Goal: Task Accomplishment & Management: Manage account settings

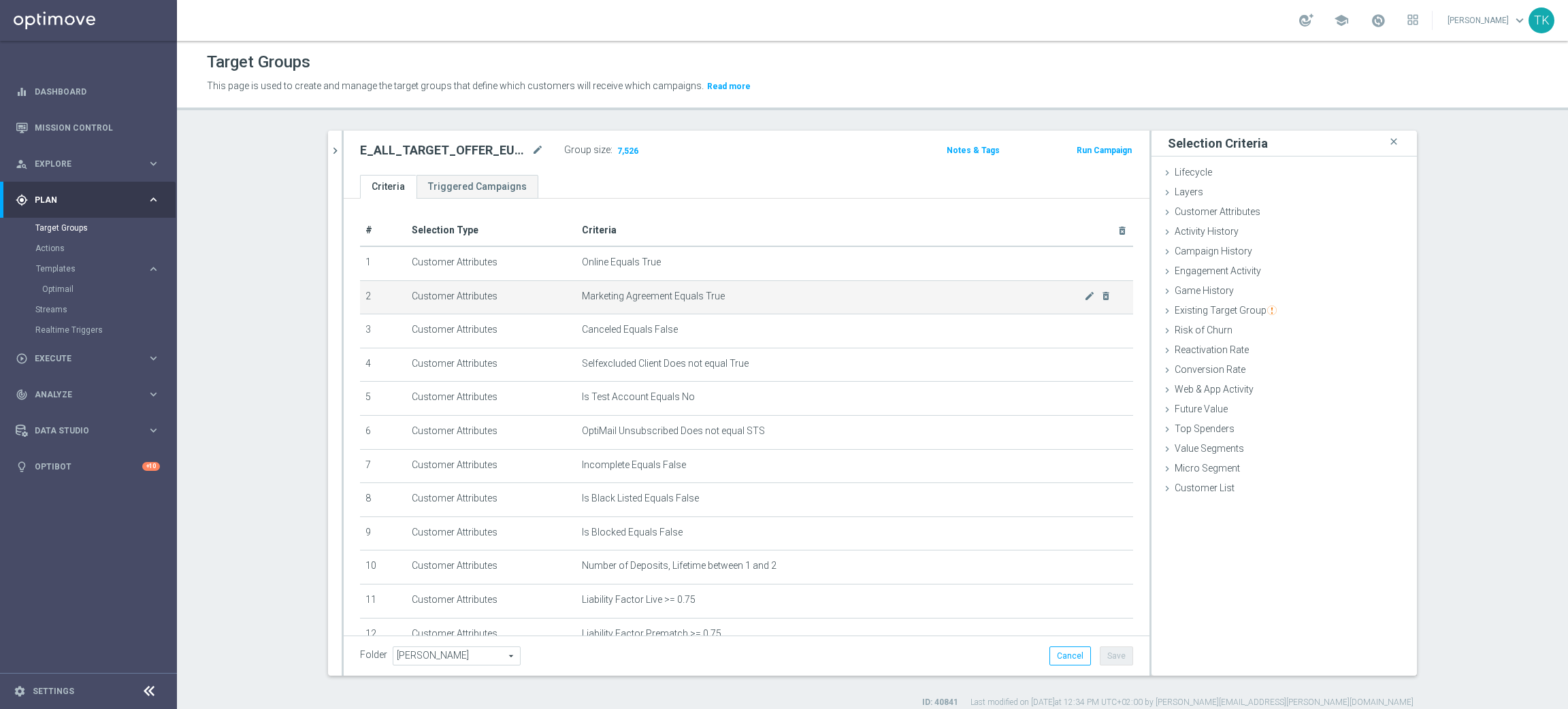
scroll to position [181, 0]
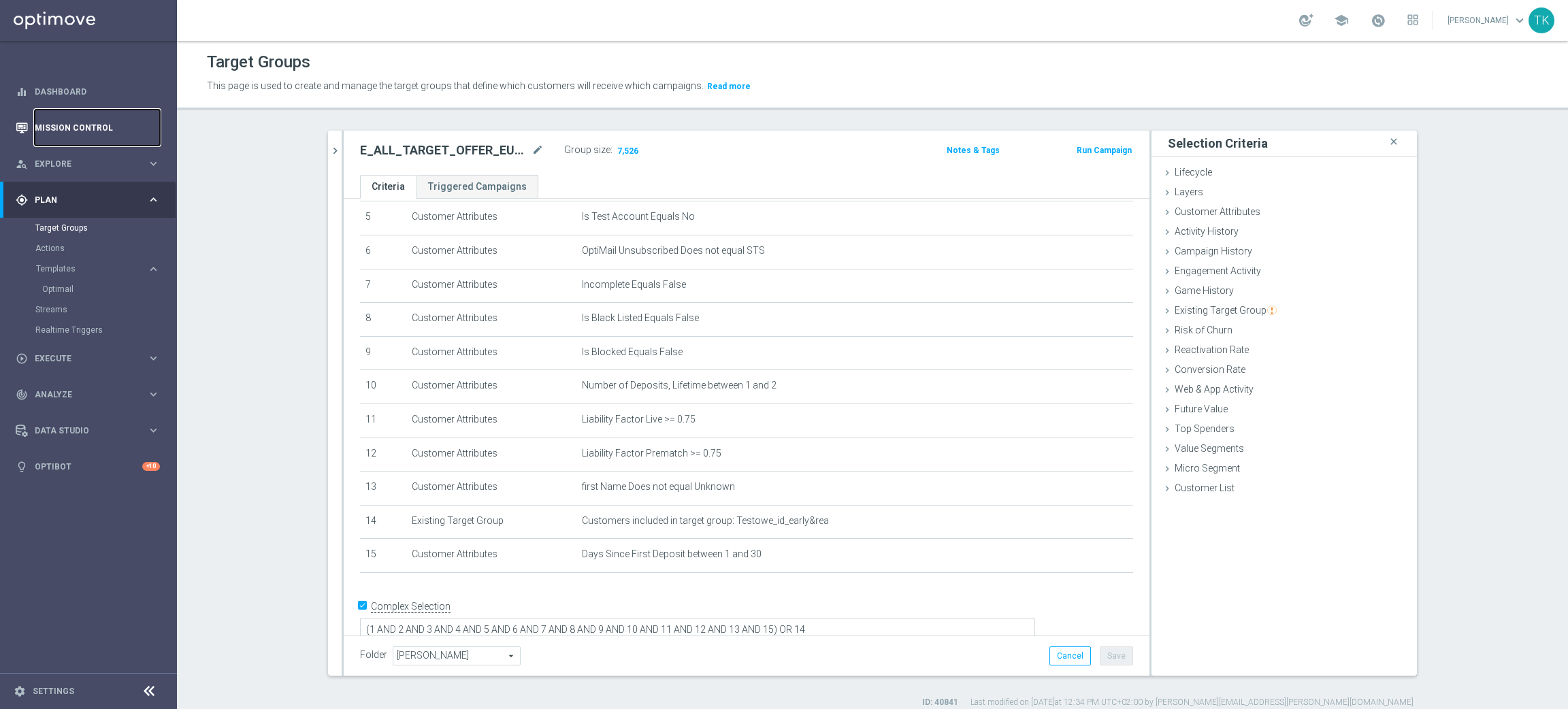
click at [75, 129] on link "Mission Control" at bounding box center [97, 127] width 125 height 36
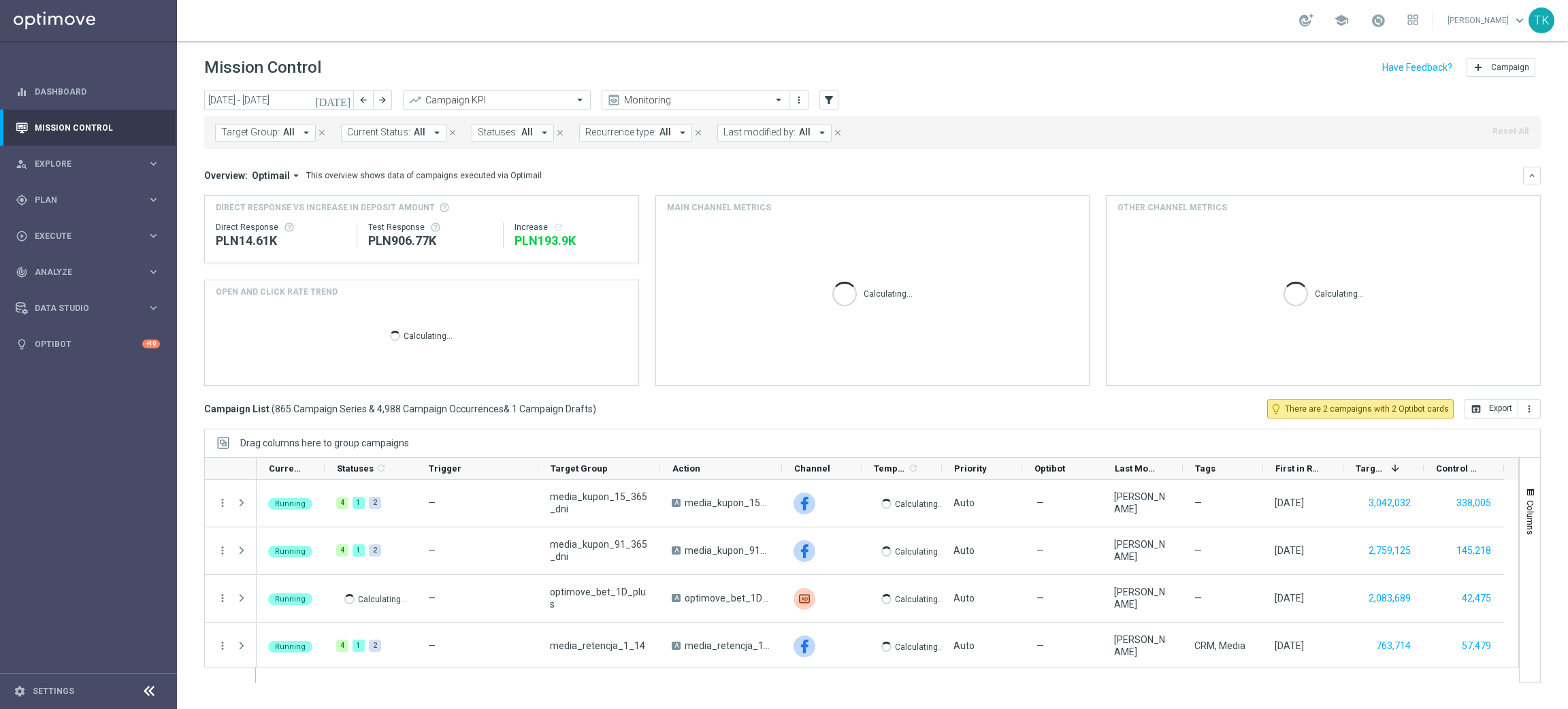
click at [267, 129] on span "Target Group:" at bounding box center [251, 132] width 59 height 12
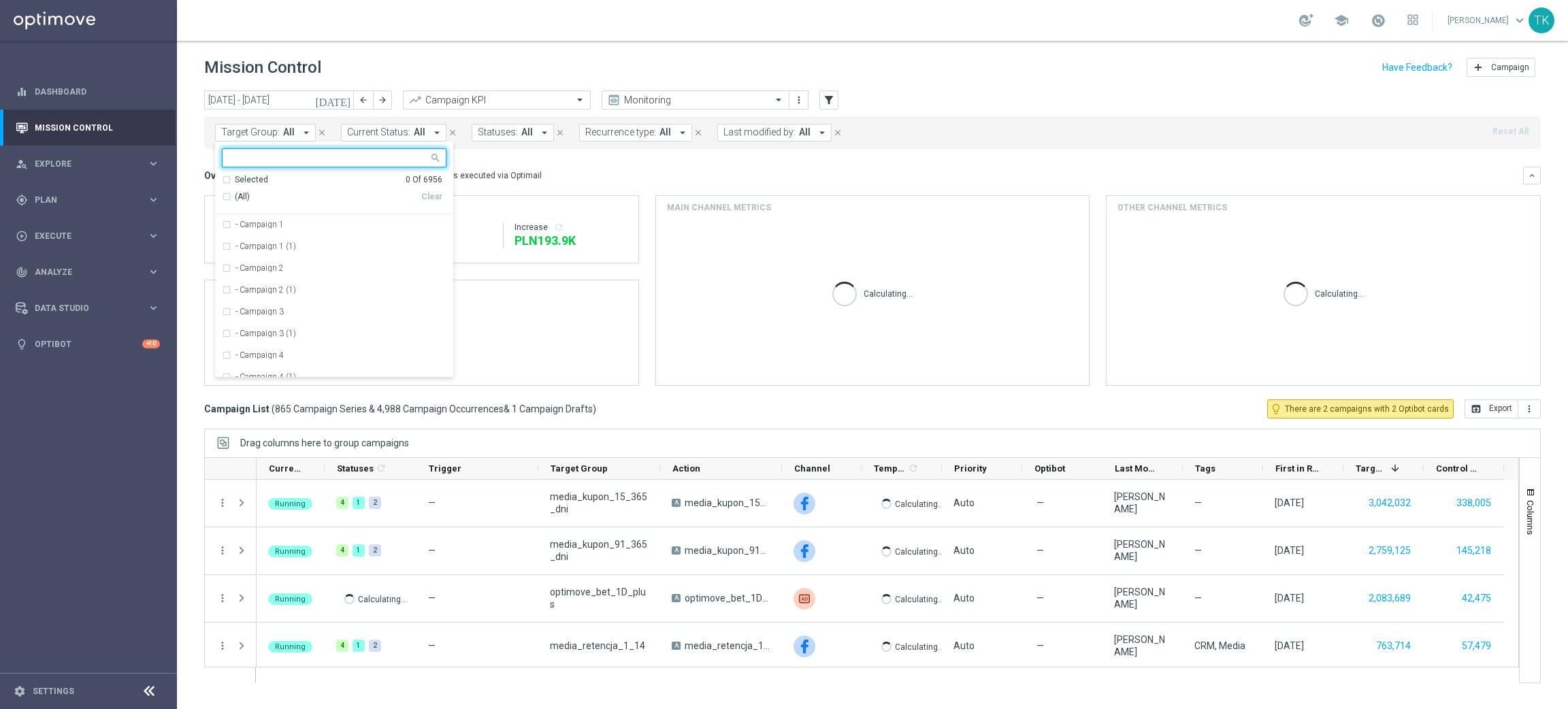
click at [266, 157] on input "text" at bounding box center [329, 157] width 199 height 12
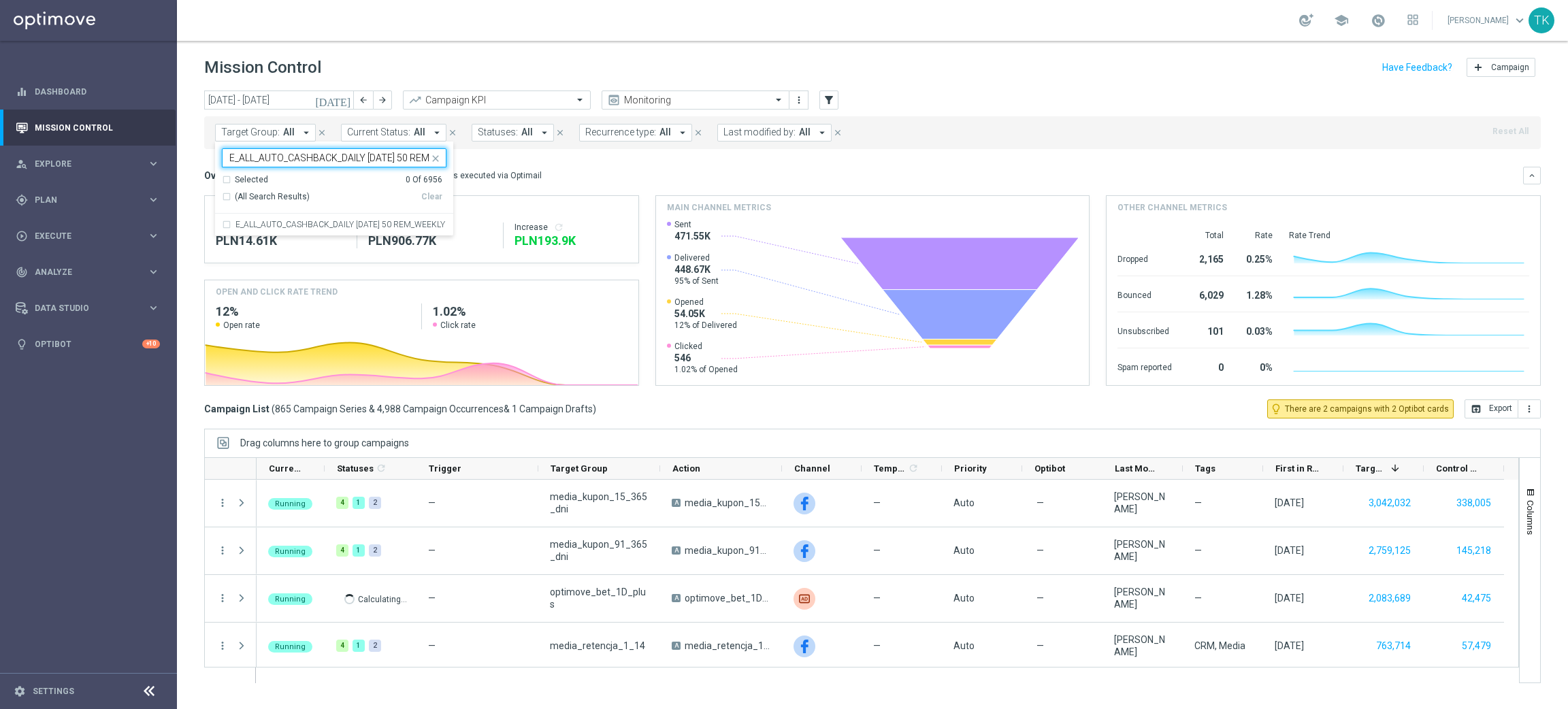
scroll to position [0, 47]
click at [271, 221] on label "E_ALL_AUTO_CASHBACK_DAILY [DATE] 50 REM_WEEKLY" at bounding box center [341, 224] width 210 height 8
type input "E_ALL_AUTO_CASHBACK_DAILY [DATE] 50 REM_WEEKLY"
click at [196, 178] on div "[DATE] [DATE] - [DATE] arrow_back arrow_forward Campaign KPI trending_up Monito…" at bounding box center [872, 393] width 1391 height 606
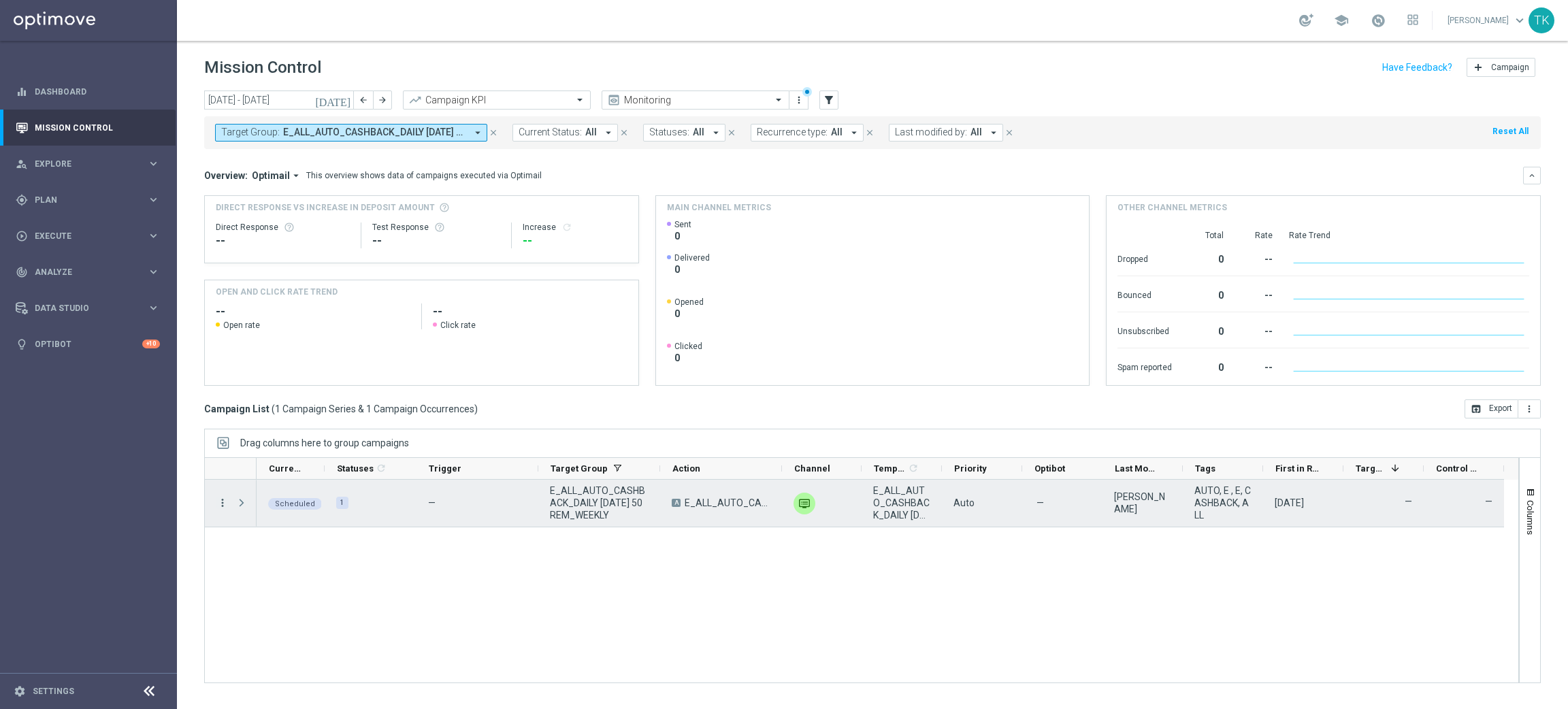
click at [219, 502] on icon "more_vert" at bounding box center [222, 503] width 12 height 12
click at [256, 512] on span "Campaign Details" at bounding box center [283, 512] width 69 height 10
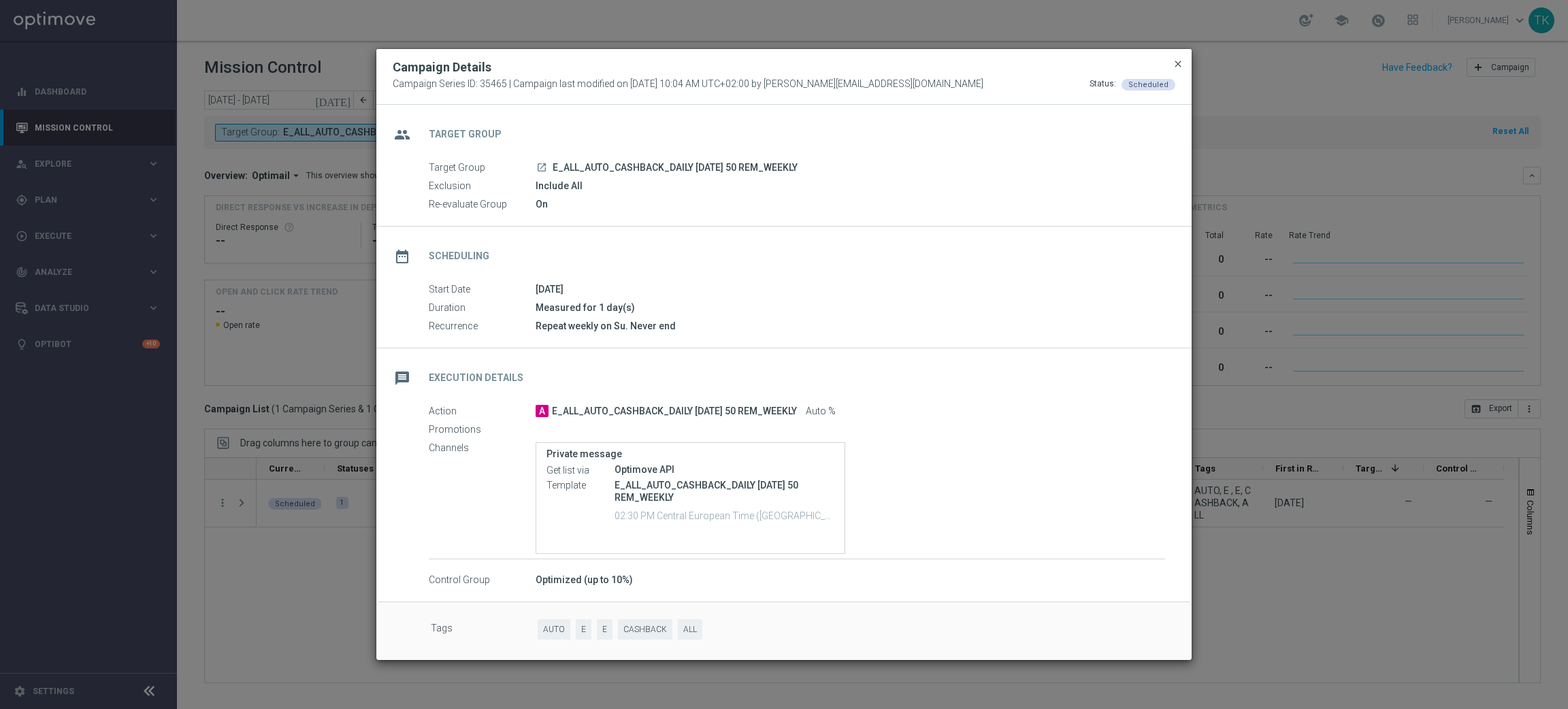
click at [1182, 59] on span "close" at bounding box center [1178, 64] width 11 height 11
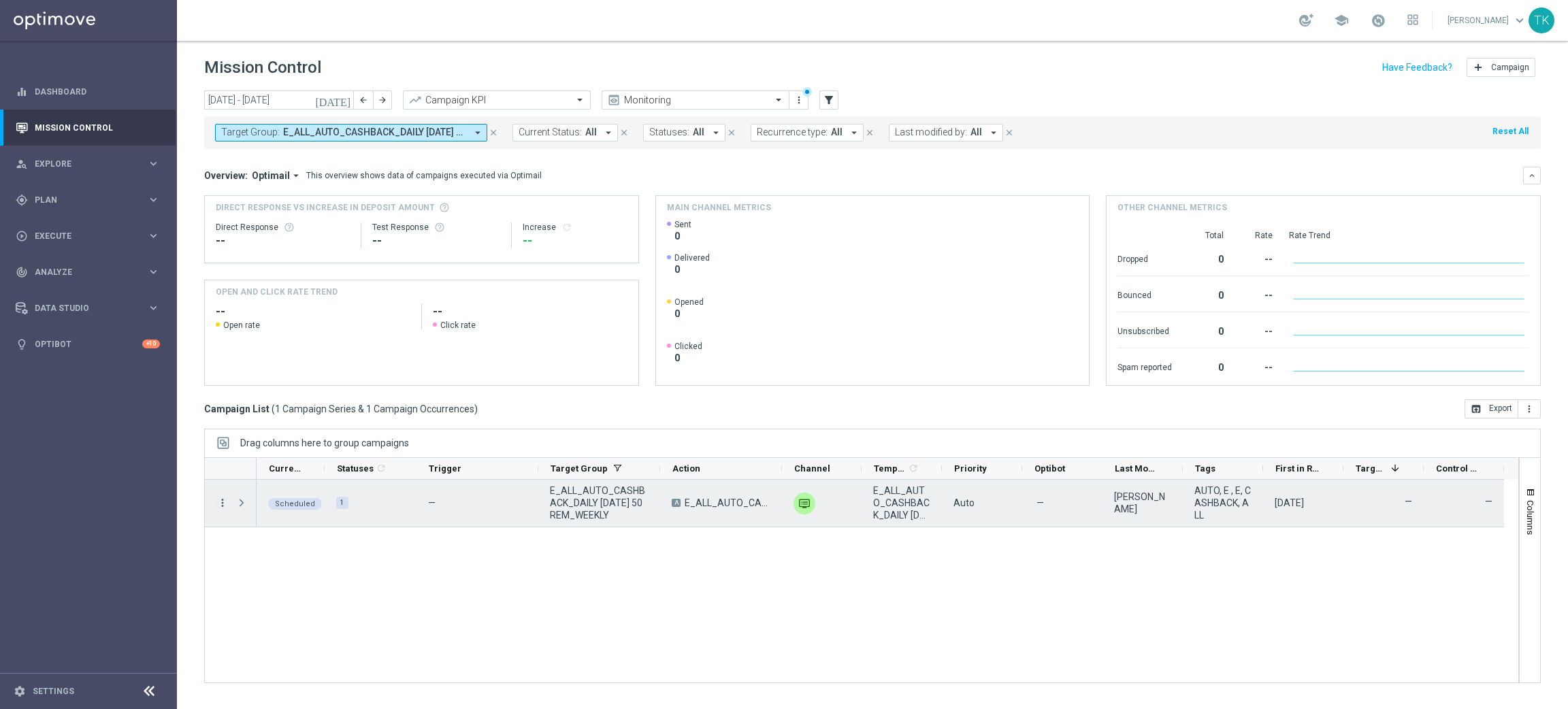
click at [218, 502] on icon "more_vert" at bounding box center [222, 503] width 12 height 12
click at [288, 512] on span "Campaign Details" at bounding box center [283, 512] width 69 height 10
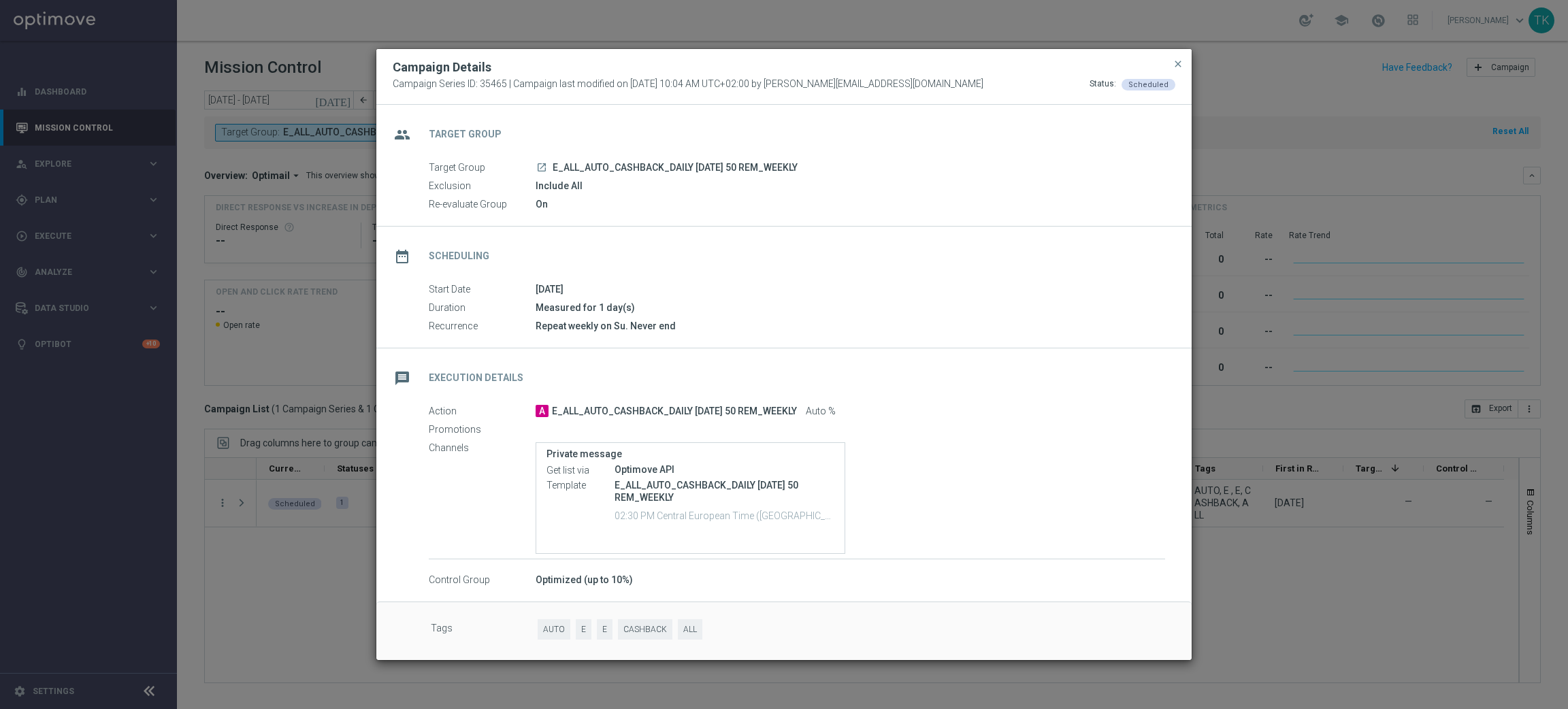
click at [1173, 68] on button "close" at bounding box center [1177, 64] width 13 height 16
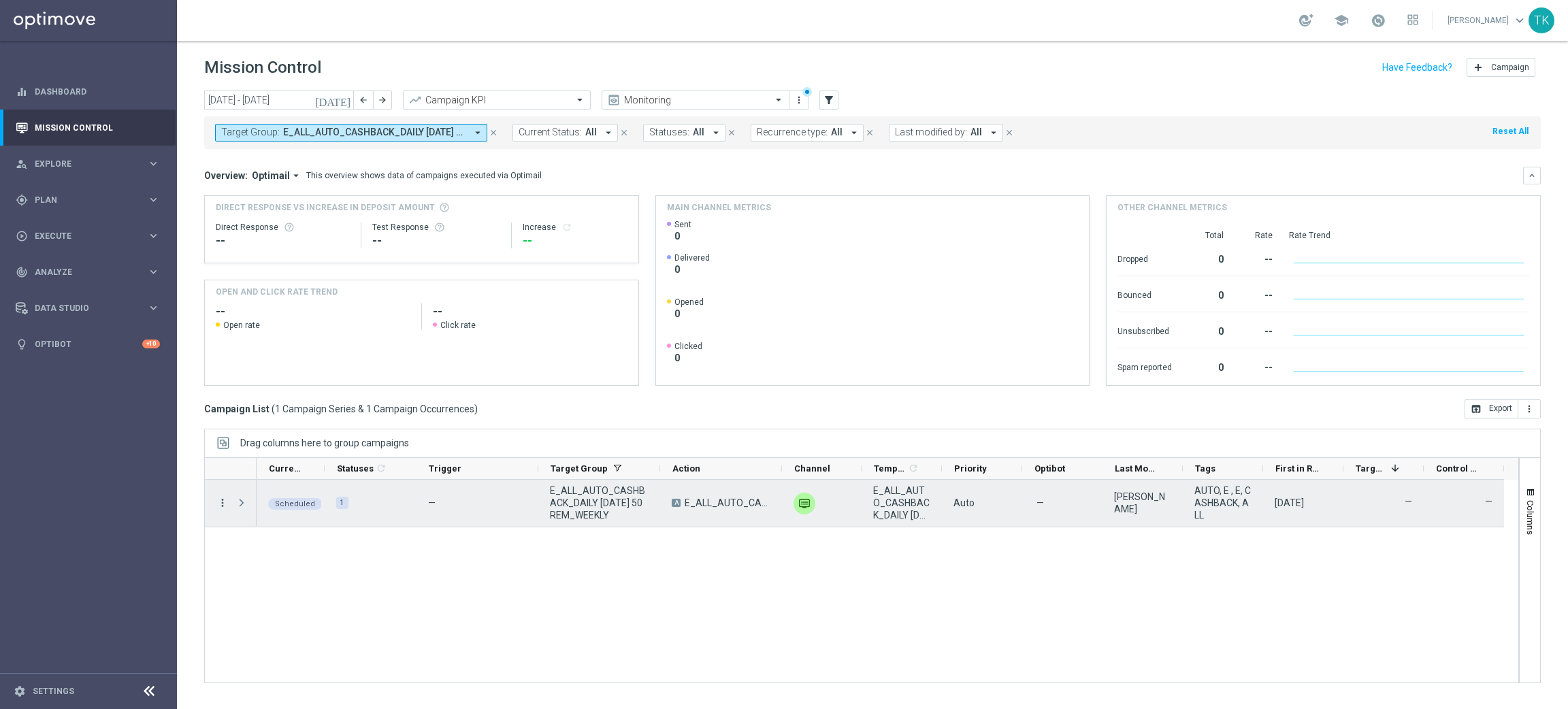
click at [222, 502] on icon "more_vert" at bounding box center [222, 503] width 12 height 12
click at [626, 630] on div "Scheduled 1 — E_ALL_AUTO_CASHBACK_DAILY [DATE] 50 REM_WEEKLY A E_ALL_AUTO_CASHB…" at bounding box center [887, 581] width 1262 height 203
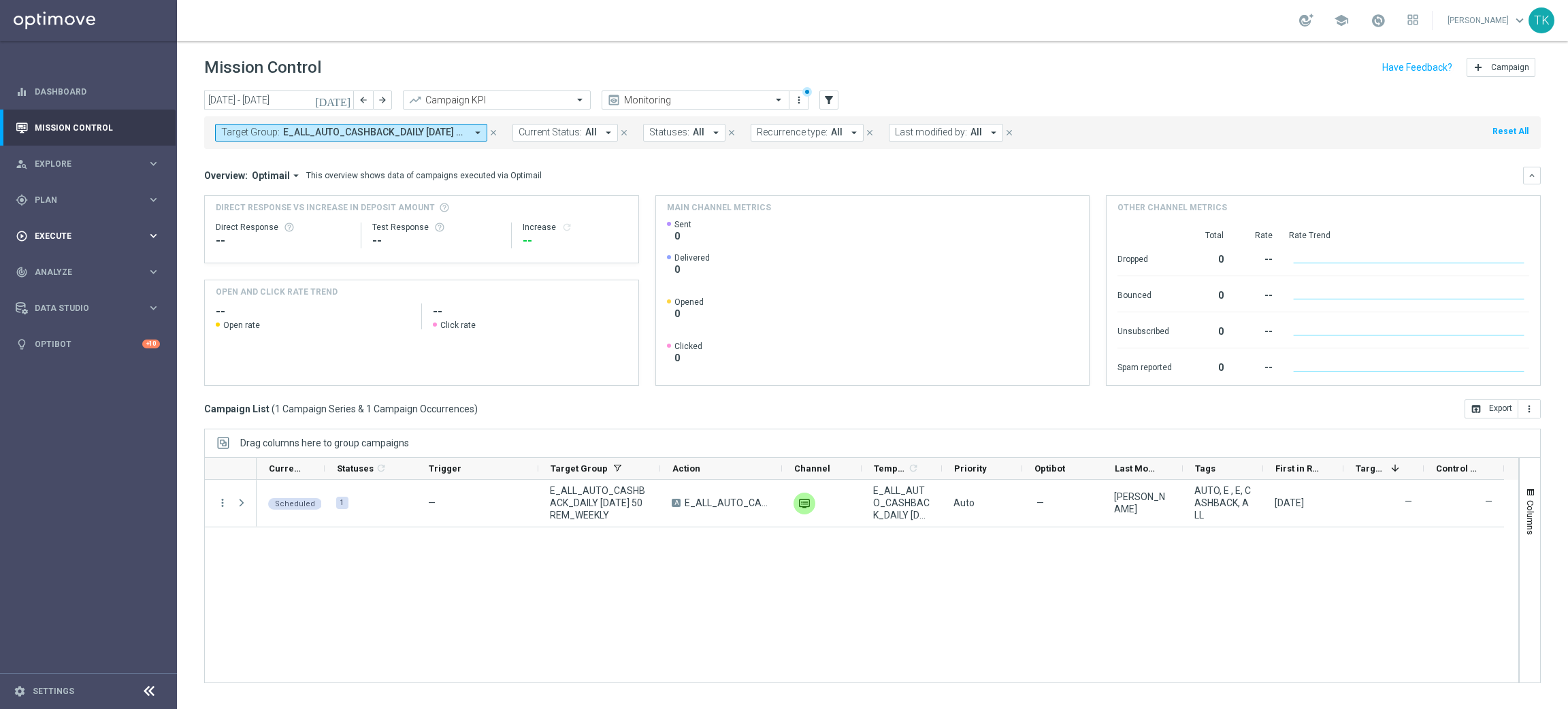
click at [55, 227] on div "play_circle_outline Execute keyboard_arrow_right" at bounding box center [87, 236] width 175 height 36
click at [55, 262] on link "Campaign Builder" at bounding box center [88, 264] width 106 height 11
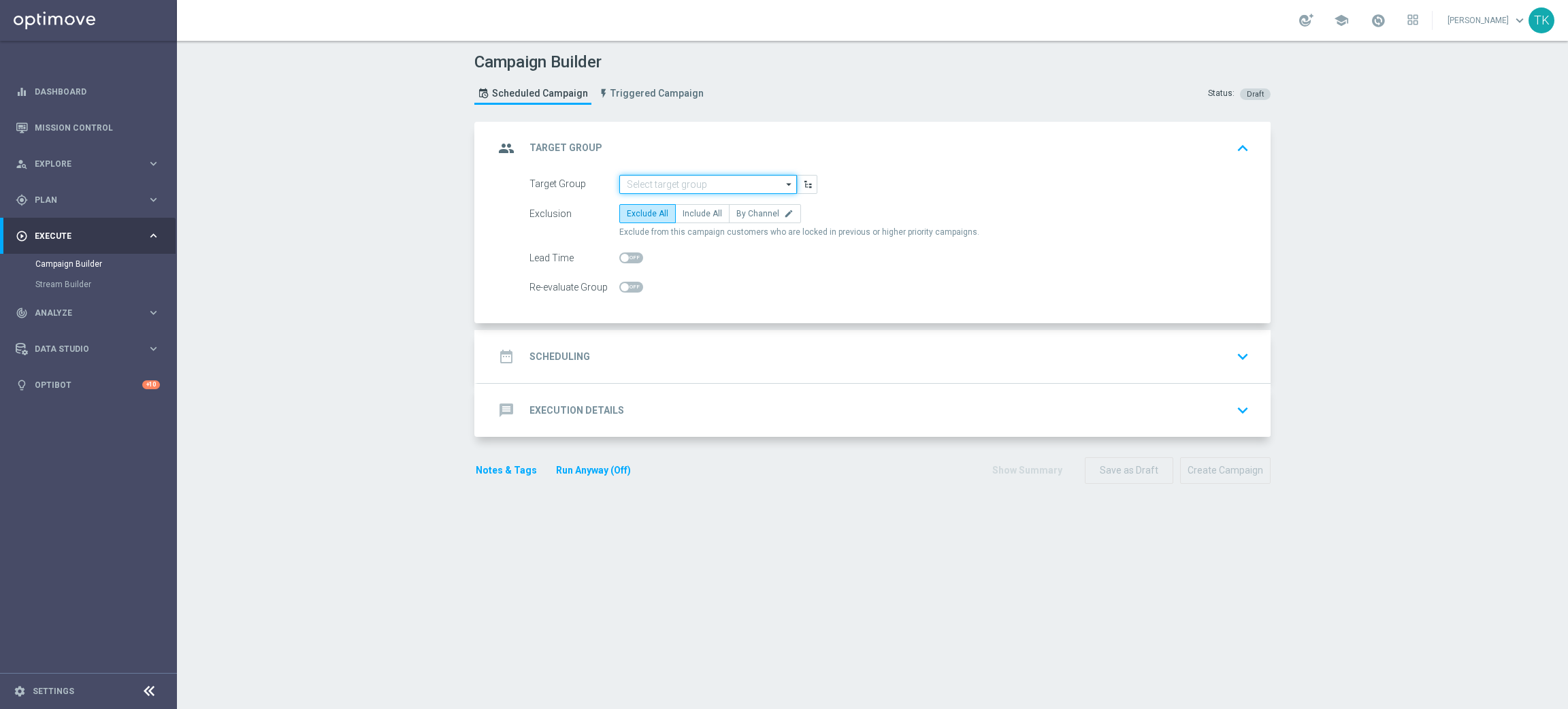
click at [663, 182] on input at bounding box center [708, 184] width 178 height 19
paste input "E_ALL_TARGET_OFFER PLANSZA I CASHBACK REM_290825"
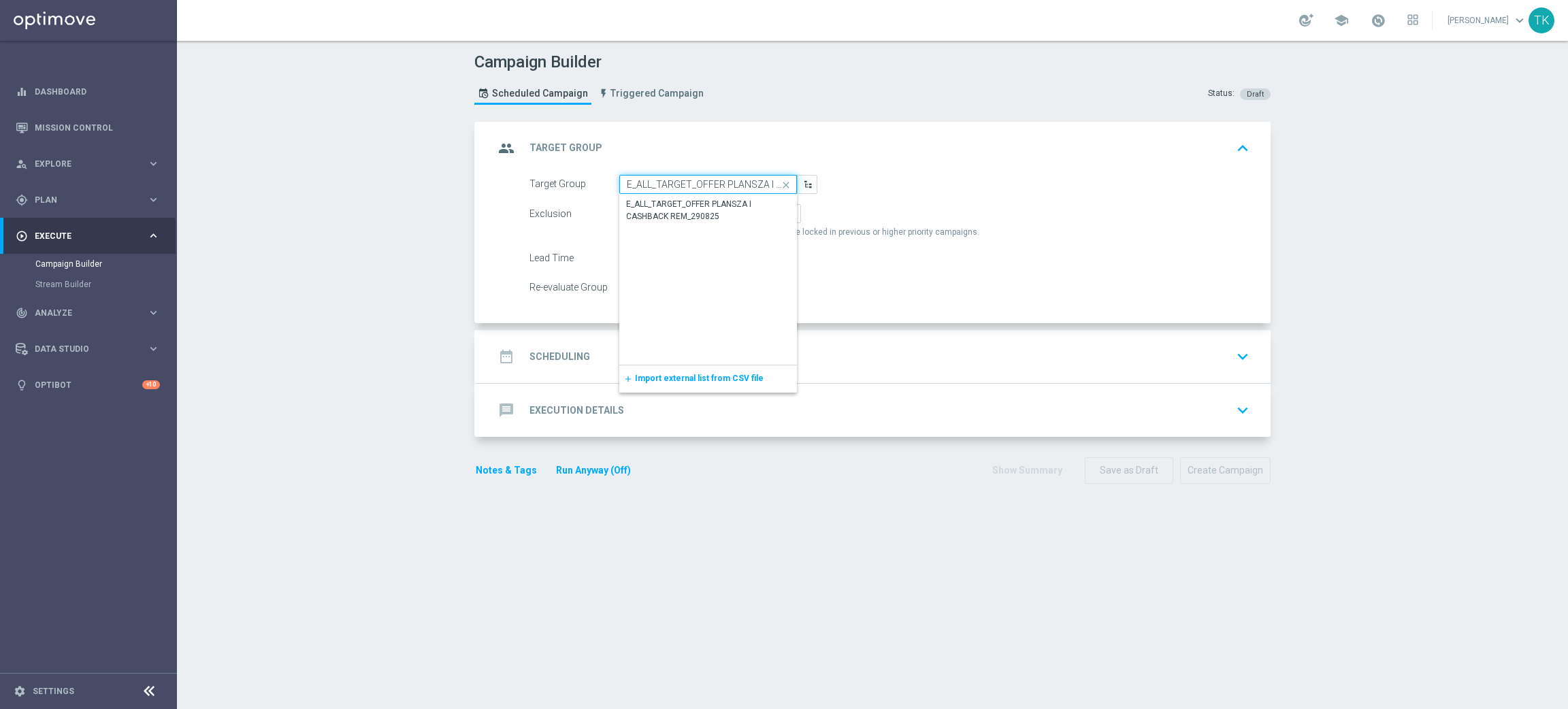
scroll to position [0, 98]
click at [667, 211] on div "E_ALL_TARGET_OFFER PLANSZA I CASHBACK REM_290825" at bounding box center [708, 211] width 164 height 25
type input "E_ALL_TARGET_OFFER PLANSZA I CASHBACK REM_290825"
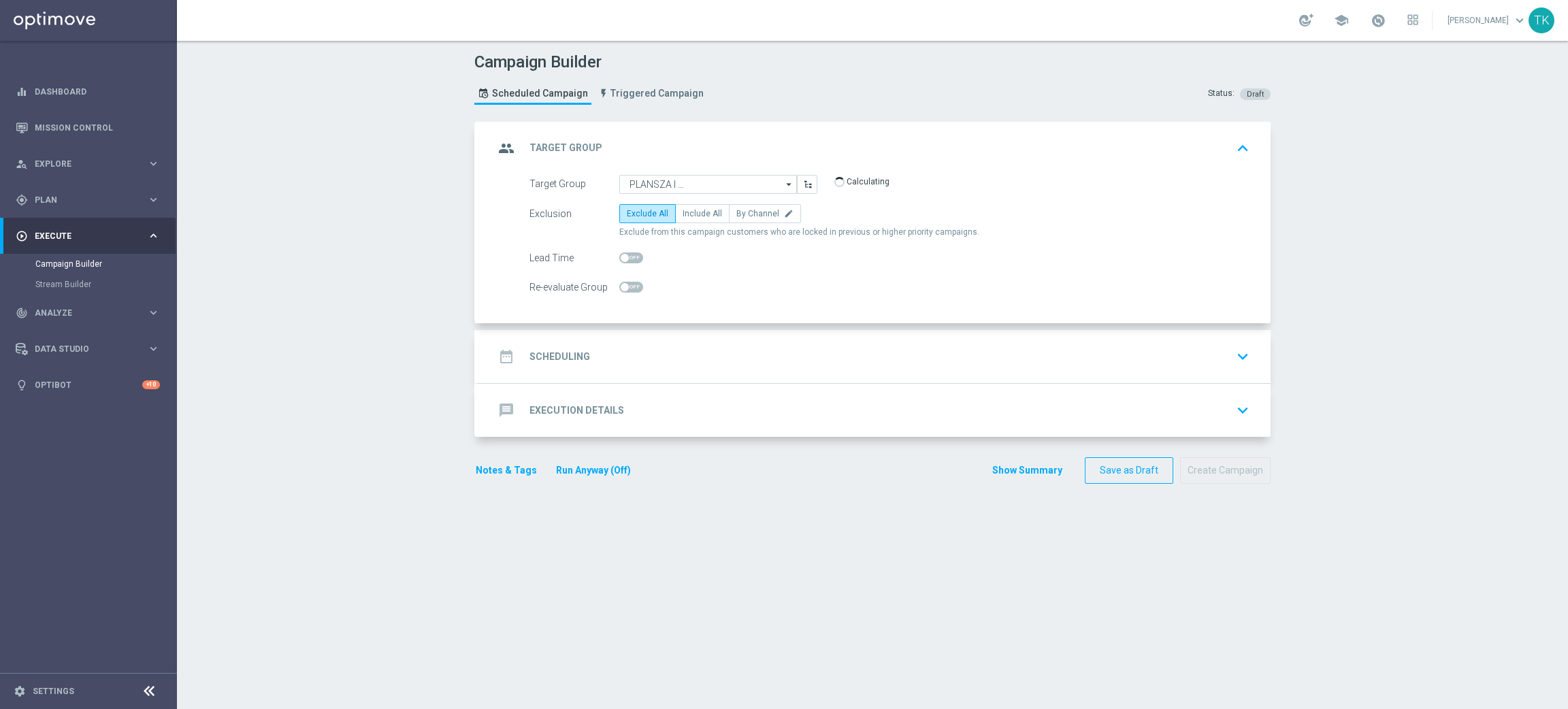
scroll to position [0, 0]
checkbox input "true"
click at [758, 220] on label "By Channel edit" at bounding box center [764, 213] width 72 height 19
click at [745, 220] on input "By Channel edit" at bounding box center [741, 216] width 9 height 9
radio input "true"
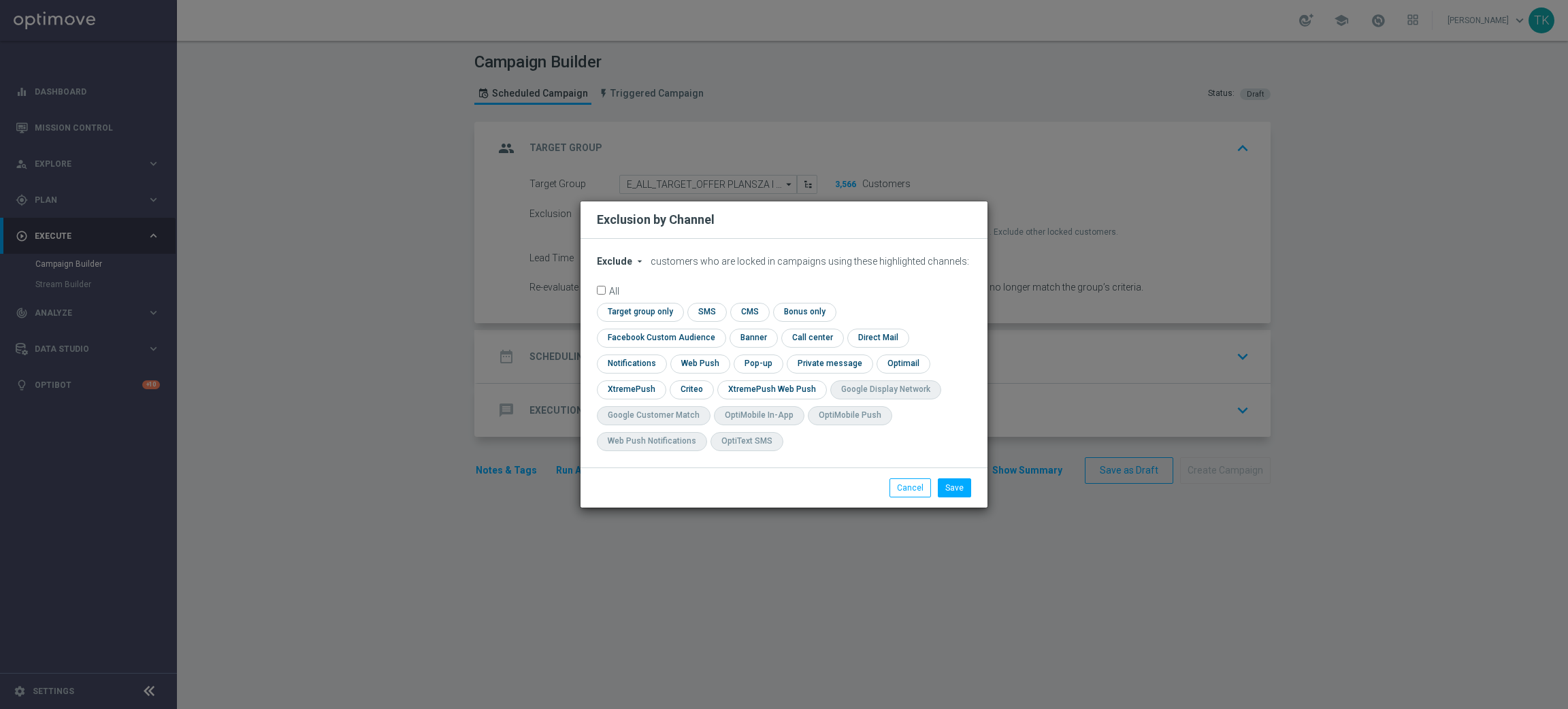
click at [613, 267] on span "Exclude" at bounding box center [615, 262] width 36 height 11
click at [632, 301] on div "Include" at bounding box center [623, 293] width 51 height 16
click at [720, 328] on input "checkbox" at bounding box center [659, 337] width 123 height 19
checkbox input "true"
click at [691, 388] on input "checkbox" at bounding box center [691, 390] width 42 height 19
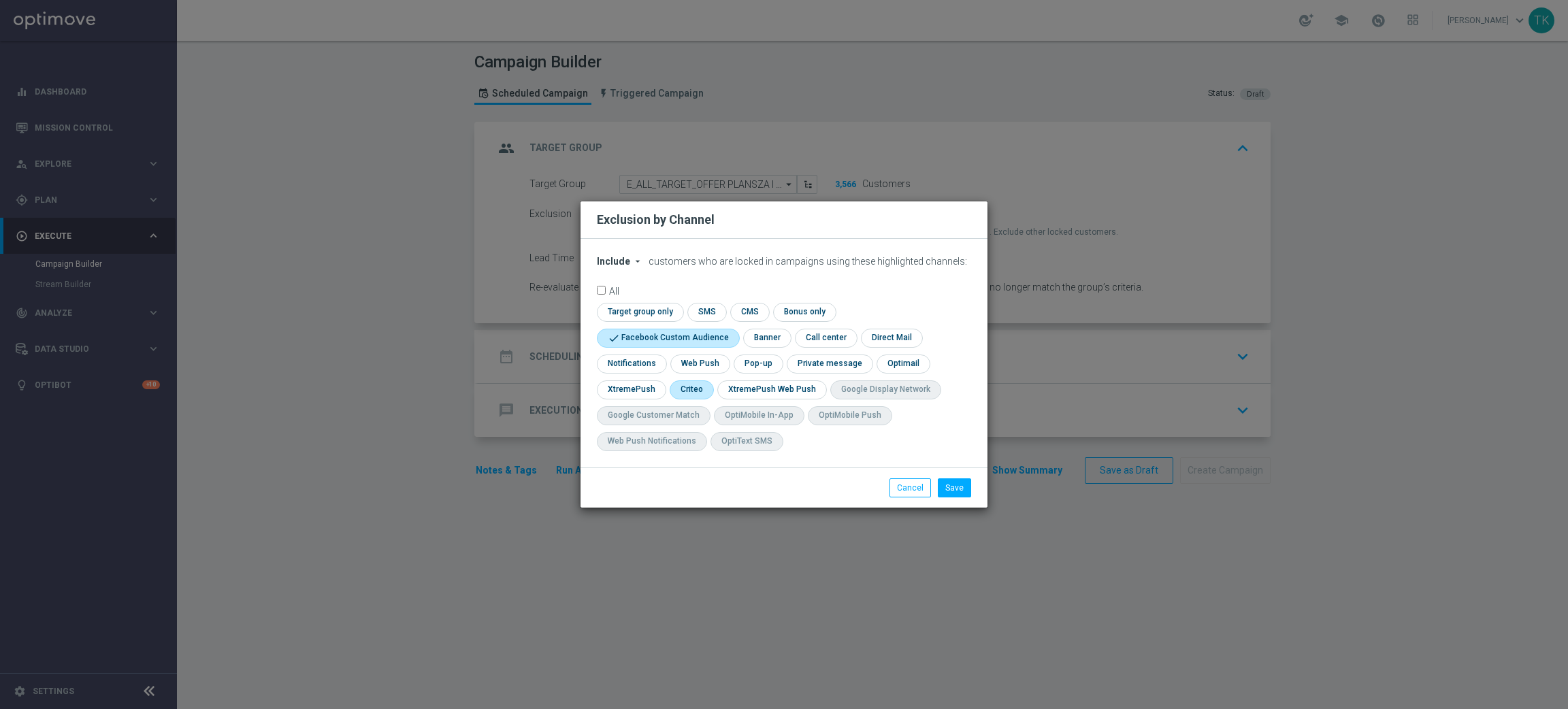
checkbox input "true"
click at [755, 365] on input "checkbox" at bounding box center [756, 363] width 47 height 19
checkbox input "true"
click at [948, 481] on button "Save" at bounding box center [954, 487] width 33 height 19
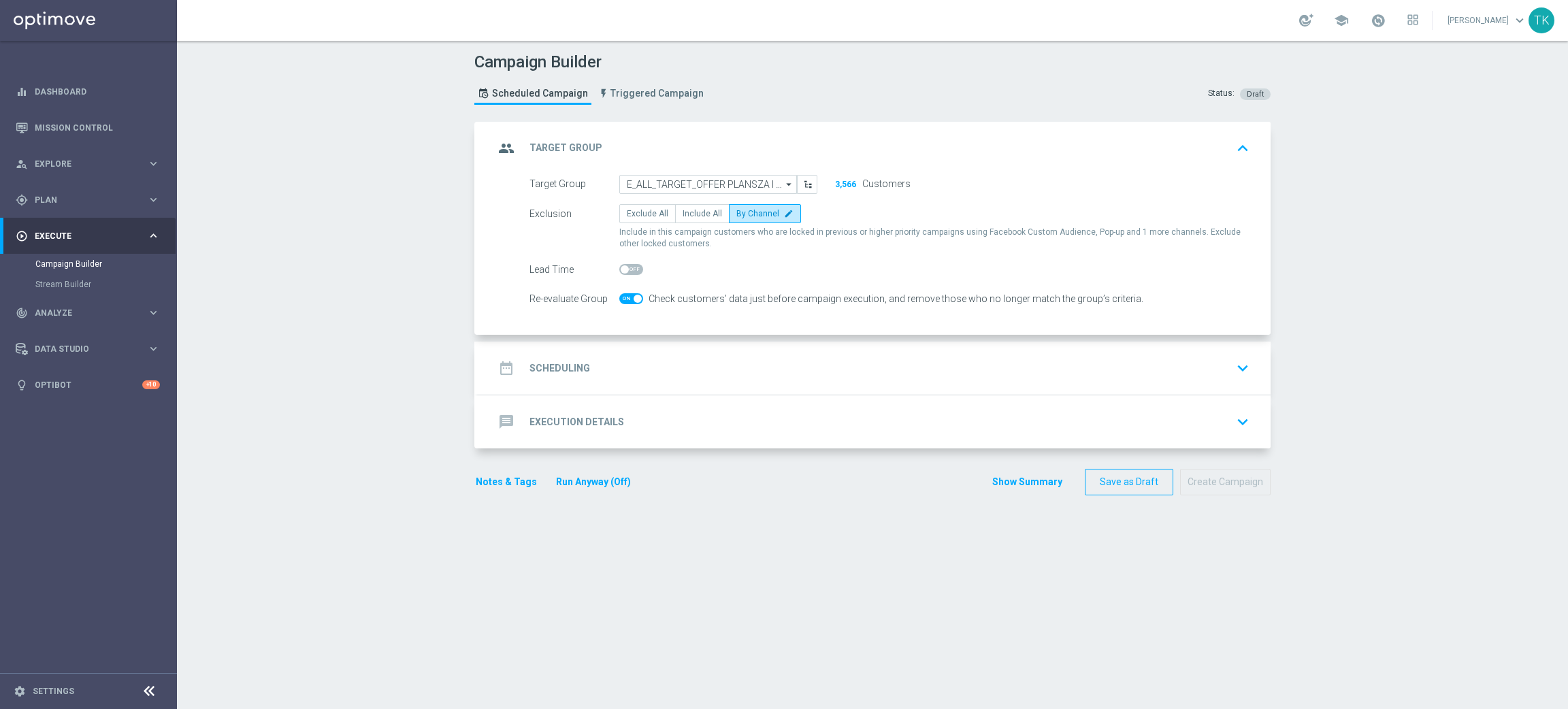
click at [630, 361] on div "date_range Scheduling keyboard_arrow_down" at bounding box center [874, 367] width 760 height 26
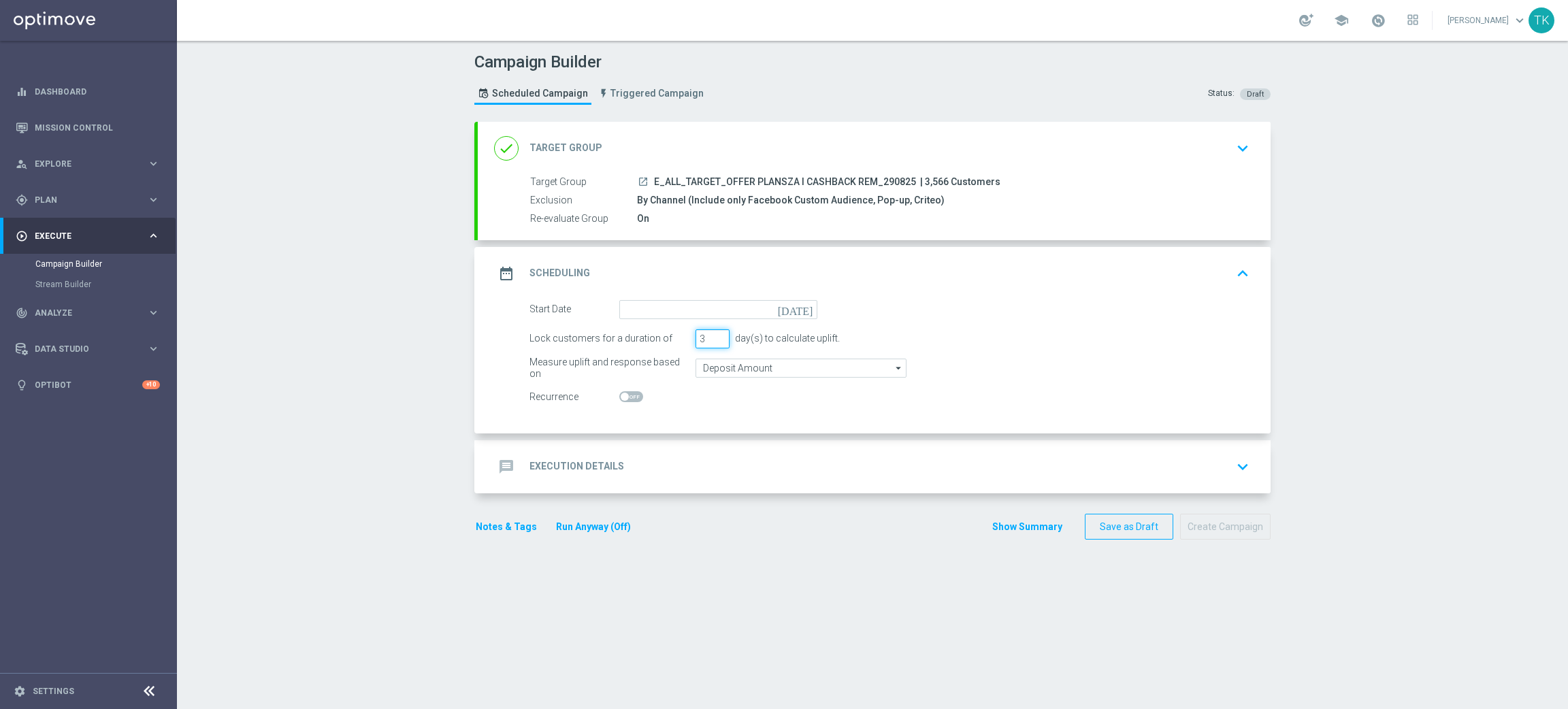
click at [712, 344] on input "3" at bounding box center [713, 338] width 34 height 19
click at [711, 342] on input "2" at bounding box center [713, 338] width 34 height 19
type input "1"
click at [711, 342] on input "1" at bounding box center [713, 338] width 34 height 19
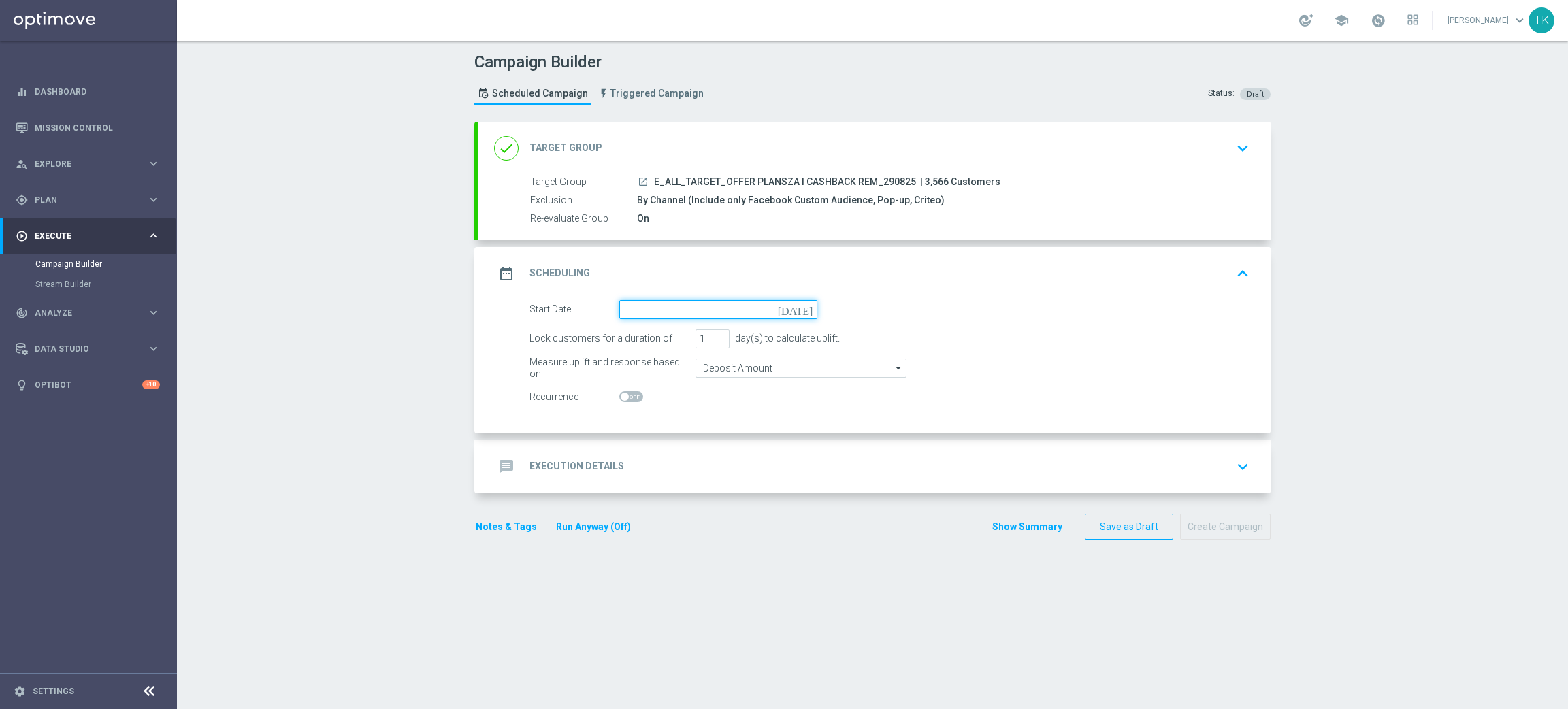
click at [640, 306] on input at bounding box center [718, 309] width 198 height 19
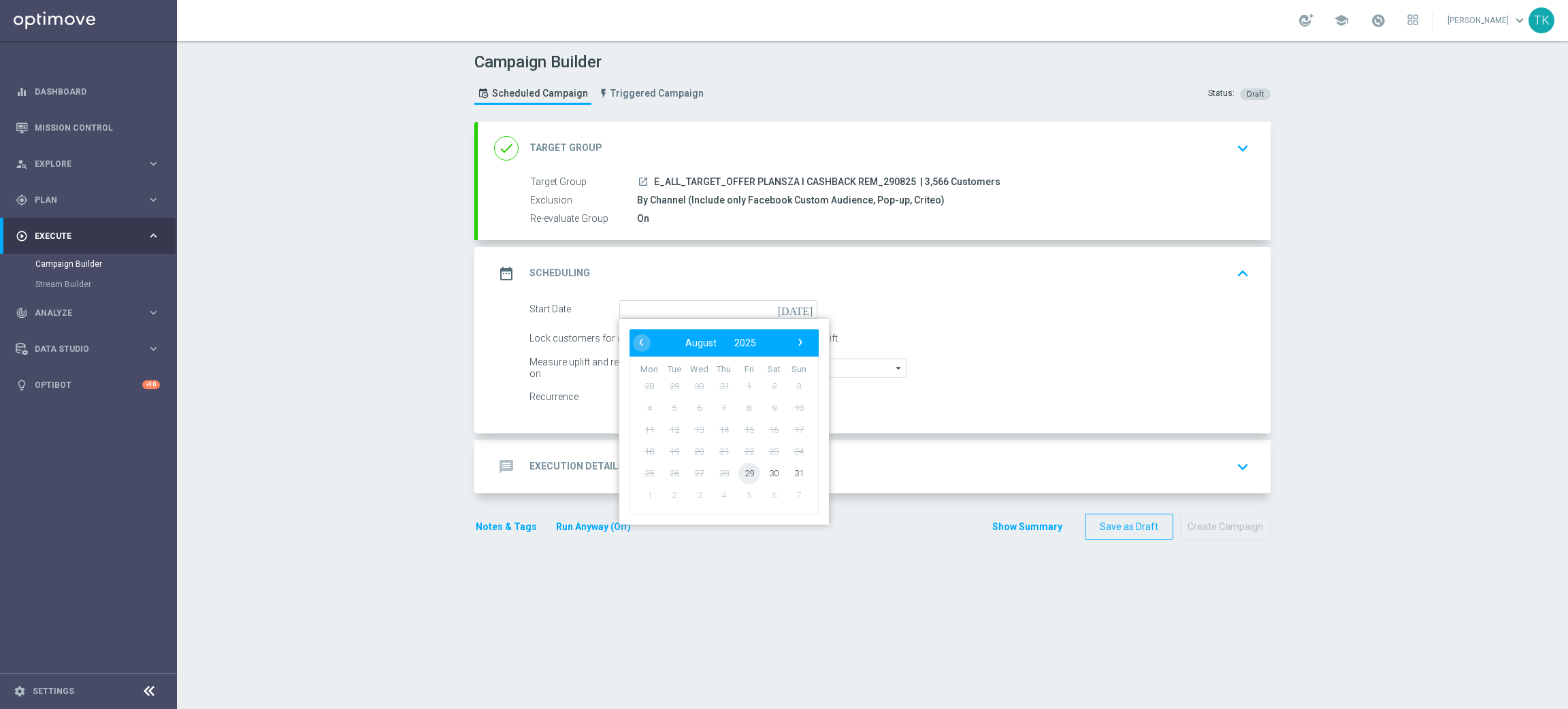
click at [739, 470] on span "29" at bounding box center [749, 472] width 21 height 21
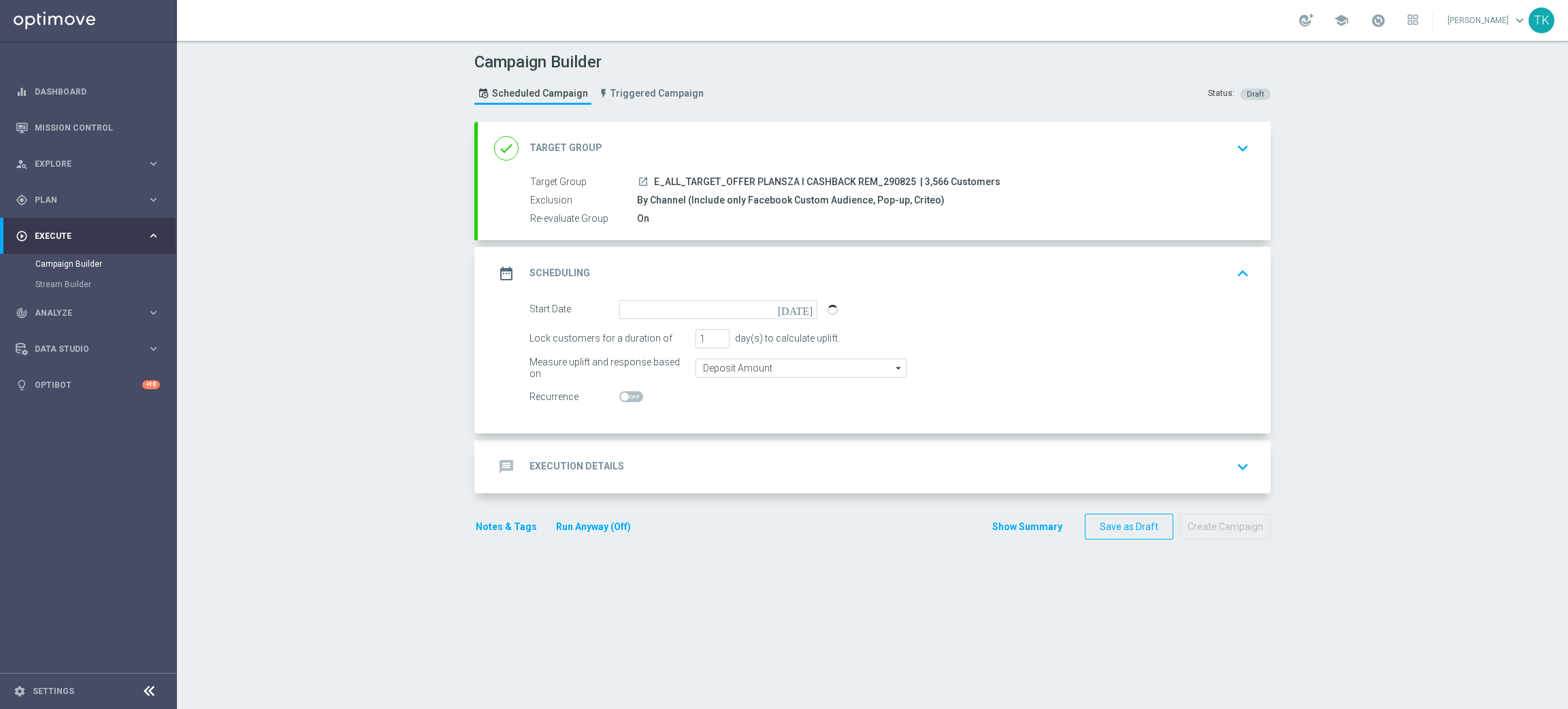
type input "[DATE]"
click at [665, 463] on div "message Execution Details keyboard_arrow_down" at bounding box center [874, 466] width 760 height 26
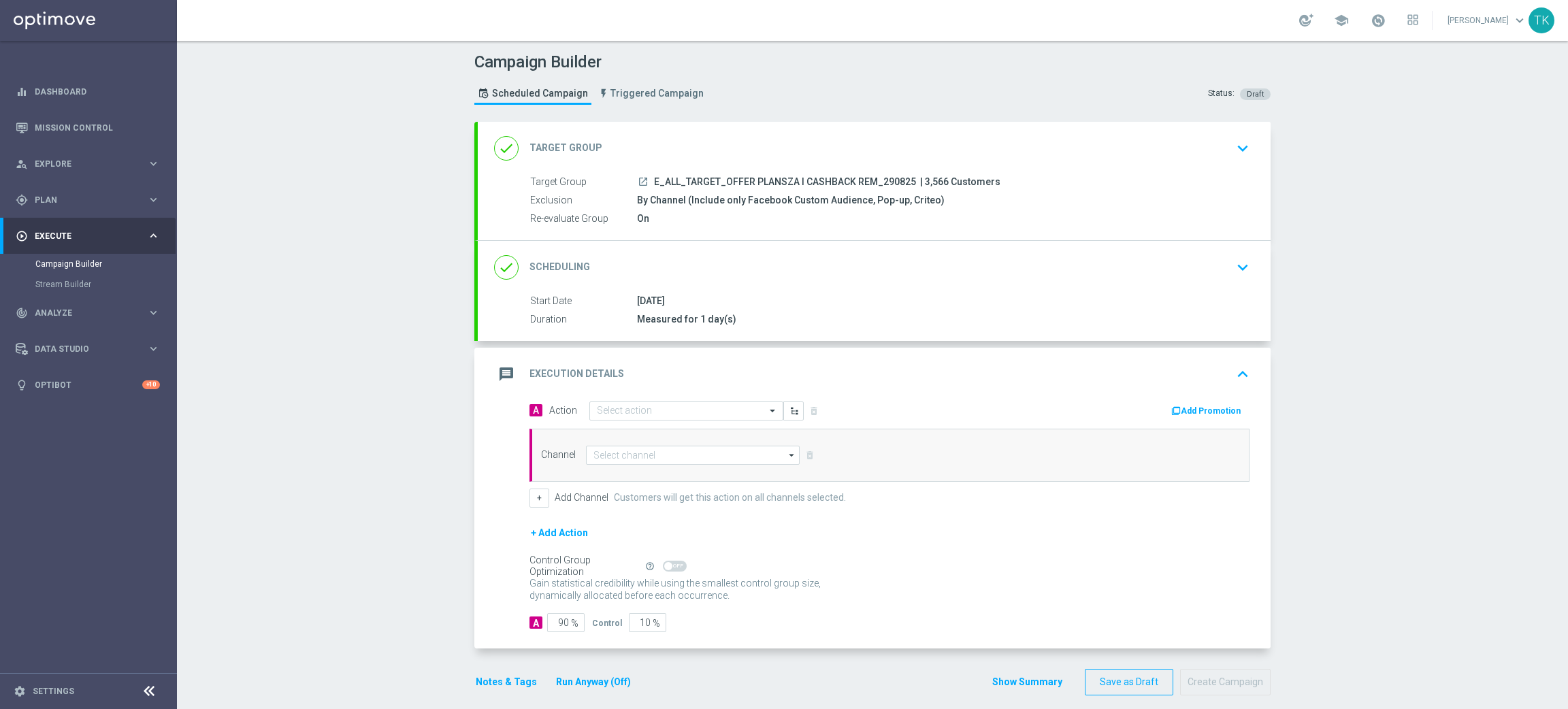
click at [711, 179] on span "E_ALL_TARGET_OFFER PLANSZA I CASHBACK REM_290825" at bounding box center [785, 182] width 262 height 12
copy div "E_ALL_TARGET_OFFER PLANSZA I CASHBACK REM_290825"
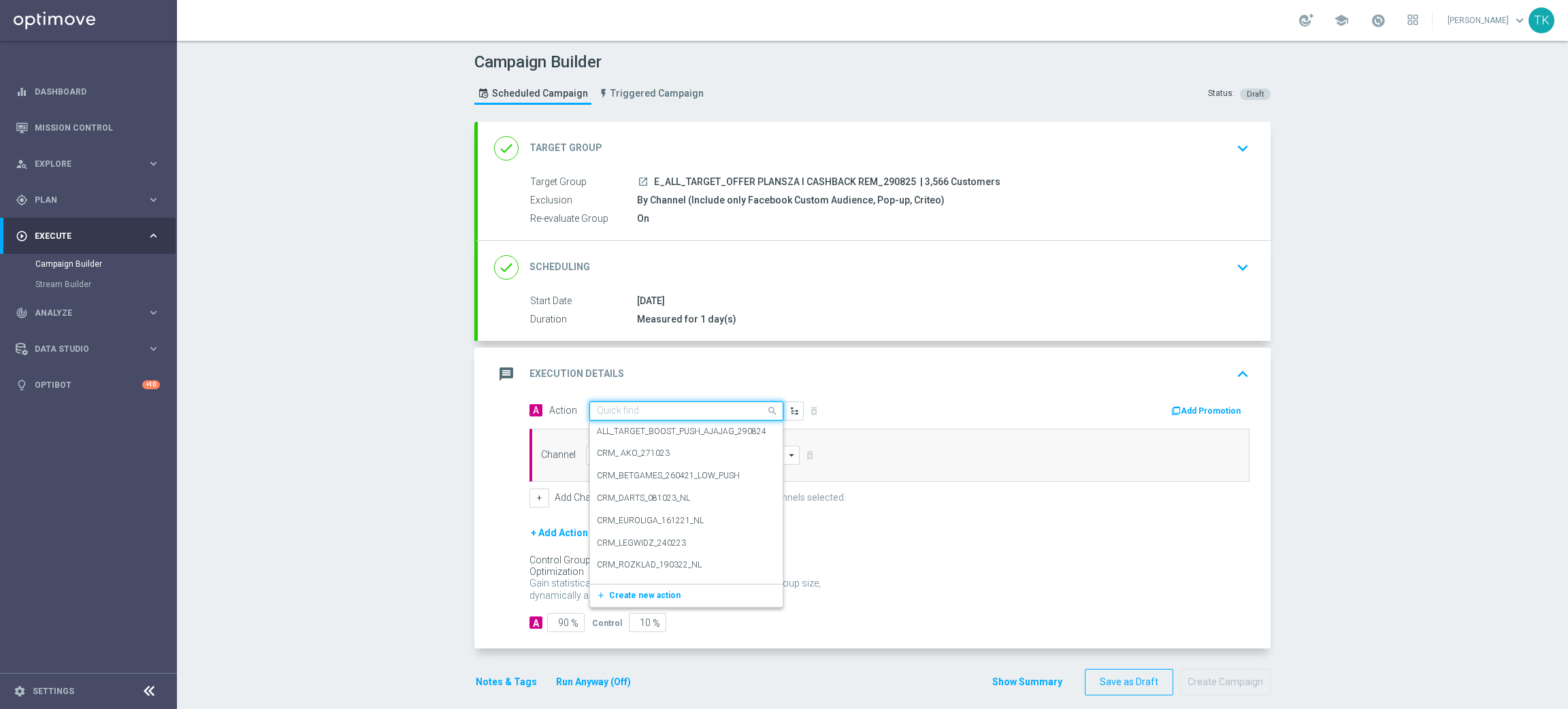
click at [619, 409] on input "text" at bounding box center [673, 411] width 152 height 12
paste input "E_ALL_TARGET_OFFER PLANSZA I CASHBACK REM_290825"
type input "E_ALL_TARGET_OFFER PLANSZA I CASHBACK REM_290825"
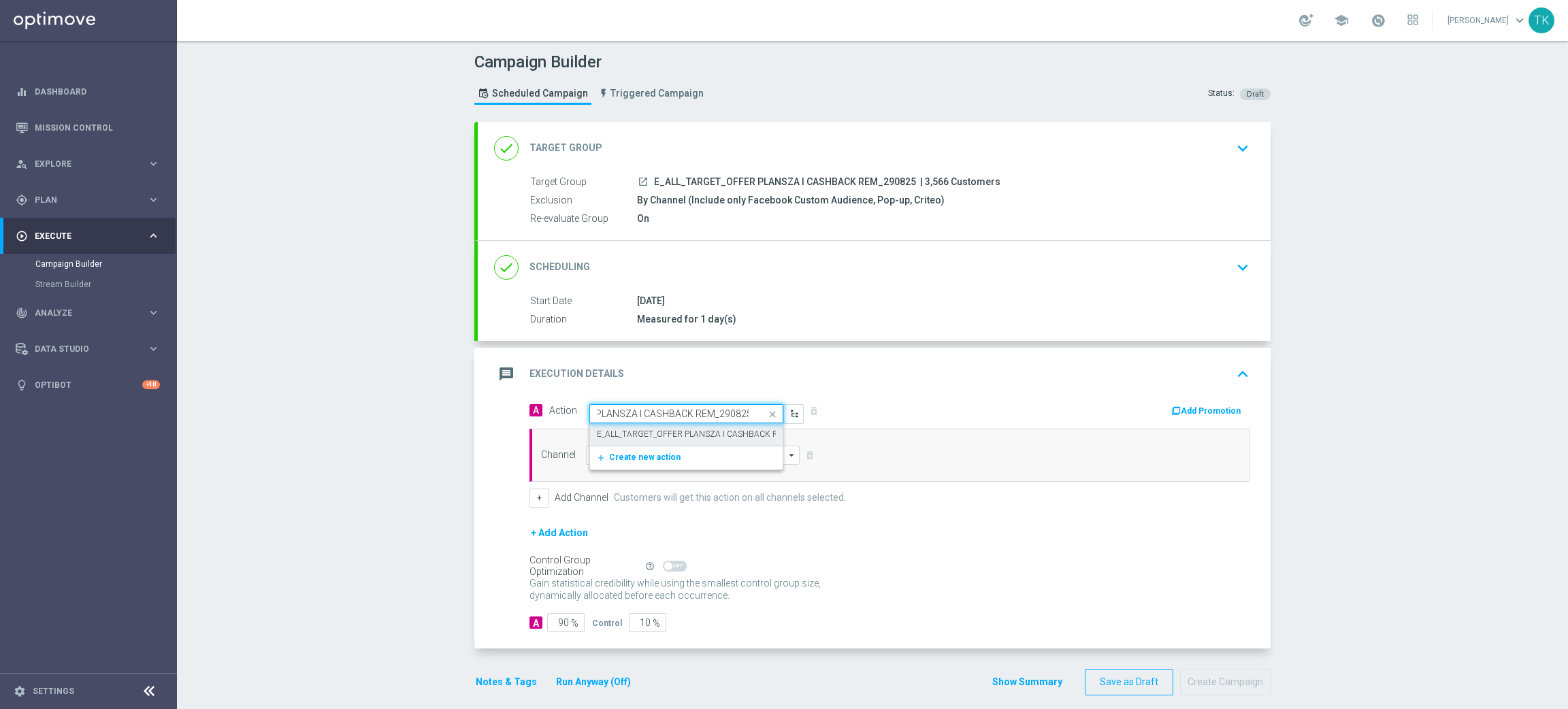
click at [618, 432] on label "E_ALL_TARGET_OFFER PLANSZA I CASHBACK REM_290825" at bounding box center [709, 434] width 225 height 12
click at [607, 456] on input at bounding box center [693, 455] width 214 height 19
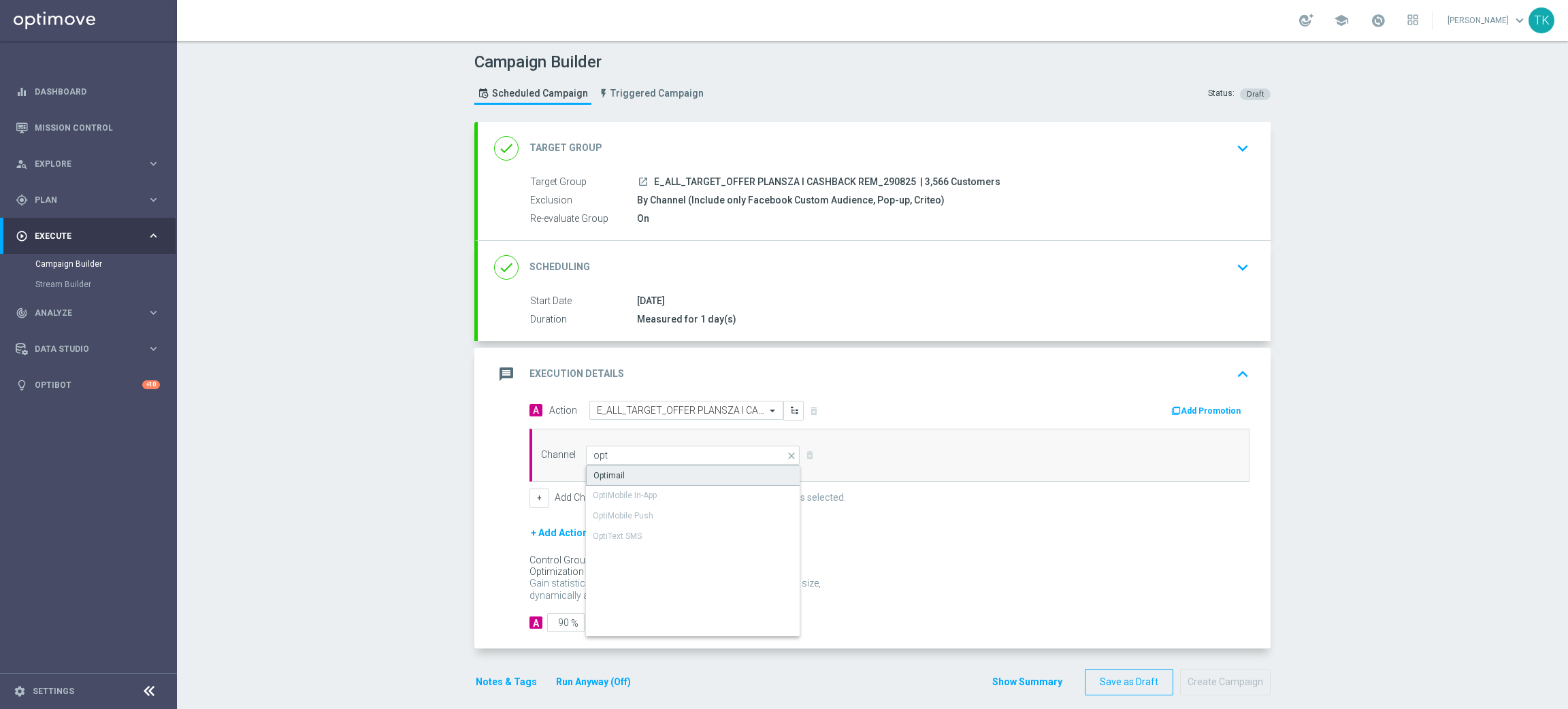
click at [608, 473] on div "Optimail" at bounding box center [609, 476] width 31 height 12
type input "Optimail"
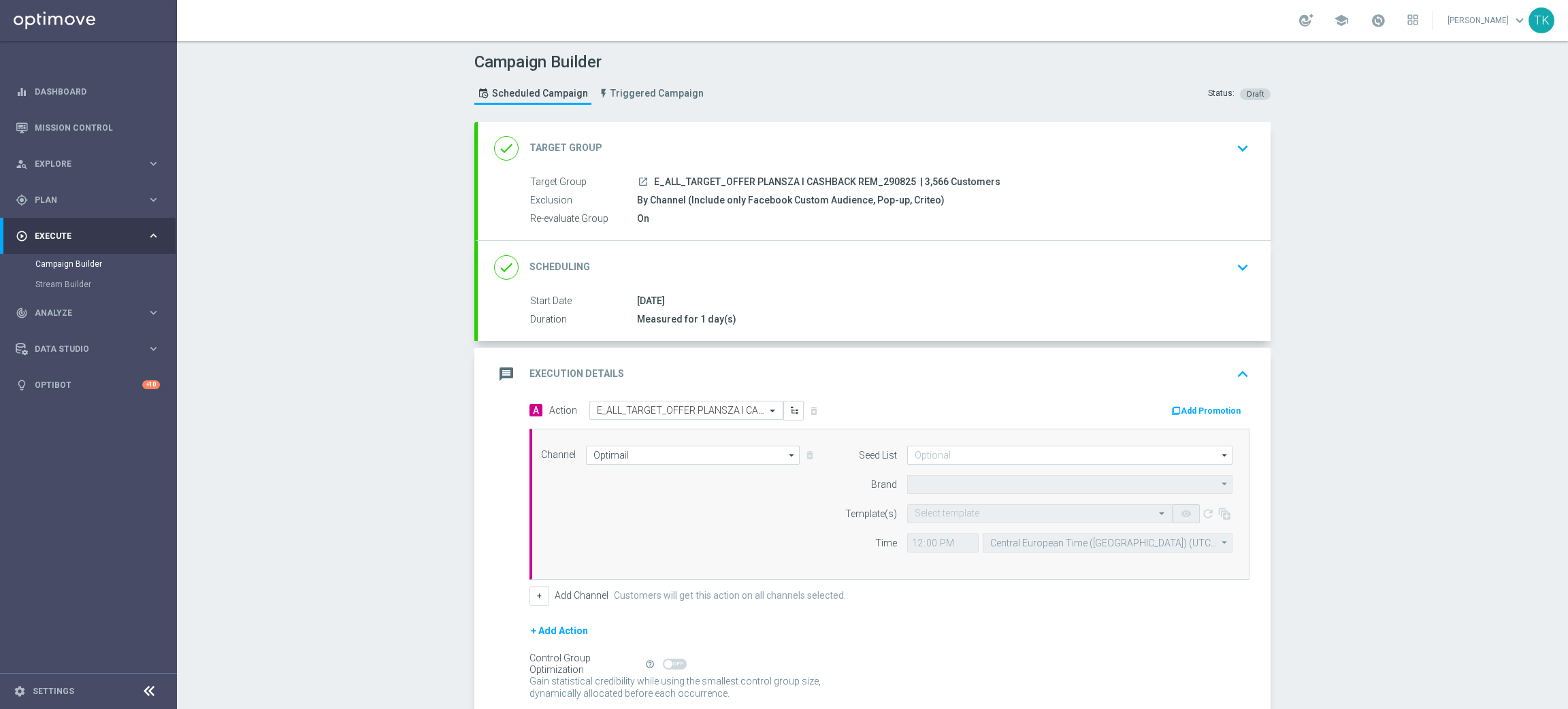
type input "STS"
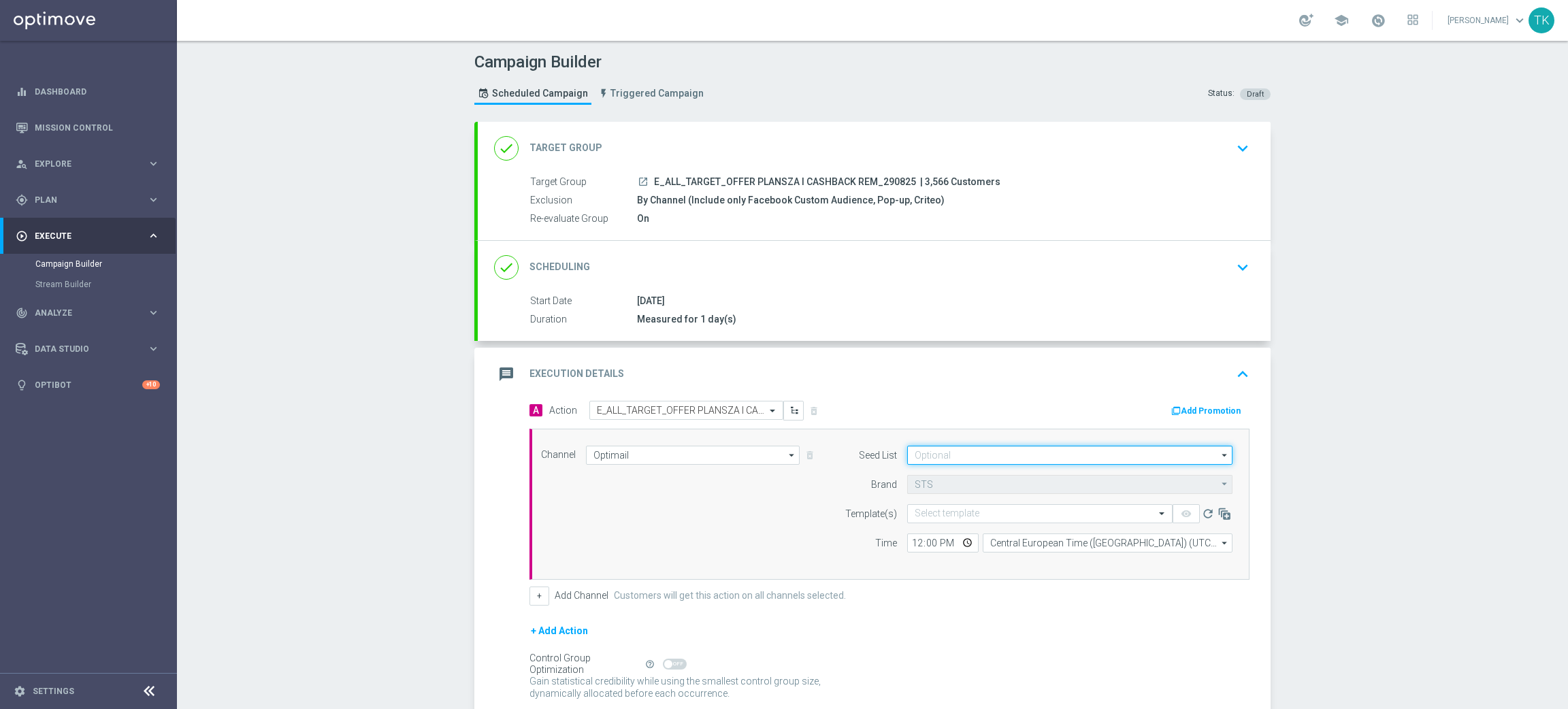
click at [934, 457] on input at bounding box center [1071, 455] width 326 height 19
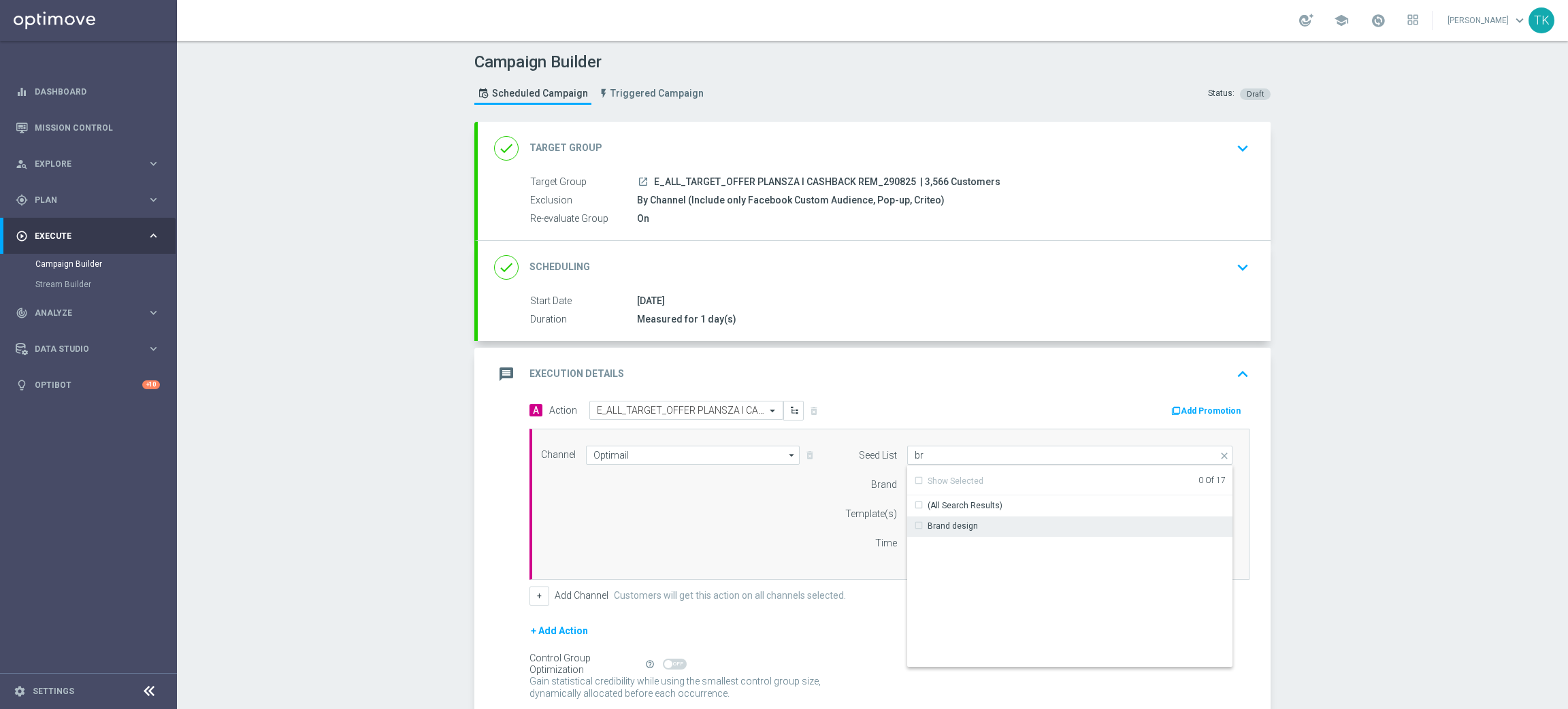
click at [927, 525] on div "Brand design" at bounding box center [952, 526] width 51 height 12
click at [921, 455] on input "br" at bounding box center [1071, 455] width 326 height 19
click at [919, 455] on input "br" at bounding box center [1071, 455] width 326 height 19
click at [934, 520] on div "Reactivation" at bounding box center [952, 527] width 48 height 12
click at [765, 514] on div "Channel Optimail Optimail arrow_drop_down Drag here to set row groups Drag here…" at bounding box center [887, 504] width 712 height 117
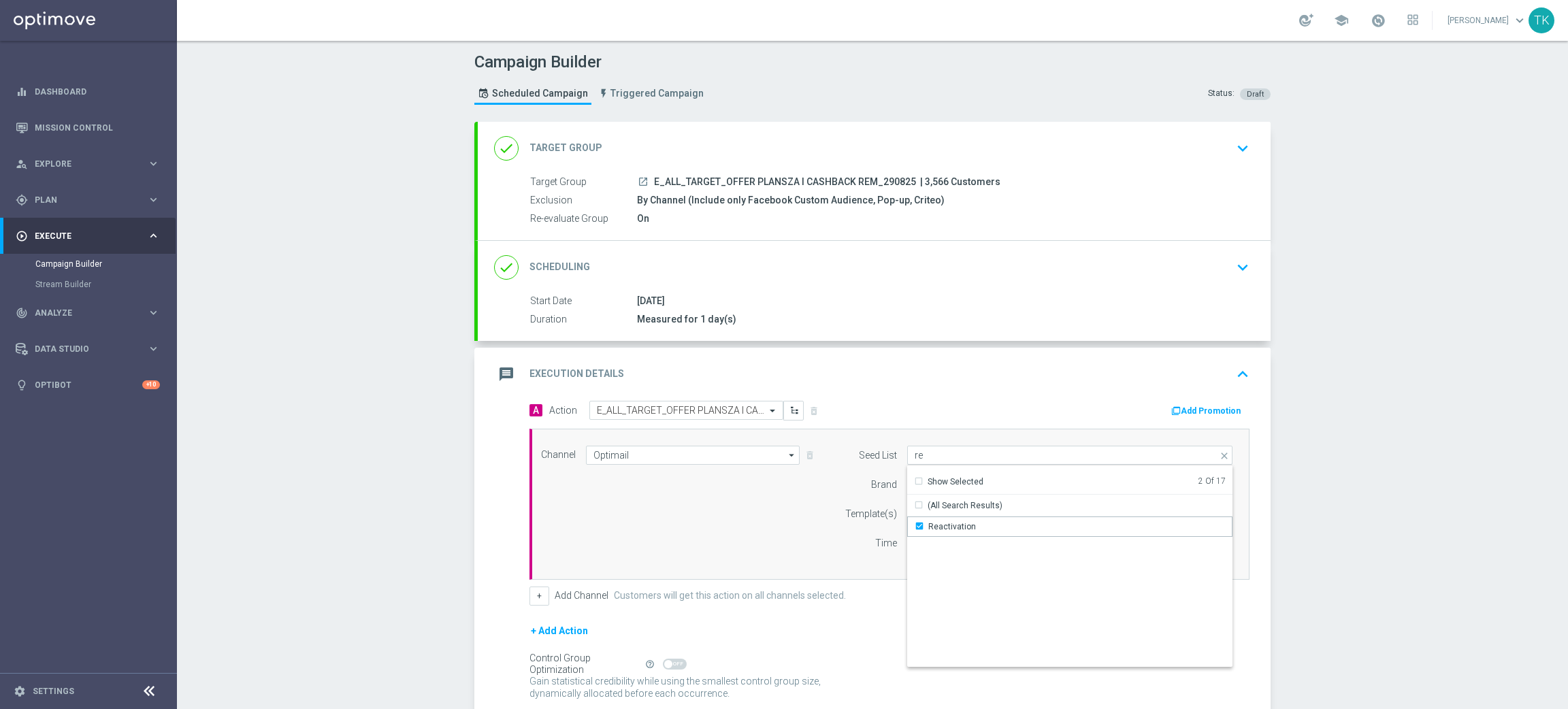
type input "Selected 2 of 17"
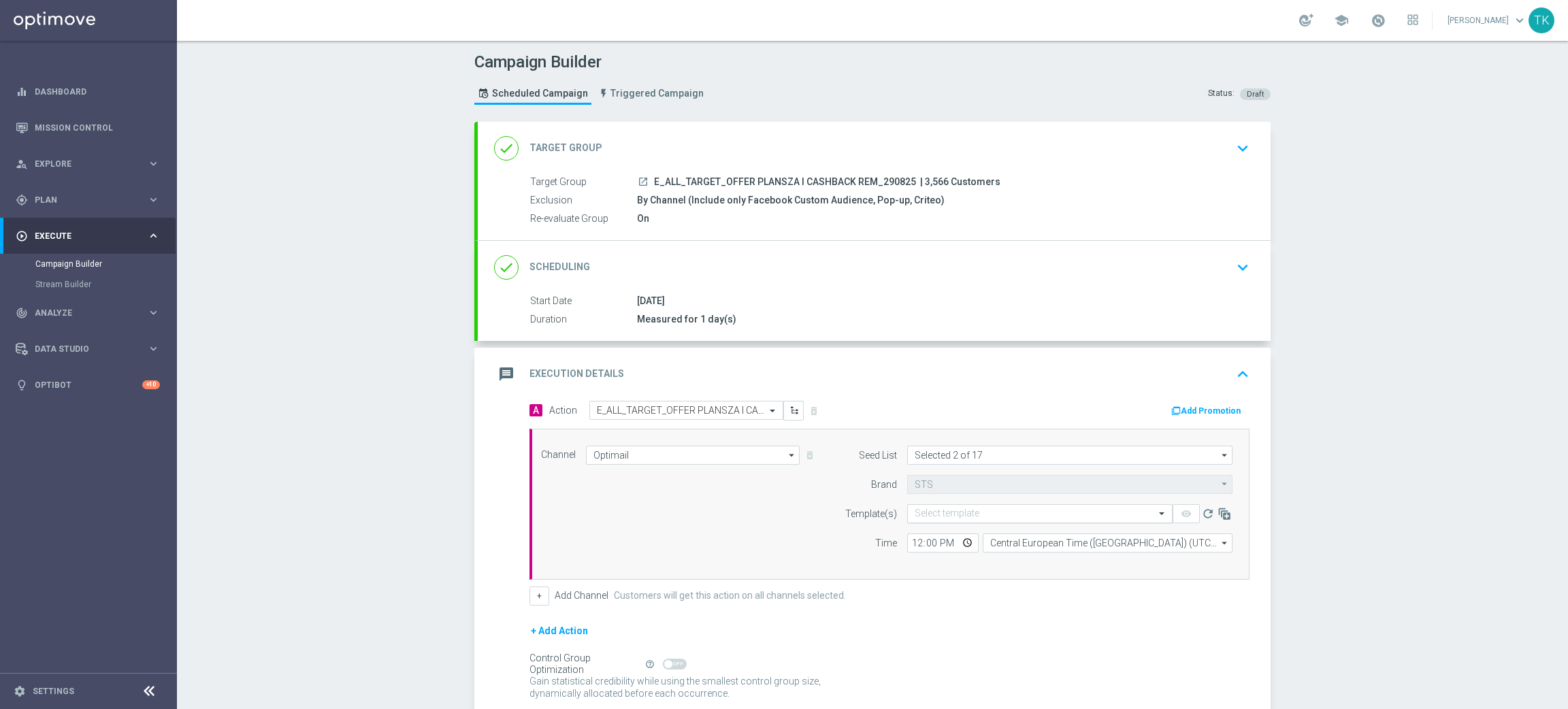
click at [917, 508] on input "text" at bounding box center [1026, 513] width 223 height 12
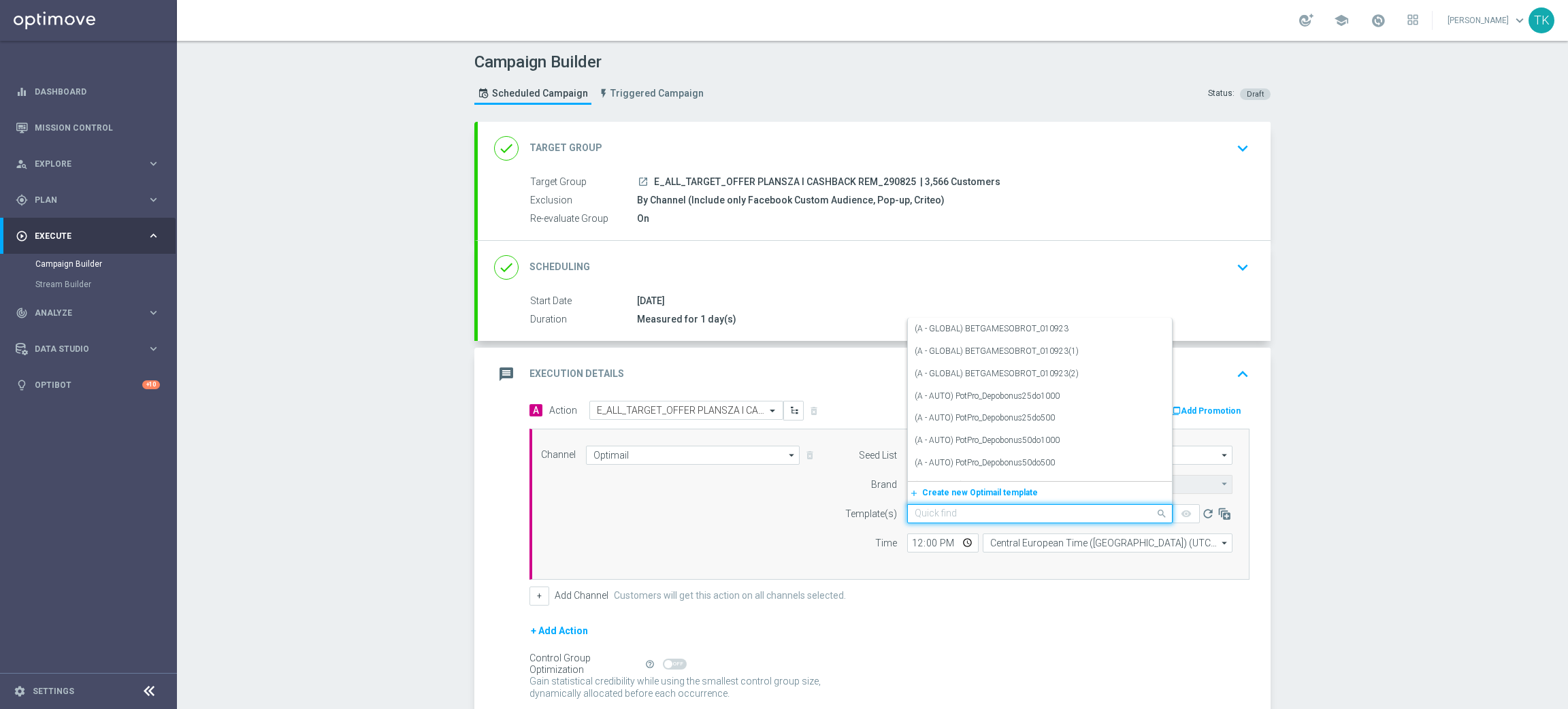
paste input "E_ALL_TARGET_OFFER PLANSZA I CASHBACK REM_290825"
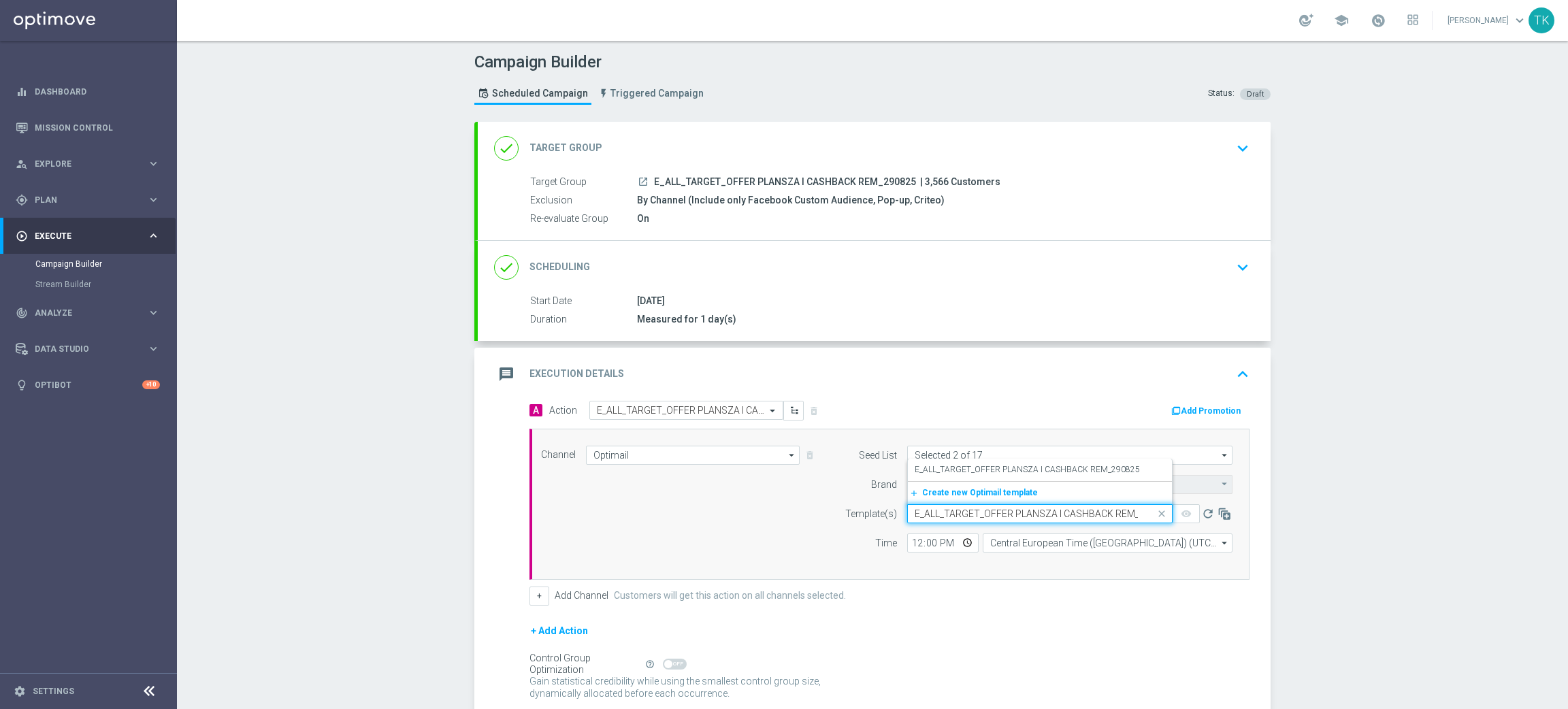
scroll to position [0, 30]
click at [941, 463] on div "E_ALL_TARGET_OFFER PLANSZA I CASHBACK REM_290825" at bounding box center [1039, 469] width 250 height 22
type input "E_ALL_TARGET_OFFER PLANSZA I CASHBACK REM_290825"
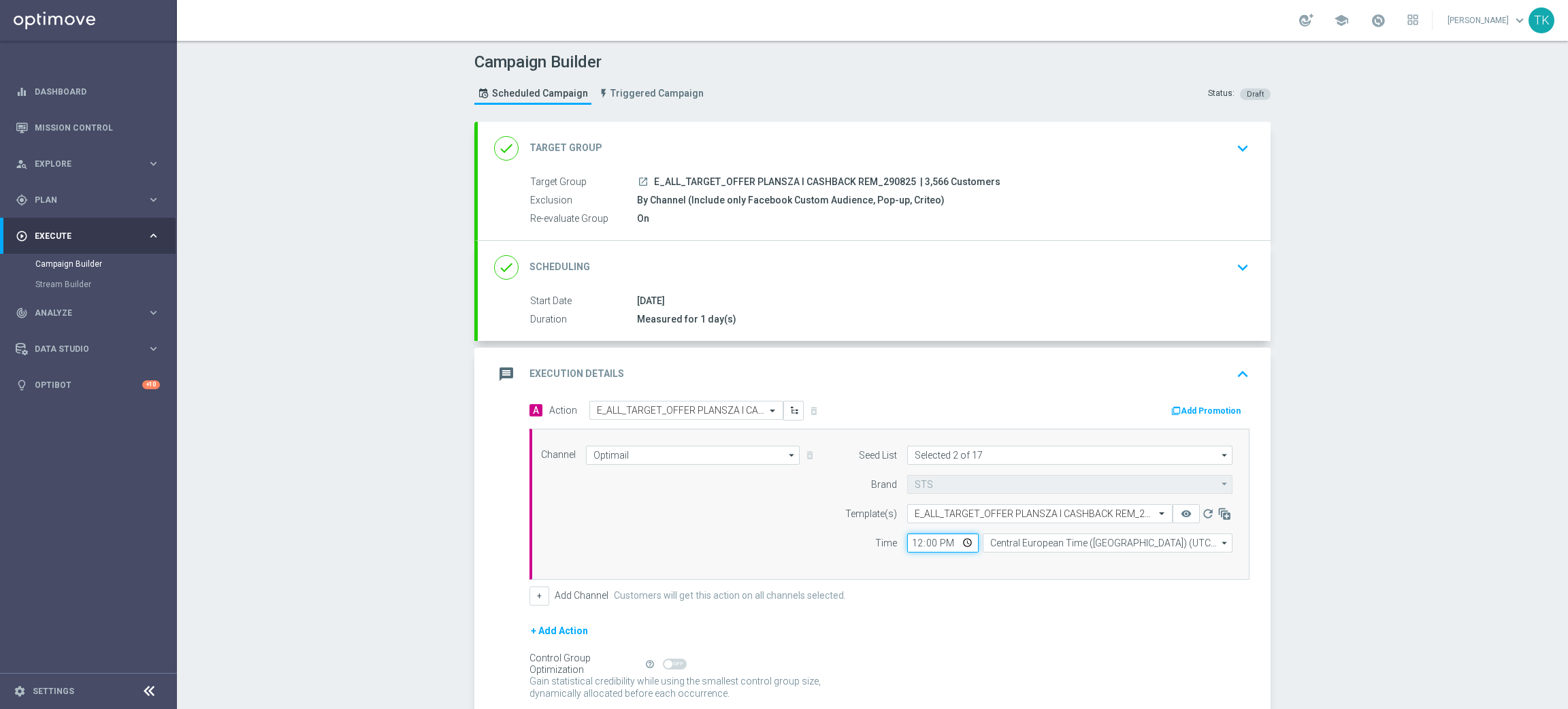
click at [909, 544] on input "12:00" at bounding box center [943, 543] width 71 height 19
type input "16:02"
click at [1036, 546] on input "Central European Time ([GEOGRAPHIC_DATA]) (UTC +02:00)" at bounding box center [1107, 543] width 250 height 19
click at [1040, 559] on div "Central European Time ([GEOGRAPHIC_DATA]) (UTC +02:00)" at bounding box center [1101, 563] width 222 height 12
type input "Central European Time ([GEOGRAPHIC_DATA]) (UTC +02:00)"
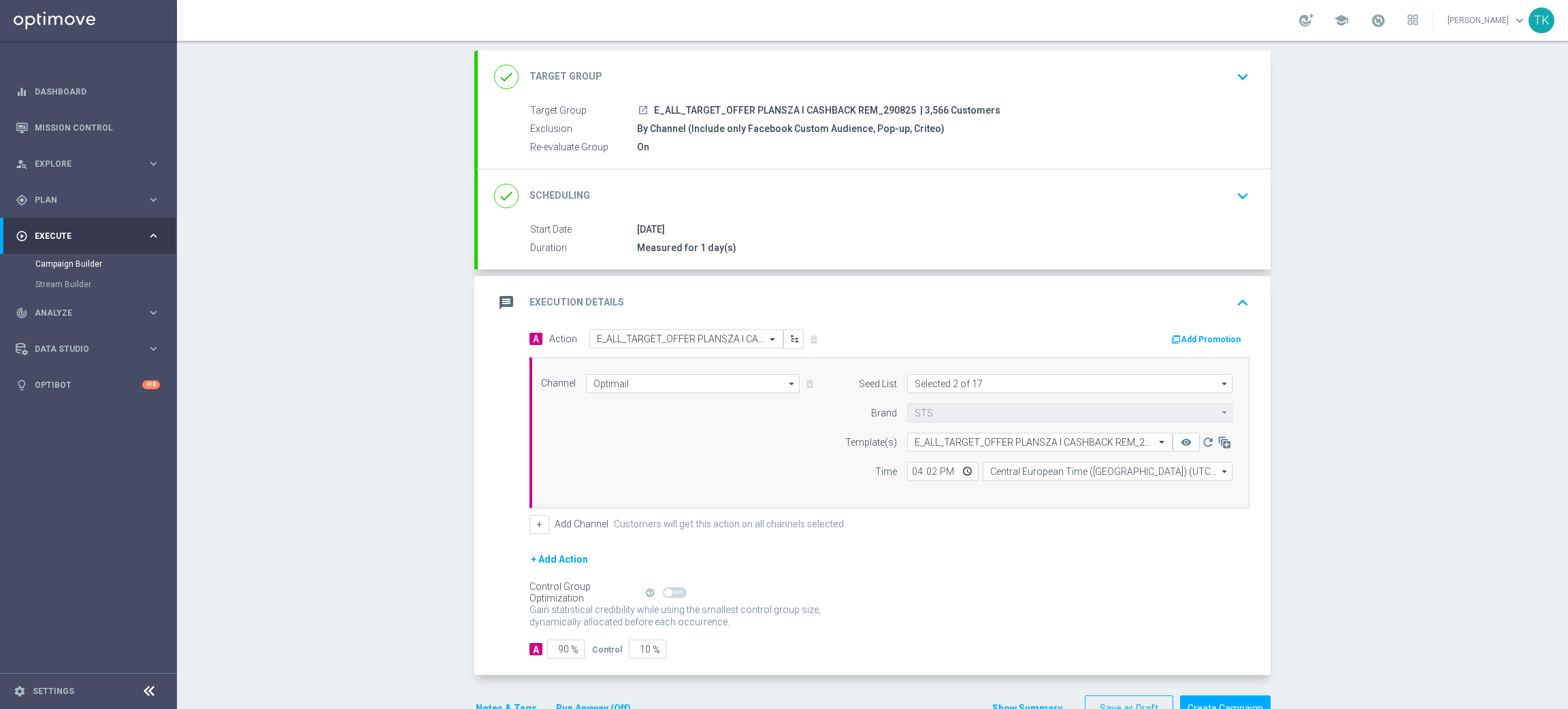
scroll to position [112, 0]
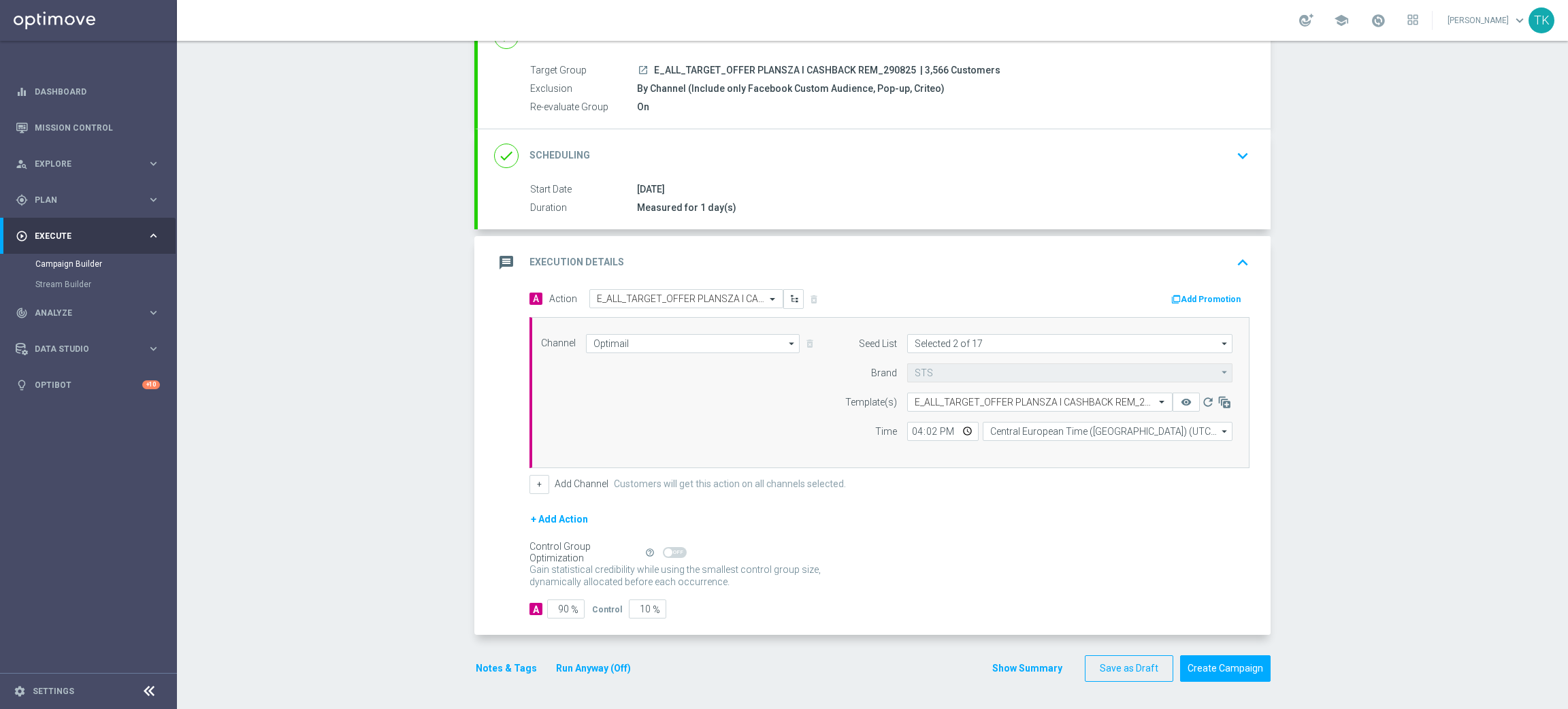
click at [511, 671] on button "Notes & Tags" at bounding box center [506, 668] width 64 height 17
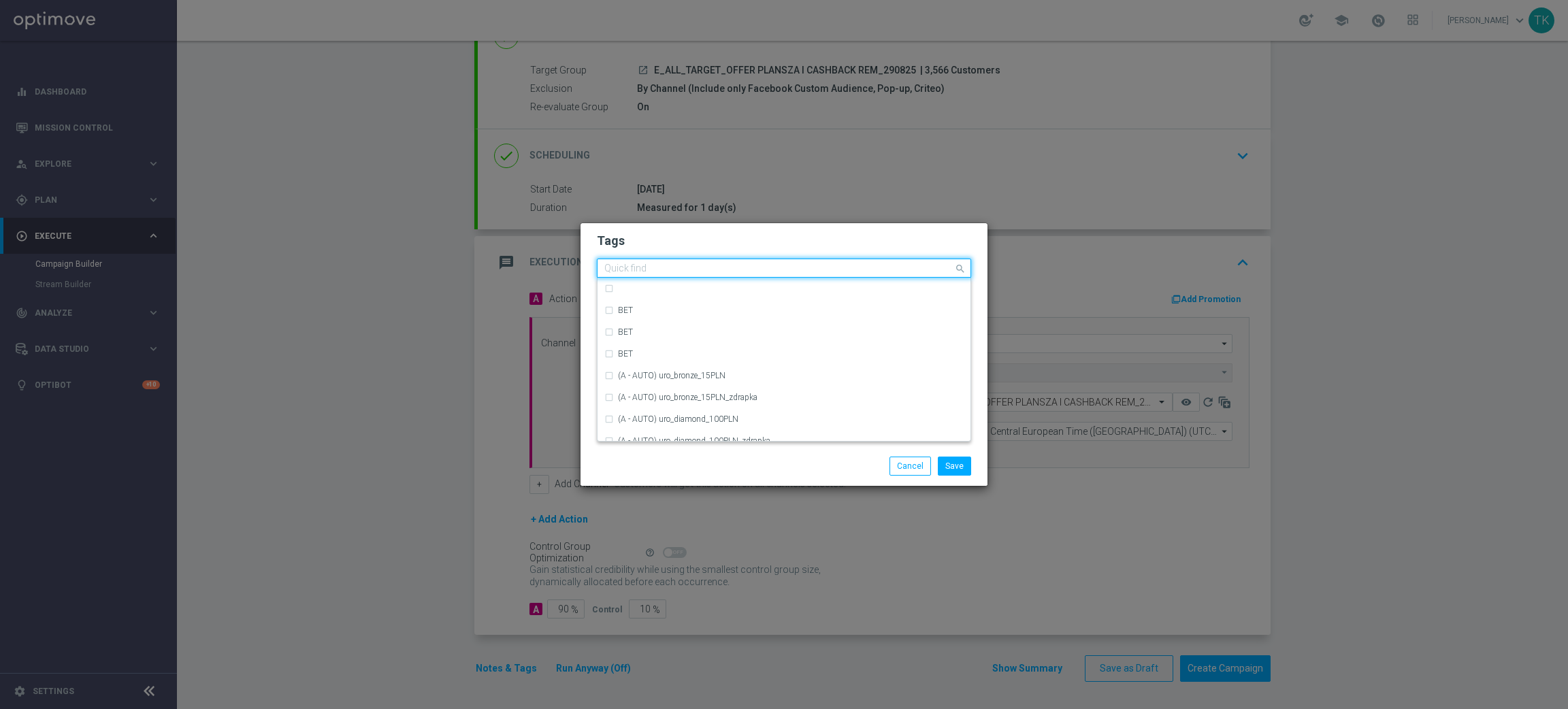
click at [646, 263] on input "text" at bounding box center [779, 269] width 349 height 12
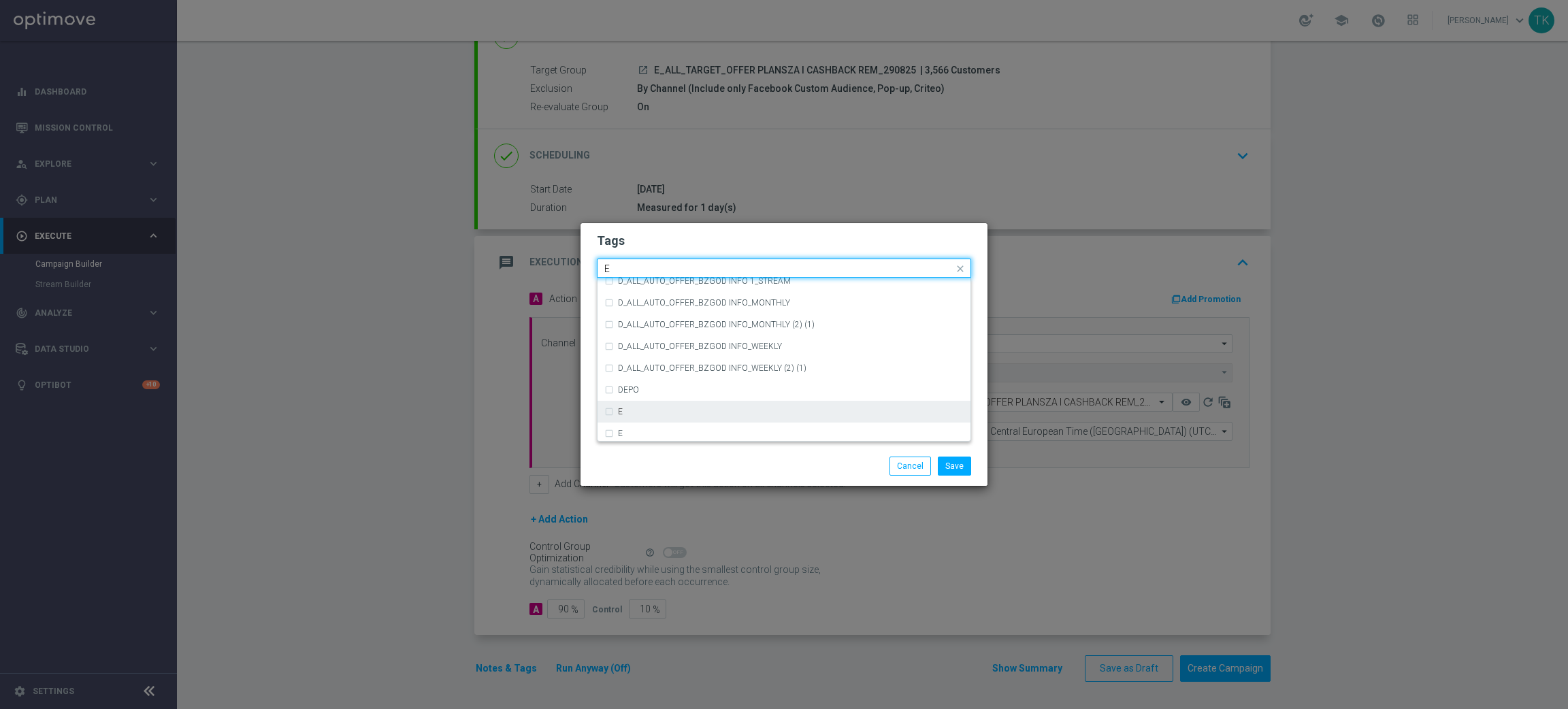
click at [627, 415] on div "E" at bounding box center [790, 411] width 346 height 8
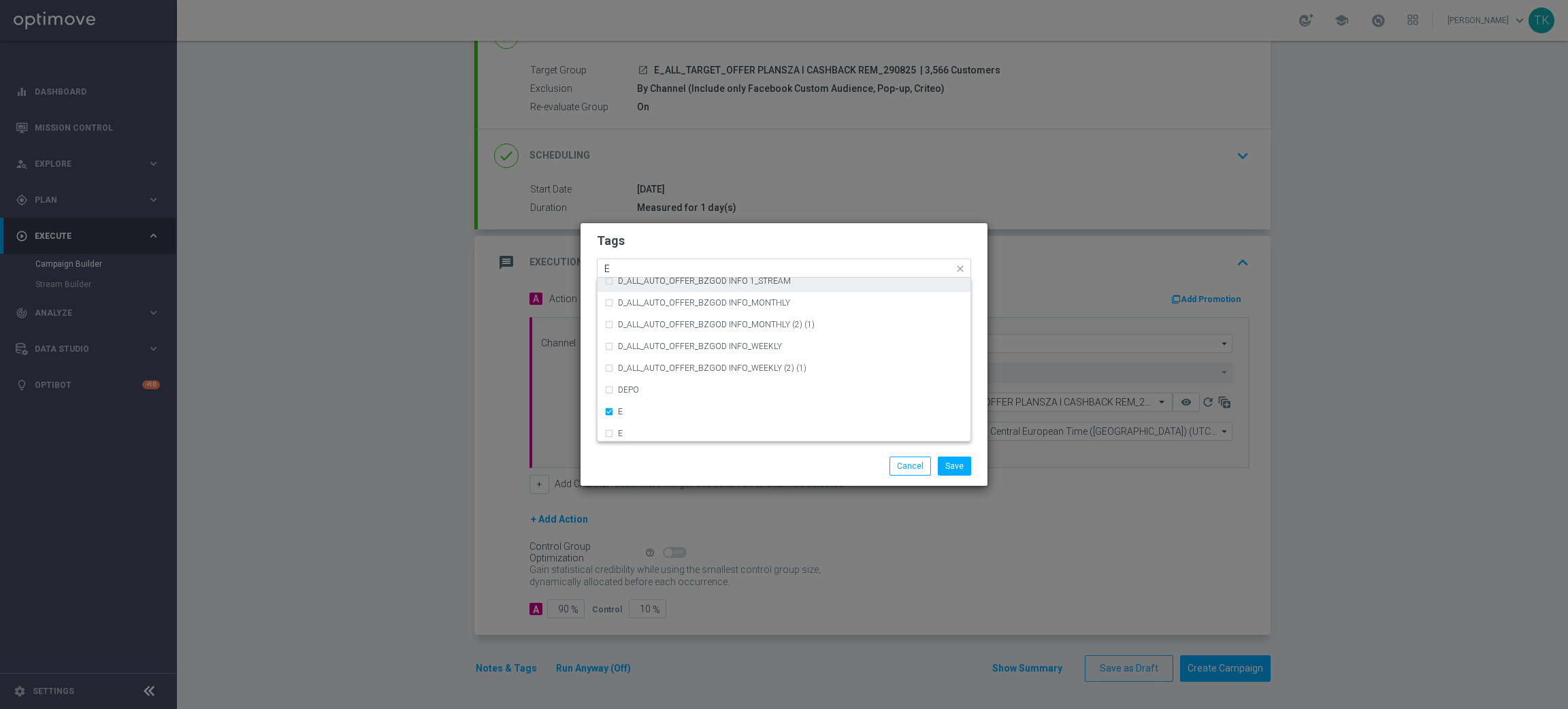
click at [627, 265] on input "E" at bounding box center [779, 269] width 349 height 12
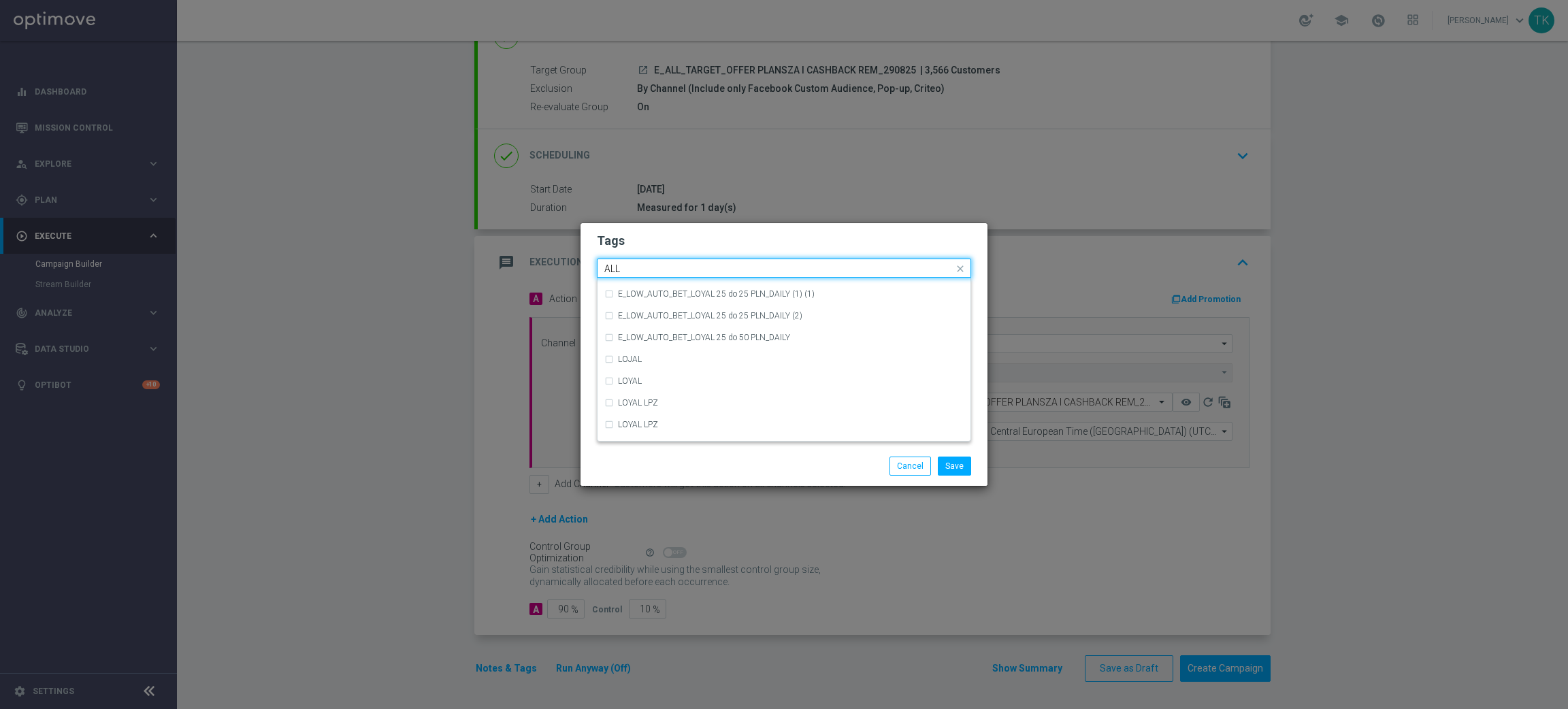
scroll to position [0, 0]
click at [624, 279] on div "ALL" at bounding box center [784, 288] width 360 height 21
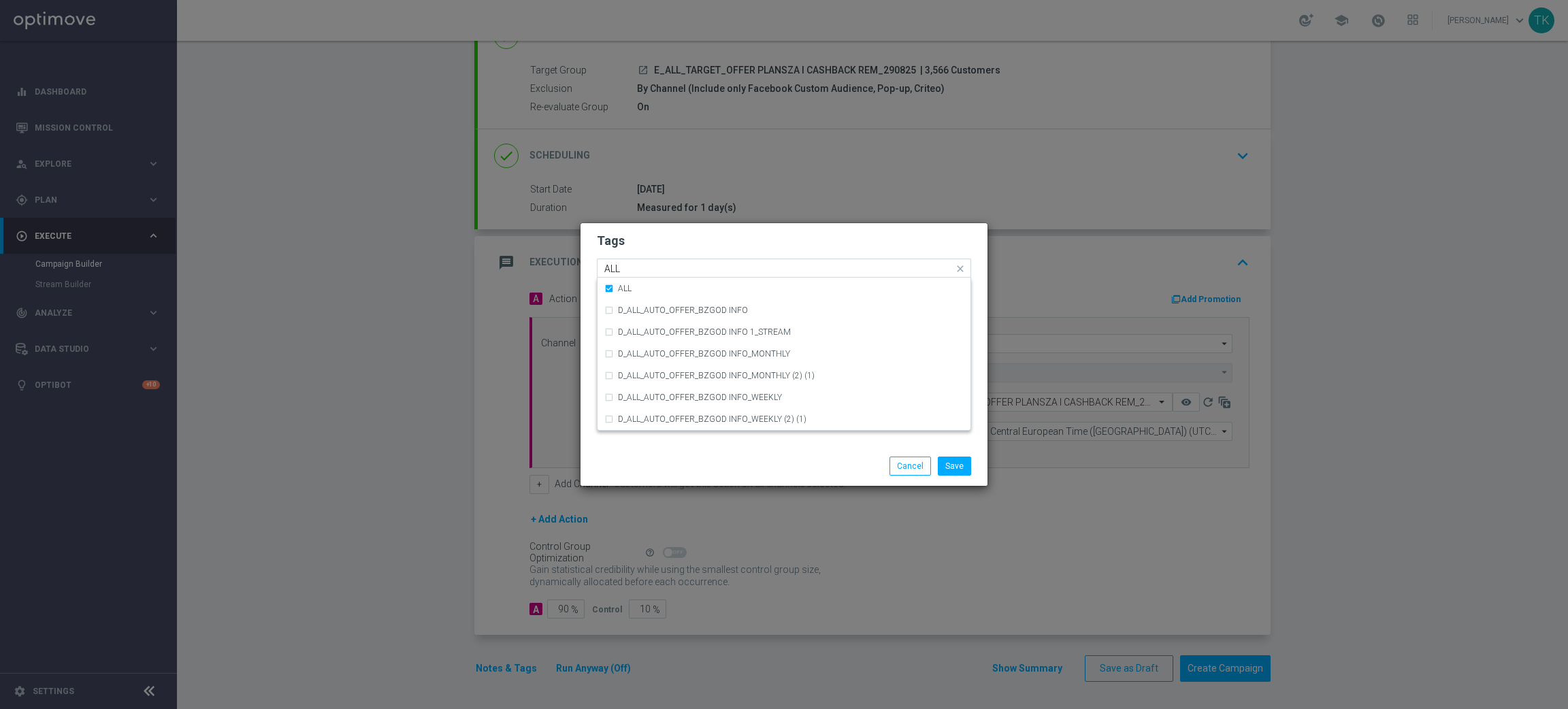
click at [632, 269] on input "ALL" at bounding box center [779, 269] width 349 height 12
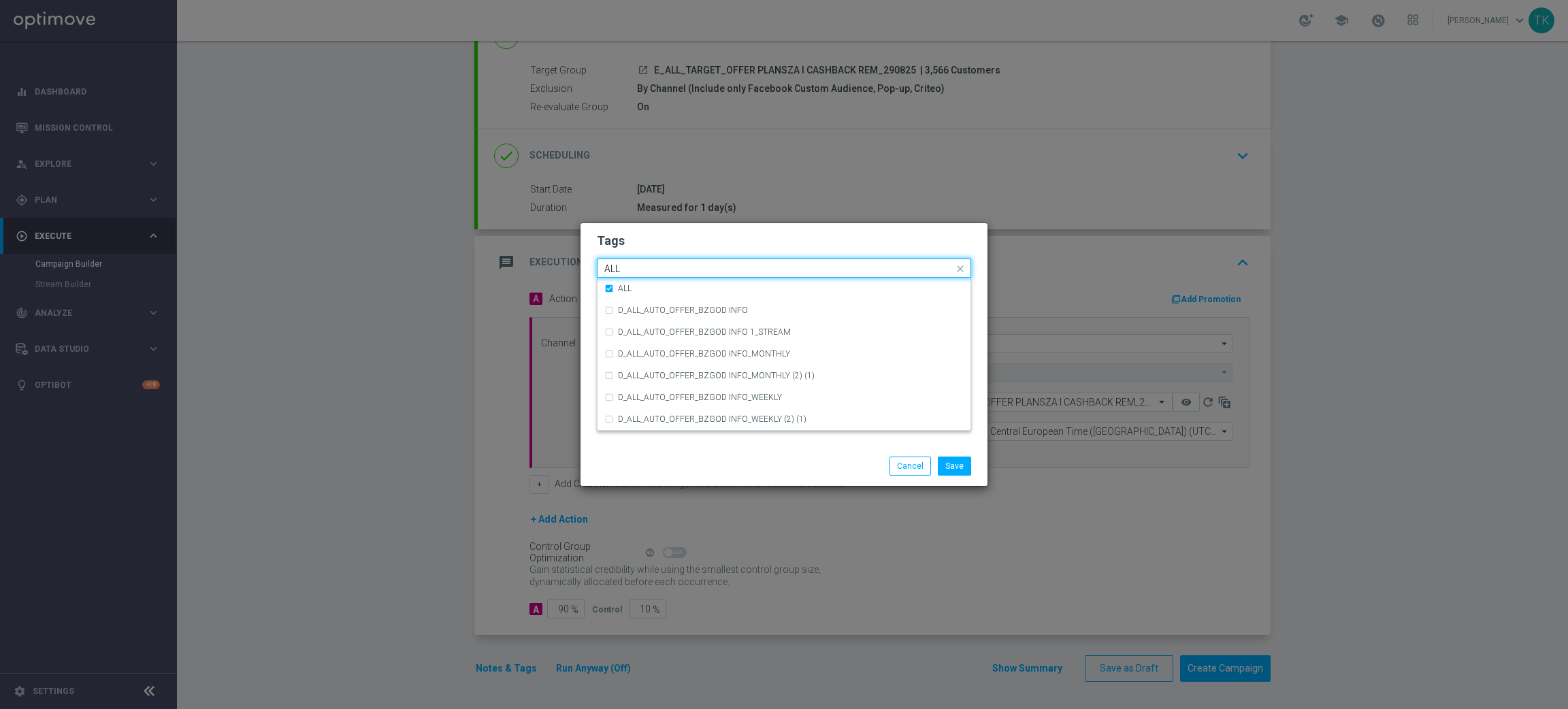
click at [632, 269] on input "ALL" at bounding box center [779, 269] width 349 height 12
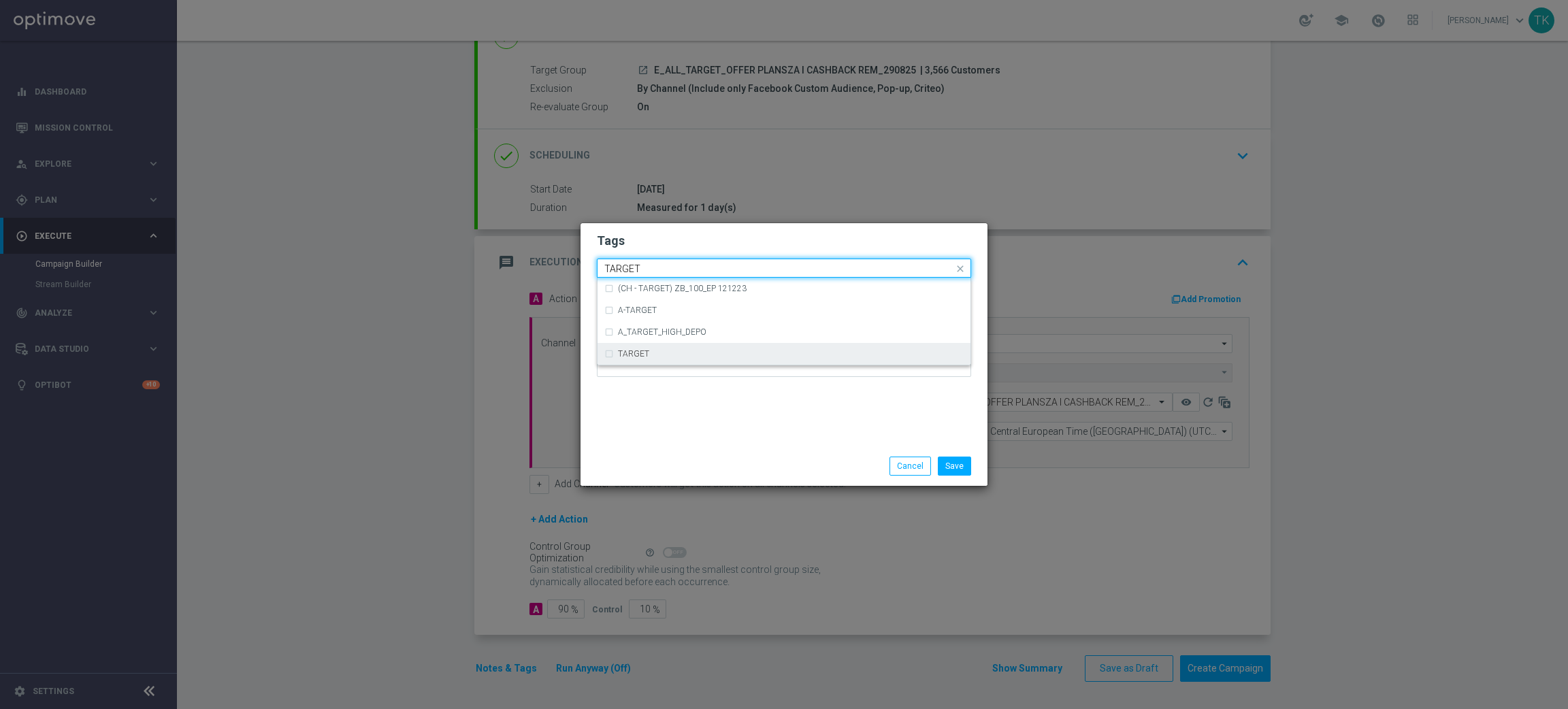
click at [647, 349] on div "TARGET" at bounding box center [784, 353] width 360 height 21
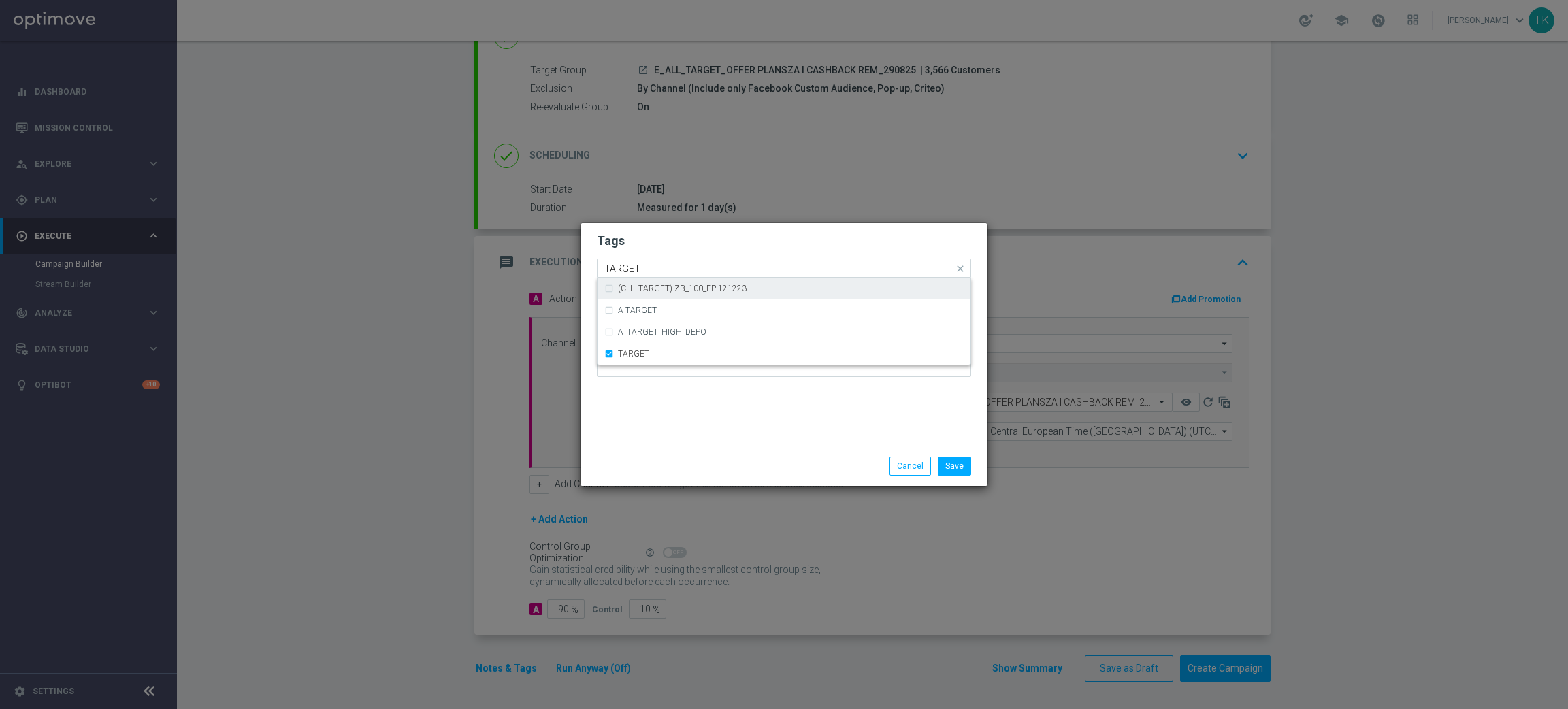
click at [628, 271] on input "TARGET" at bounding box center [779, 269] width 349 height 12
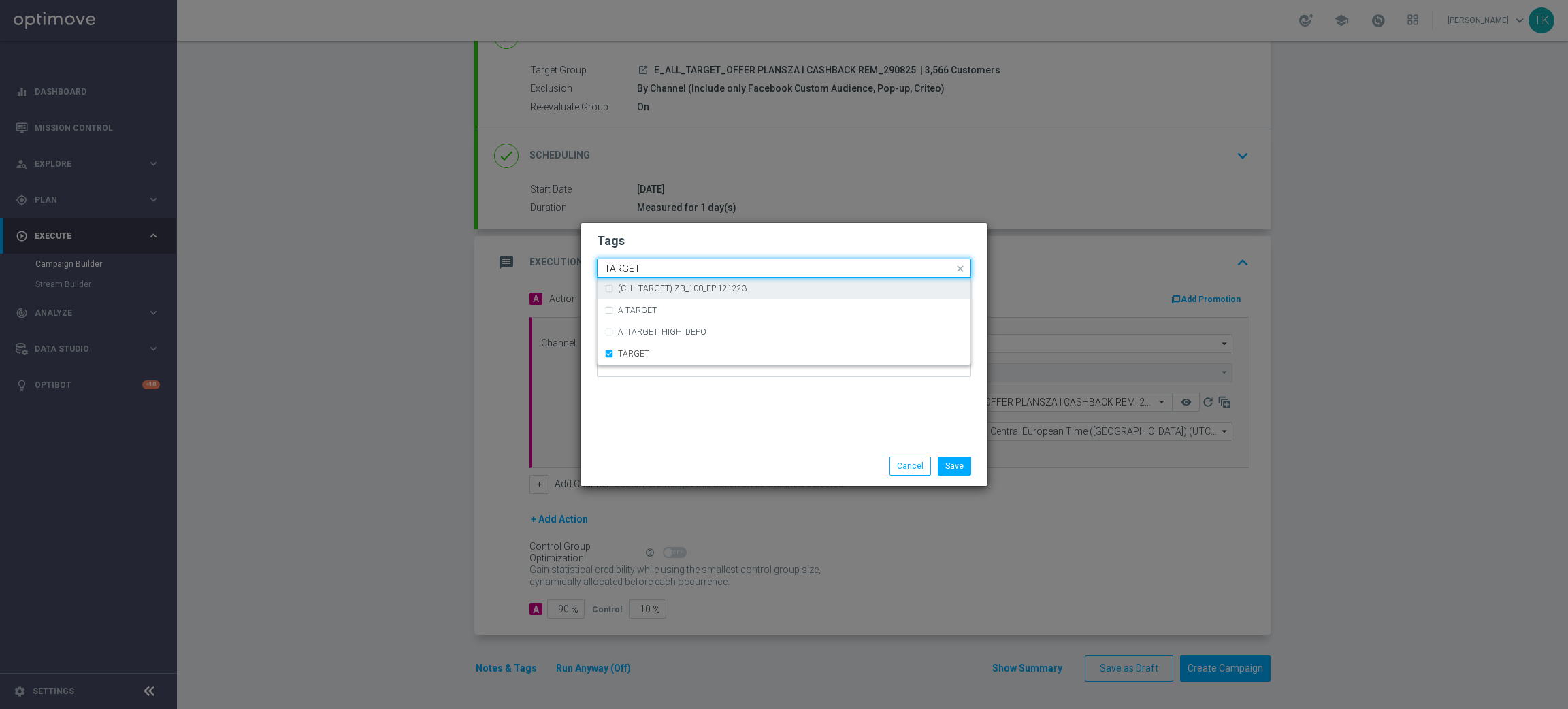
click at [628, 271] on input "TARGET" at bounding box center [779, 269] width 349 height 12
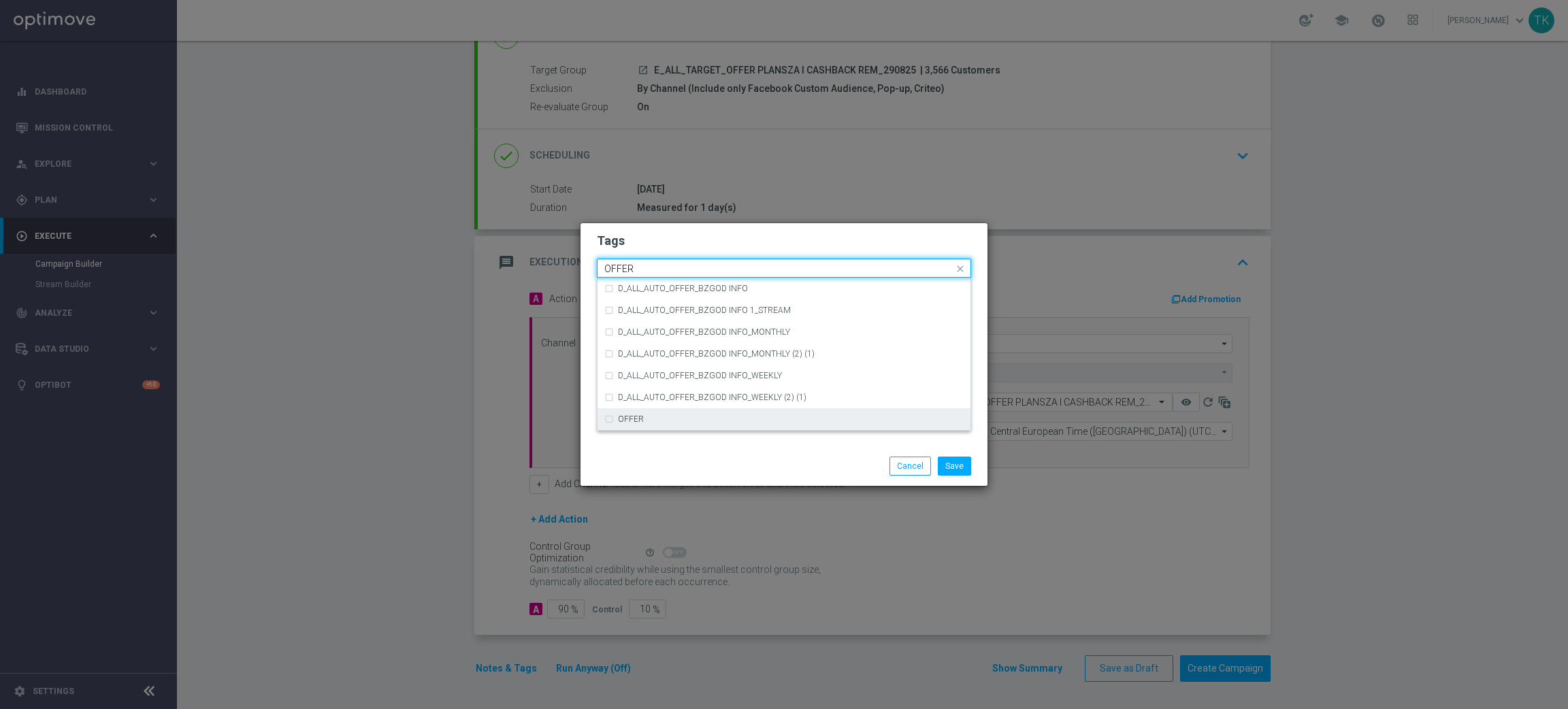
click at [629, 416] on label "OFFER" at bounding box center [630, 419] width 26 height 8
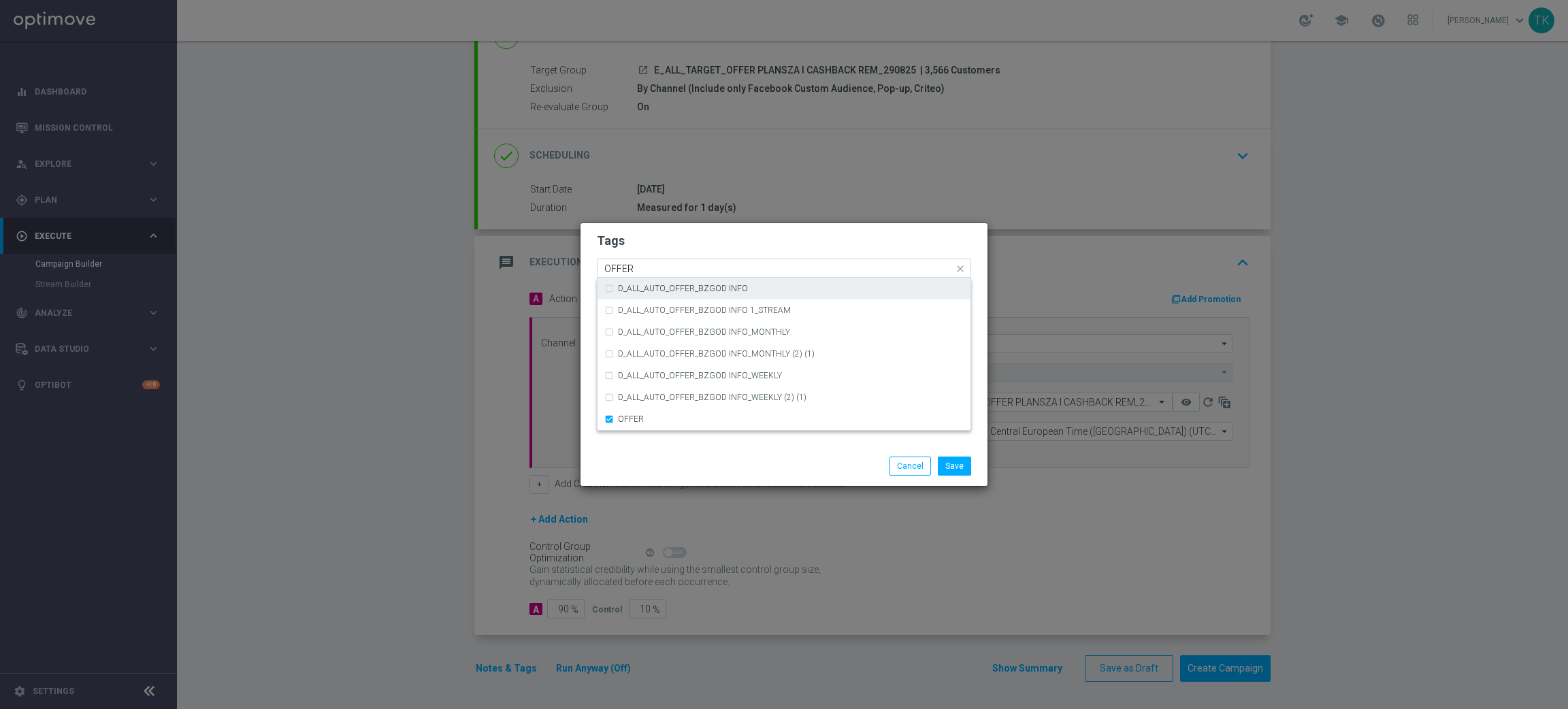
click at [651, 269] on input "OFFER" at bounding box center [779, 269] width 349 height 12
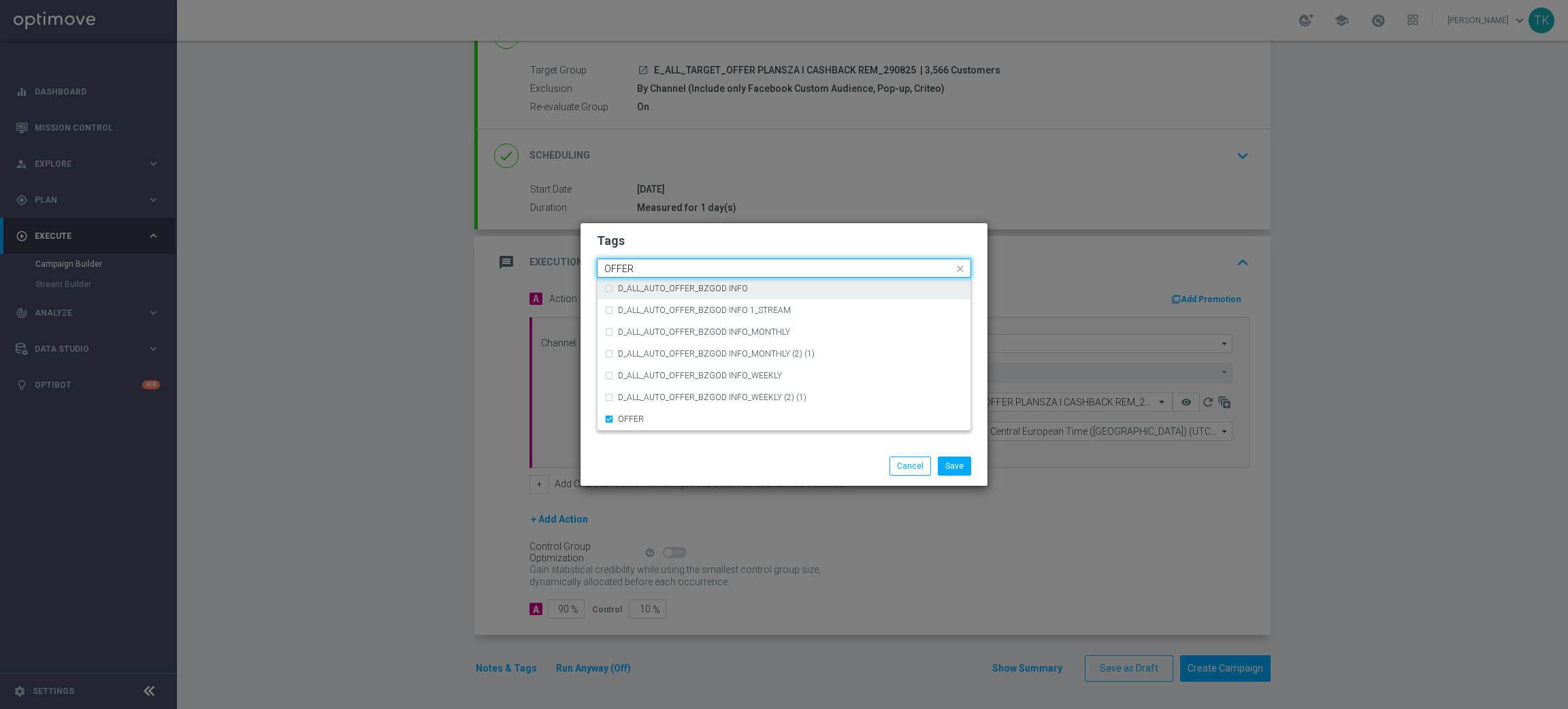
click at [651, 269] on input "OFFER" at bounding box center [779, 269] width 349 height 12
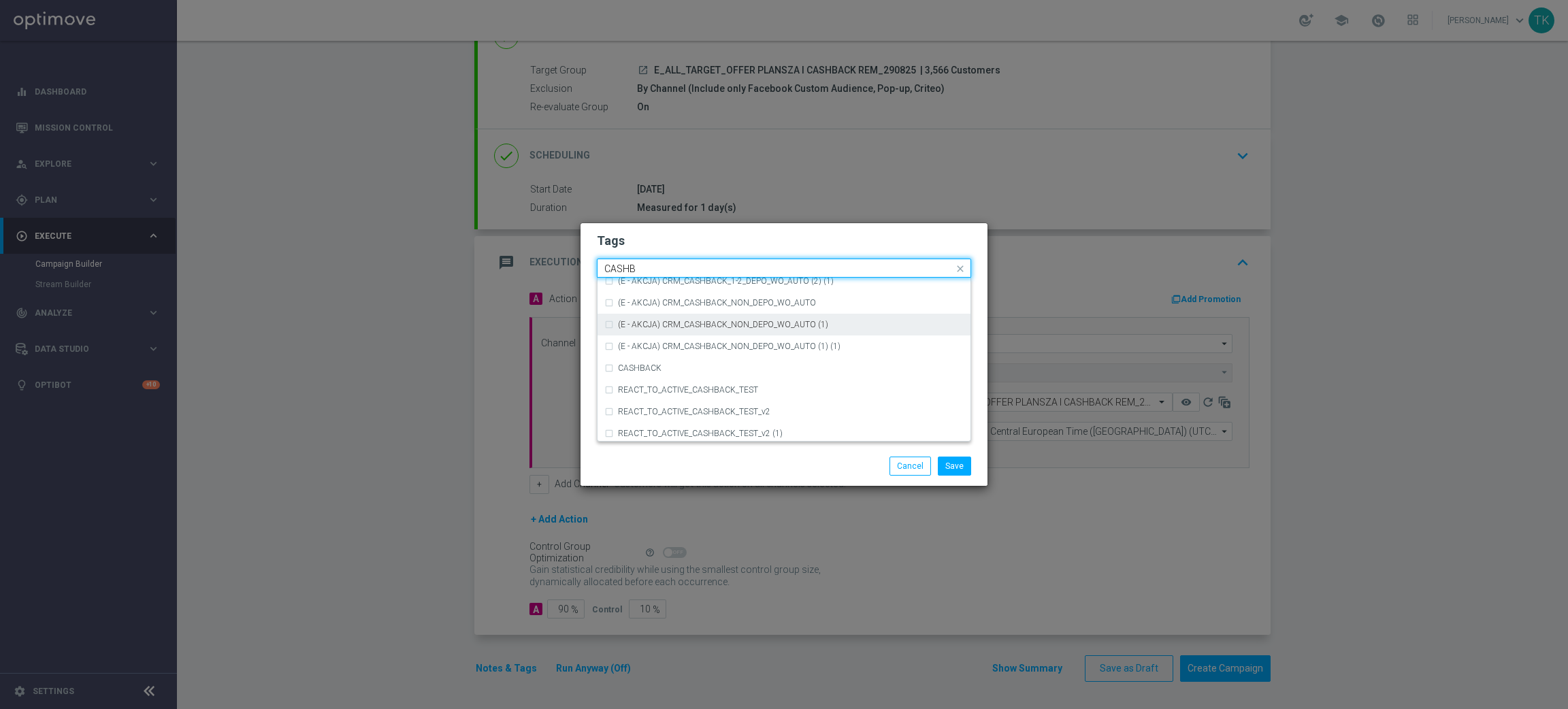
scroll to position [234, 0]
click at [647, 358] on label "CASHBACK" at bounding box center [639, 359] width 44 height 8
type input "CASHB"
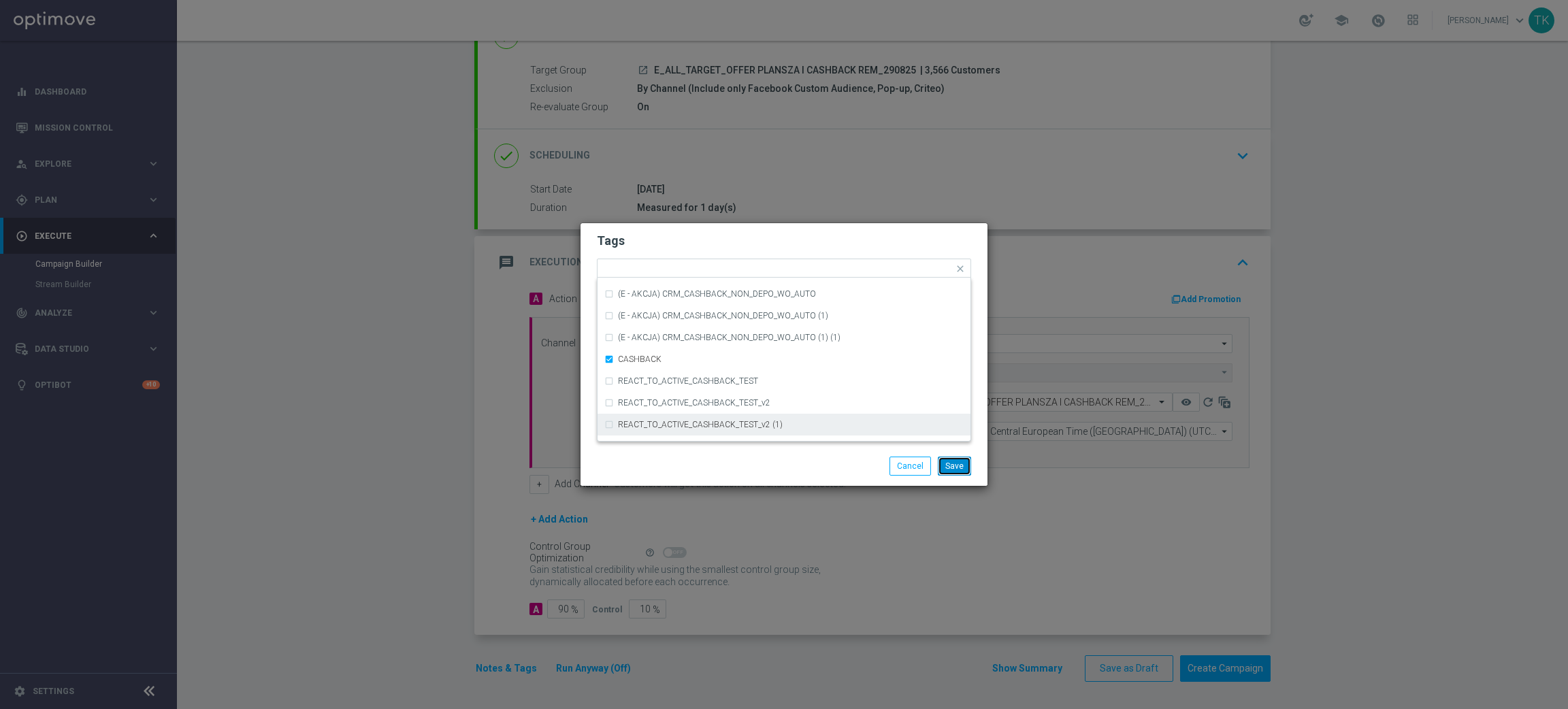
click at [948, 467] on button "Save" at bounding box center [954, 465] width 33 height 19
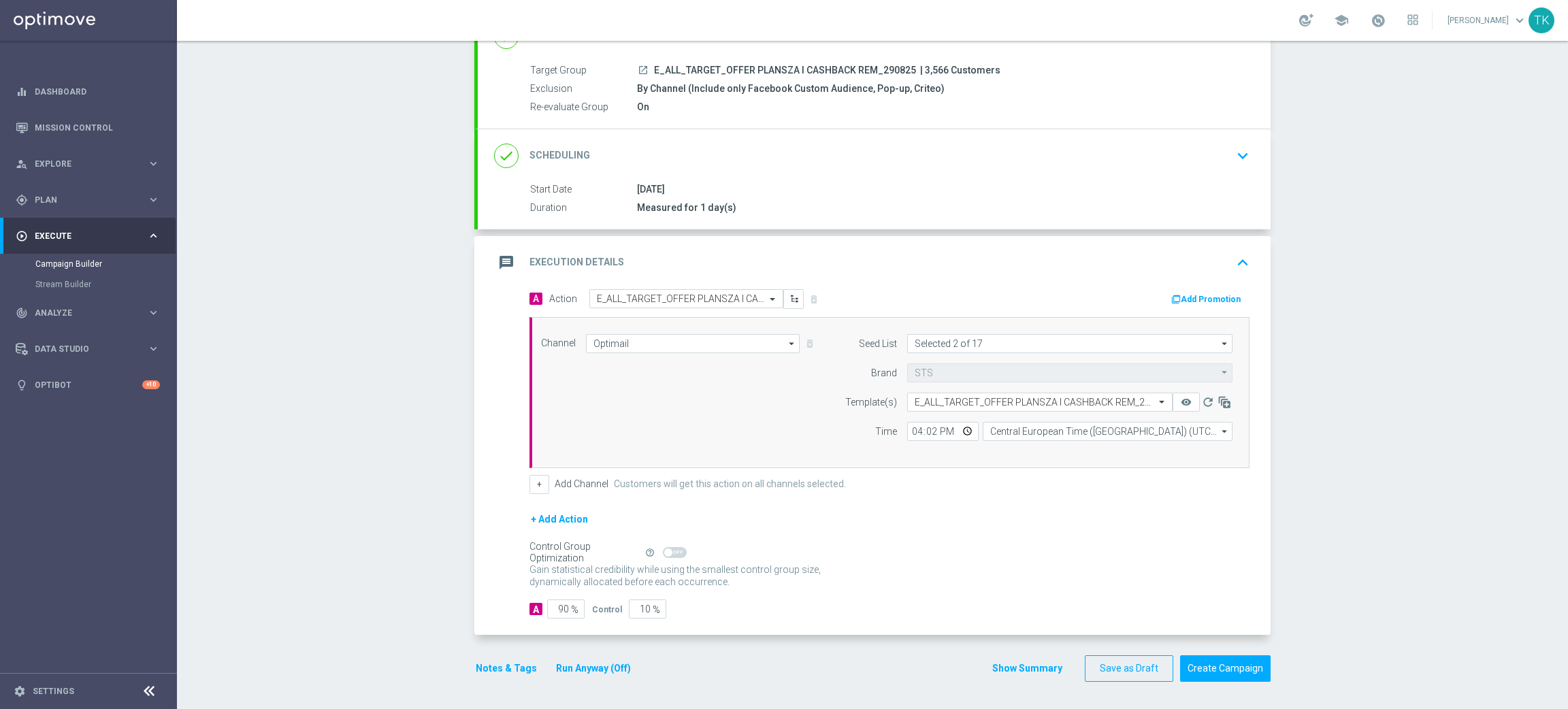
click at [1016, 675] on button "Show Summary" at bounding box center [1027, 669] width 71 height 16
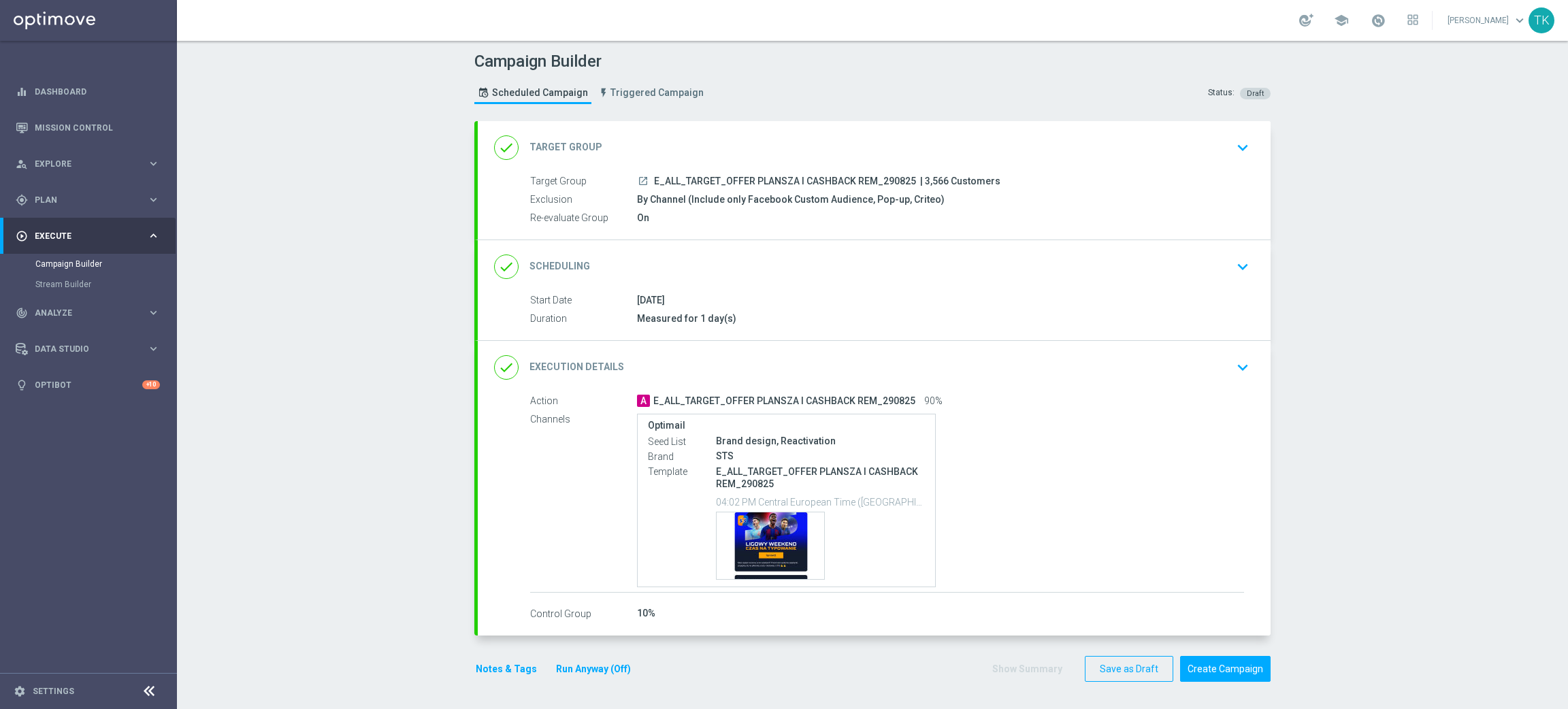
scroll to position [1, 0]
click at [780, 175] on span "E_ALL_TARGET_OFFER PLANSZA I CASHBACK REM_290825" at bounding box center [785, 181] width 262 height 12
copy div "E_ALL_TARGET_OFFER PLANSZA I CASHBACK REM_290825"
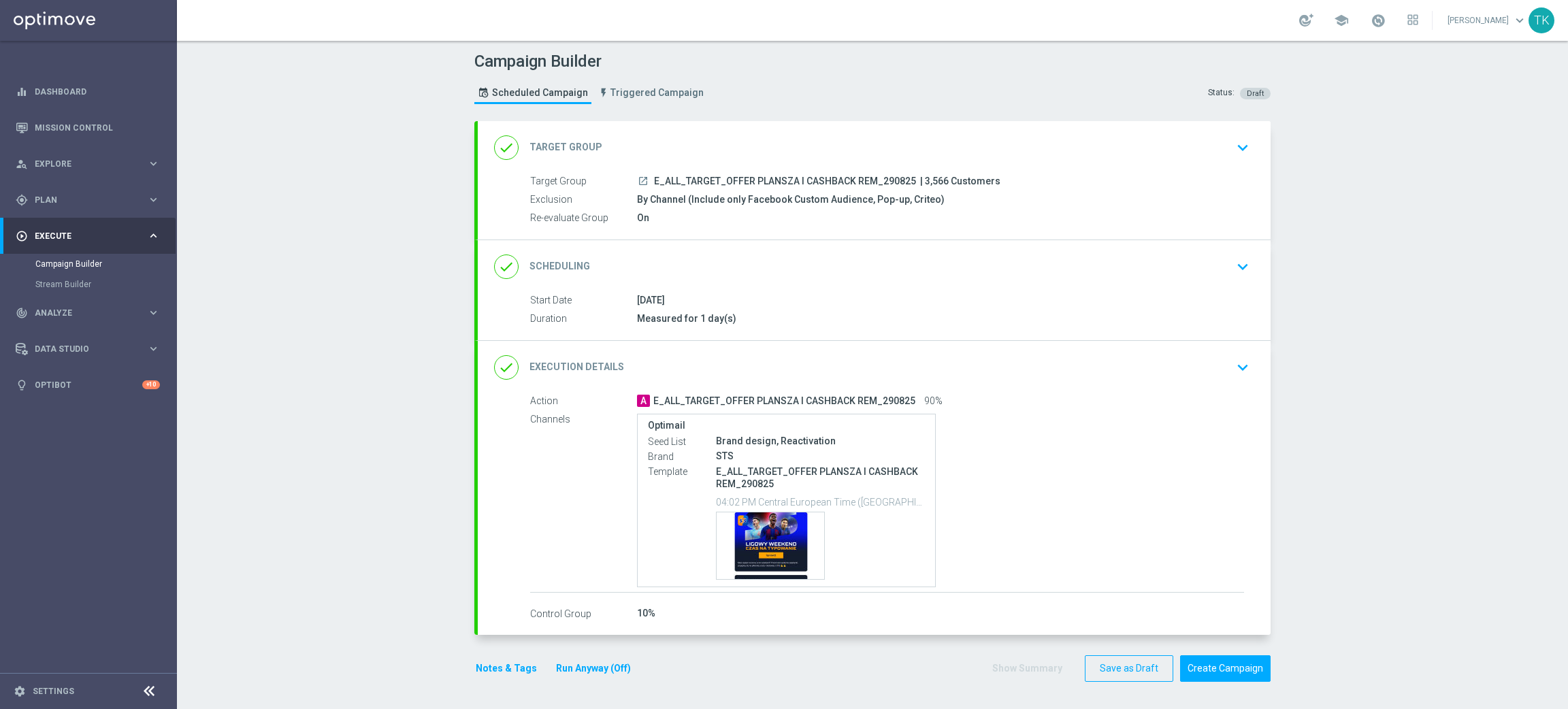
click at [808, 94] on div "Campaign Builder Scheduled Campaign Triggered Campaign Status: Draft" at bounding box center [873, 79] width 817 height 62
click at [763, 528] on div "Template preview" at bounding box center [770, 545] width 108 height 67
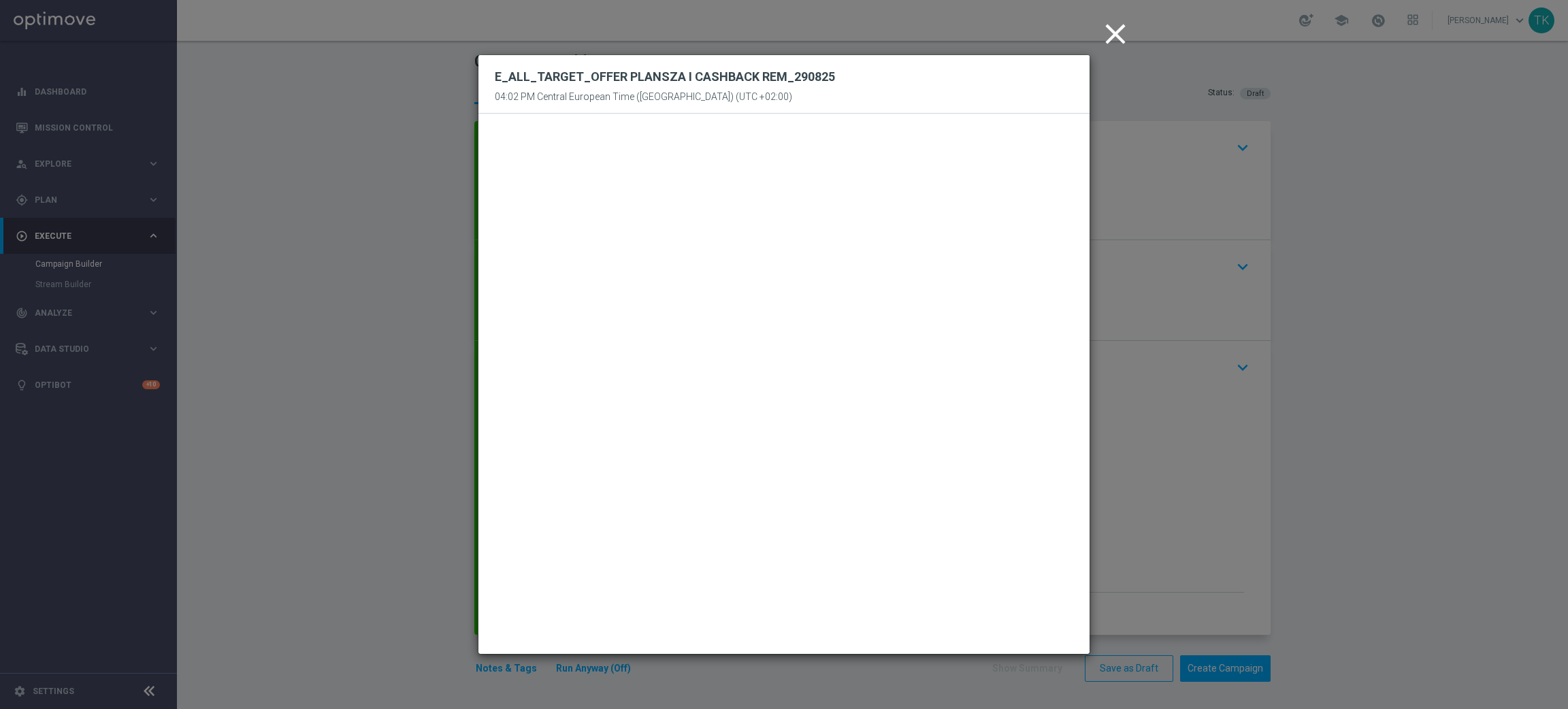
click at [1110, 36] on icon "close" at bounding box center [1115, 34] width 34 height 34
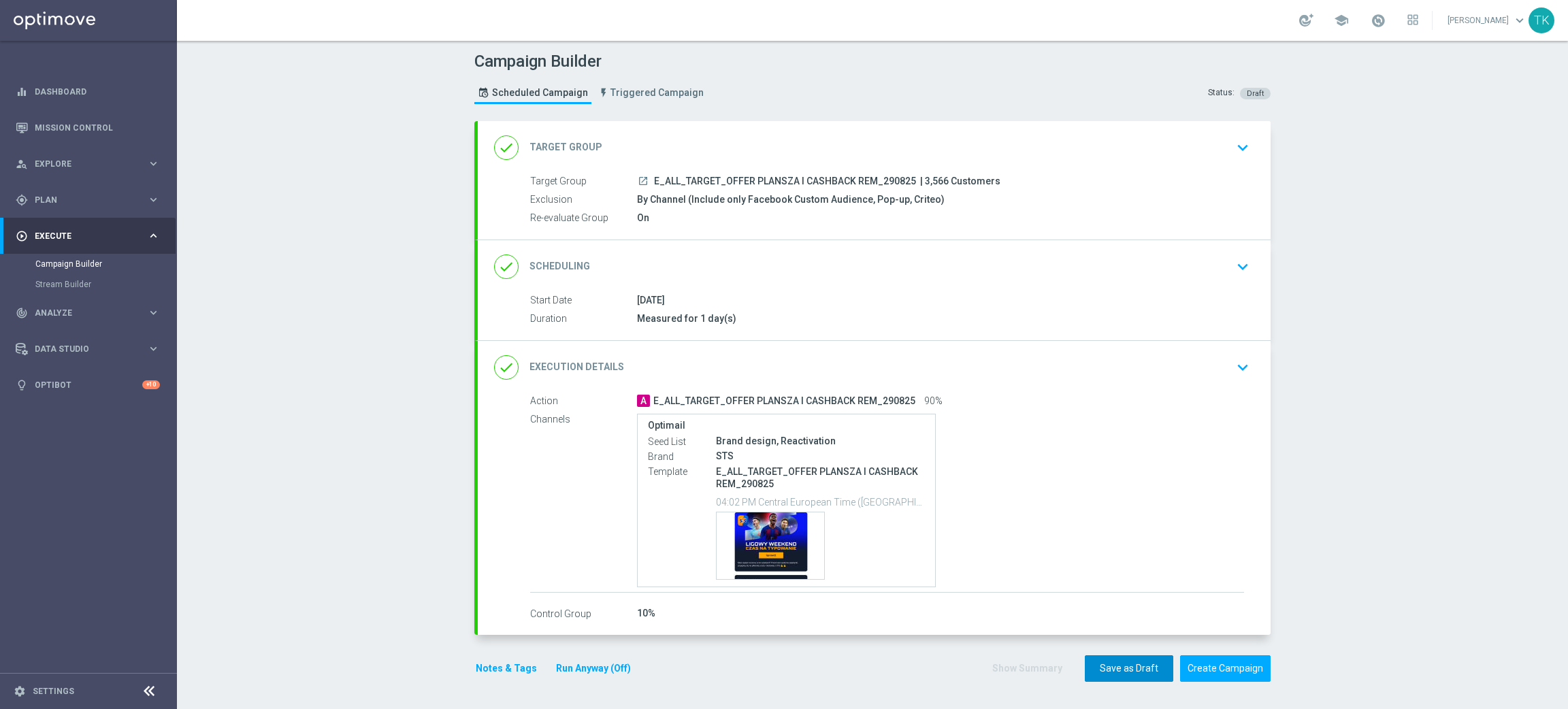
click at [1110, 667] on button "Save as Draft" at bounding box center [1128, 669] width 88 height 27
click at [69, 120] on link "Mission Control" at bounding box center [97, 127] width 125 height 36
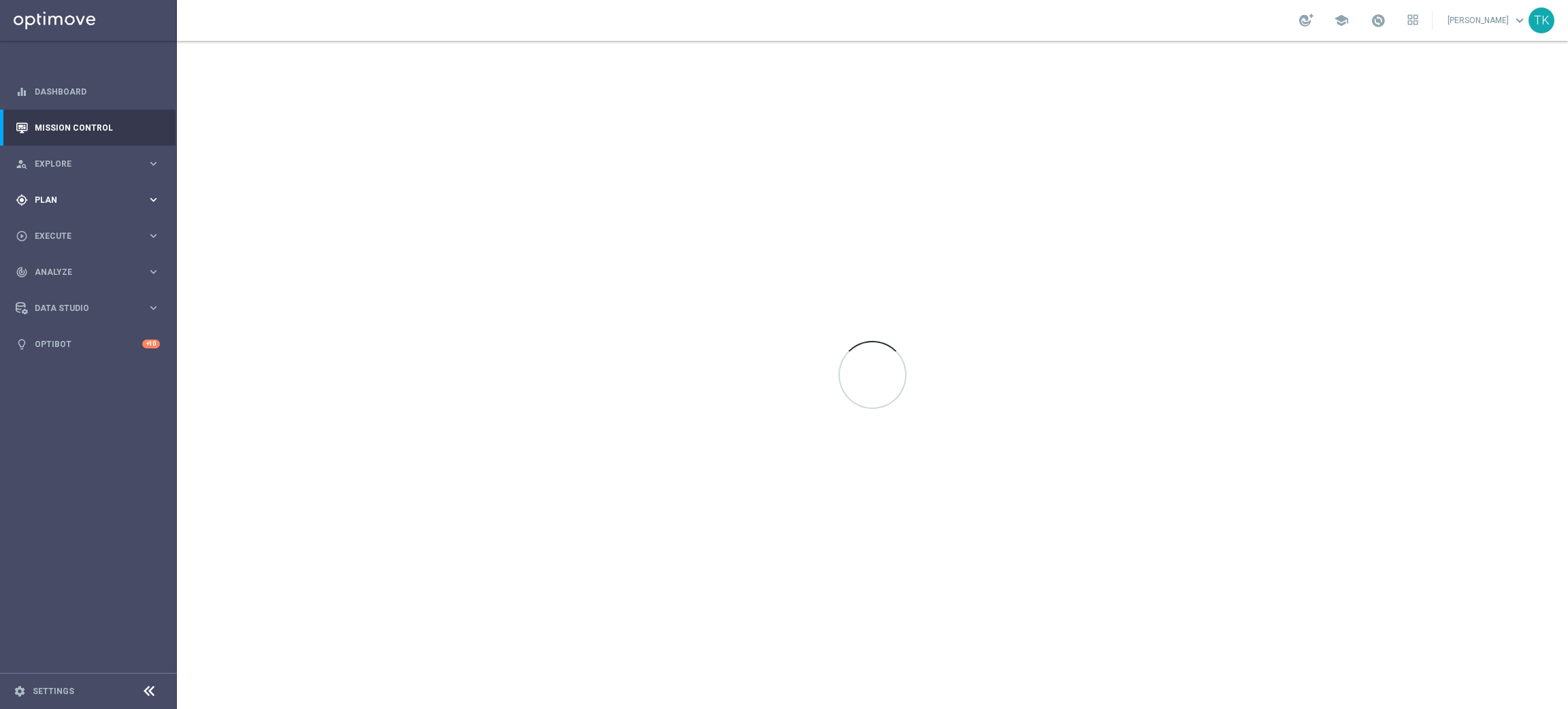
click at [55, 207] on div "gps_fixed Plan keyboard_arrow_right" at bounding box center [87, 199] width 175 height 36
click at [55, 230] on link "Target Groups" at bounding box center [88, 228] width 106 height 11
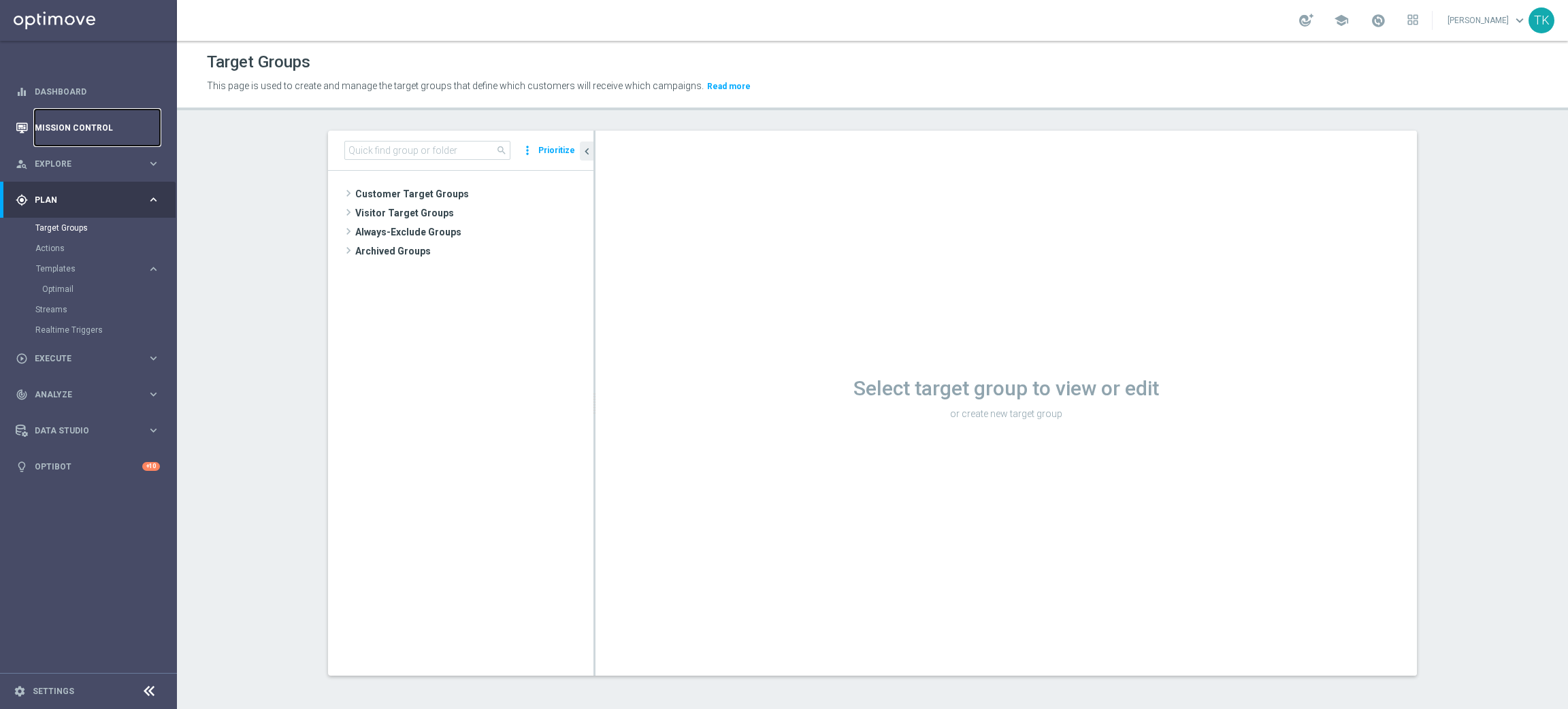
click at [64, 121] on link "Mission Control" at bounding box center [97, 127] width 125 height 36
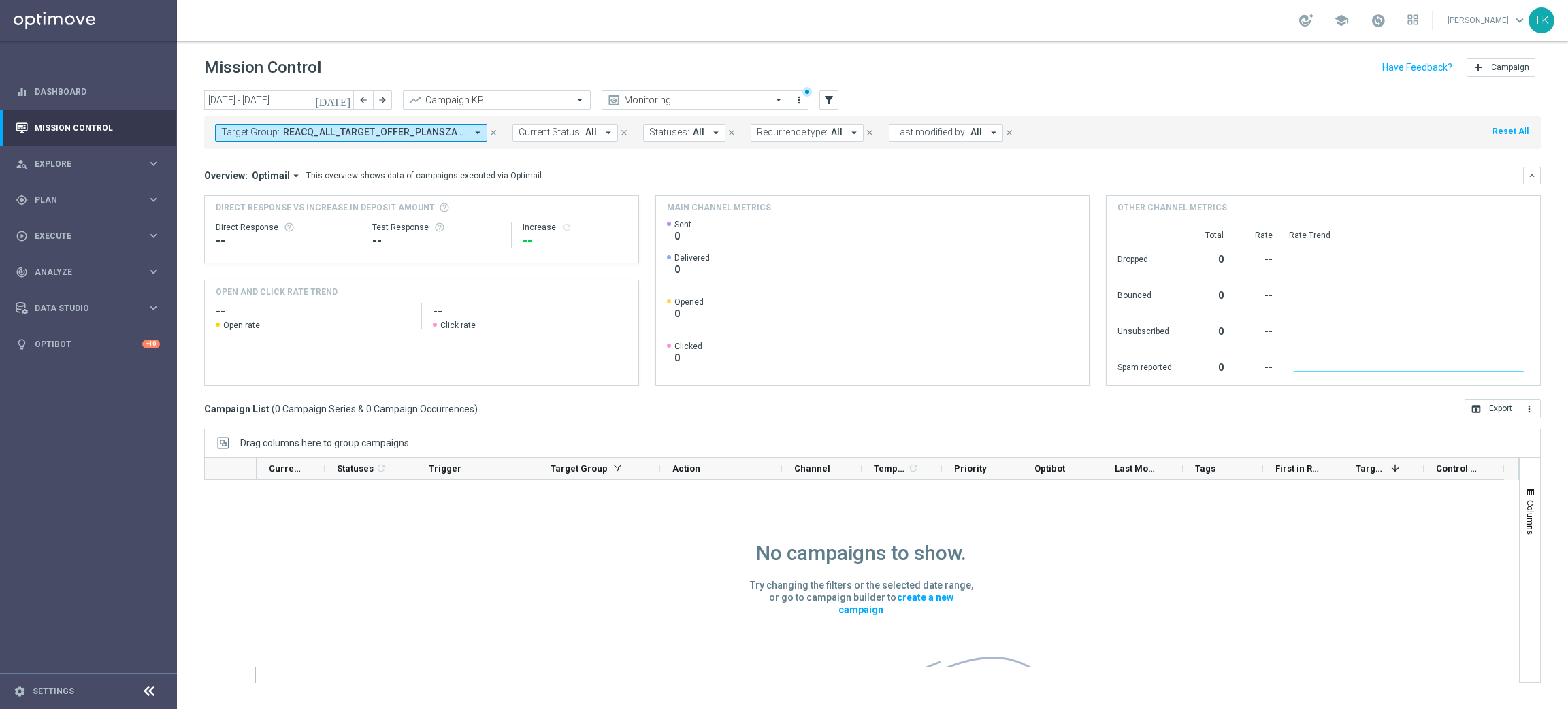
click at [424, 129] on span "REACQ_ALL_TARGET_OFFER_PLANSZA I ZBR REM_220825" at bounding box center [375, 132] width 183 height 12
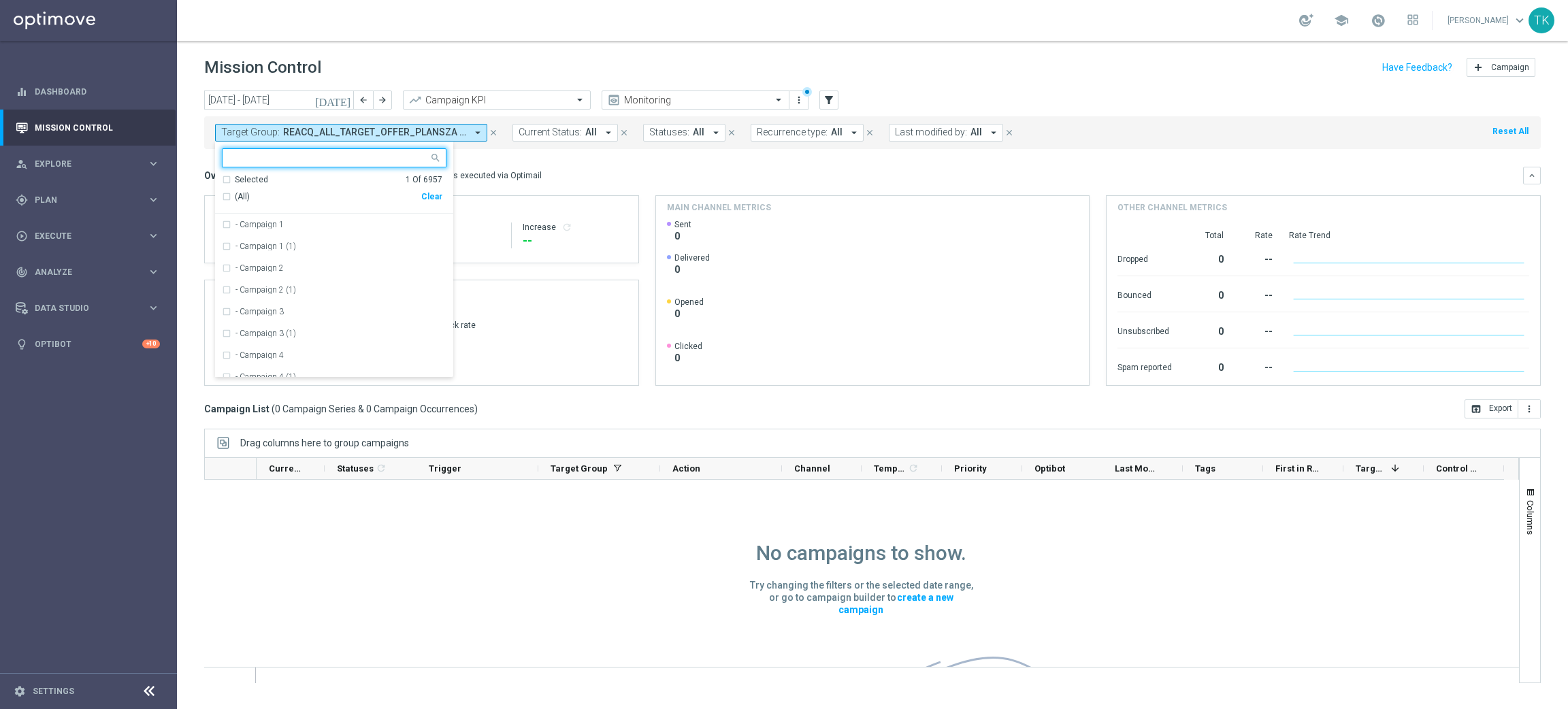
click at [0, 0] on div "Clear" at bounding box center [0, 0] width 0 height 0
click at [259, 157] on input "text" at bounding box center [329, 157] width 199 height 12
paste input "E_ALL_TARGET_OFFER_EUROBASKET_290825"
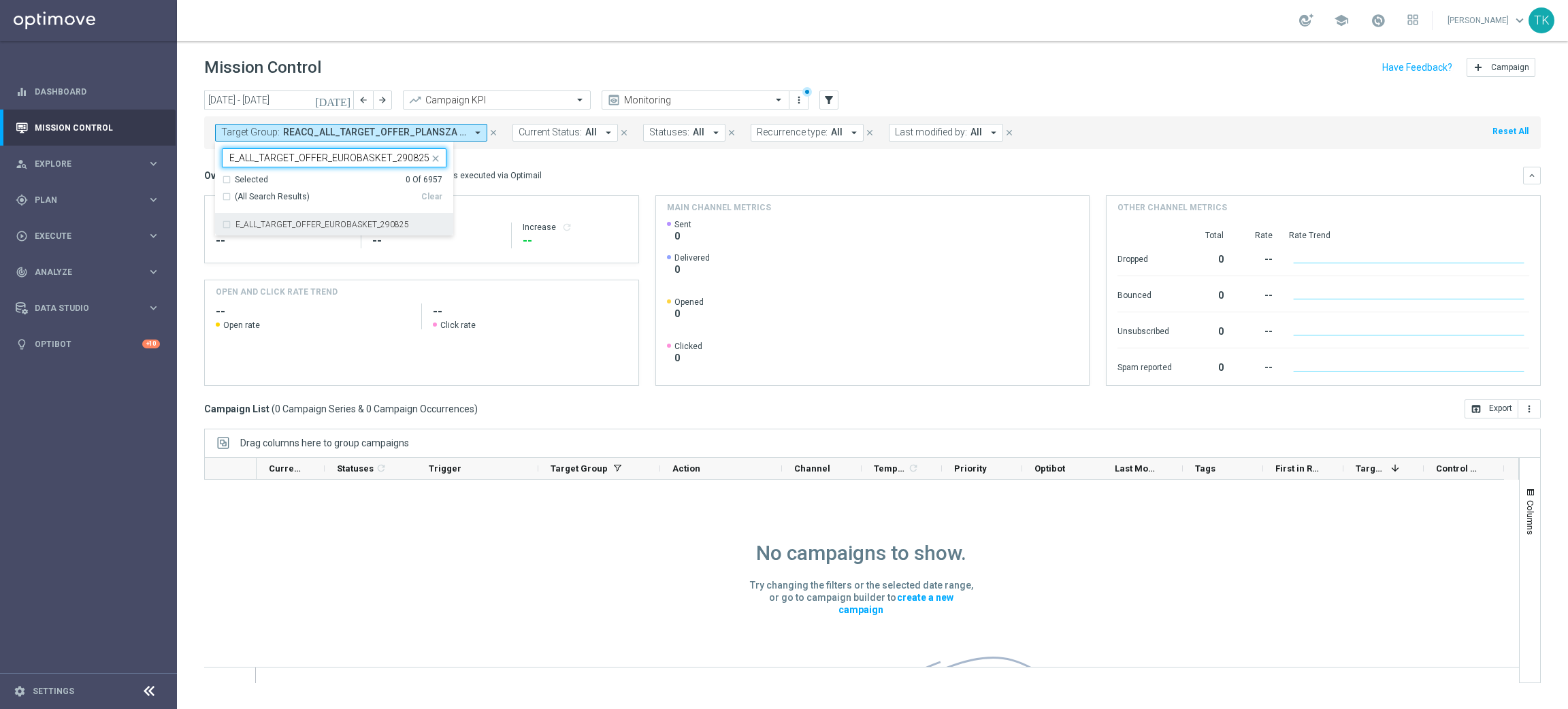
click at [259, 224] on label "E_ALL_TARGET_OFFER_EUROBASKET_290825" at bounding box center [322, 224] width 174 height 8
type input "E_ALL_TARGET_OFFER_EUROBASKET_290825"
click at [186, 172] on div "today 25 Aug 2025 - 31 Aug 2025 arrow_back arrow_forward Campaign KPI trending_…" at bounding box center [872, 393] width 1391 height 606
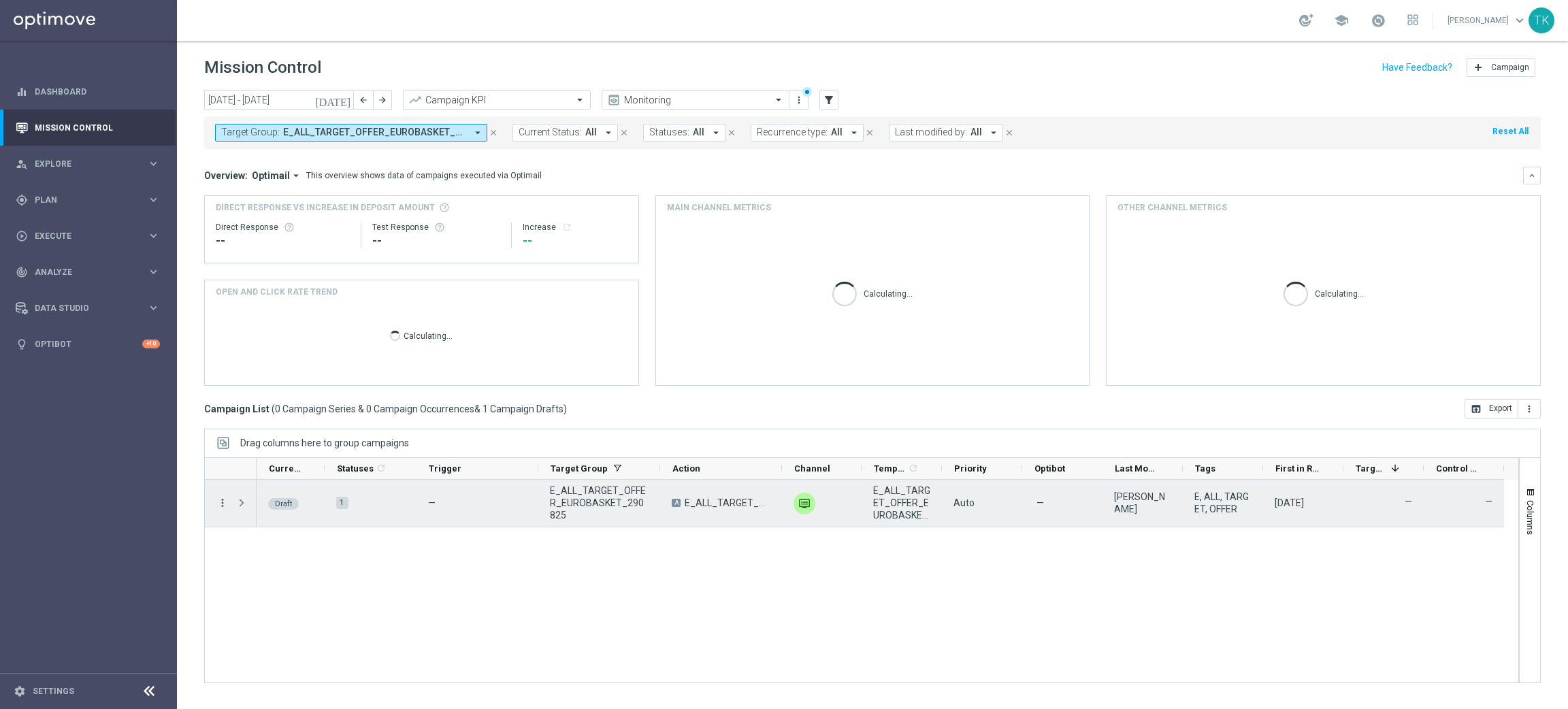
click at [225, 502] on icon "more_vert" at bounding box center [222, 503] width 12 height 12
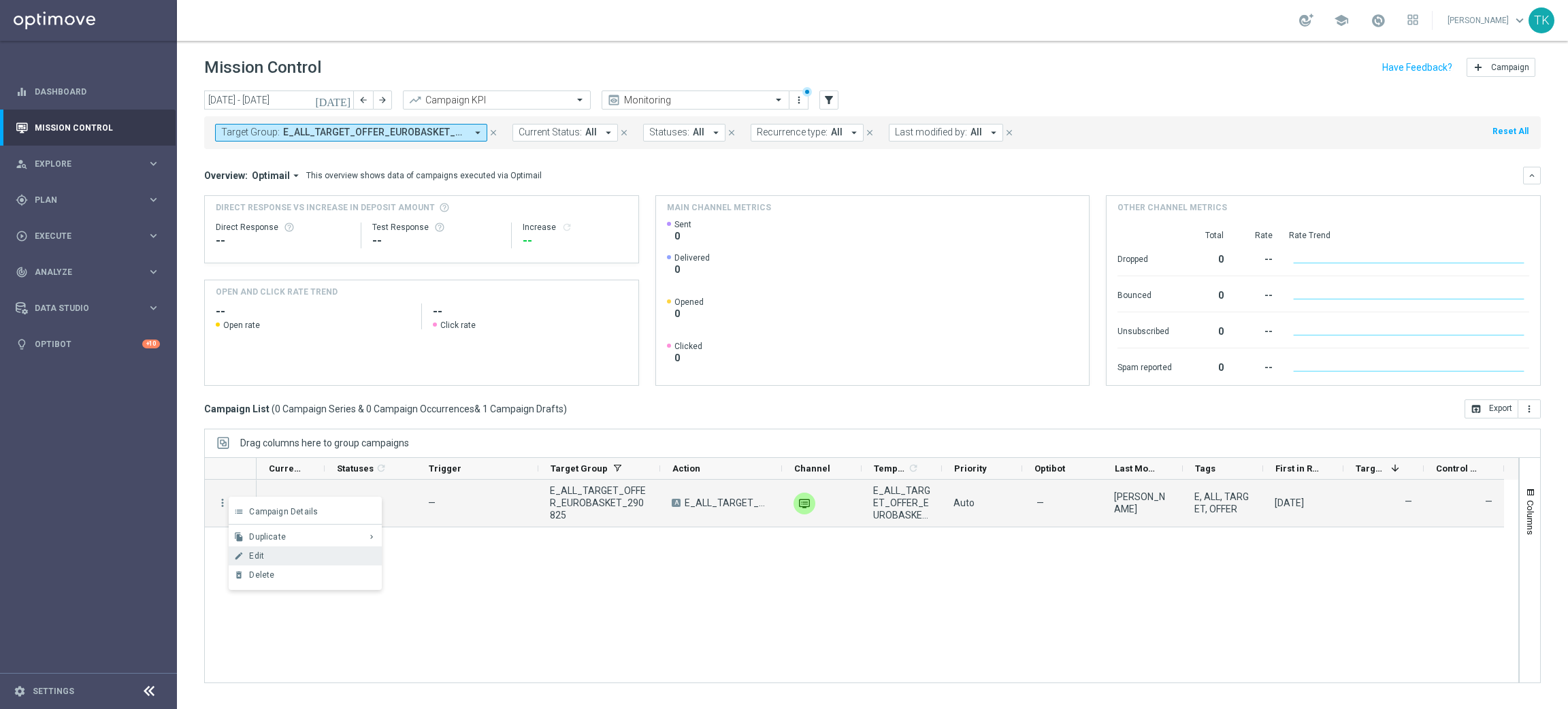
click at [271, 554] on div "Edit" at bounding box center [312, 556] width 126 height 10
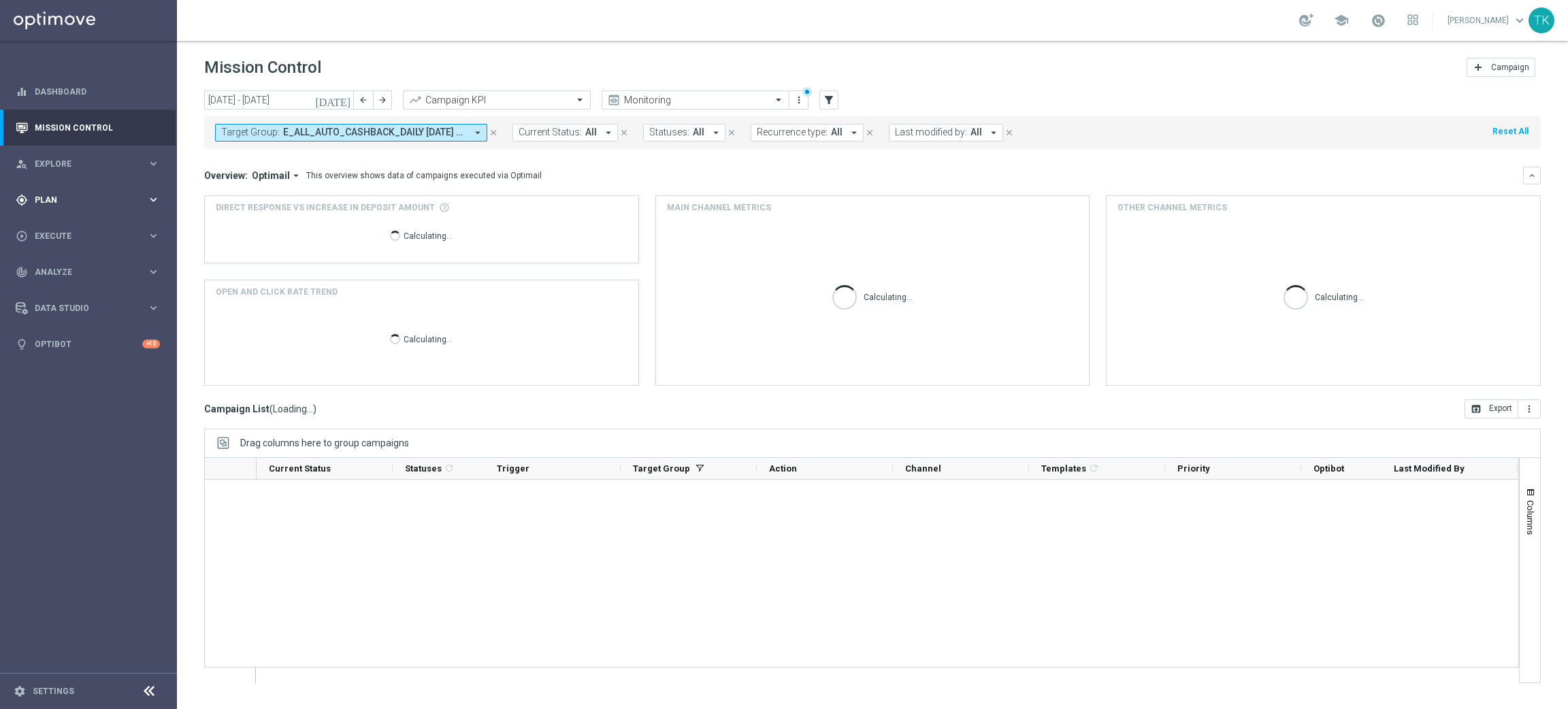
click at [44, 197] on span "Plan" at bounding box center [91, 199] width 112 height 8
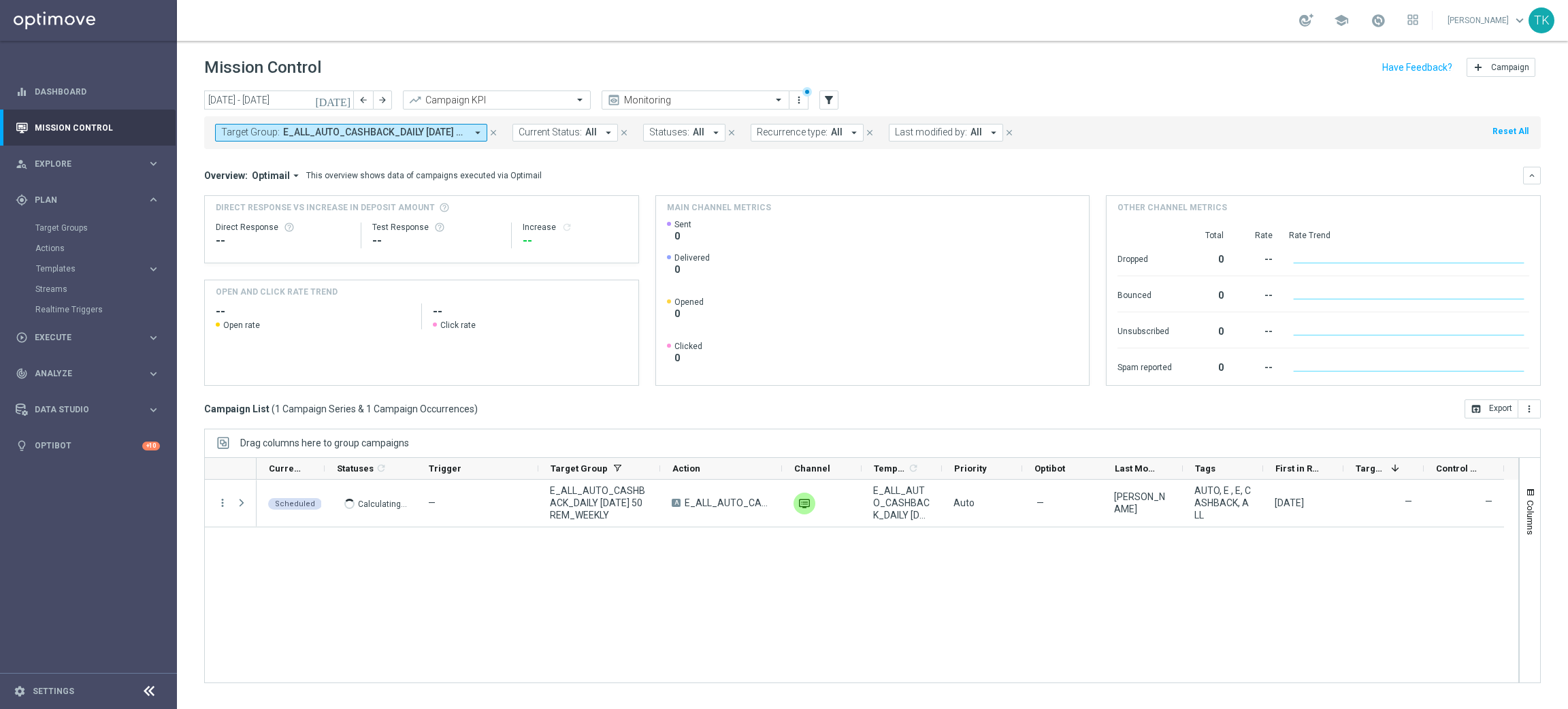
click at [53, 219] on div "Target Groups" at bounding box center [106, 228] width 141 height 20
click at [61, 224] on link "Target Groups" at bounding box center [88, 228] width 106 height 11
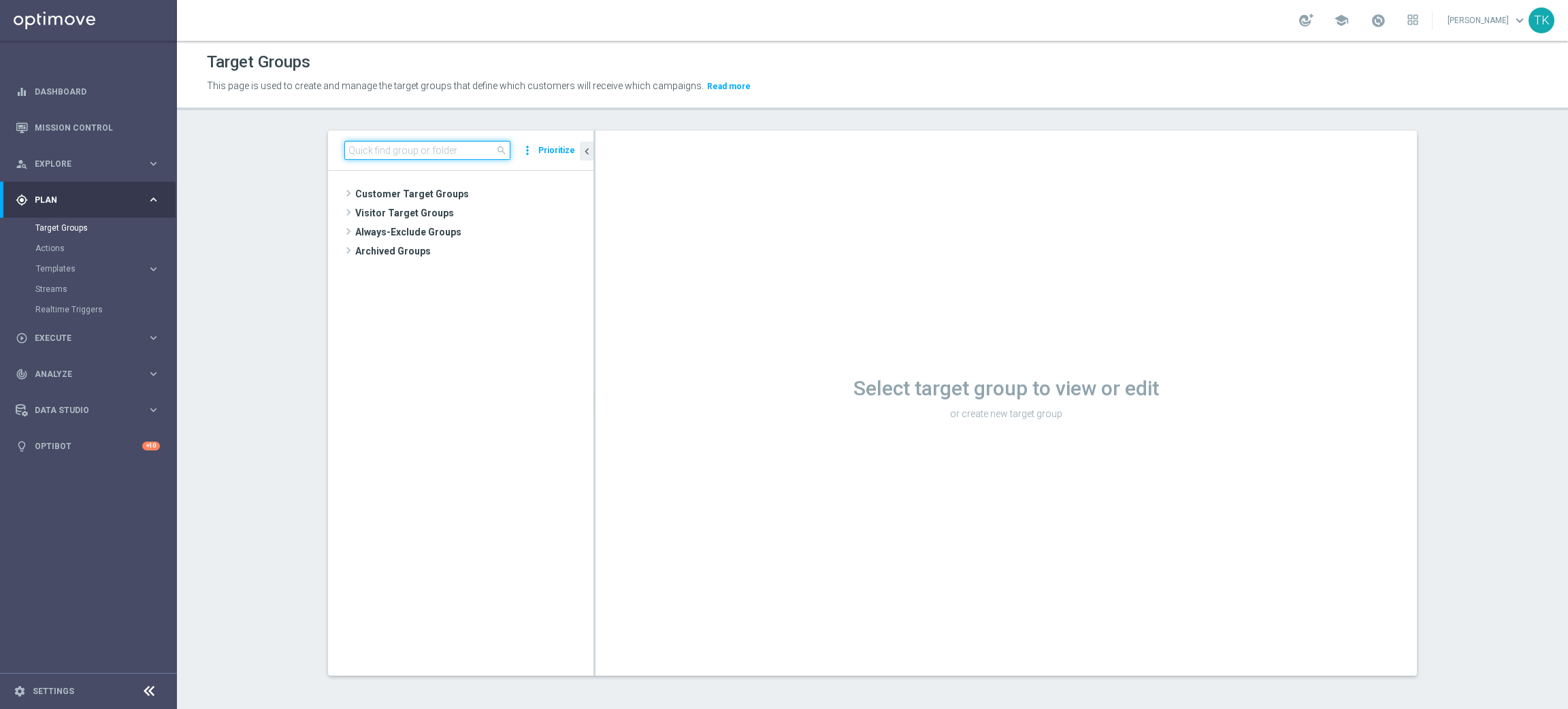
click at [398, 149] on input at bounding box center [427, 149] width 166 height 19
paste input "E_ALL_AUTO_CASHBACK_DAILY [DATE] 50 REM_WEEKLY"
type input "E_ALL_AUTO_CASHBACK_DAILY [DATE] 50 REM_WEEKLY"
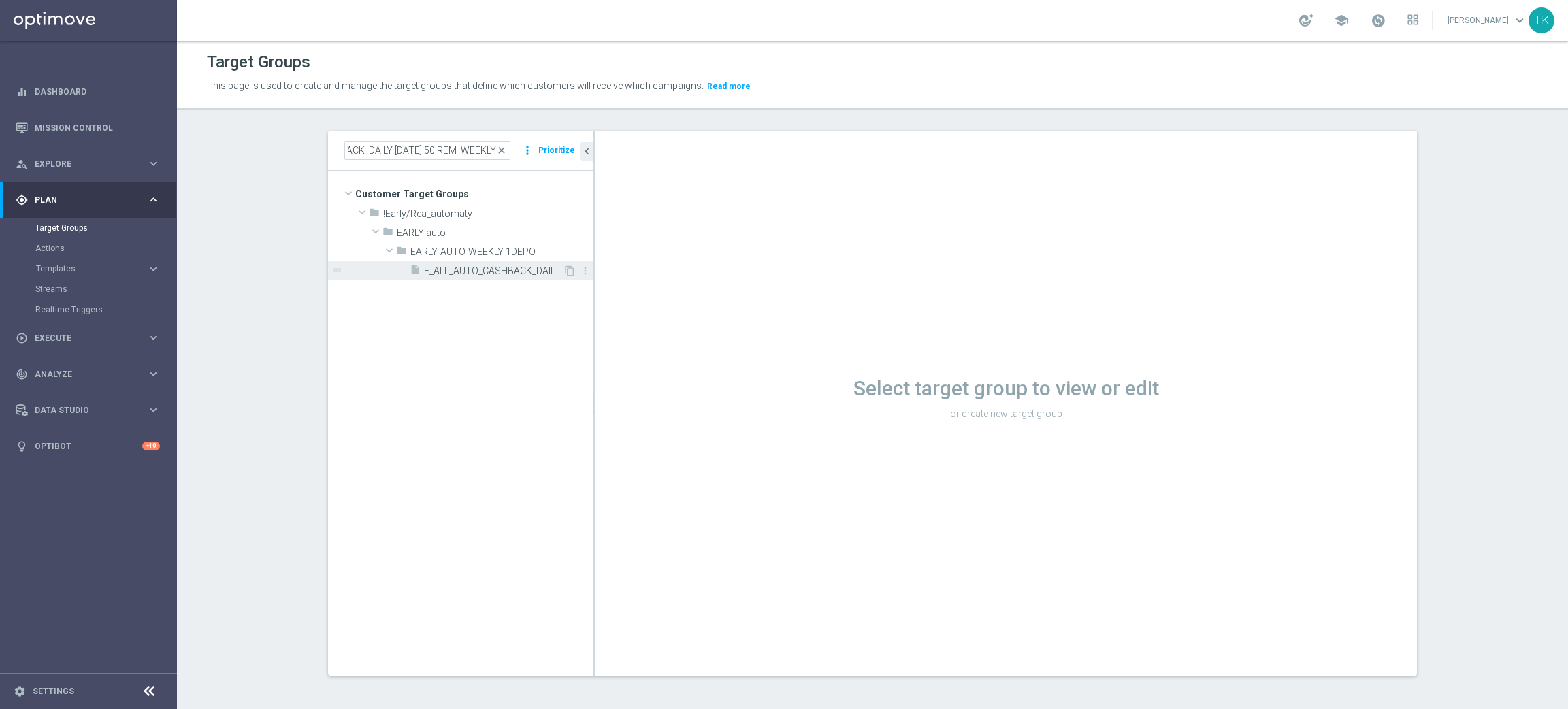
click at [489, 277] on div "insert_drive_file E_ALL_AUTO_CASHBACK_DAILY SUNDAY 50 REM_WEEKLY" at bounding box center [486, 270] width 153 height 19
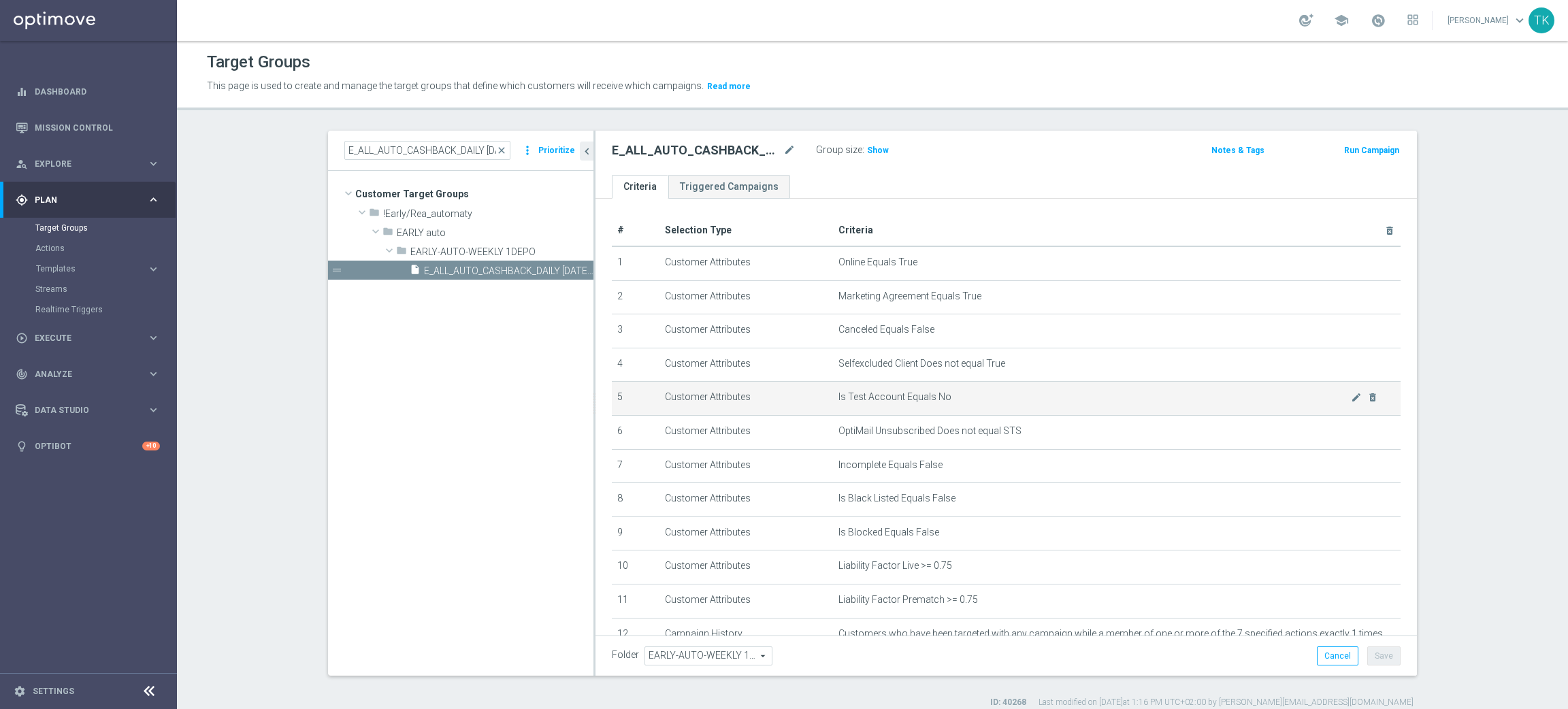
scroll to position [125, 0]
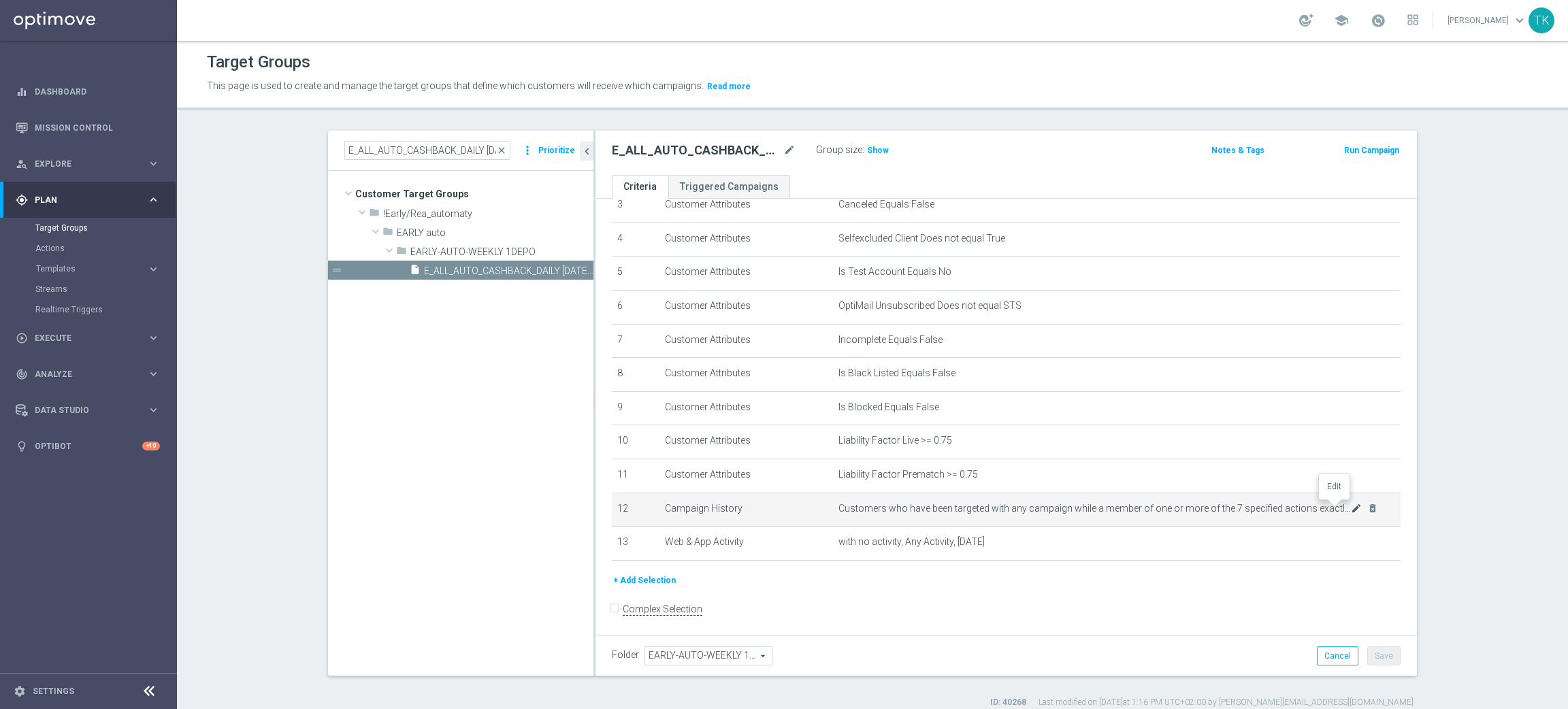
click at [1351, 508] on icon "mode_edit" at bounding box center [1356, 508] width 11 height 11
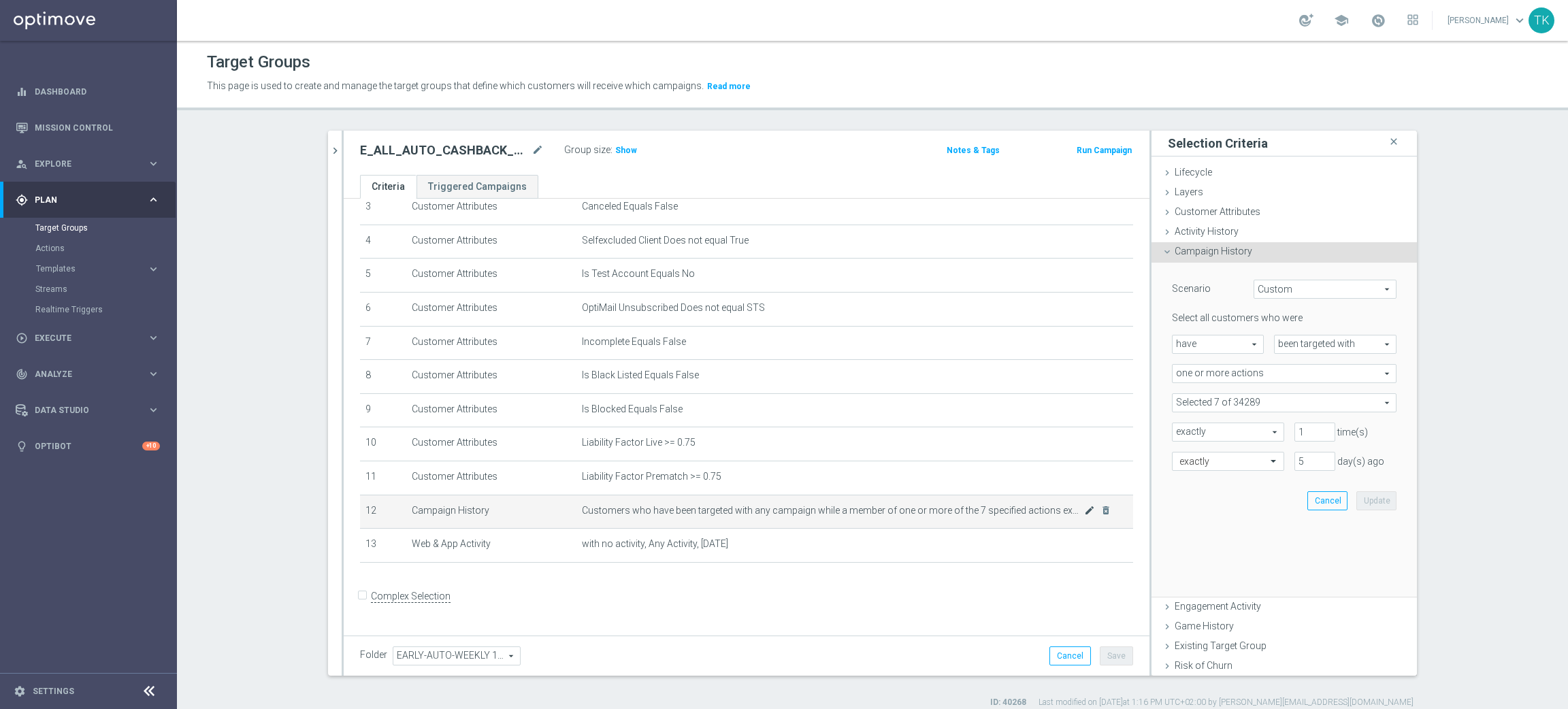
scroll to position [111, 0]
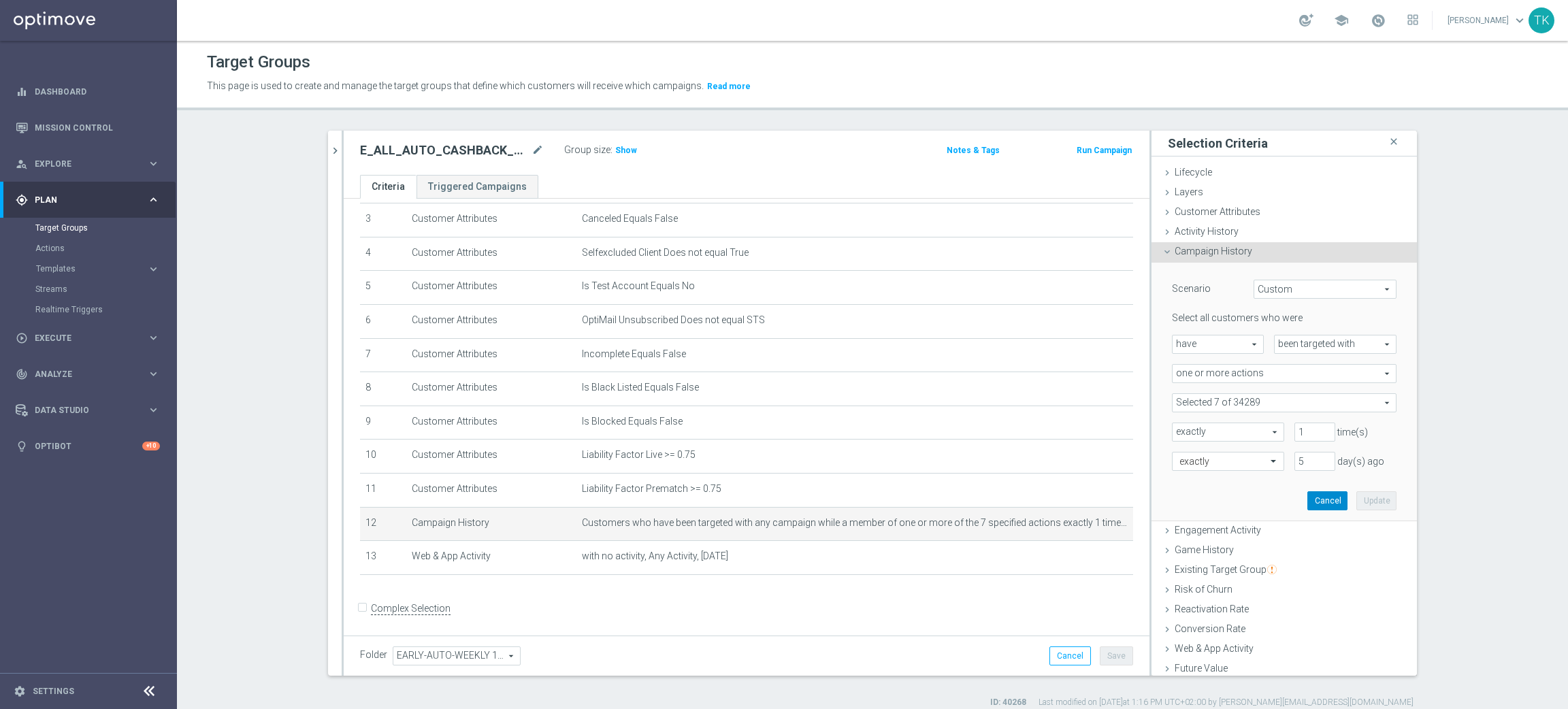
click at [1307, 502] on button "Cancel" at bounding box center [1327, 500] width 40 height 19
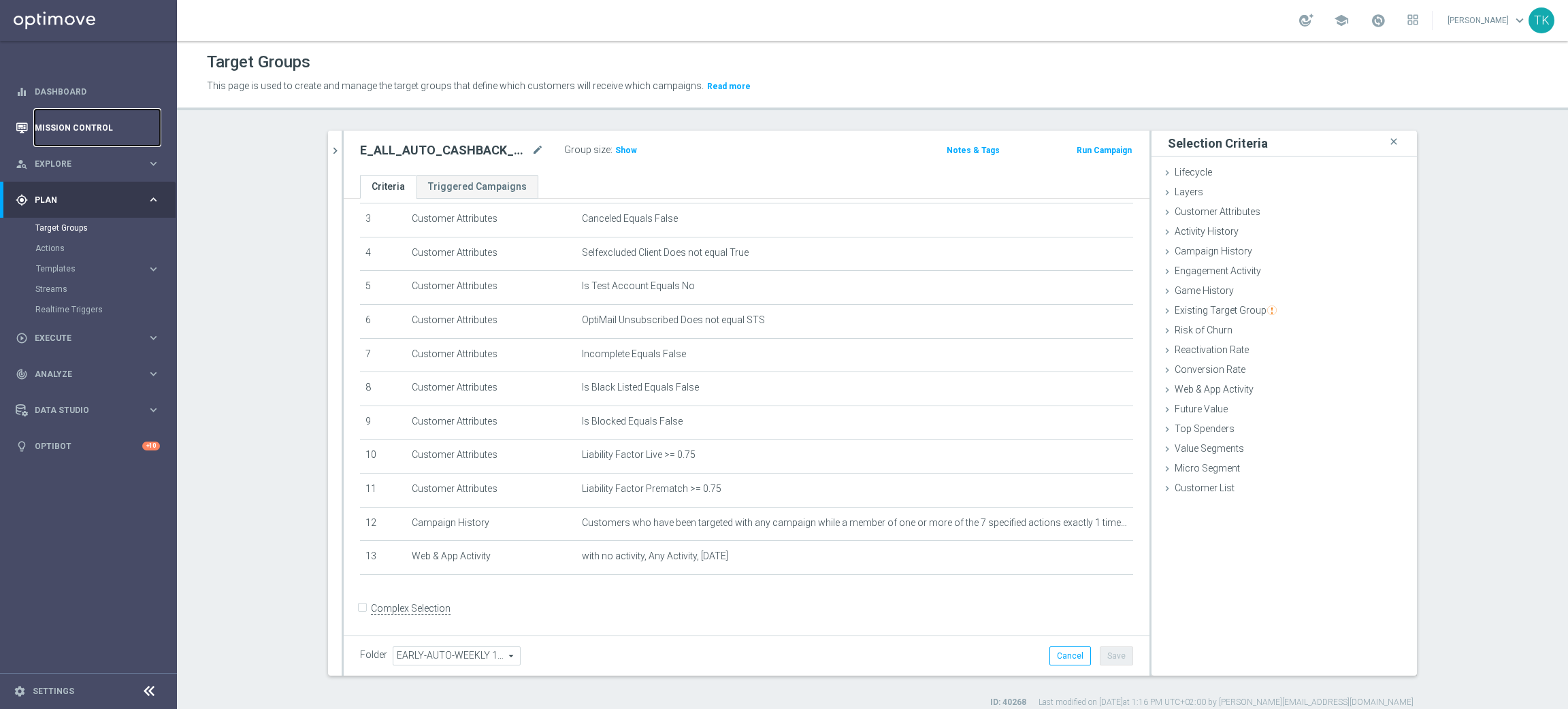
click at [79, 120] on link "Mission Control" at bounding box center [97, 127] width 125 height 36
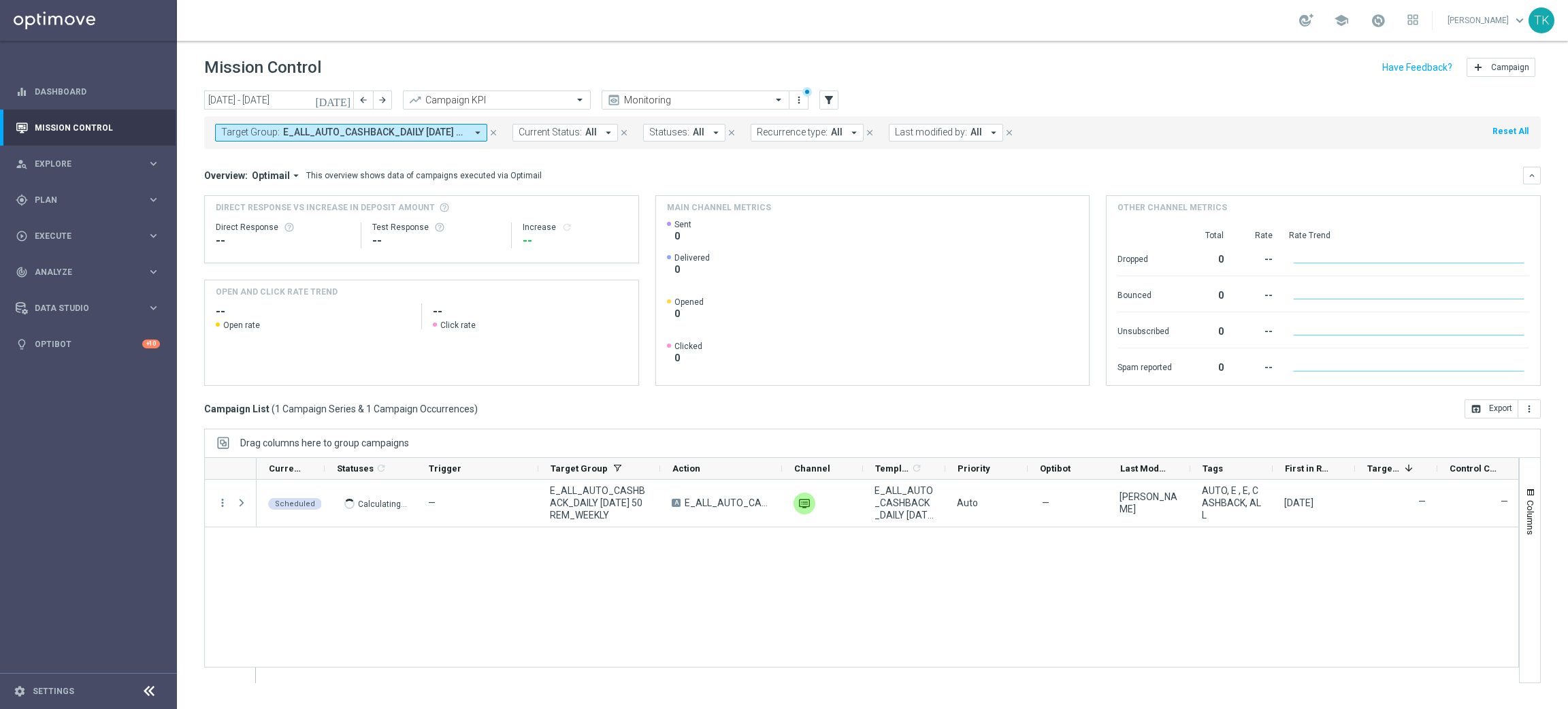
click at [390, 128] on span "E_ALL_AUTO_CASHBACK_DAILY [DATE] 50 REM_WEEKLY" at bounding box center [375, 132] width 183 height 12
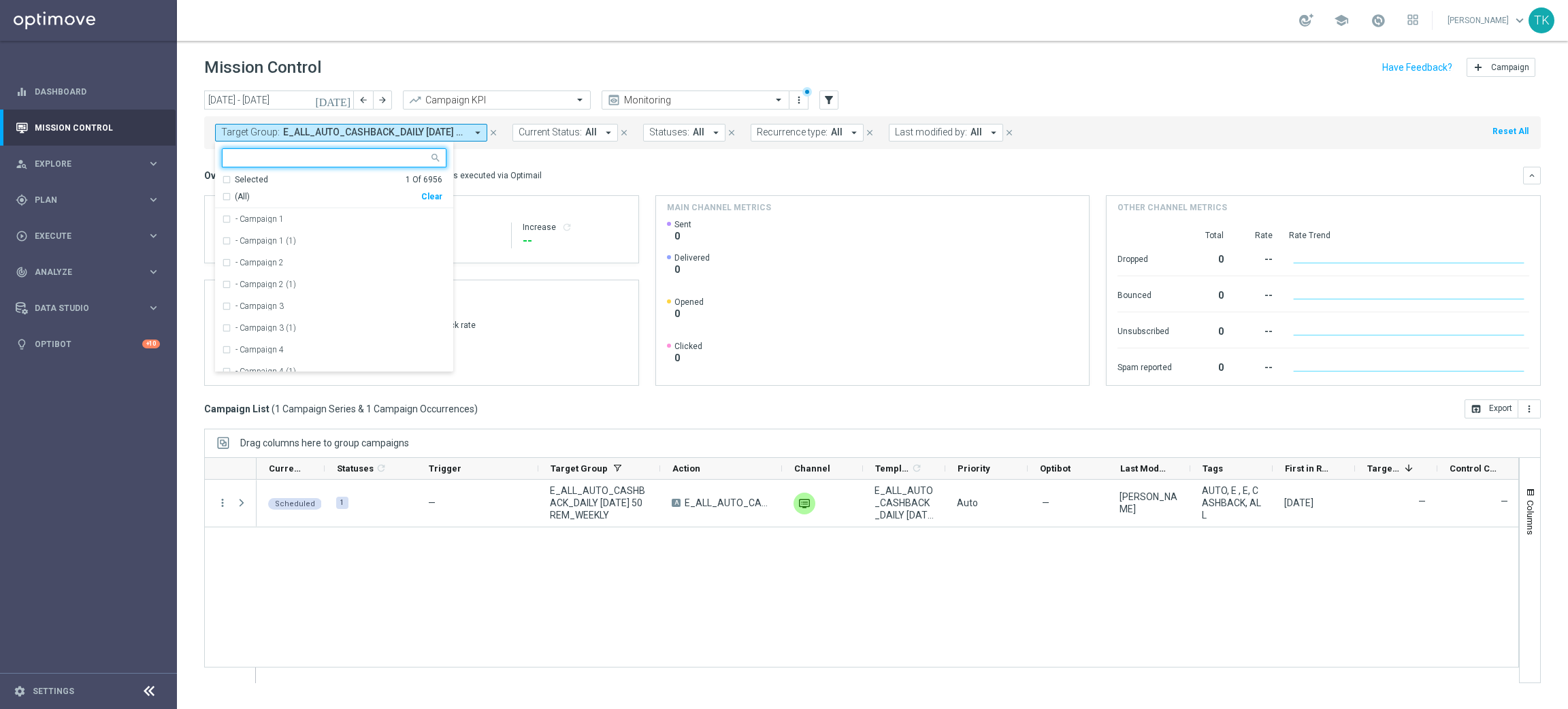
click at [0, 0] on div "Clear" at bounding box center [0, 0] width 0 height 0
click at [288, 166] on div at bounding box center [334, 157] width 224 height 19
paste input "E_ALL_TARGET_OFFER PLANSZA I CASHBACK REM_220825"
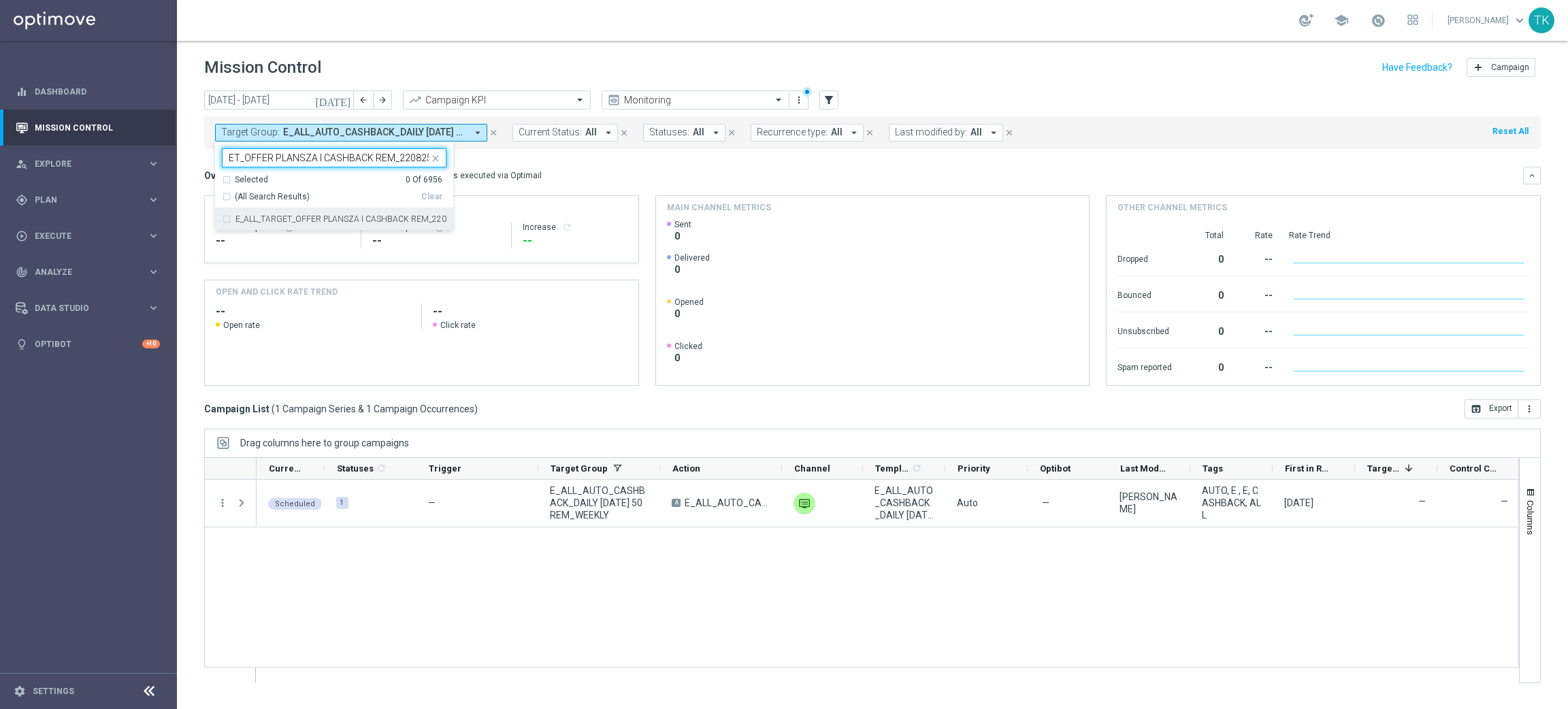
click at [293, 219] on label "E_ALL_TARGET_OFFER PLANSZA I CASHBACK REM_220825" at bounding box center [341, 219] width 211 height 8
type input "E_ALL_TARGET_OFFER PLANSZA I CASHBACK REM_220825"
click at [189, 157] on div "today 25 Aug 2025 - 31 Aug 2025 arrow_back arrow_forward Campaign KPI trending_…" at bounding box center [872, 393] width 1391 height 606
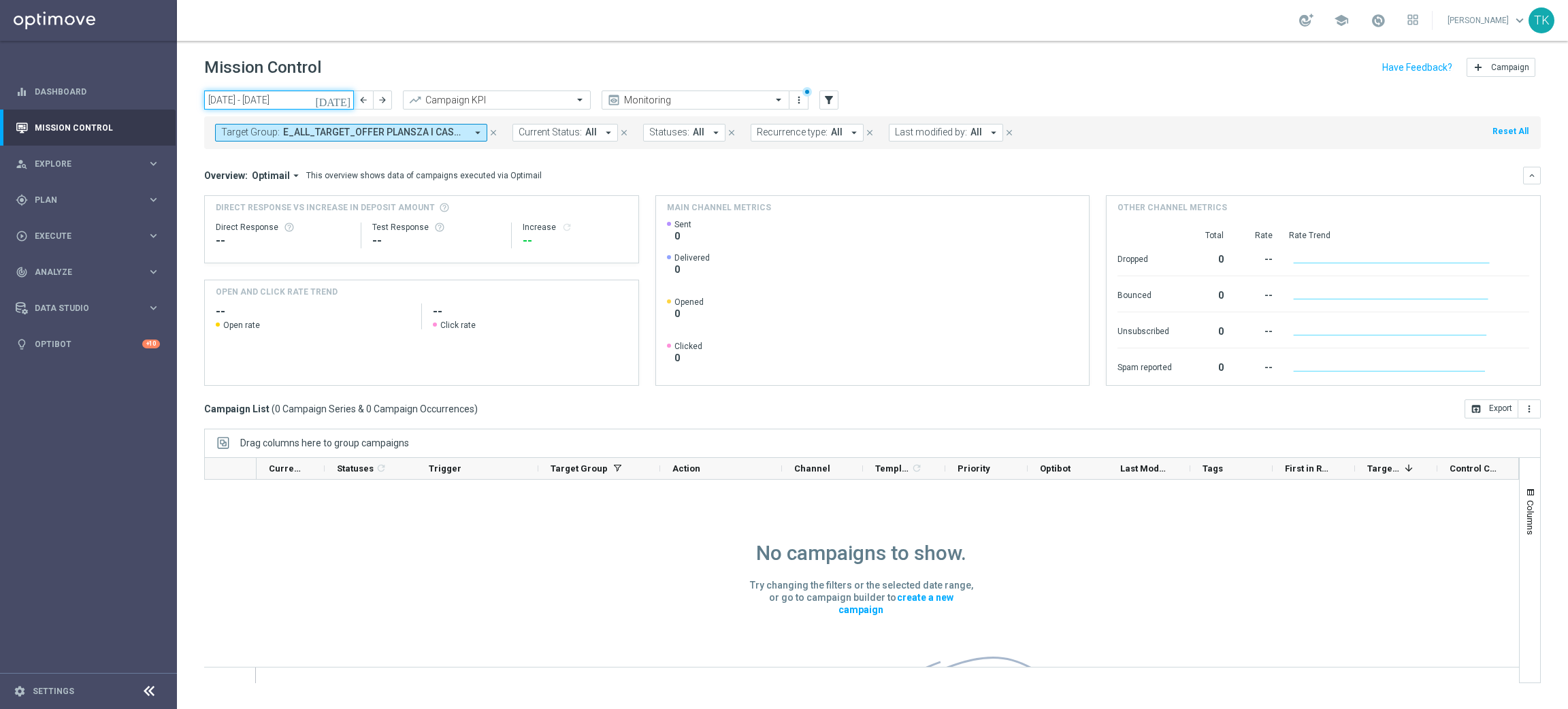
click at [279, 97] on input "[DATE] - [DATE]" at bounding box center [279, 100] width 150 height 19
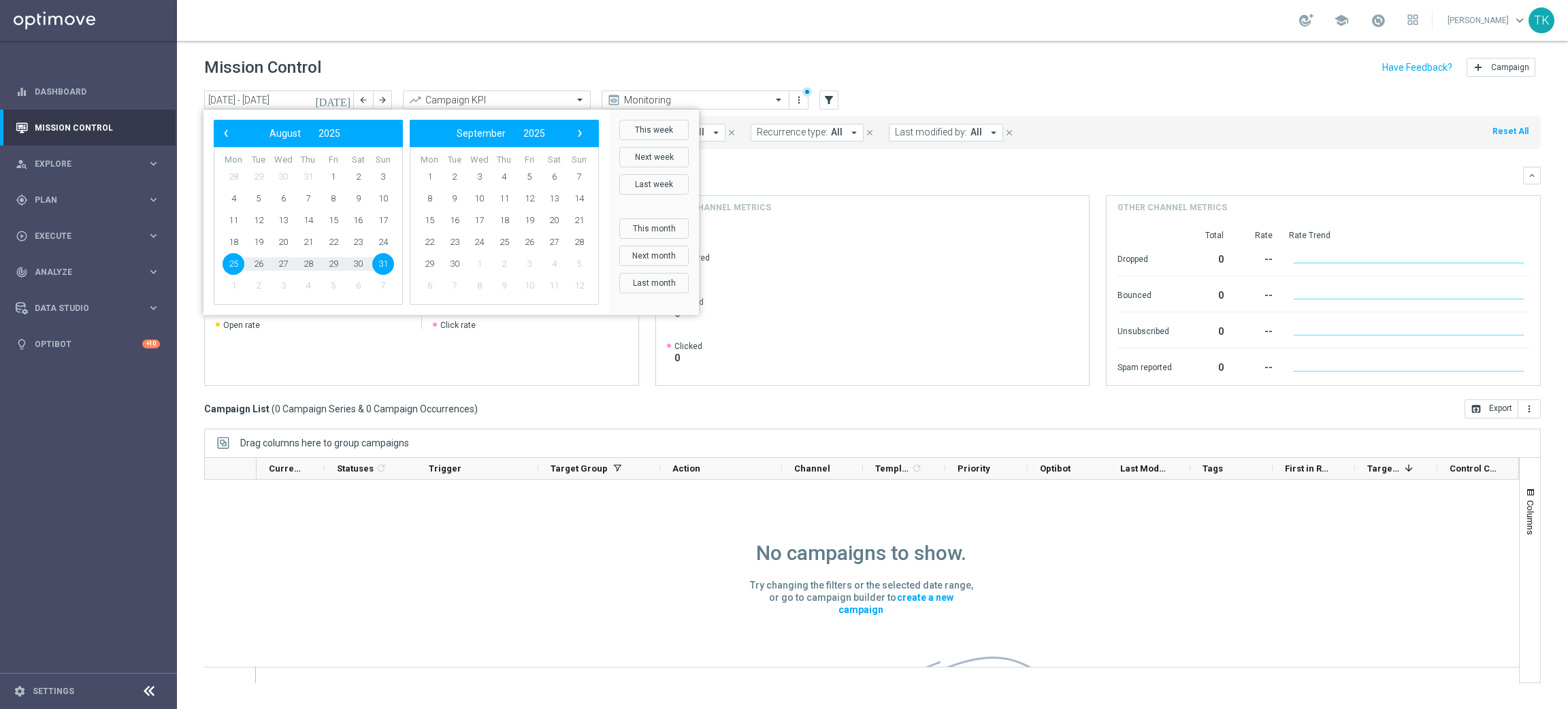
click at [664, 134] on button "This week" at bounding box center [654, 130] width 69 height 20
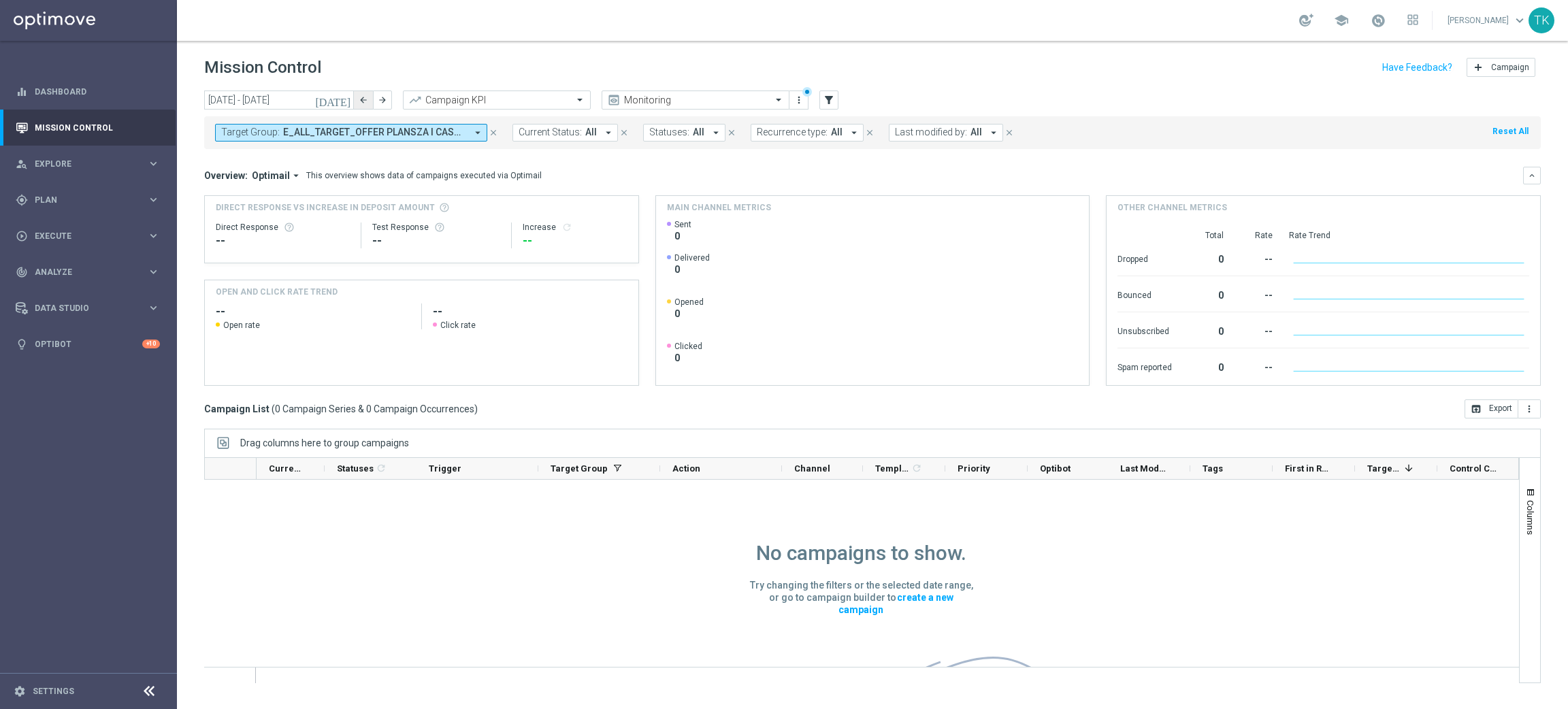
click at [362, 100] on icon "arrow_back" at bounding box center [363, 100] width 10 height 10
type input "18 Aug 2025 - 24 Aug 2025"
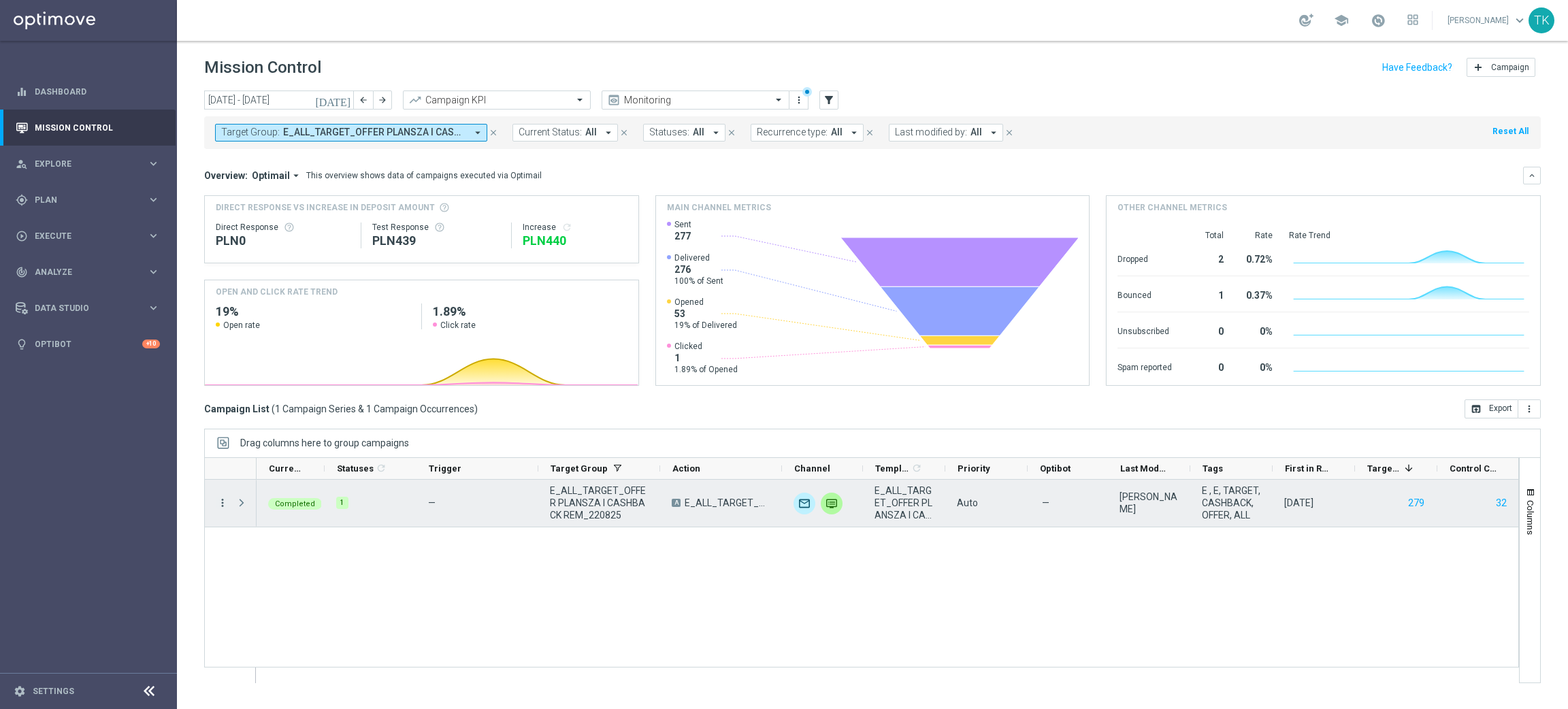
click at [224, 504] on icon "more_vert" at bounding box center [222, 503] width 12 height 12
click at [256, 507] on span "Campaign Details" at bounding box center [283, 512] width 69 height 10
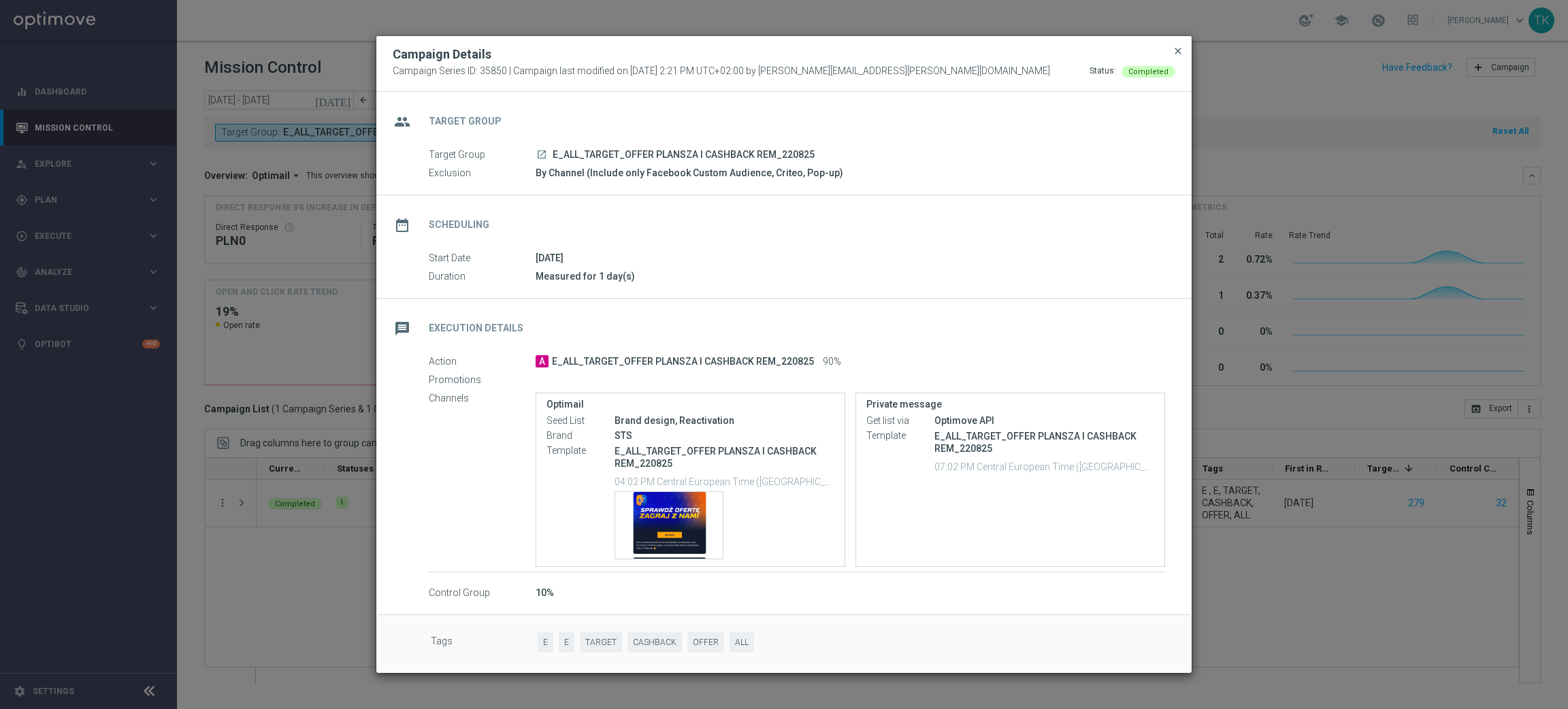
click at [1182, 52] on span "close" at bounding box center [1178, 51] width 11 height 11
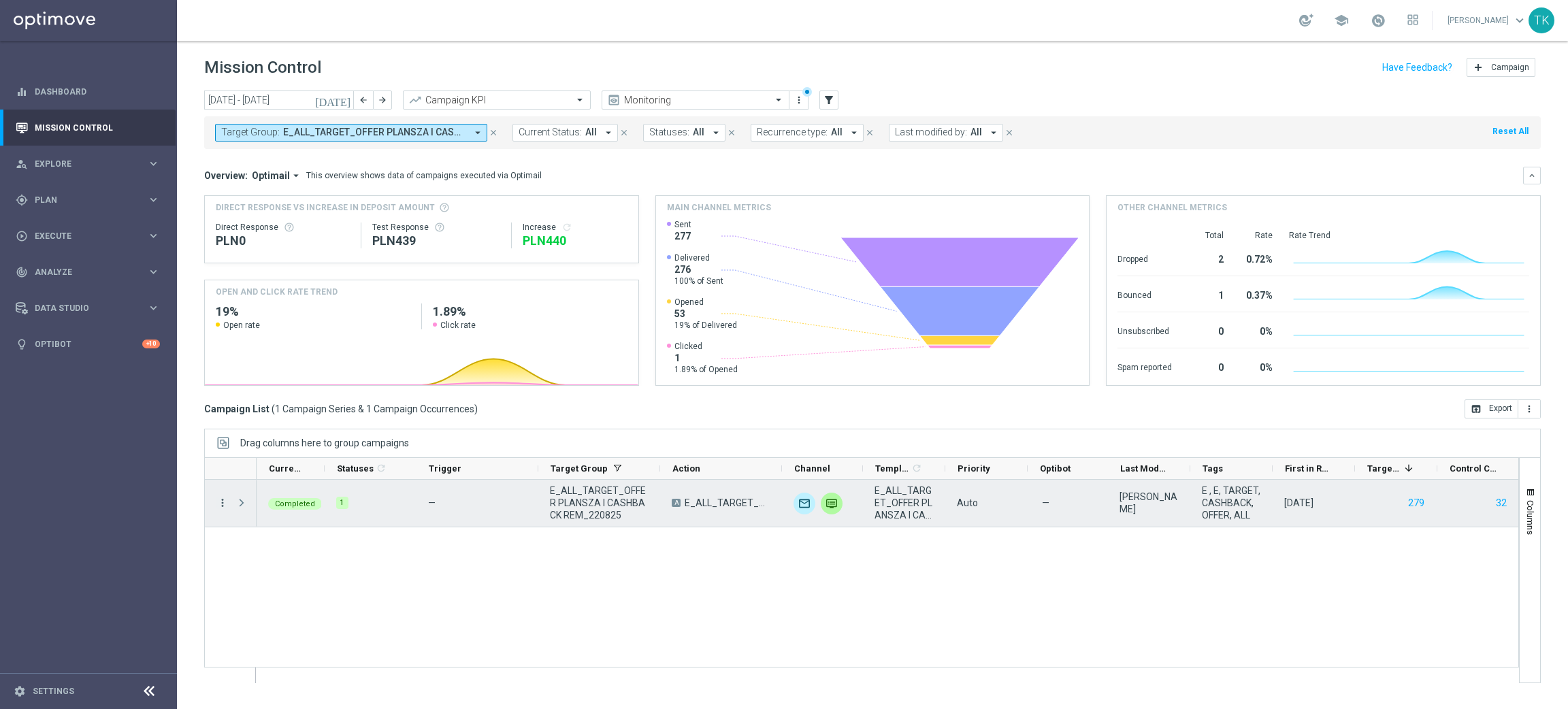
click at [223, 501] on icon "more_vert" at bounding box center [222, 503] width 12 height 12
click at [268, 507] on span "Campaign Details" at bounding box center [283, 512] width 69 height 10
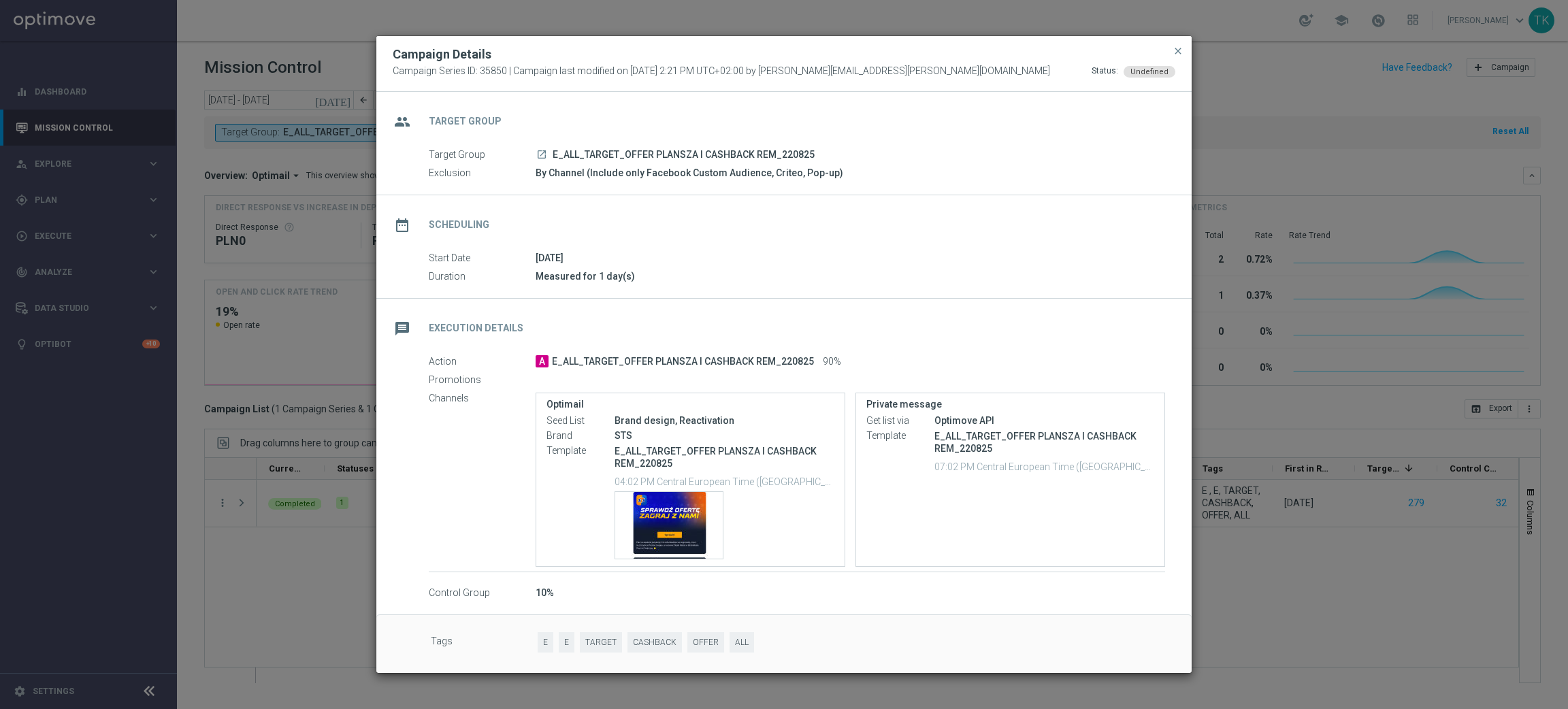
drag, startPoint x: 1175, startPoint y: 48, endPoint x: 1043, endPoint y: 48, distance: 132.0
click at [1175, 48] on span "close" at bounding box center [1178, 51] width 11 height 11
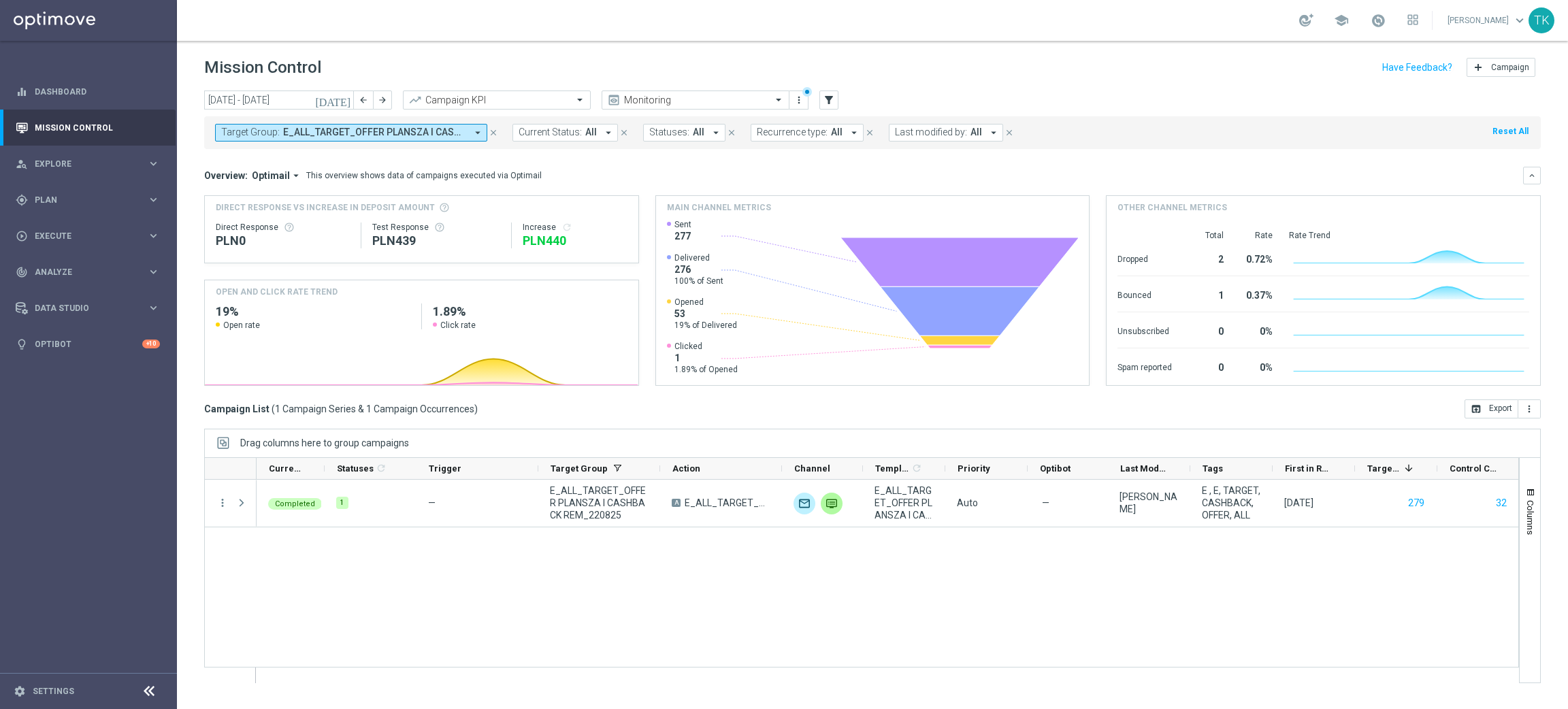
click at [351, 132] on span "E_ALL_TARGET_OFFER PLANSZA I CASHBACK REM_220825" at bounding box center [375, 132] width 183 height 12
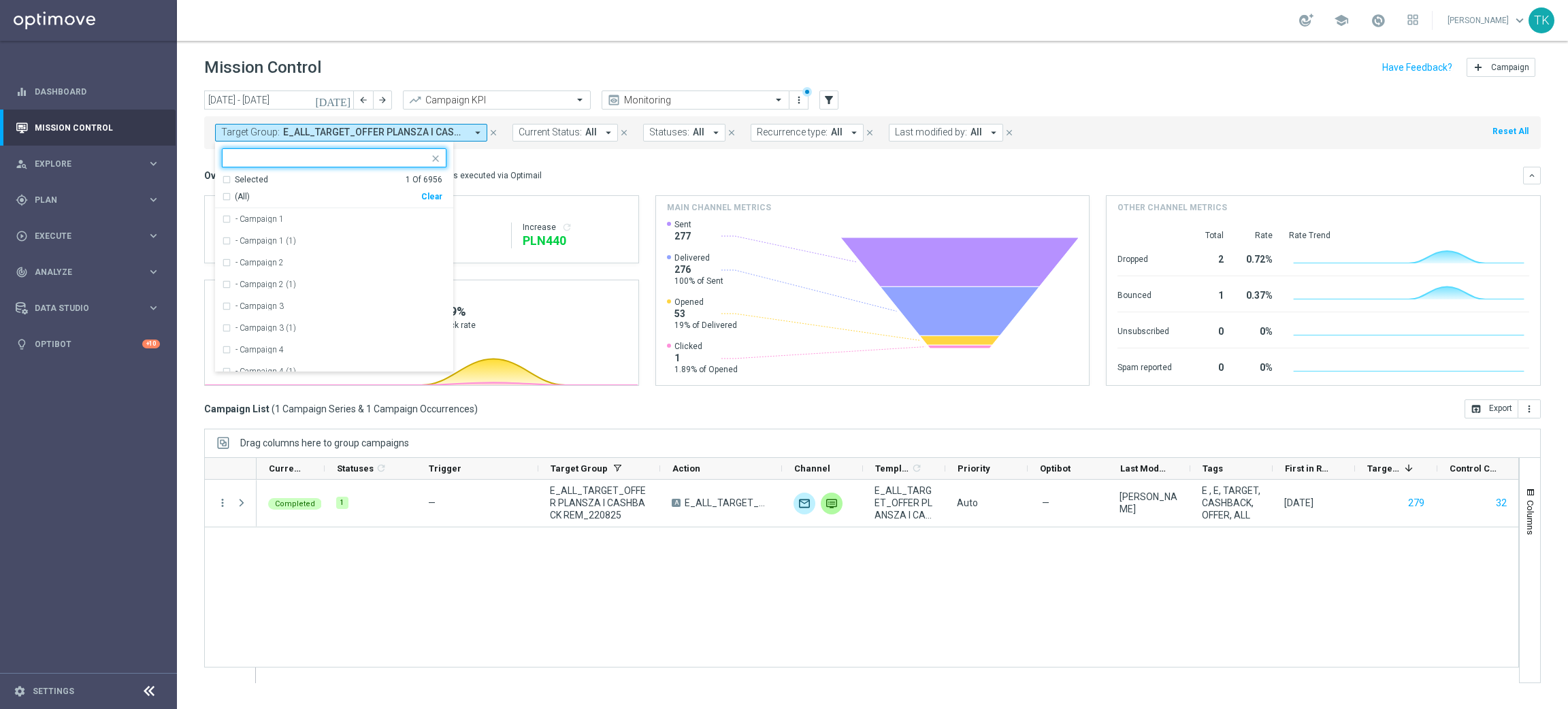
click at [0, 0] on div "Clear" at bounding box center [0, 0] width 0 height 0
click at [279, 163] on input "text" at bounding box center [329, 157] width 199 height 12
paste input "E_ALL_TARGET_OFFER_PLANSZA_220825"
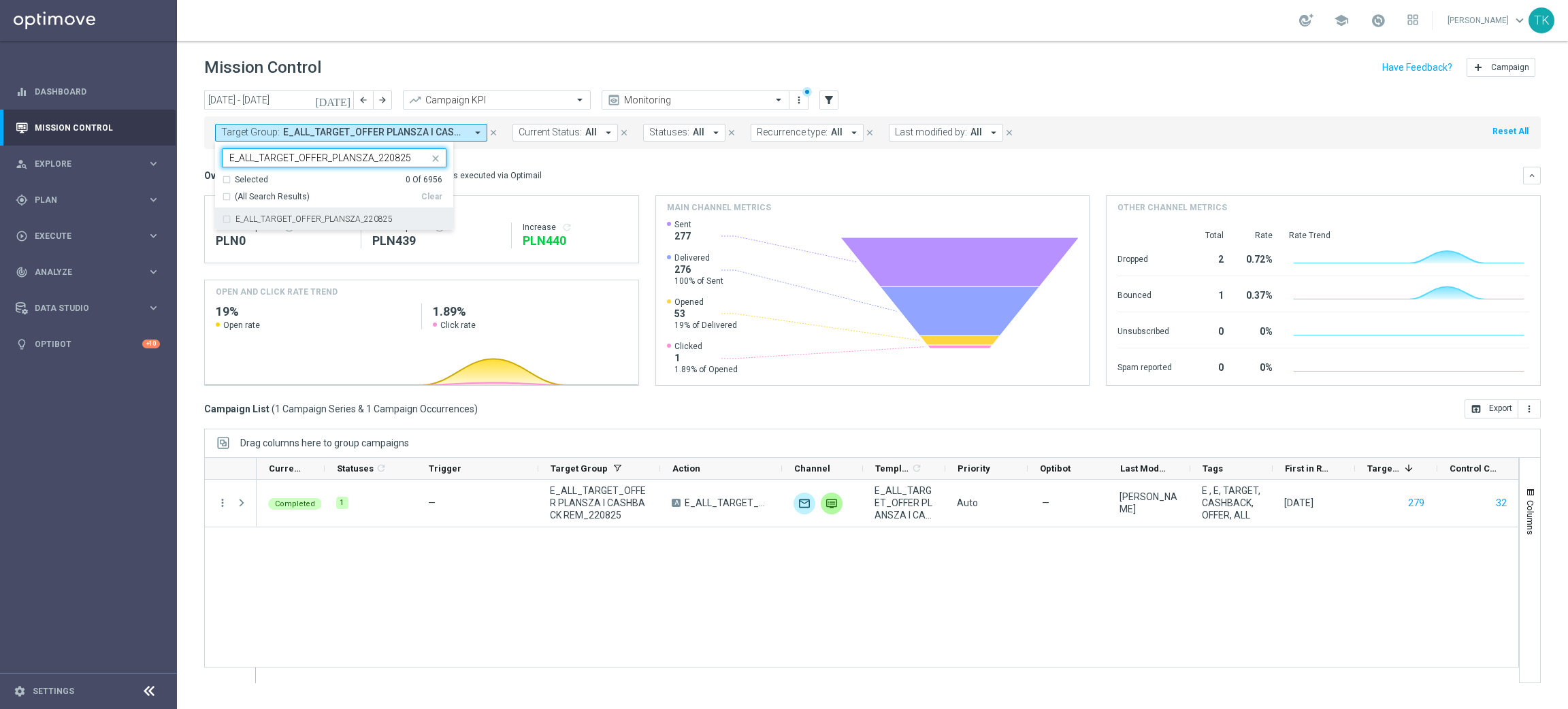
click at [256, 216] on label "E_ALL_TARGET_OFFER_PLANSZA_220825" at bounding box center [314, 219] width 158 height 8
type input "E_ALL_TARGET_OFFER_PLANSZA_220825"
click at [197, 192] on div "today 18 Aug 2025 - 24 Aug 2025 arrow_back arrow_forward Campaign KPI trending_…" at bounding box center [872, 393] width 1391 height 606
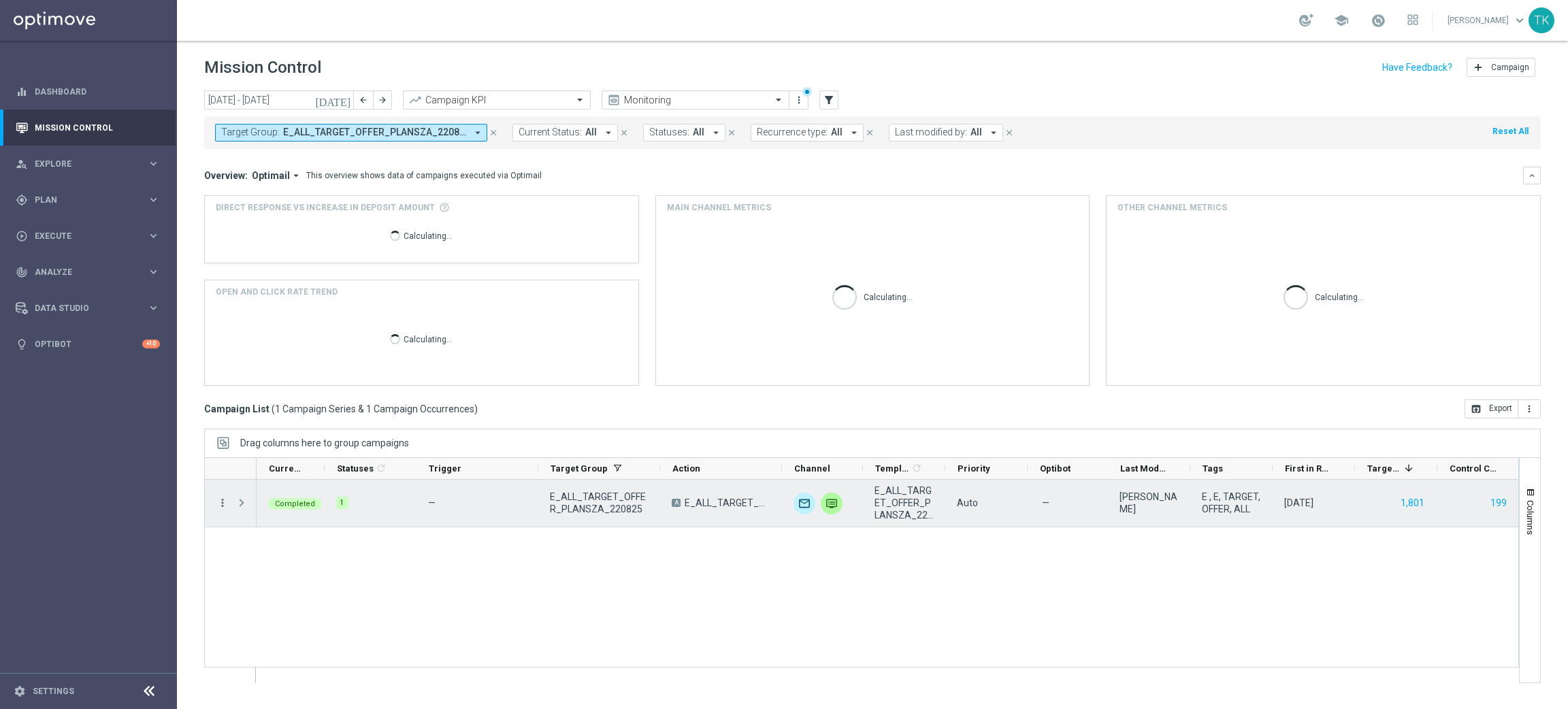
click at [226, 505] on icon "more_vert" at bounding box center [222, 503] width 12 height 12
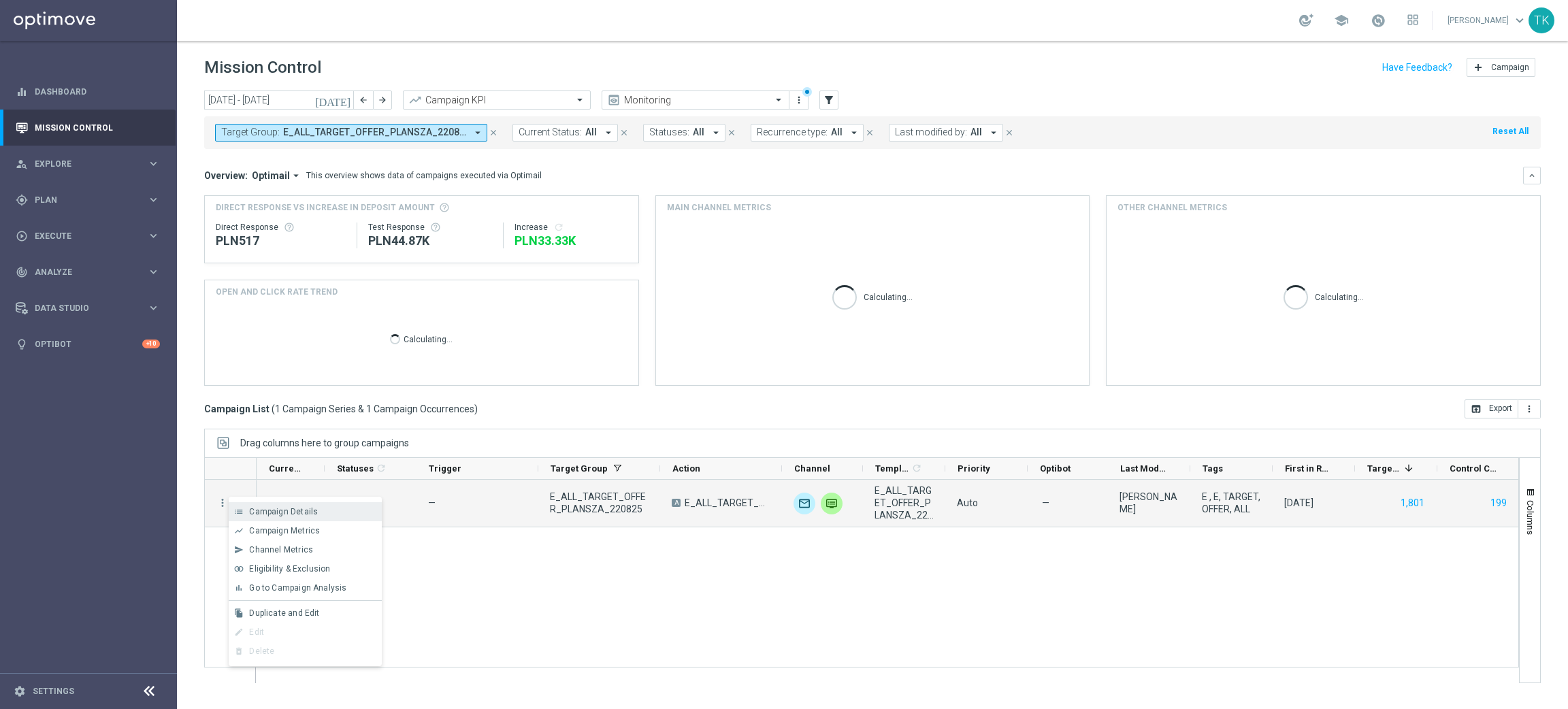
click at [265, 507] on span "Campaign Details" at bounding box center [283, 512] width 69 height 10
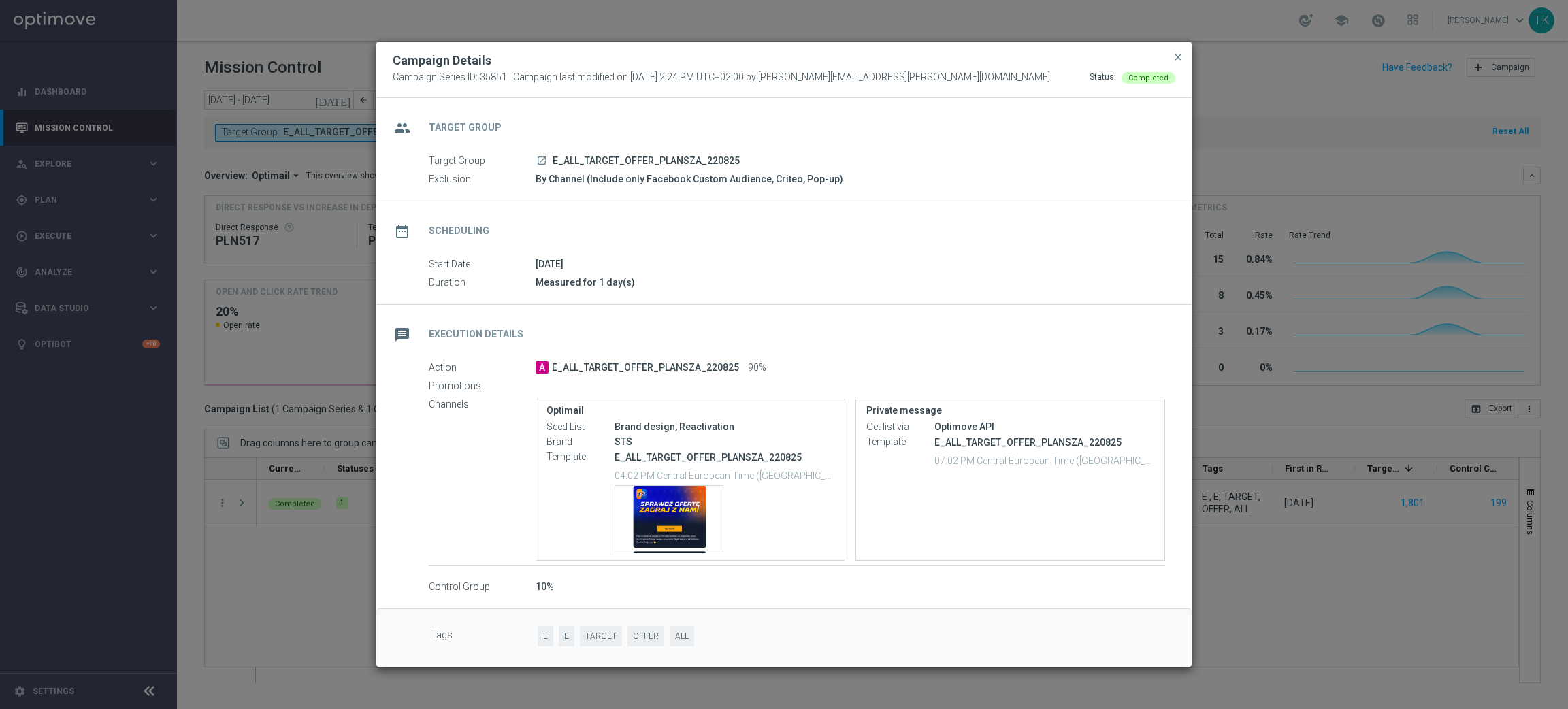
drag, startPoint x: 1176, startPoint y: 53, endPoint x: 499, endPoint y: 171, distance: 687.2
click at [1175, 54] on span "close" at bounding box center [1178, 57] width 11 height 11
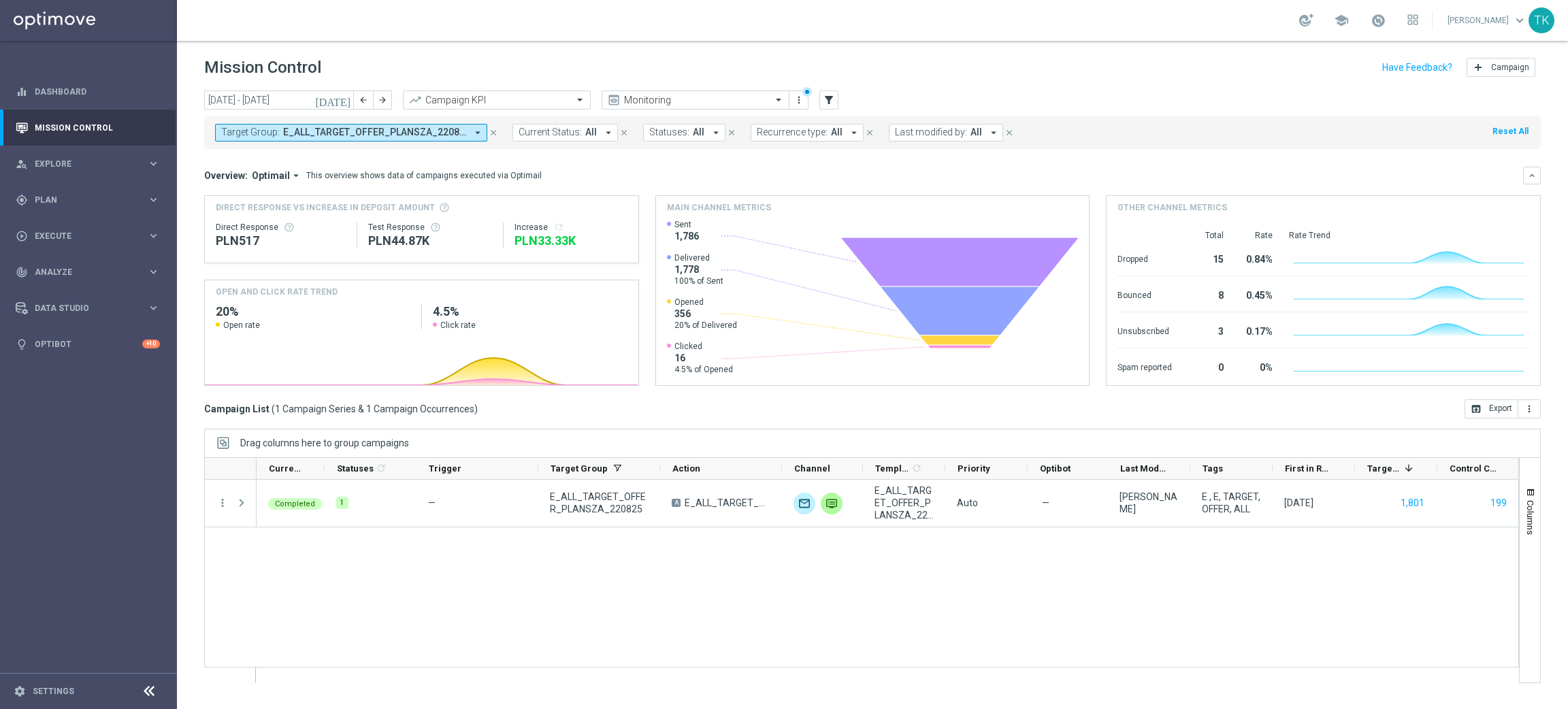
click at [381, 129] on span "E_ALL_TARGET_OFFER_PLANSZA_220825" at bounding box center [375, 132] width 183 height 12
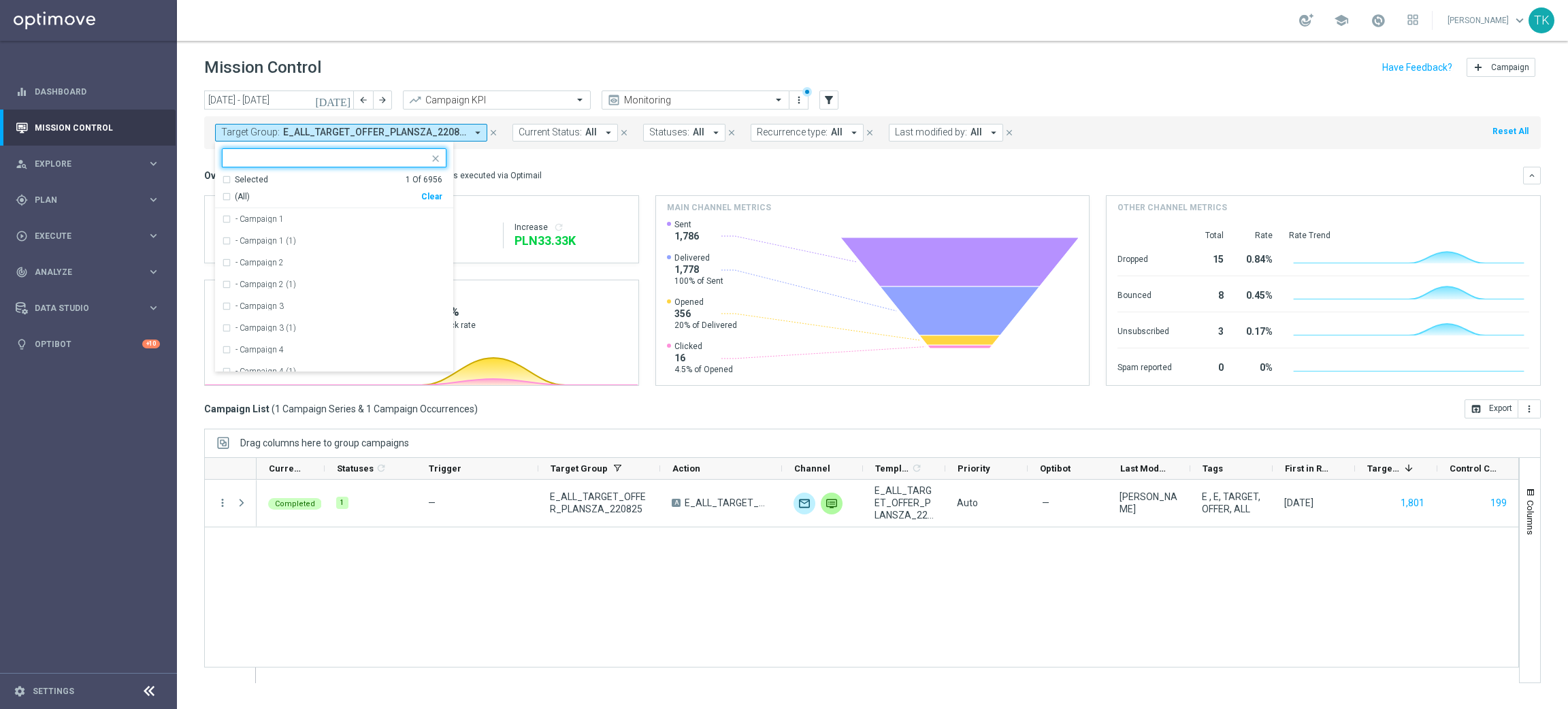
click at [0, 0] on div "Clear" at bounding box center [0, 0] width 0 height 0
click at [300, 157] on input "text" at bounding box center [329, 157] width 199 height 12
paste input "REACQ_ALL_TARGET_OFFER_PLANSZA I ZBR REM_220825"
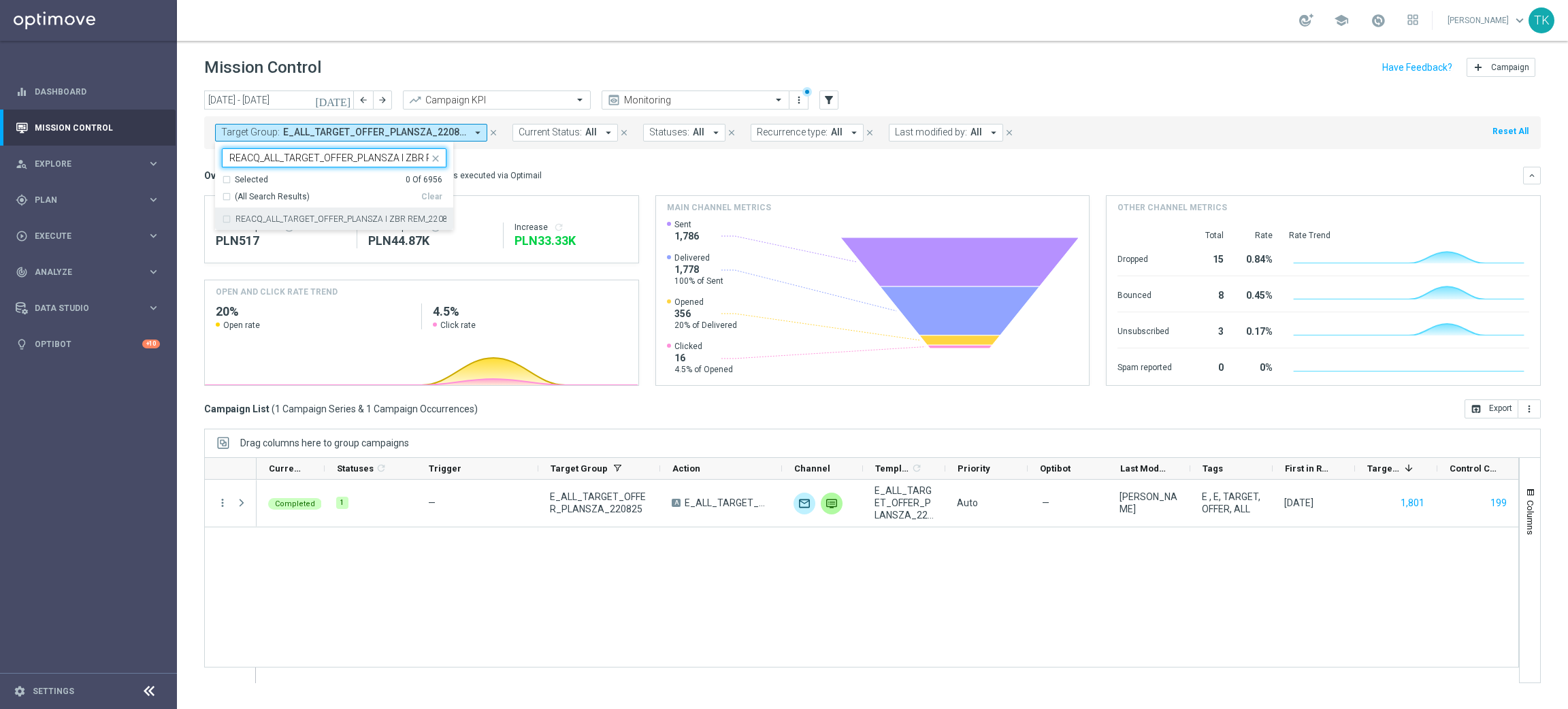
scroll to position [0, 51]
click at [267, 219] on label "REACQ_ALL_TARGET_OFFER_PLANSZA I ZBR REM_220825" at bounding box center [341, 219] width 211 height 8
type input "REACQ_ALL_TARGET_OFFER_PLANSZA I ZBR REM_220825"
click at [178, 162] on div "today 18 Aug 2025 - 24 Aug 2025 arrow_back arrow_forward Campaign KPI trending_…" at bounding box center [872, 393] width 1391 height 606
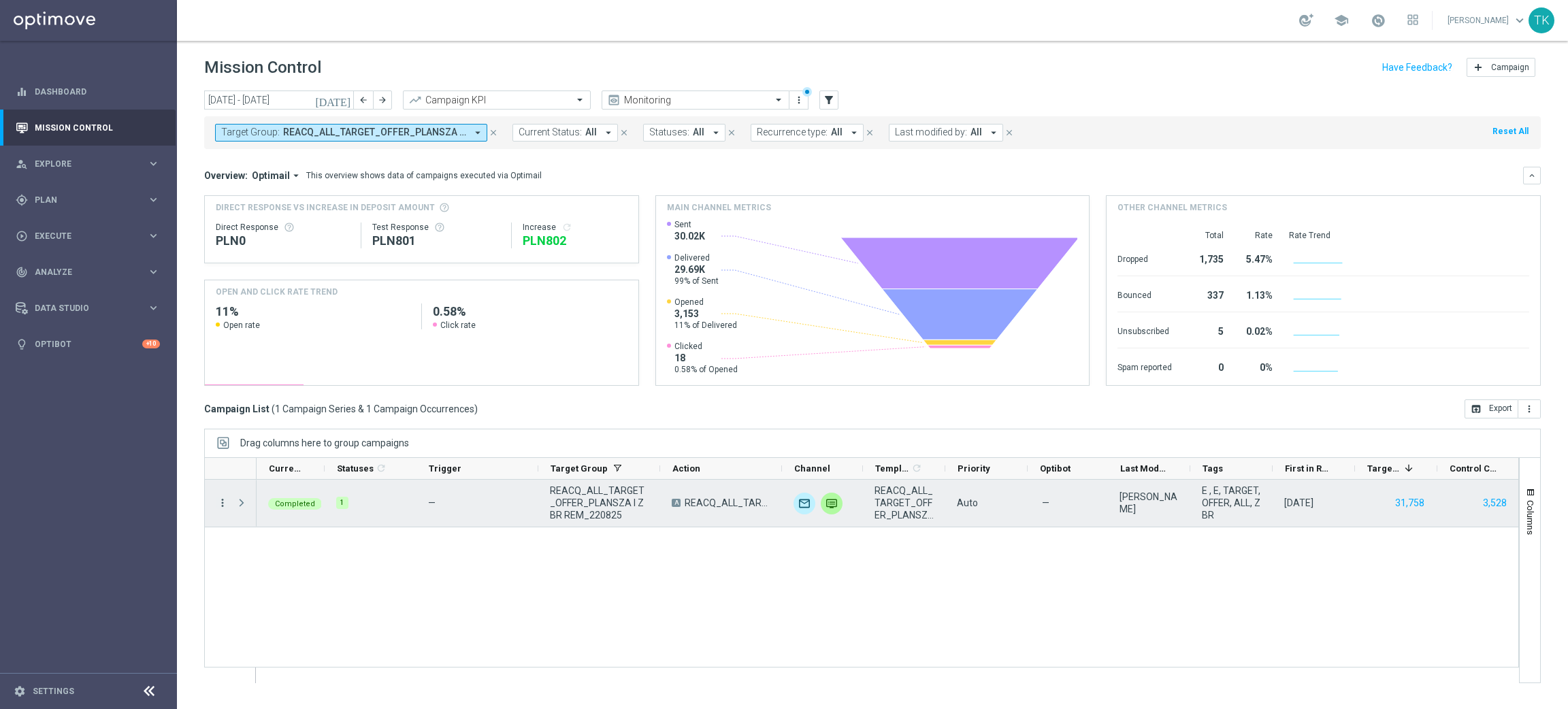
click at [227, 502] on icon "more_vert" at bounding box center [222, 503] width 12 height 12
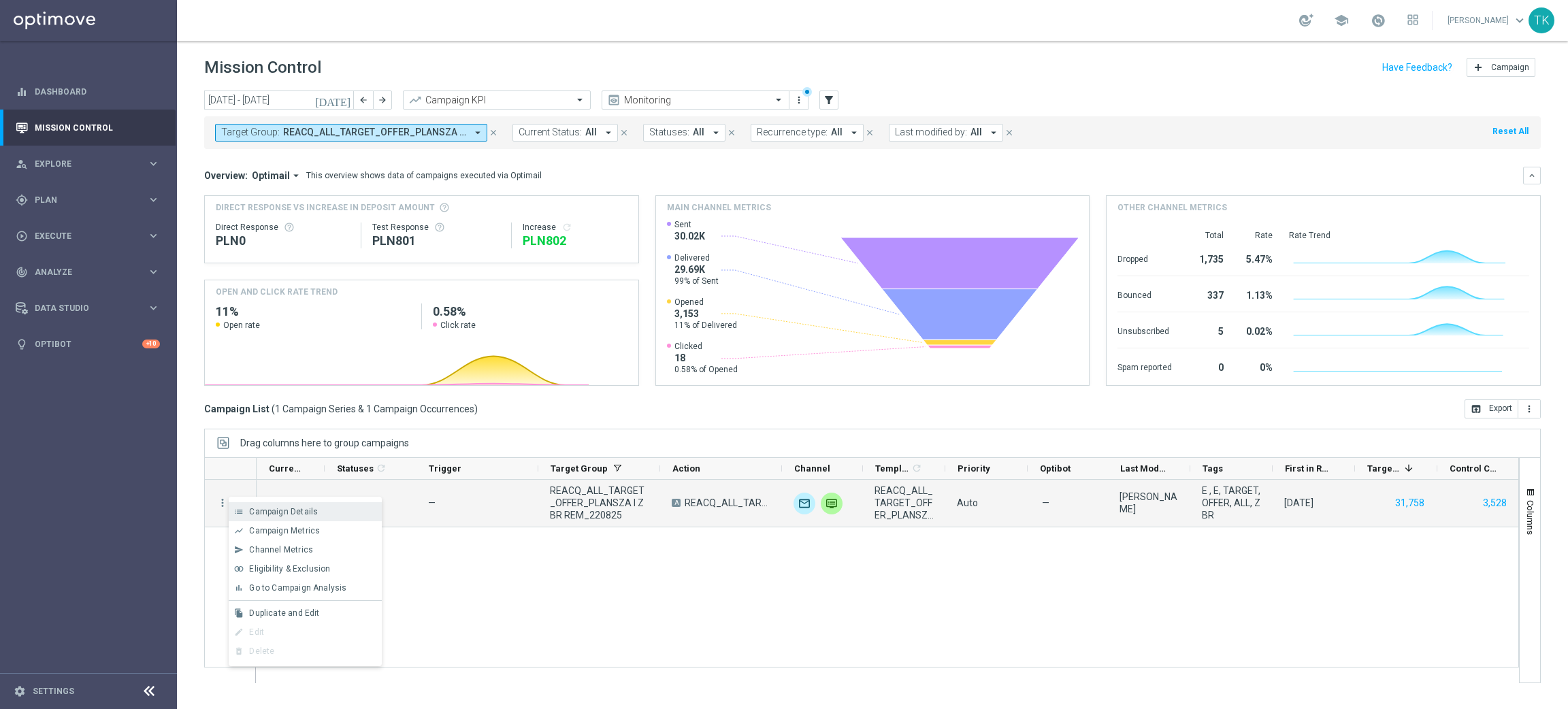
click at [259, 510] on span "Campaign Details" at bounding box center [283, 512] width 69 height 10
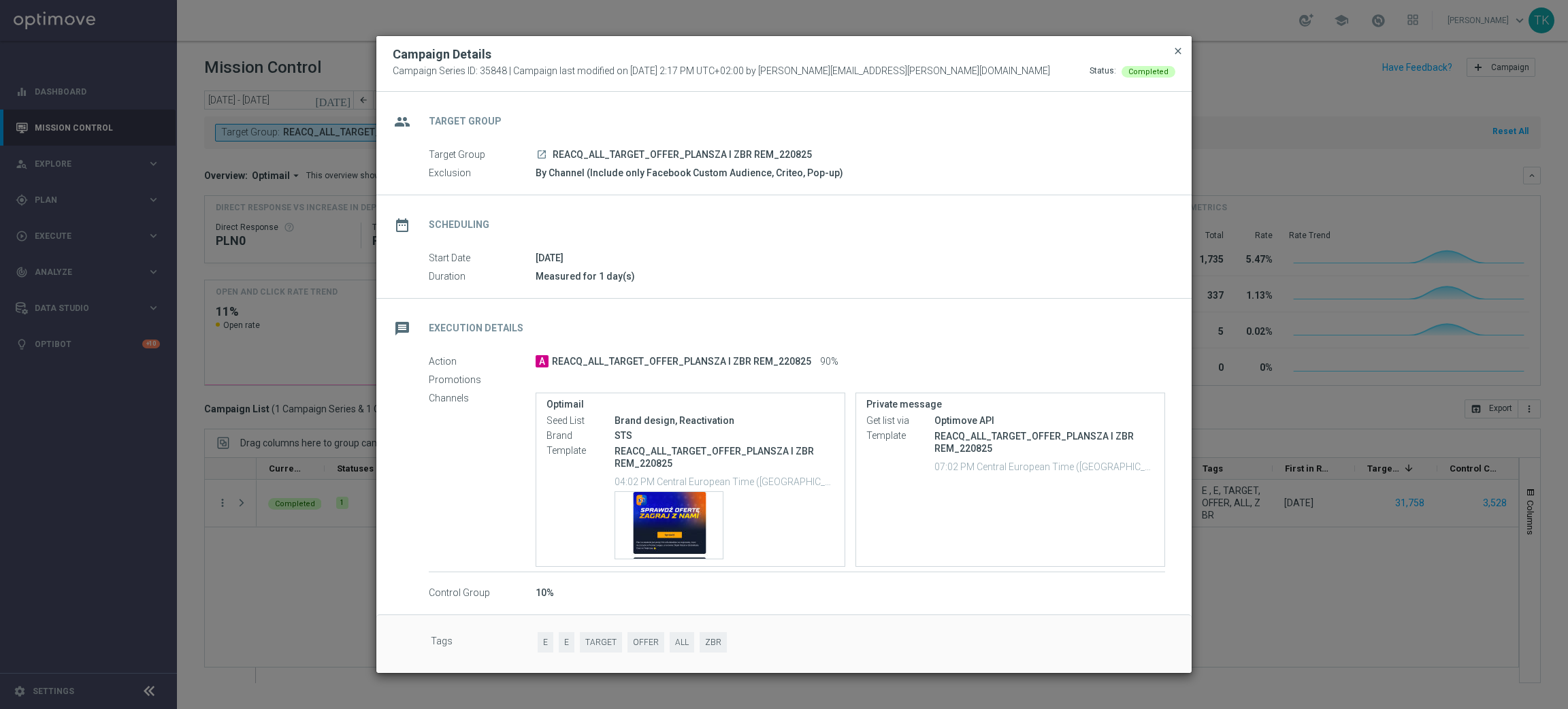
click at [1176, 46] on span "close" at bounding box center [1178, 51] width 11 height 11
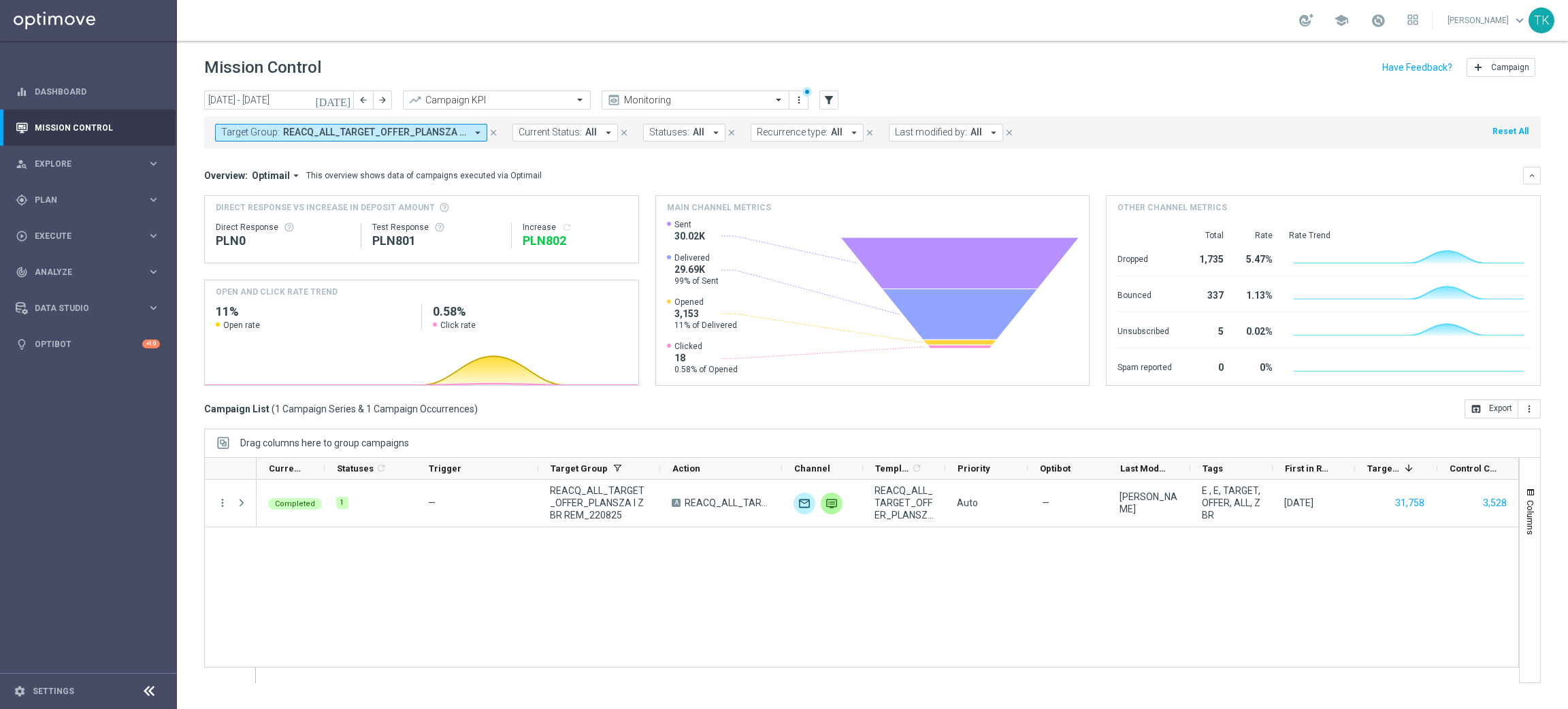
click at [345, 133] on span "REACQ_ALL_TARGET_OFFER_PLANSZA I ZBR REM_220825" at bounding box center [375, 132] width 183 height 12
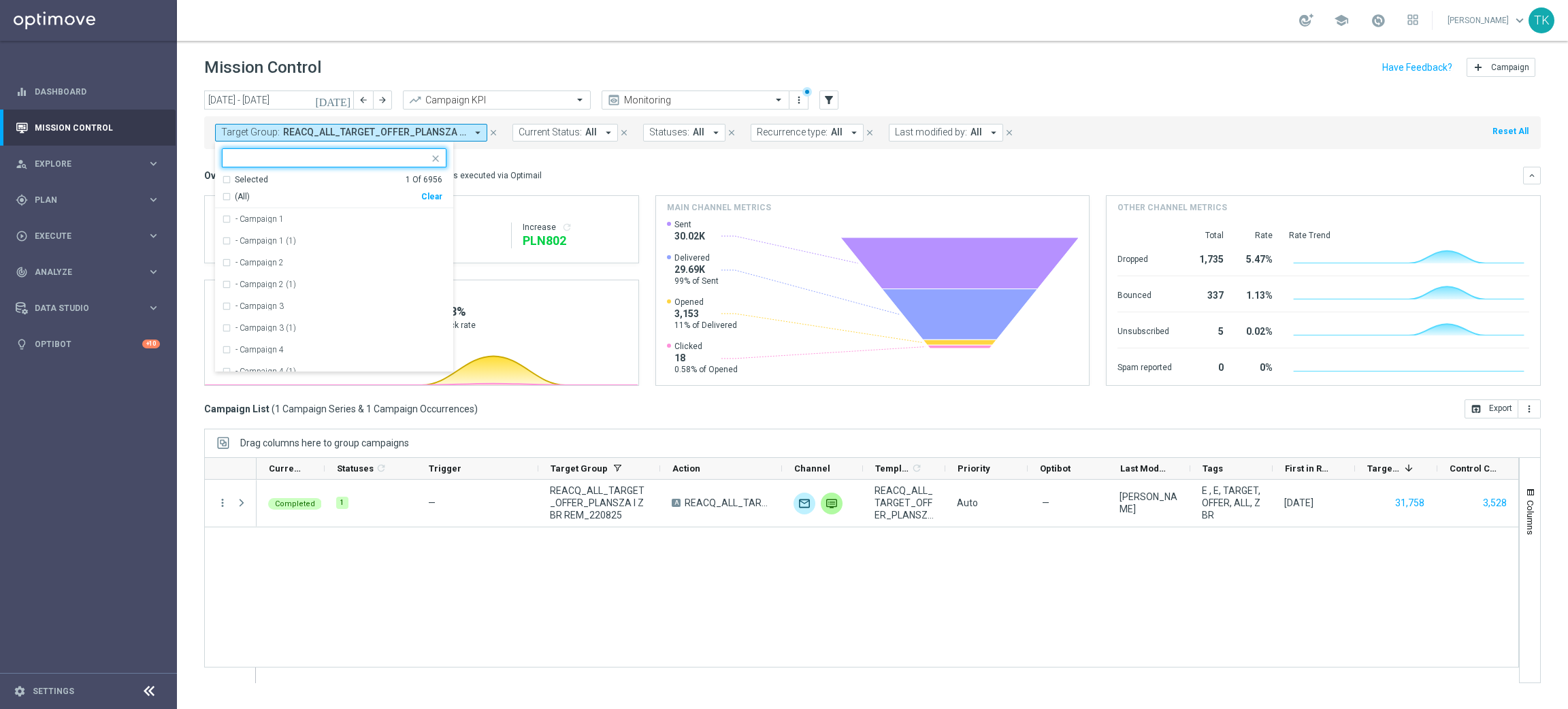
click at [0, 0] on div "Clear" at bounding box center [0, 0] width 0 height 0
click at [327, 157] on input "text" at bounding box center [329, 157] width 199 height 12
paste input "E_ALL_TARGET_OFFER_EUROBASKET_290825"
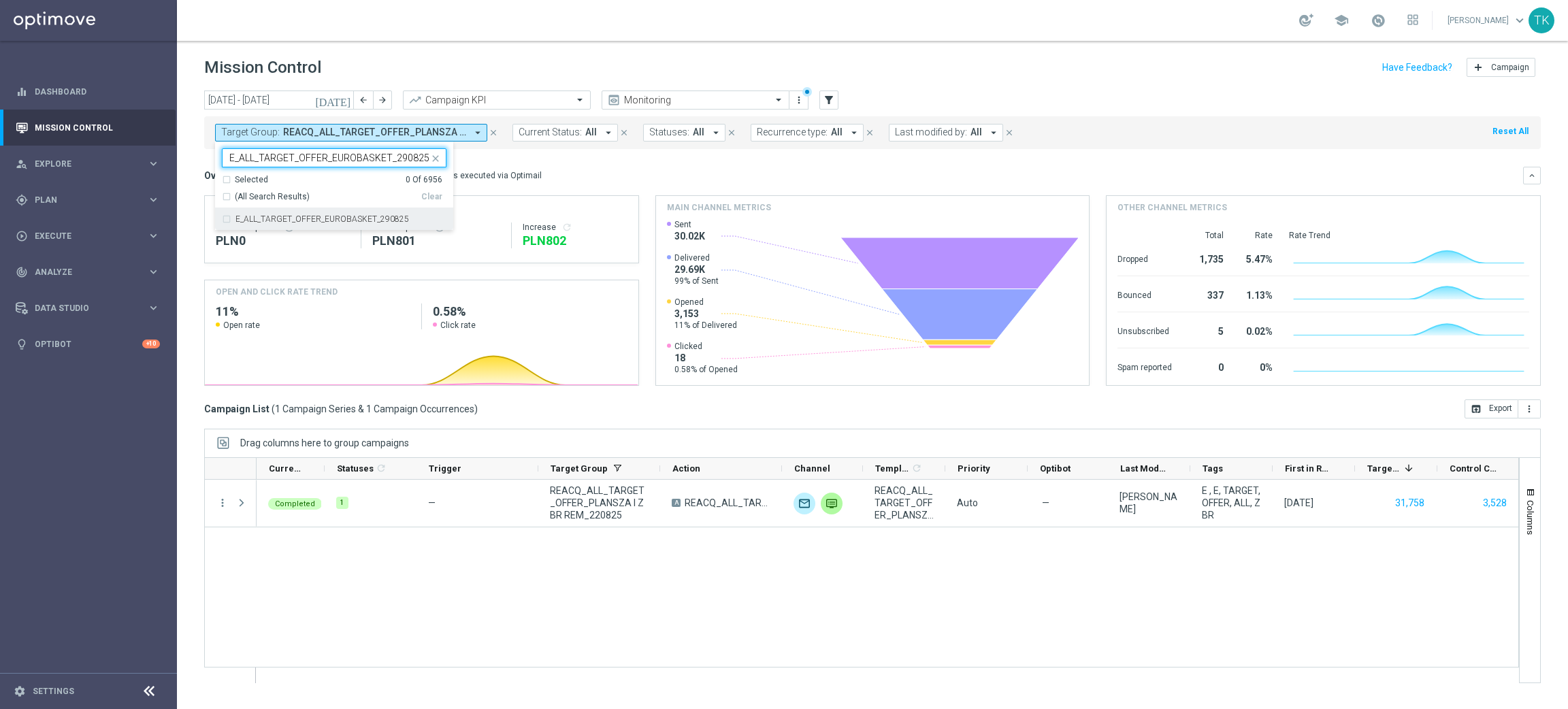
click at [287, 220] on label "E_ALL_TARGET_OFFER_EUROBASKET_290825" at bounding box center [322, 219] width 174 height 8
type input "E_ALL_TARGET_OFFER_EUROBASKET_290825"
click at [198, 177] on div "today 18 Aug 2025 - 24 Aug 2025 arrow_back arrow_forward Campaign KPI trending_…" at bounding box center [872, 393] width 1391 height 606
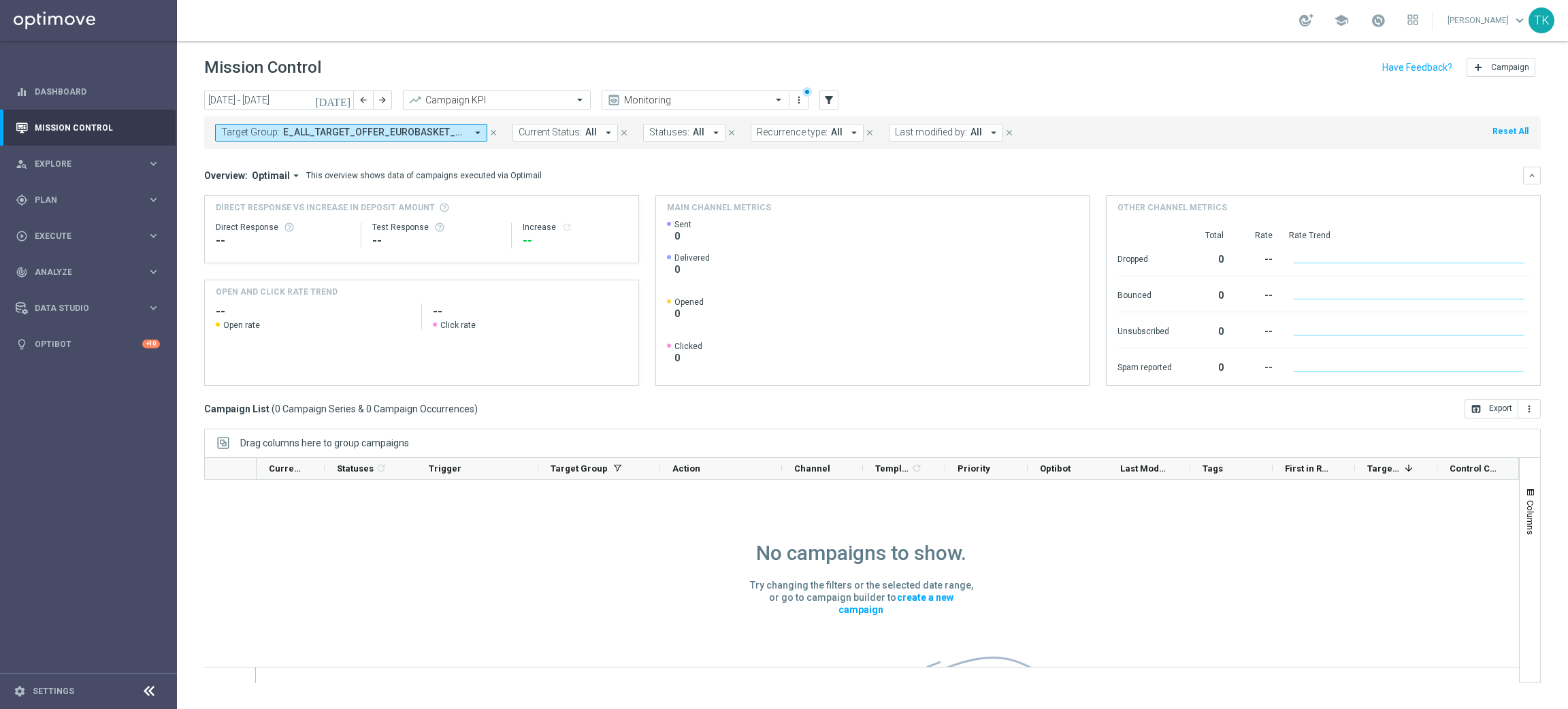
click at [398, 133] on span "E_ALL_TARGET_OFFER_EUROBASKET_290825" at bounding box center [375, 132] width 183 height 12
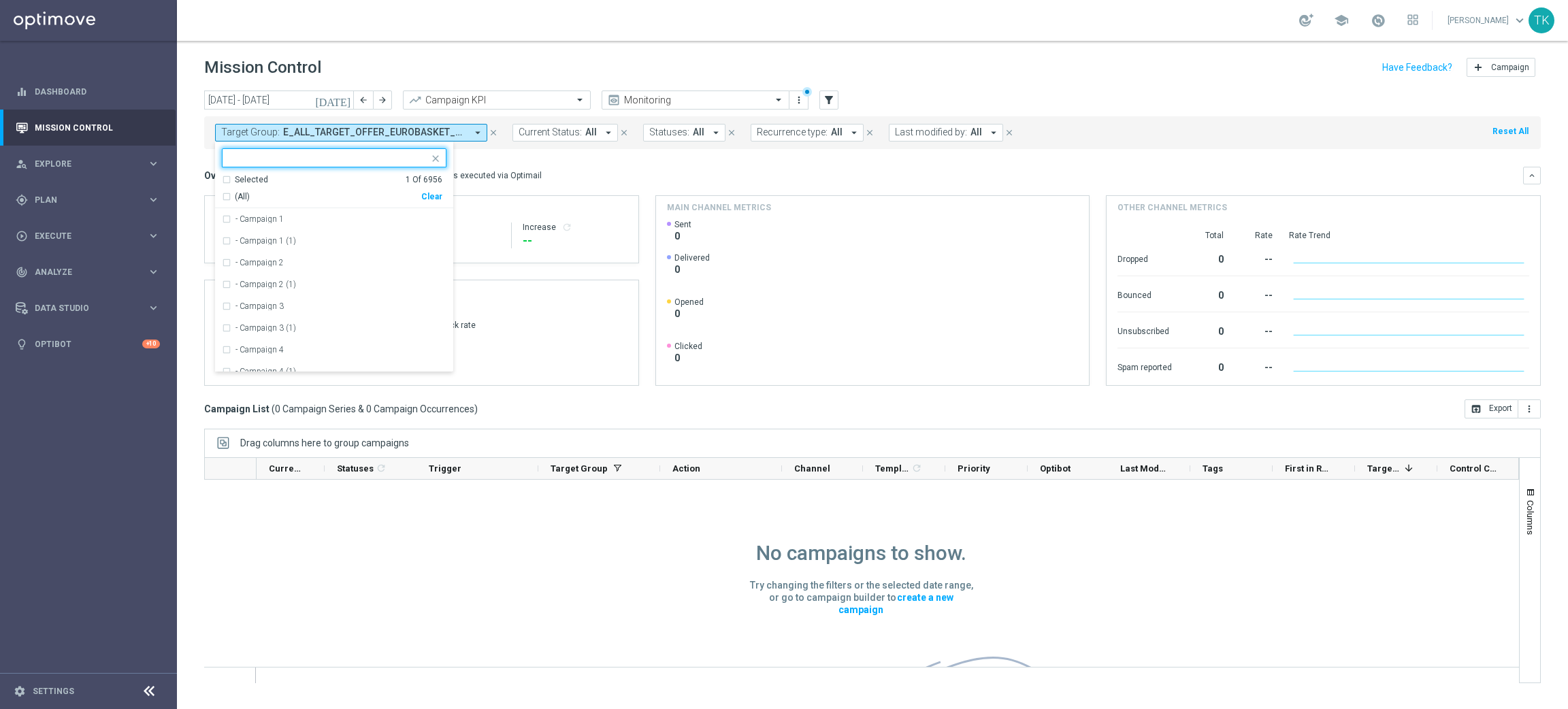
click at [0, 0] on div "Clear" at bounding box center [0, 0] width 0 height 0
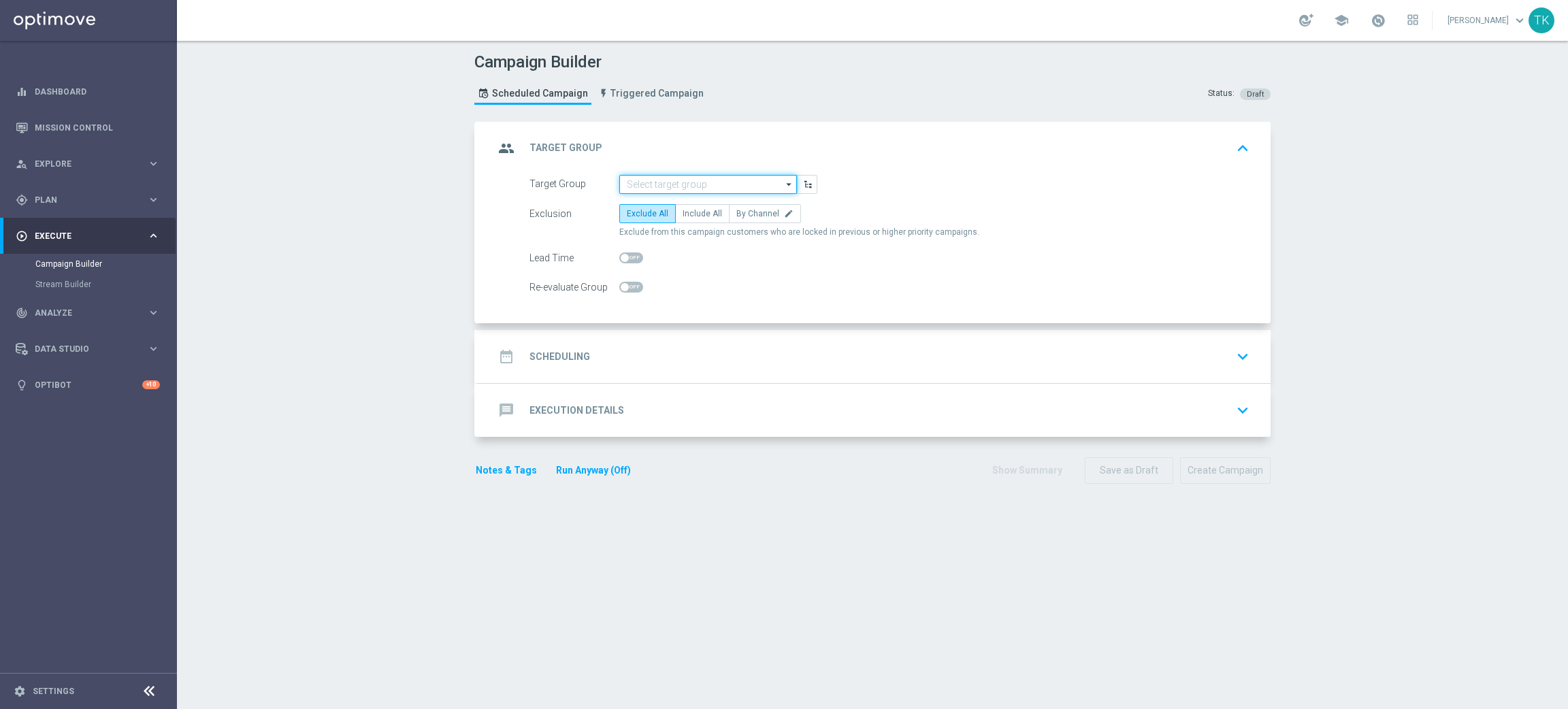
click at [632, 181] on input at bounding box center [708, 184] width 178 height 19
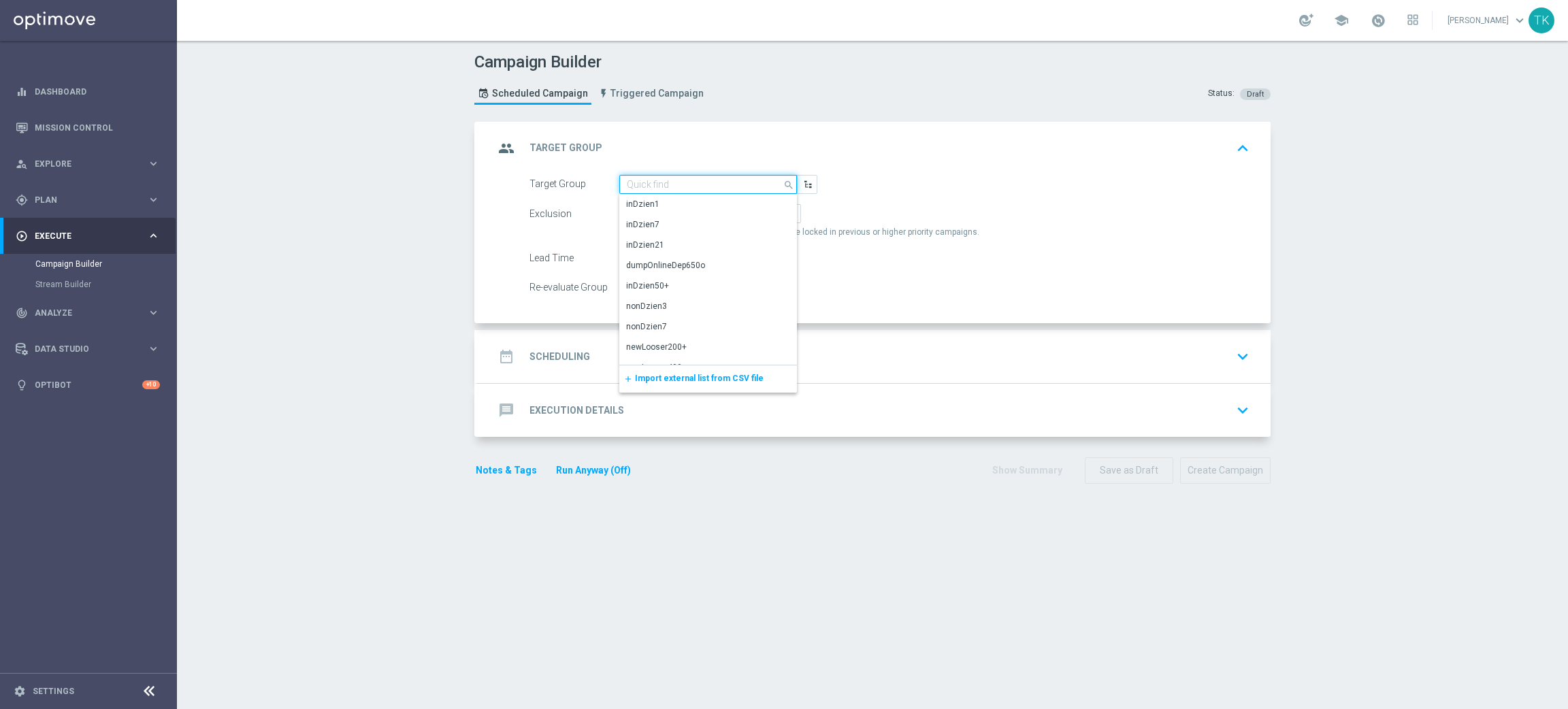
paste input "E_ALL_TARGET_OFFER_PLANSZA_290825"
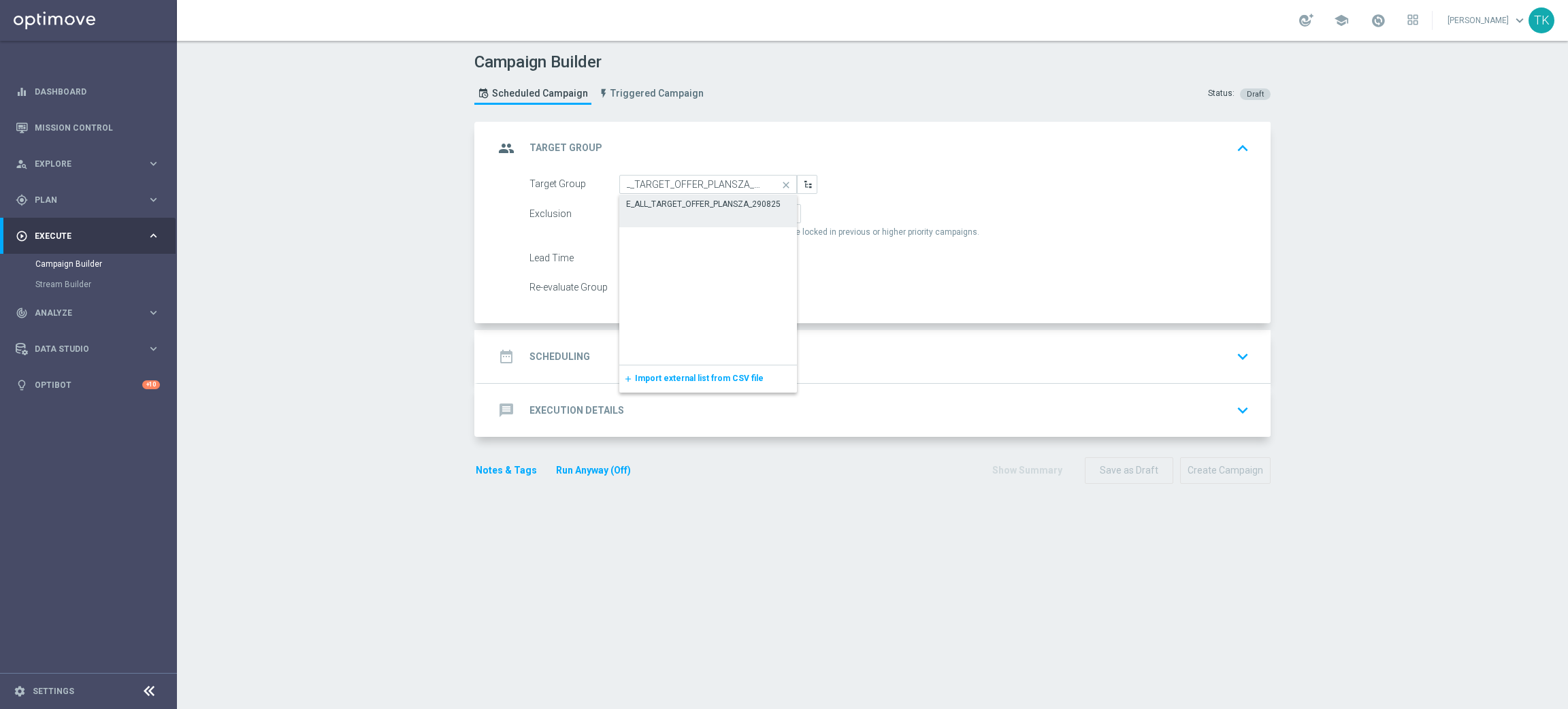
click at [656, 210] on div "E_ALL_TARGET_OFFER_PLANSZA_290825" at bounding box center [708, 204] width 178 height 19
type input "E_ALL_TARGET_OFFER_PLANSZA_290825"
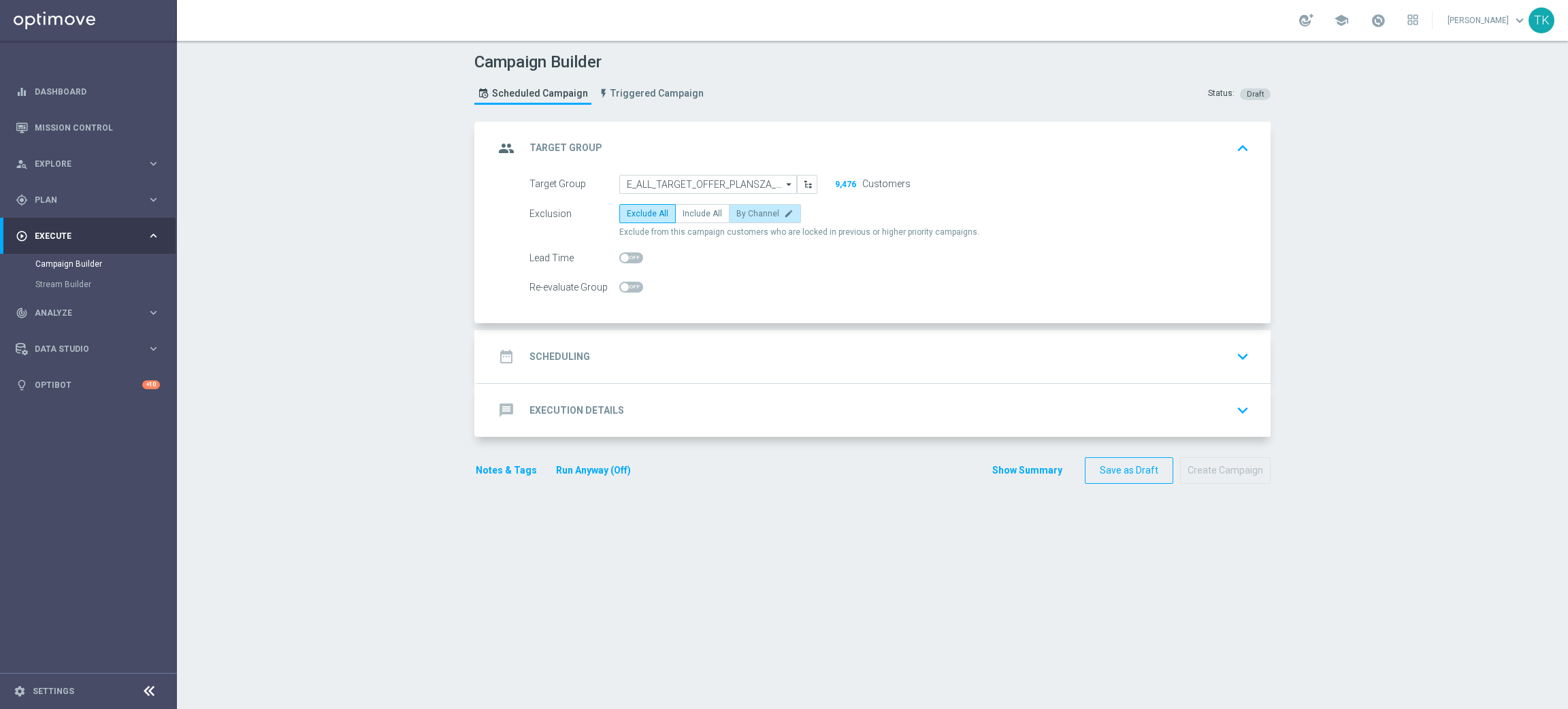
click at [784, 213] on icon "edit" at bounding box center [788, 214] width 10 height 10
click at [745, 213] on input "By Channel edit" at bounding box center [741, 216] width 9 height 9
radio input "true"
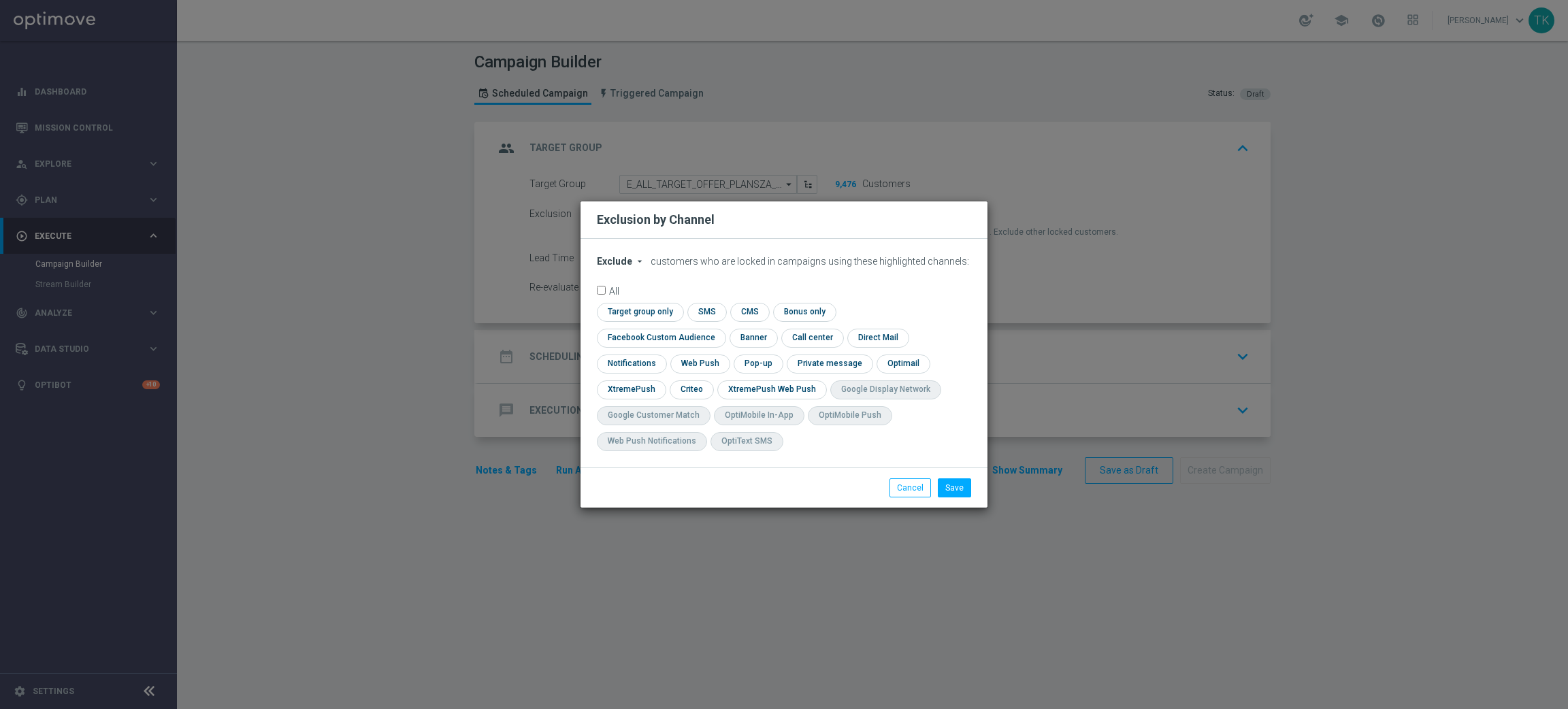
click at [616, 267] on span "Exclude" at bounding box center [615, 262] width 36 height 11
click at [0, 0] on span "Include" at bounding box center [0, 0] width 0 height 0
click at [720, 328] on input "checkbox" at bounding box center [659, 337] width 123 height 19
checkbox input "true"
click at [683, 382] on input "checkbox" at bounding box center [691, 390] width 42 height 19
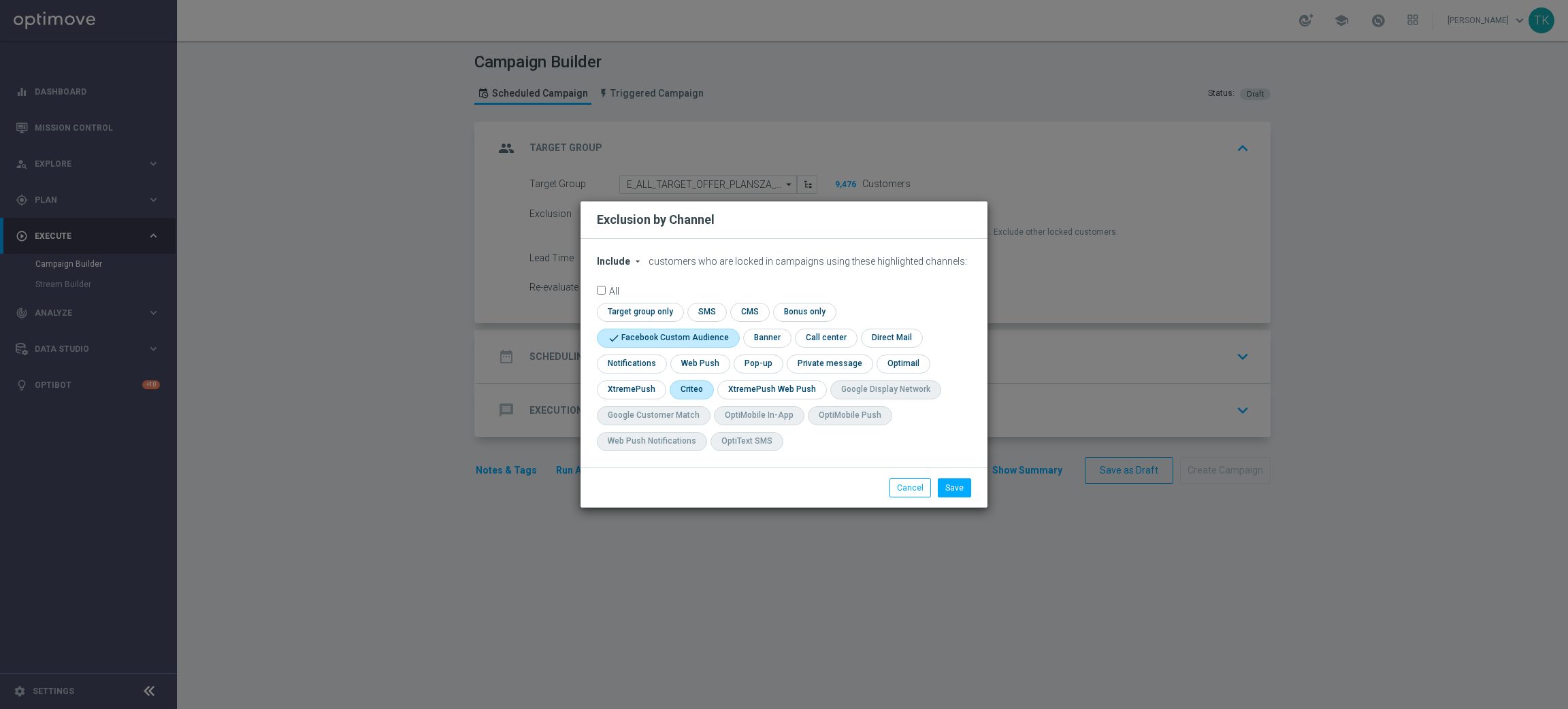
checkbox input "true"
click at [751, 363] on input "checkbox" at bounding box center [756, 363] width 47 height 19
checkbox input "true"
click at [948, 484] on button "Save" at bounding box center [954, 487] width 33 height 19
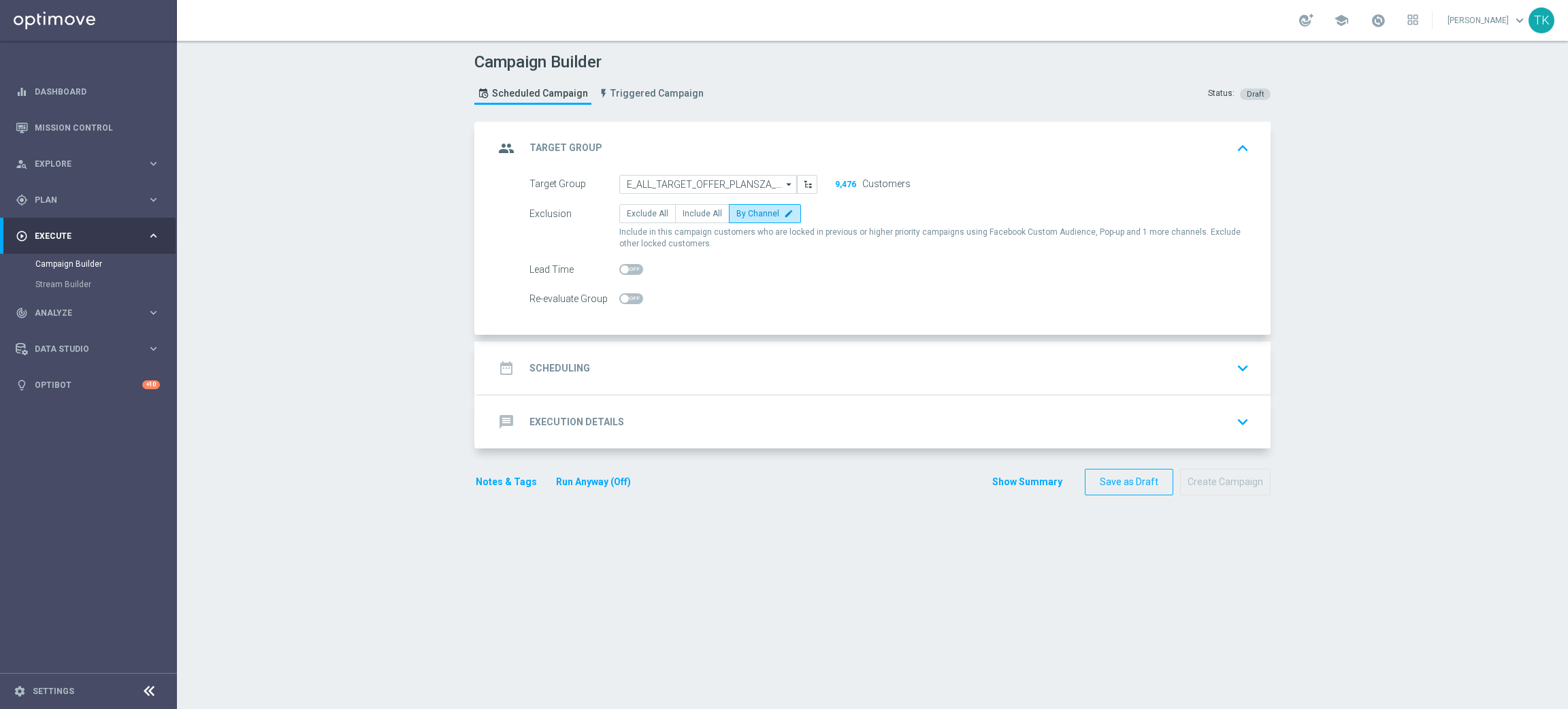
click at [643, 361] on div "date_range Scheduling keyboard_arrow_down" at bounding box center [874, 367] width 760 height 26
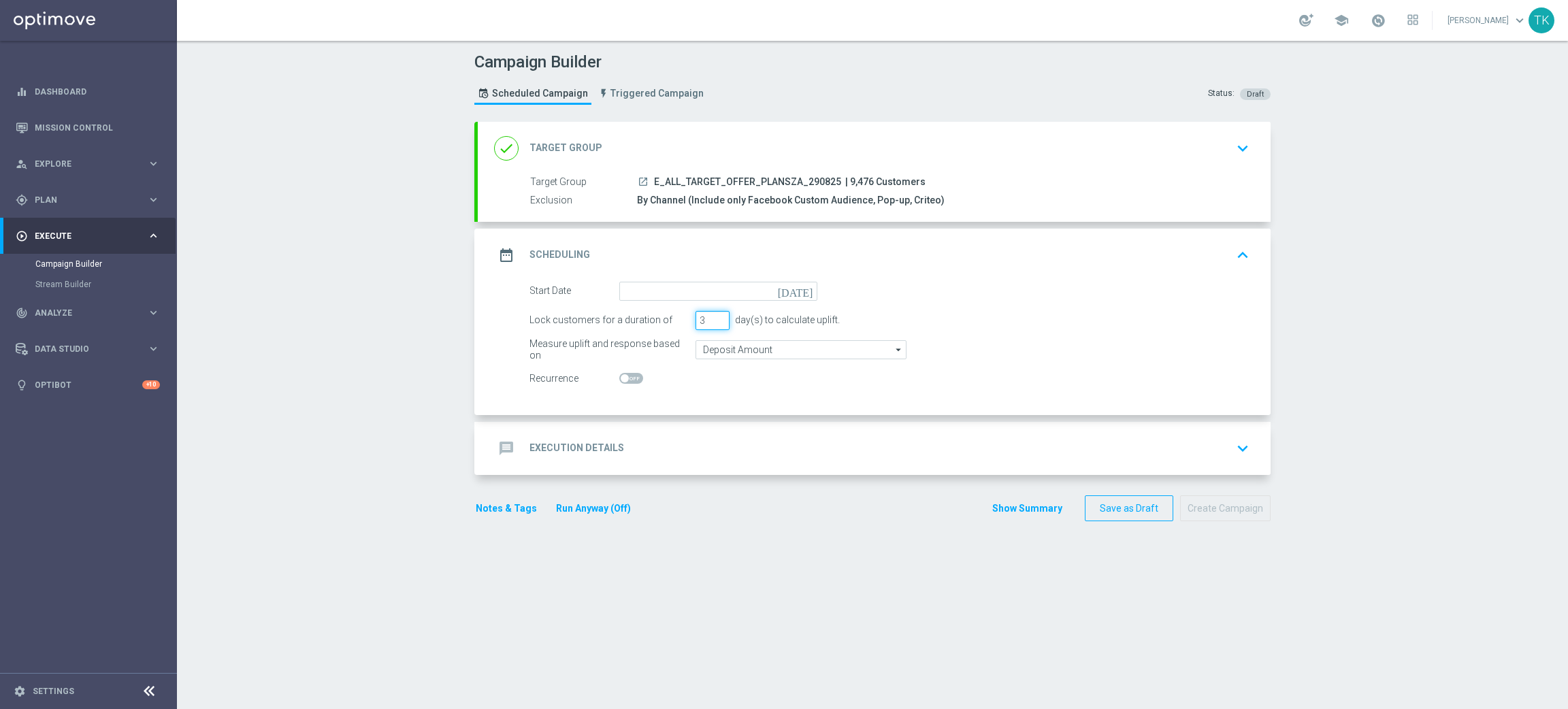
click at [714, 326] on input "3" at bounding box center [713, 320] width 34 height 19
click at [714, 324] on input "2" at bounding box center [713, 320] width 34 height 19
type input "1"
click at [714, 324] on input "1" at bounding box center [713, 320] width 34 height 19
click at [647, 288] on input at bounding box center [718, 291] width 198 height 19
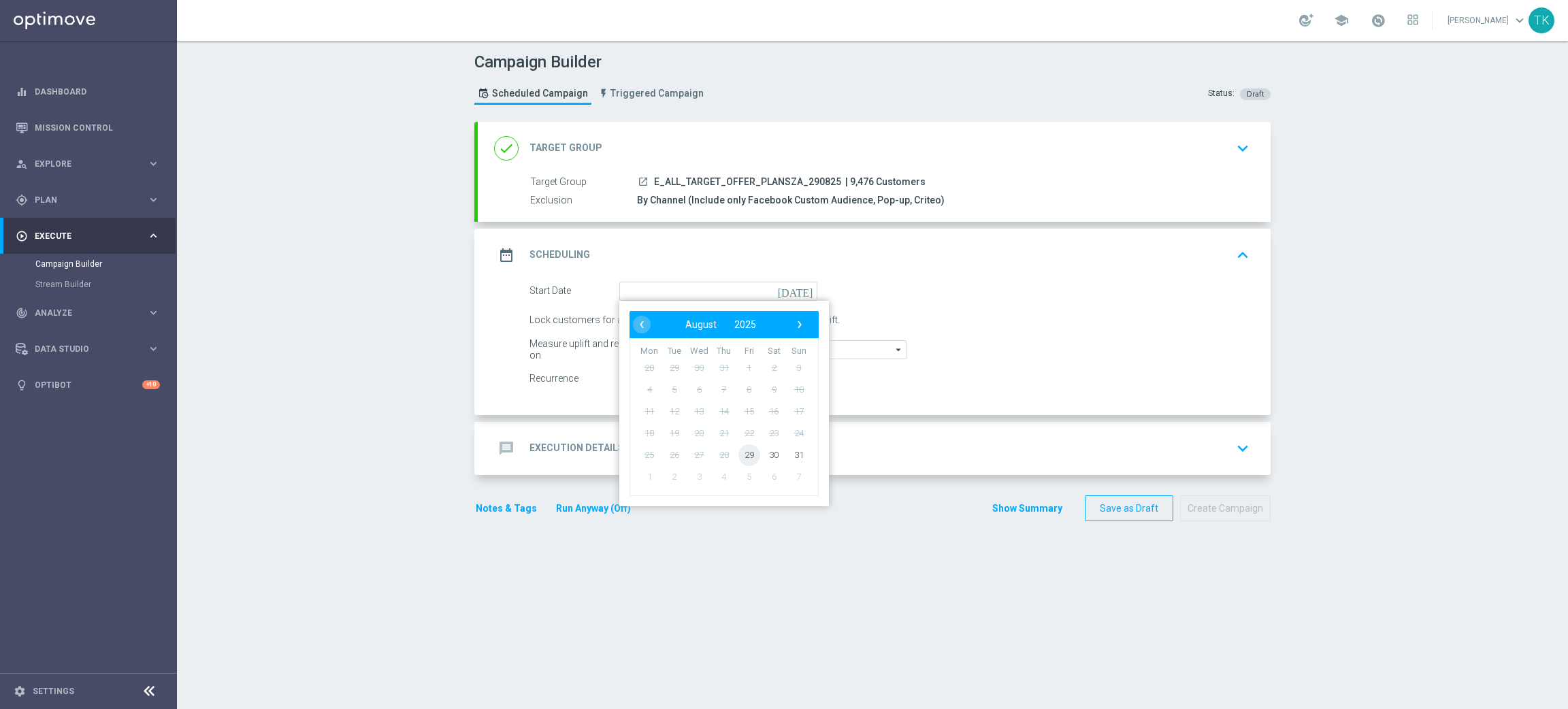
click at [739, 447] on span "29" at bounding box center [749, 455] width 21 height 21
type input "[DATE]"
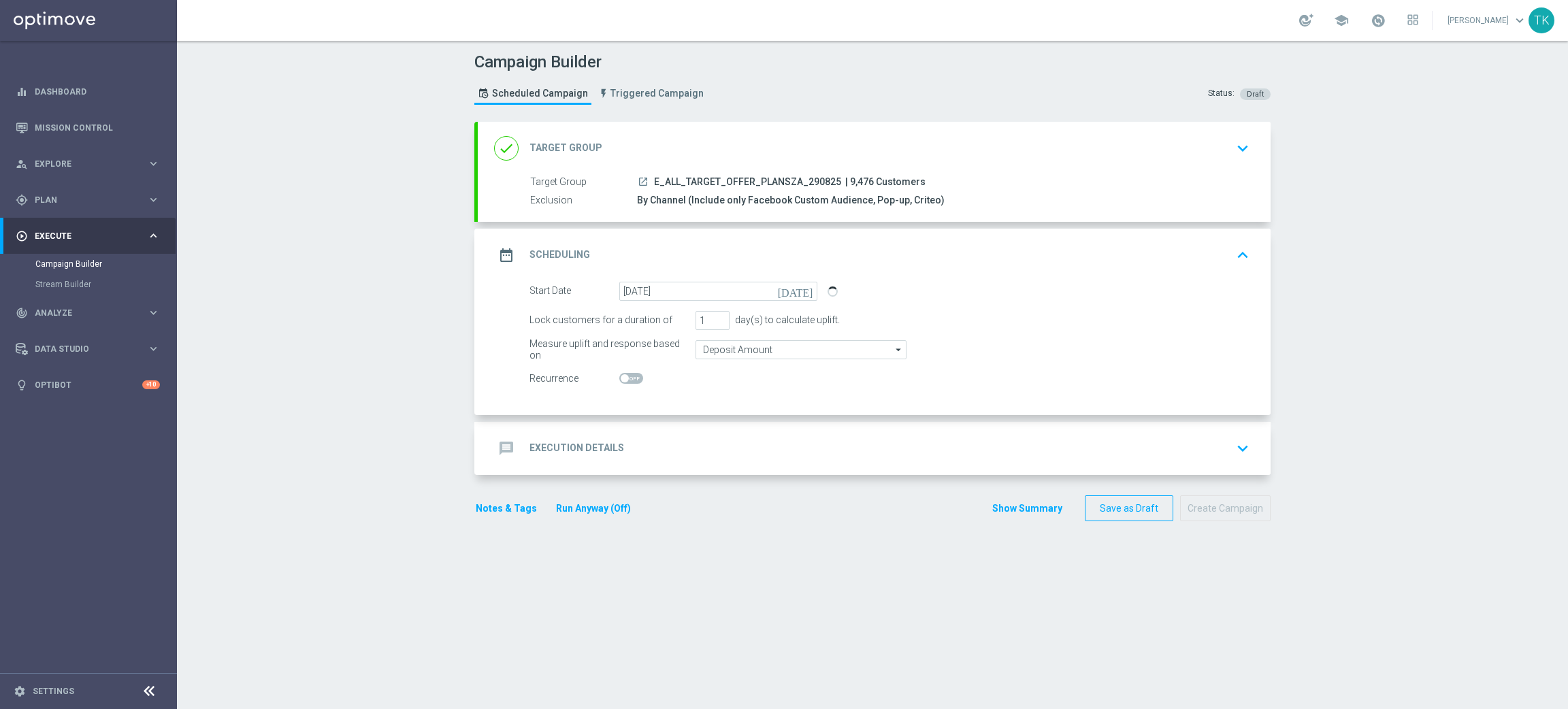
click at [737, 180] on span "E_ALL_TARGET_OFFER_PLANSZA_290825" at bounding box center [748, 182] width 187 height 12
copy div "E_ALL_TARGET_OFFER_PLANSZA_290825"
click at [656, 423] on div "message Execution Details keyboard_arrow_down" at bounding box center [874, 448] width 793 height 53
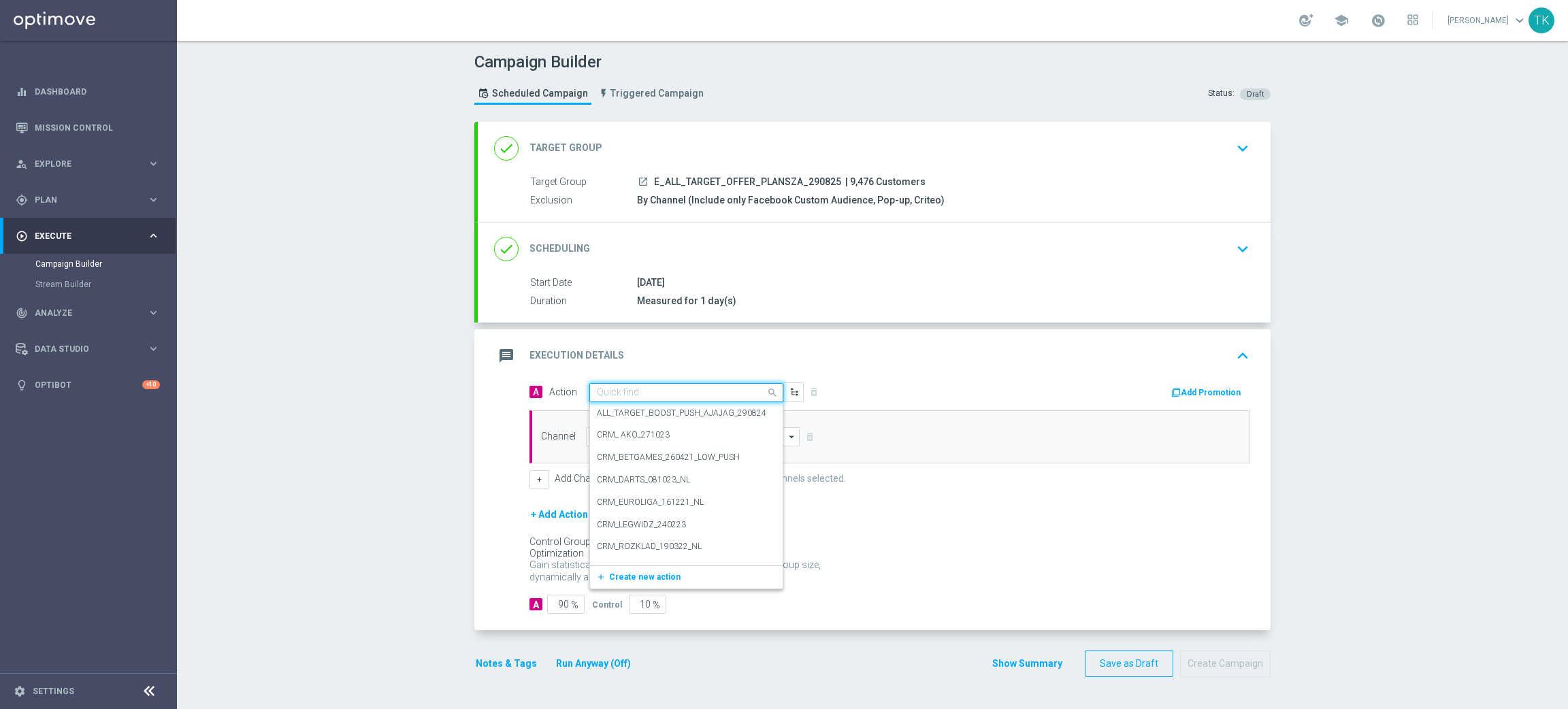
click at [607, 385] on div "Quick find" at bounding box center [686, 392] width 194 height 19
paste input "E_ALL_TARGET_OFFER_PLANSZA_290825"
type input "E_ALL_TARGET_OFFER_PLANSZA_290825"
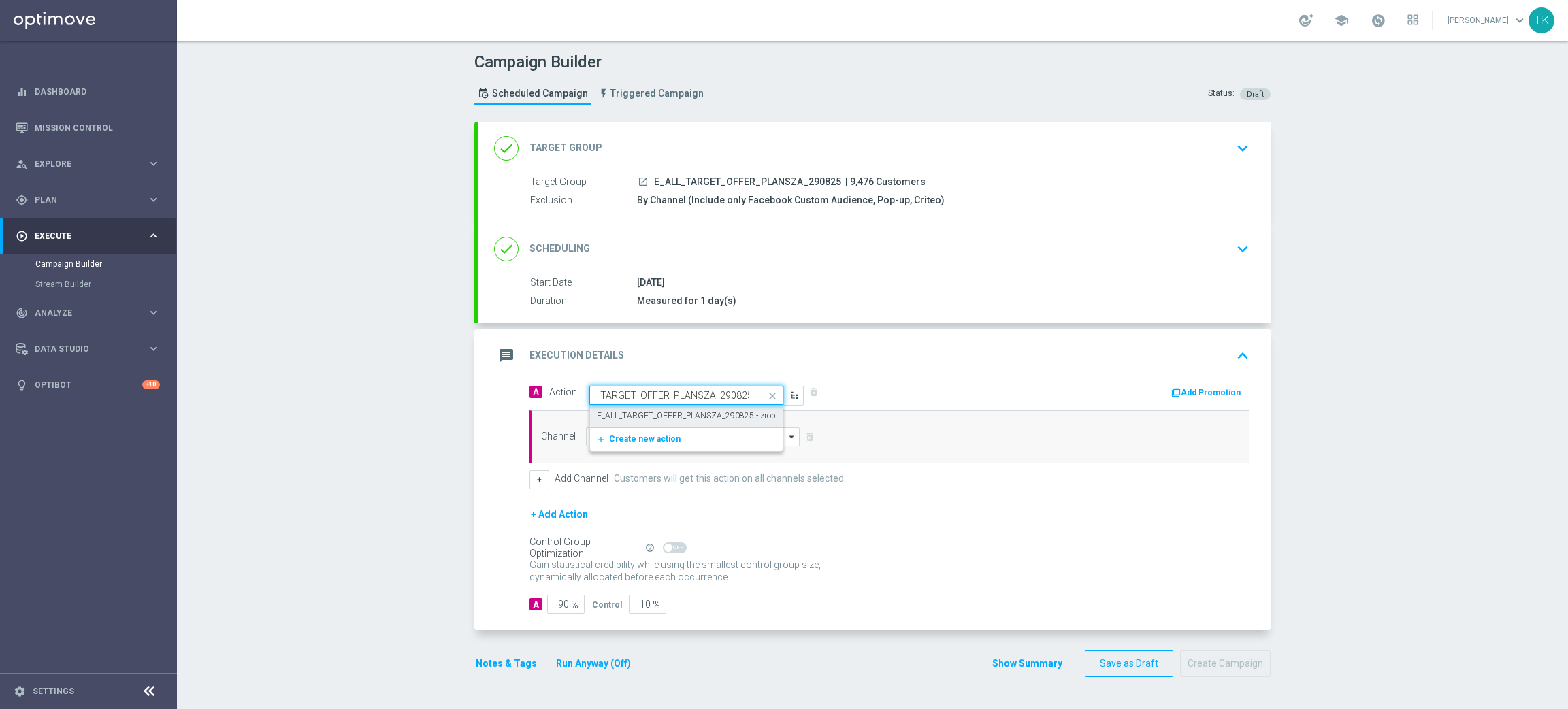
click at [628, 416] on label "E_ALL_TARGET_OFFER_PLANSZA_290825 - zrobione" at bounding box center [693, 415] width 193 height 12
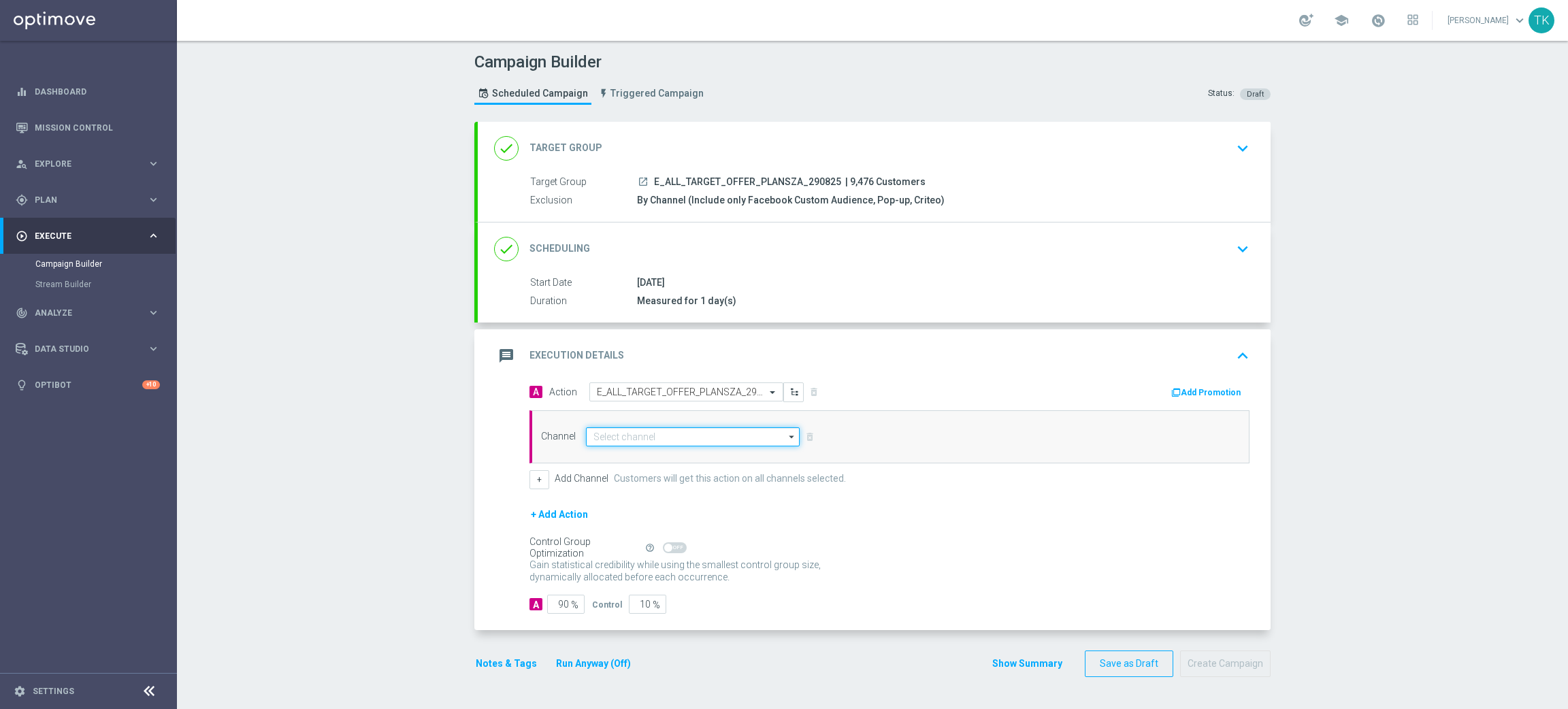
click at [605, 435] on input at bounding box center [693, 436] width 214 height 19
type input "P"
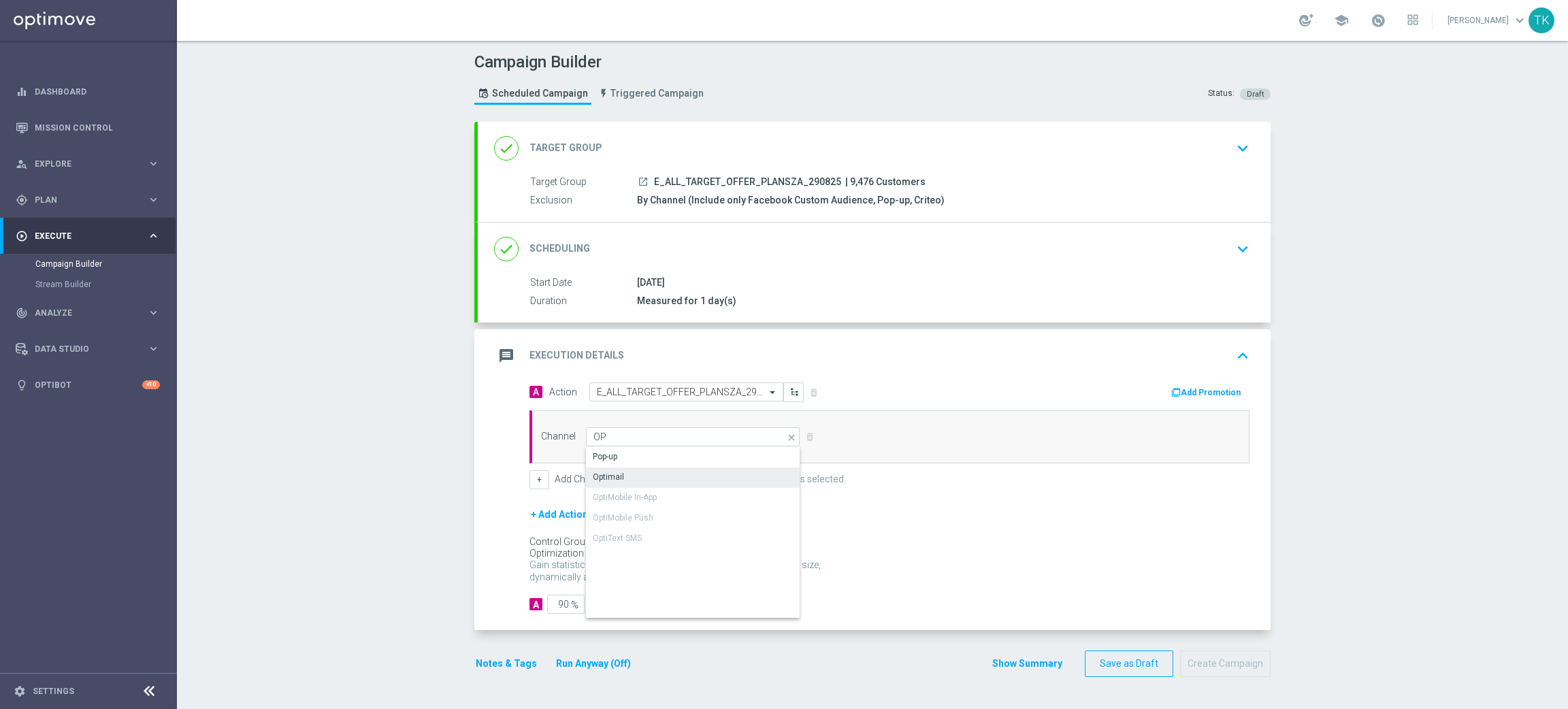
click at [636, 471] on div "Optimail" at bounding box center [693, 476] width 214 height 19
type input "Optimail"
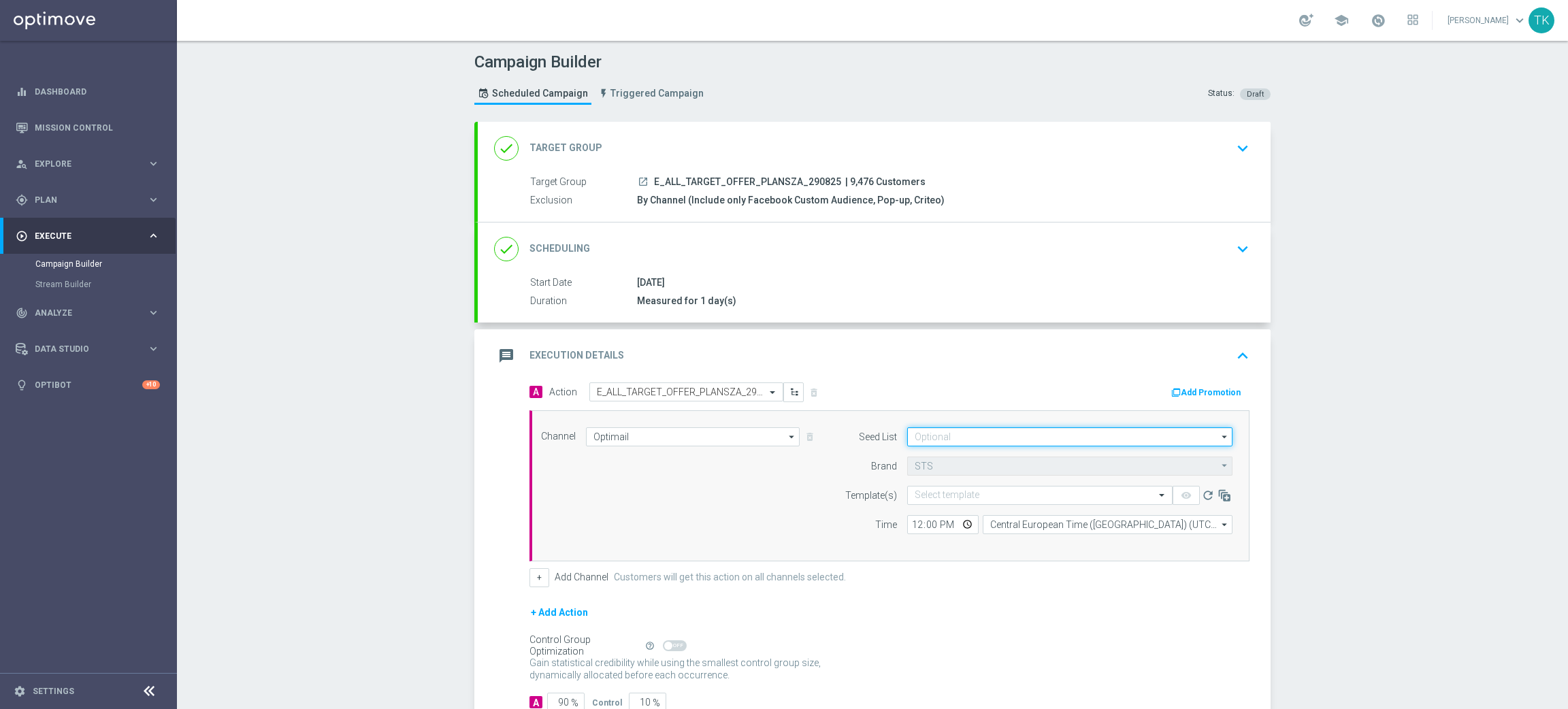
click at [924, 439] on input at bounding box center [1071, 436] width 326 height 19
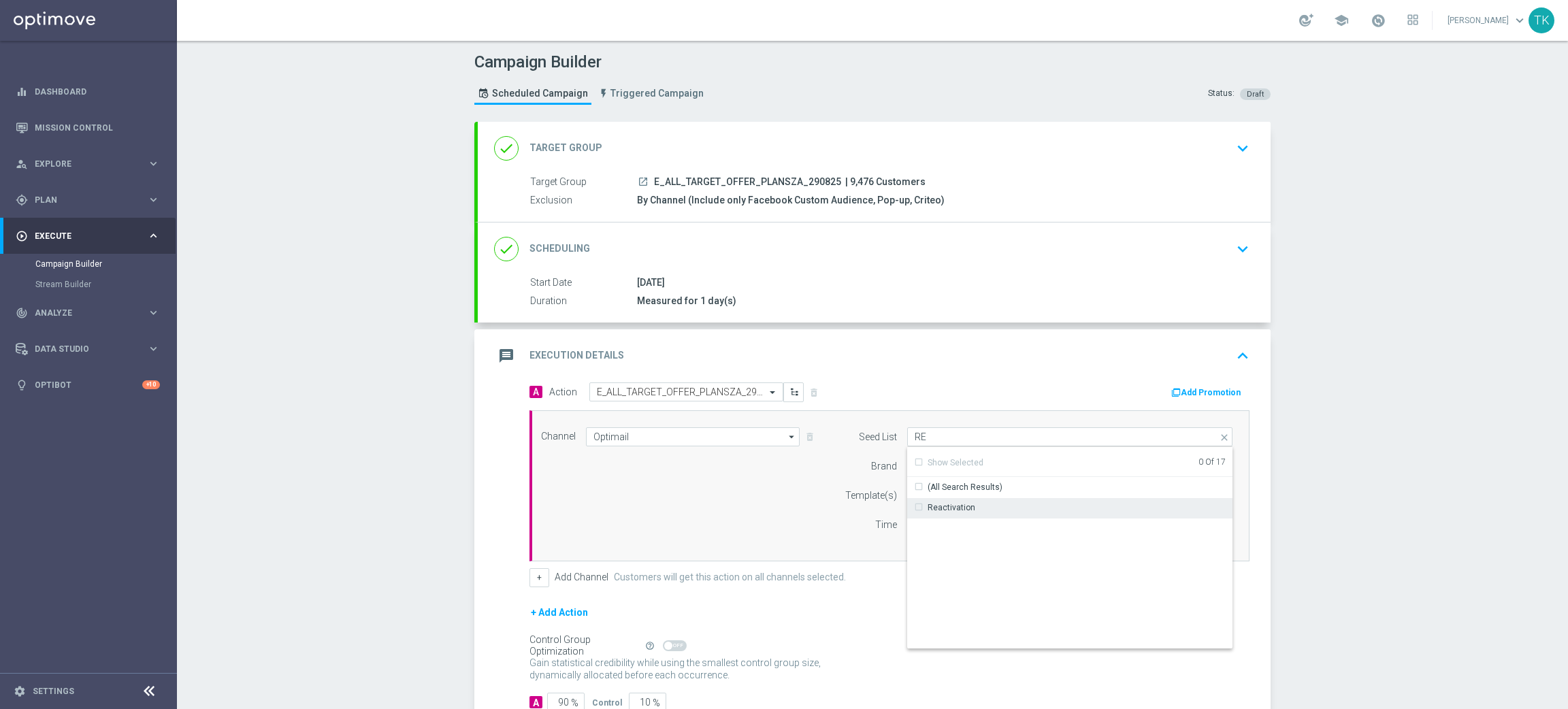
click at [937, 502] on div "Reactivation" at bounding box center [951, 508] width 48 height 12
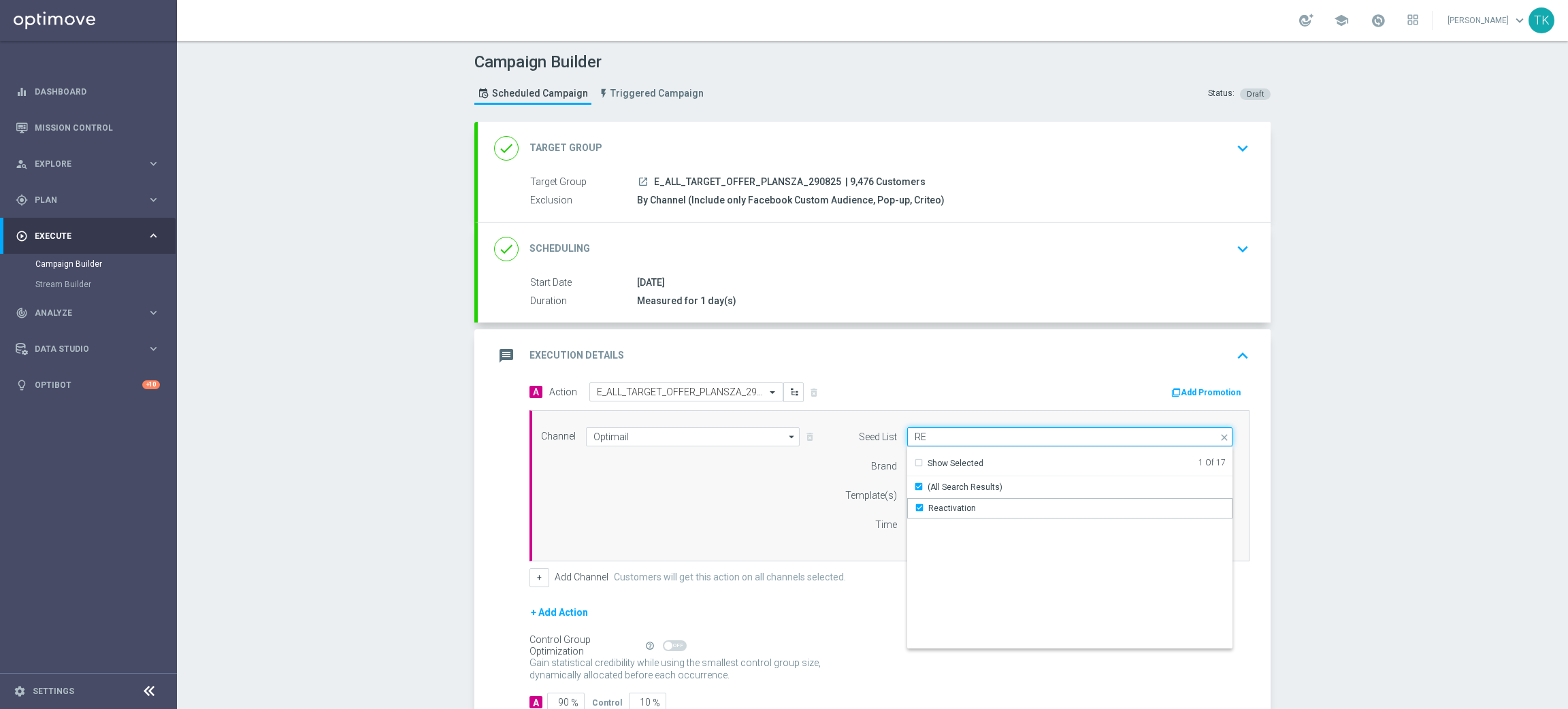
click at [919, 439] on input "RE" at bounding box center [1071, 436] width 326 height 19
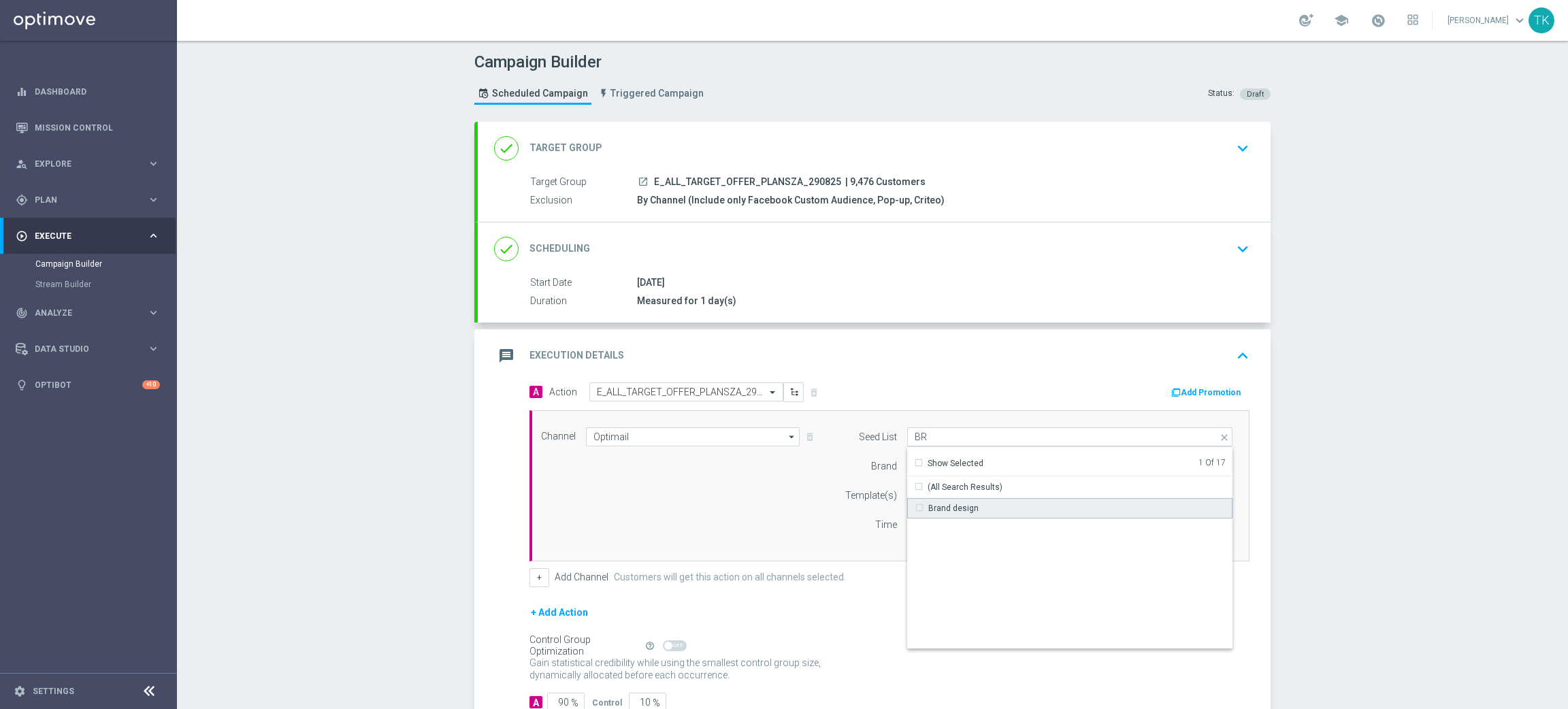
click at [942, 514] on div "Brand design" at bounding box center [1071, 508] width 326 height 20
click at [529, 581] on button "+" at bounding box center [539, 577] width 20 height 19
type input "Selected 2 of 17"
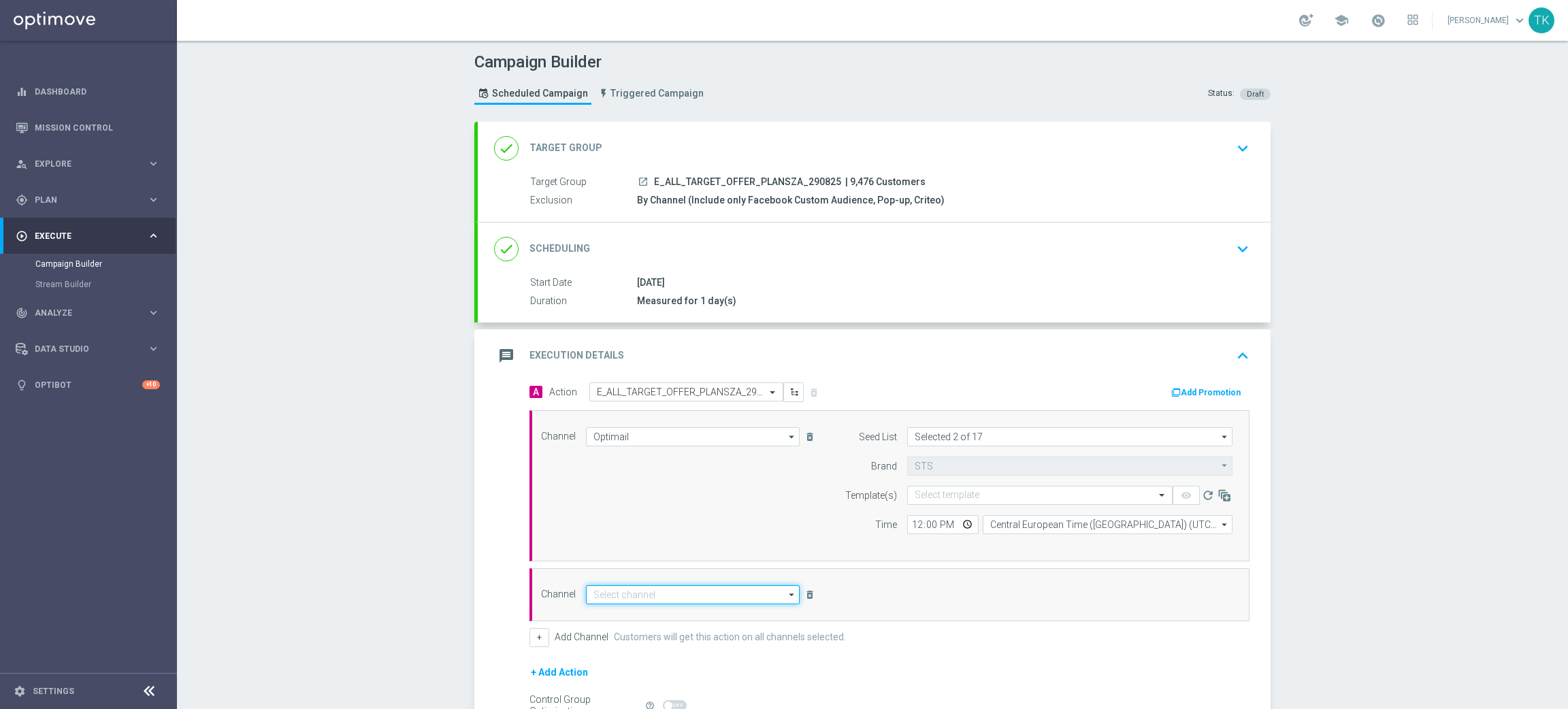
click at [612, 592] on input at bounding box center [693, 594] width 214 height 19
click at [629, 608] on div "Private message" at bounding box center [625, 615] width 64 height 12
type input "Private message"
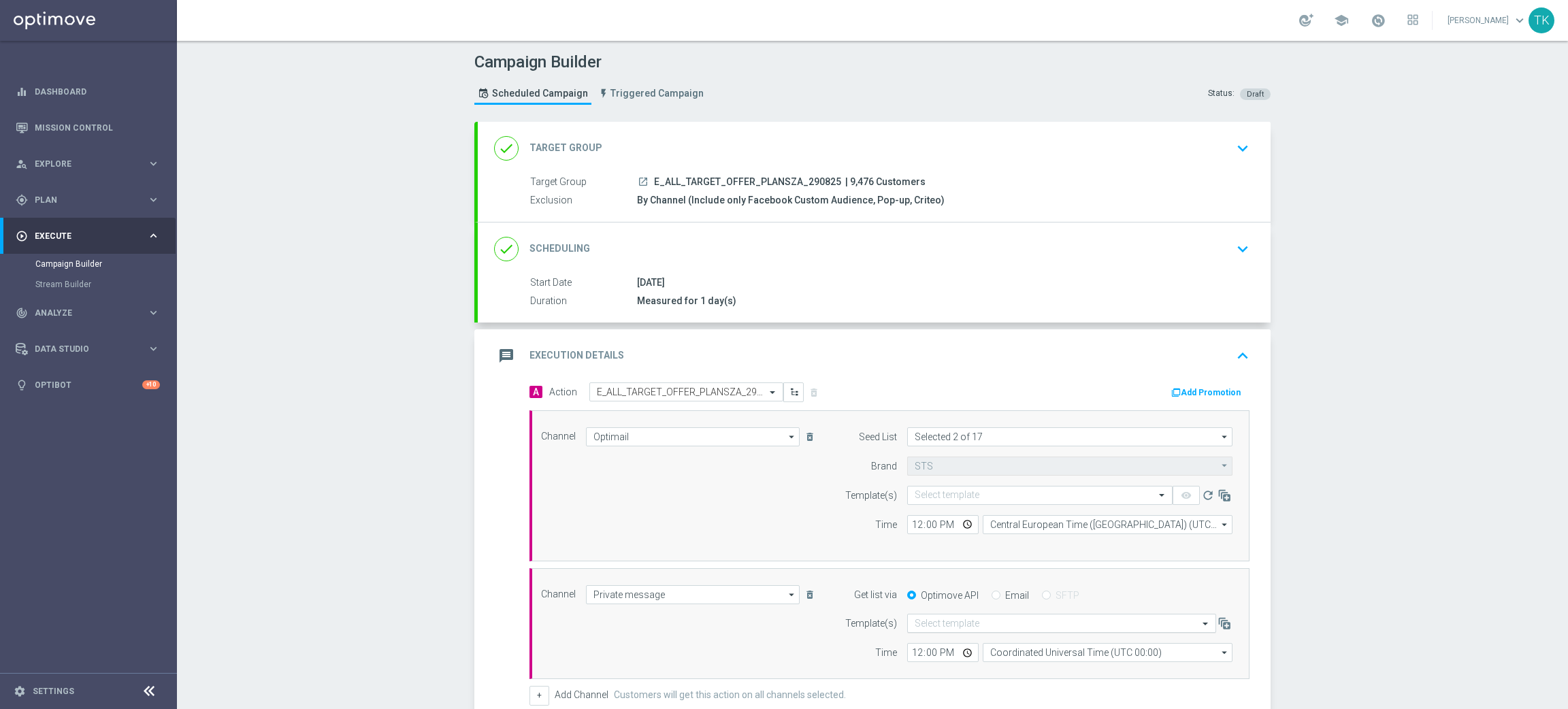
click at [921, 624] on input "text" at bounding box center [1048, 623] width 267 height 12
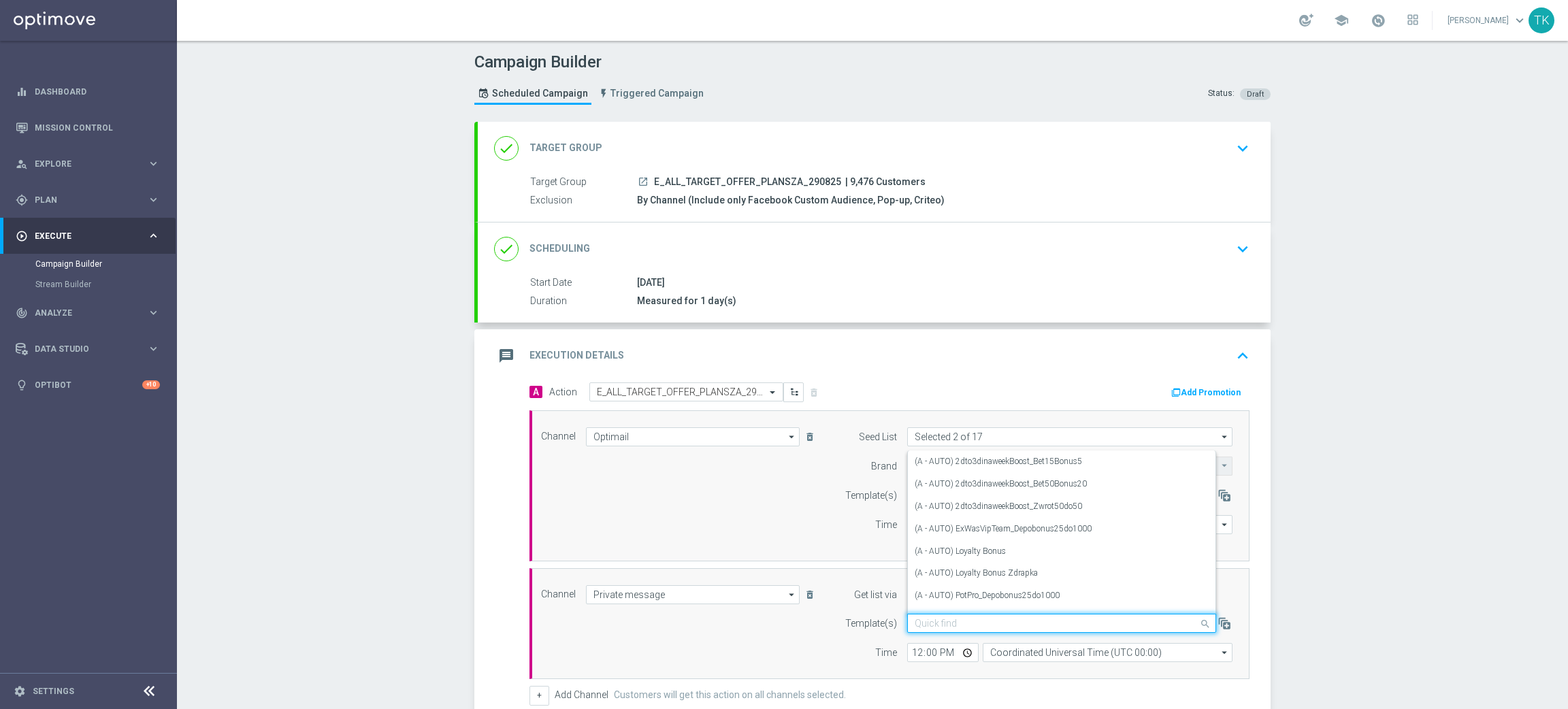
paste input "E_ALL_TARGET_OFFER_PLANSZA_290825"
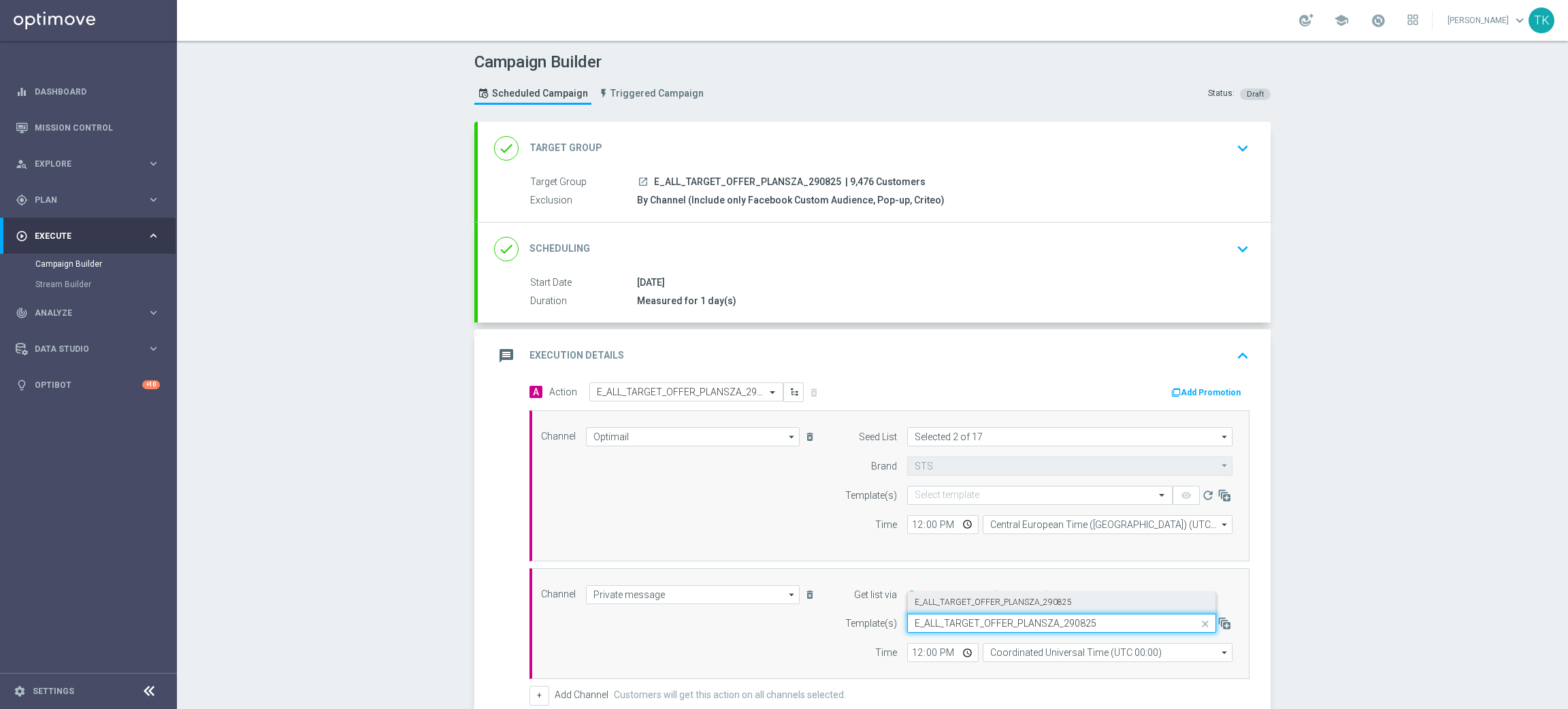
click at [945, 606] on label "E_ALL_TARGET_OFFER_PLANSZA_290825" at bounding box center [993, 602] width 158 height 12
type input "E_ALL_TARGET_OFFER_PLANSZA_290825"
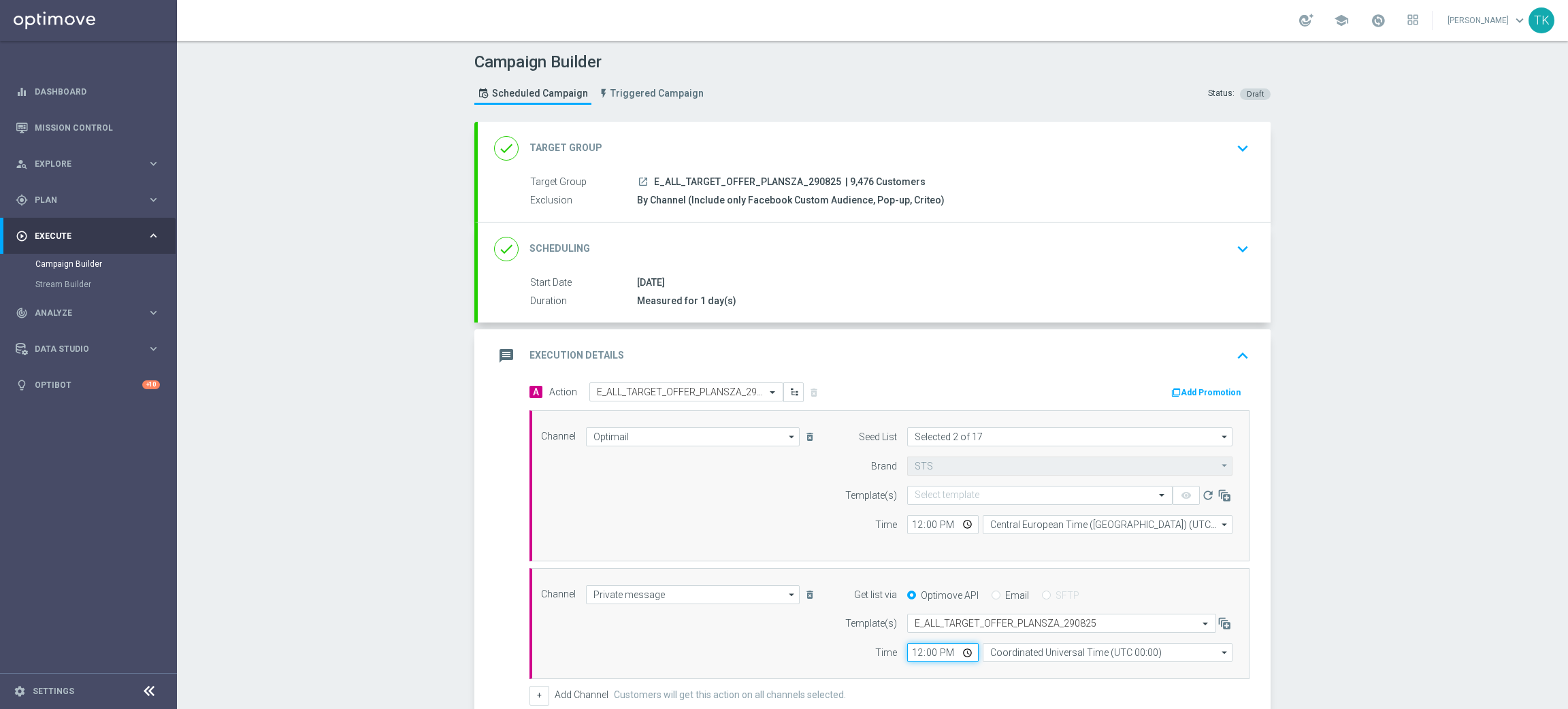
click at [911, 648] on input "12:00" at bounding box center [943, 652] width 71 height 19
type input "16:02"
click at [1015, 653] on input "Coordinated Universal Time (UTC 00:00)" at bounding box center [1107, 652] width 250 height 19
click at [1030, 672] on div "Central European Time ([GEOGRAPHIC_DATA]) (UTC +02:00)" at bounding box center [1101, 673] width 222 height 12
type input "Central European Time ([GEOGRAPHIC_DATA]) (UTC +02:00)"
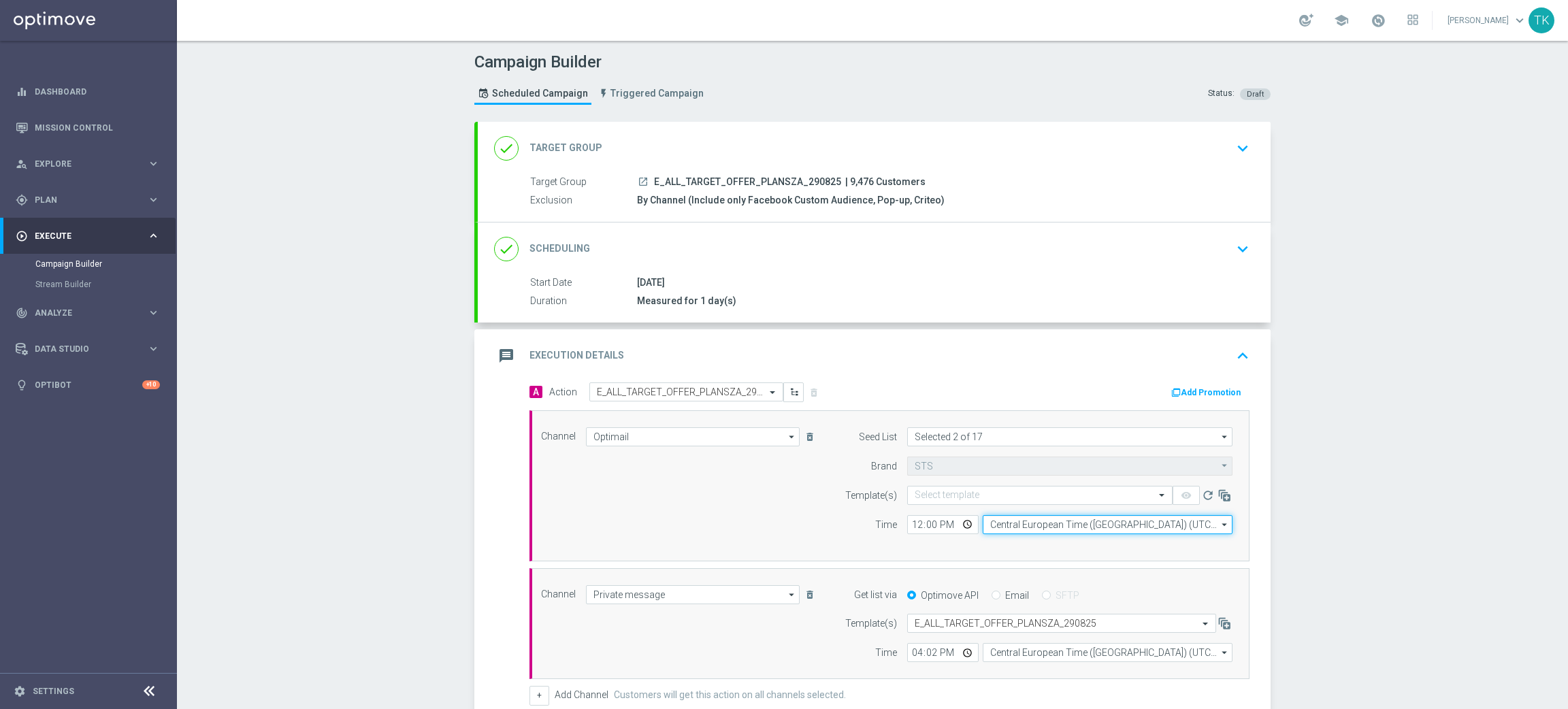
click at [1012, 527] on input "Central European Time ([GEOGRAPHIC_DATA]) (UTC +02:00)" at bounding box center [1107, 524] width 250 height 19
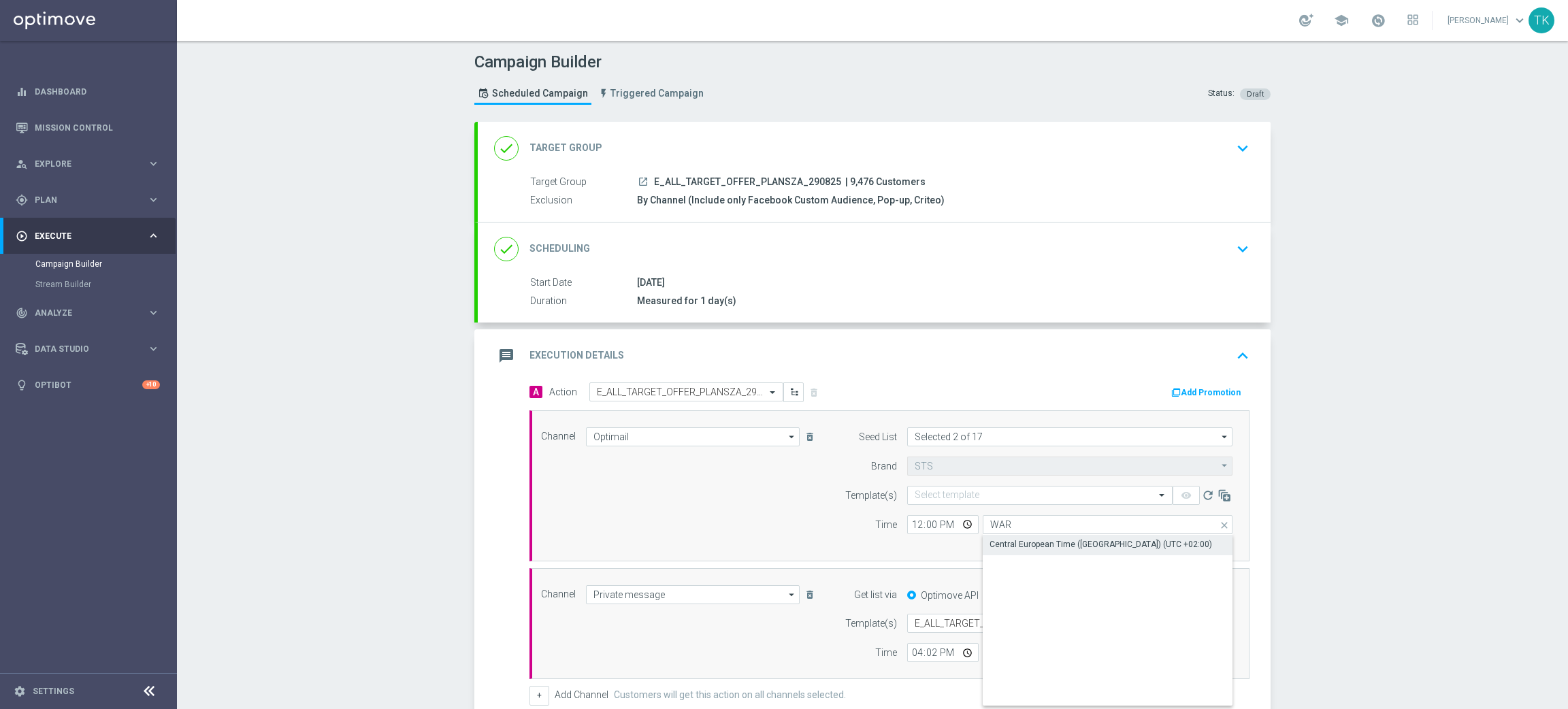
click at [1015, 542] on div "Central European Time ([GEOGRAPHIC_DATA]) (UTC +02:00)" at bounding box center [1101, 544] width 222 height 12
type input "Central European Time ([GEOGRAPHIC_DATA]) (UTC +02:00)"
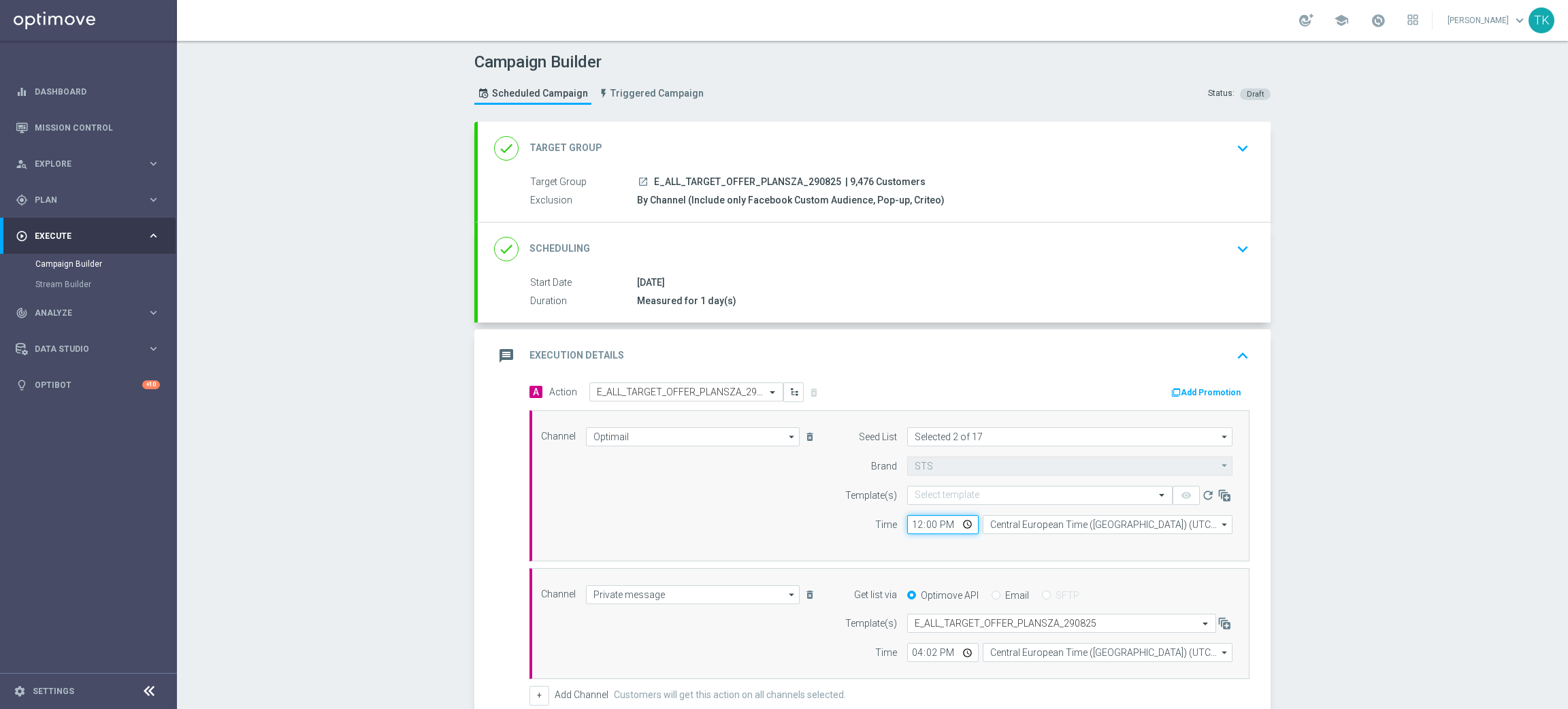
click at [908, 520] on input "12:00" at bounding box center [943, 524] width 71 height 19
type input "16:02"
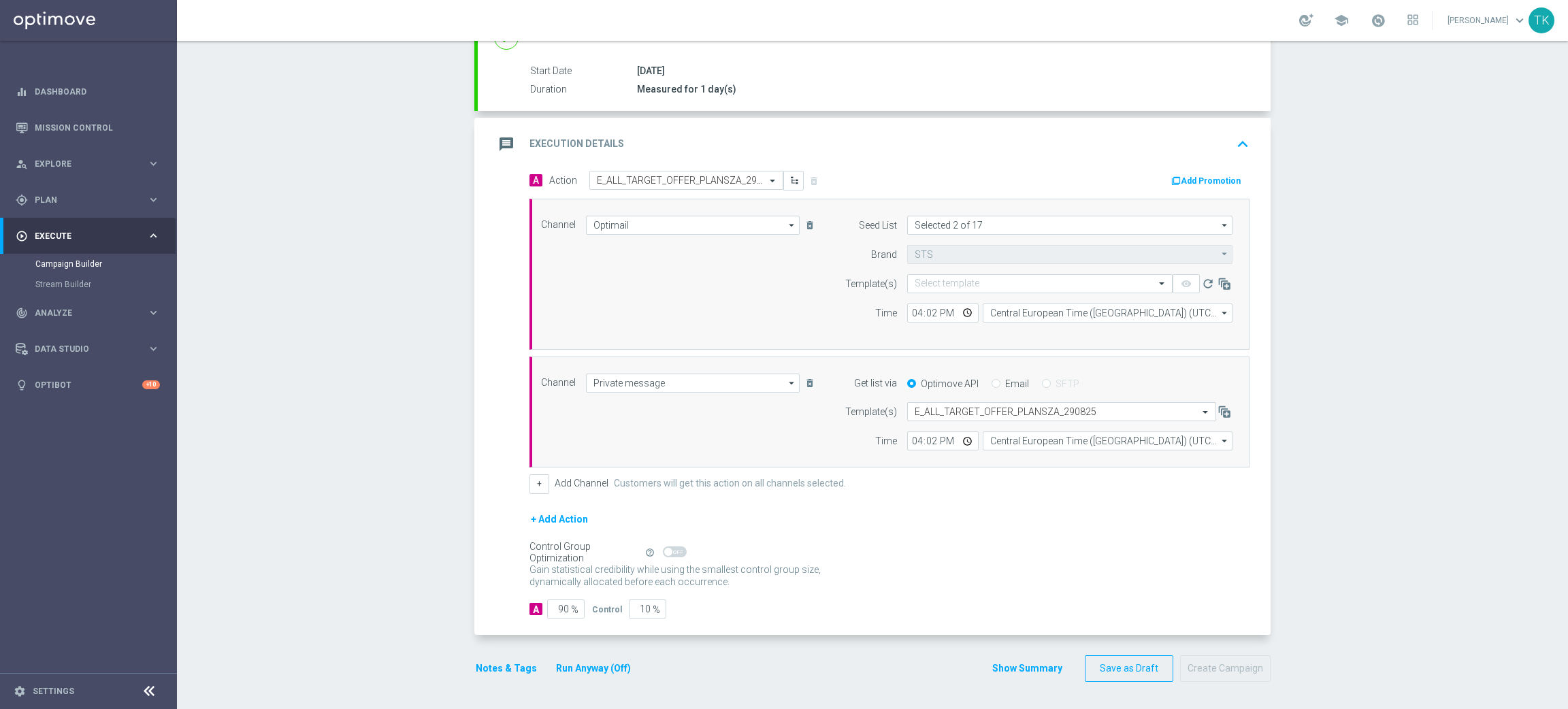
click at [1007, 669] on button "Show Summary" at bounding box center [1027, 669] width 71 height 16
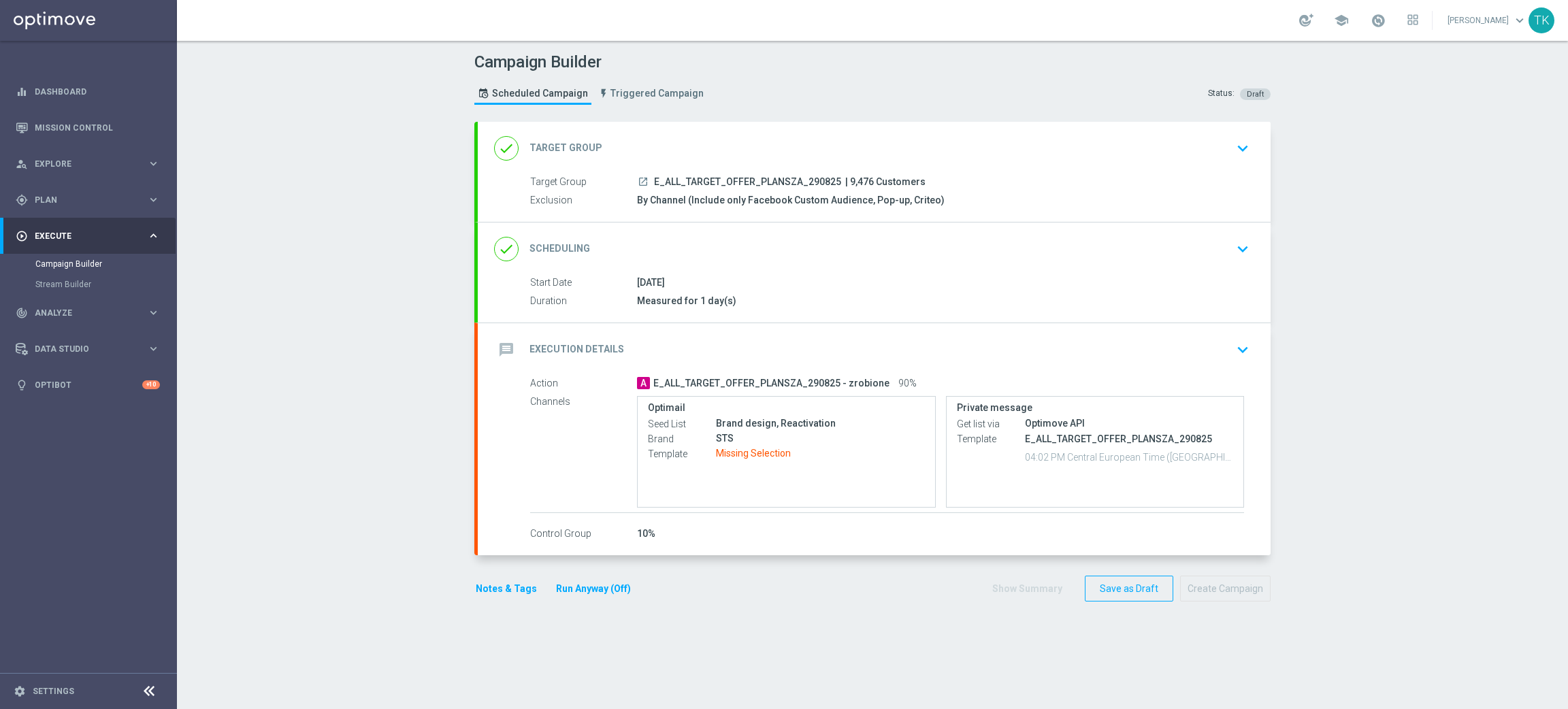
scroll to position [0, 0]
click at [865, 331] on div "message Execution Details keyboard_arrow_down" at bounding box center [874, 350] width 793 height 53
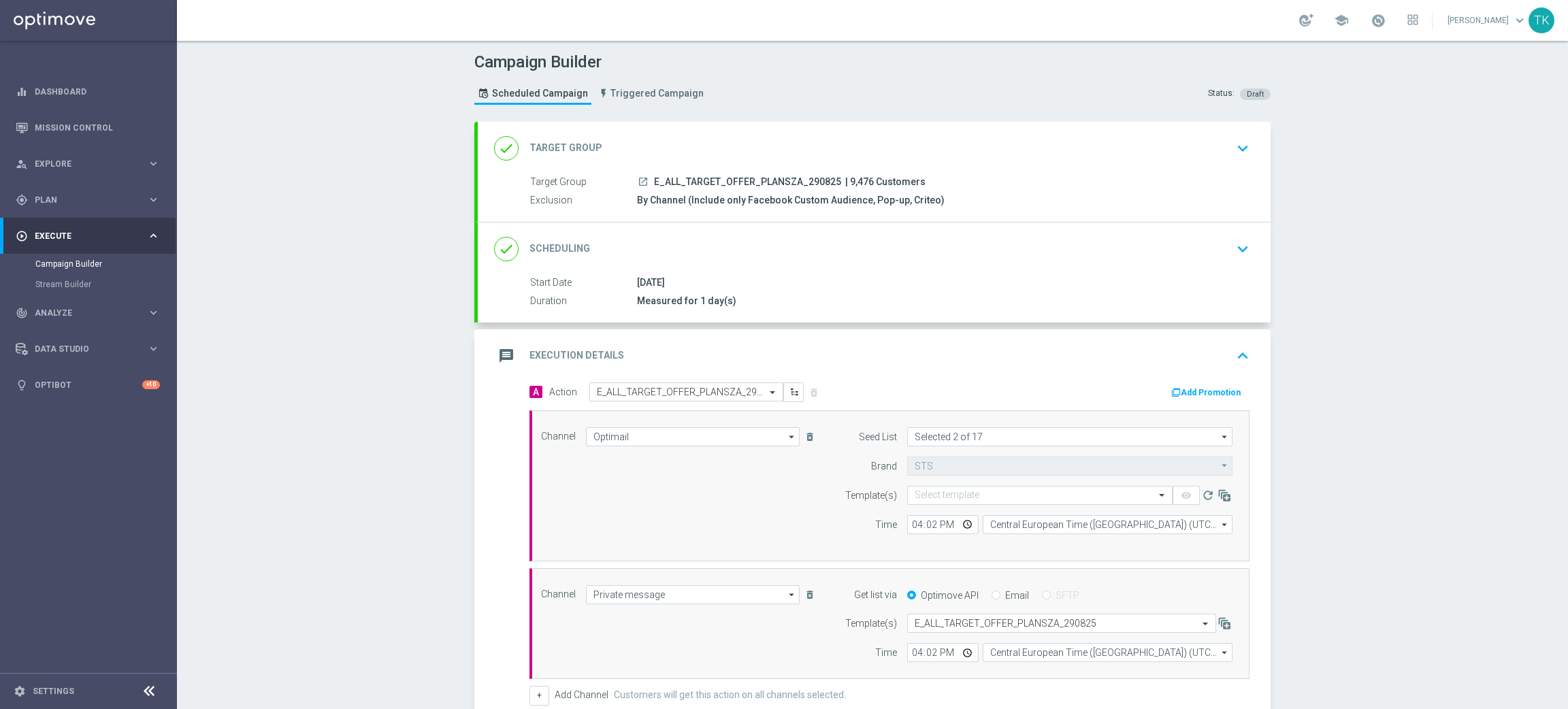
click at [778, 183] on span "E_ALL_TARGET_OFFER_PLANSZA_290825" at bounding box center [748, 182] width 187 height 12
copy div "E_ALL_TARGET_OFFER_PLANSZA_290825"
click at [934, 495] on input "text" at bounding box center [1026, 495] width 223 height 12
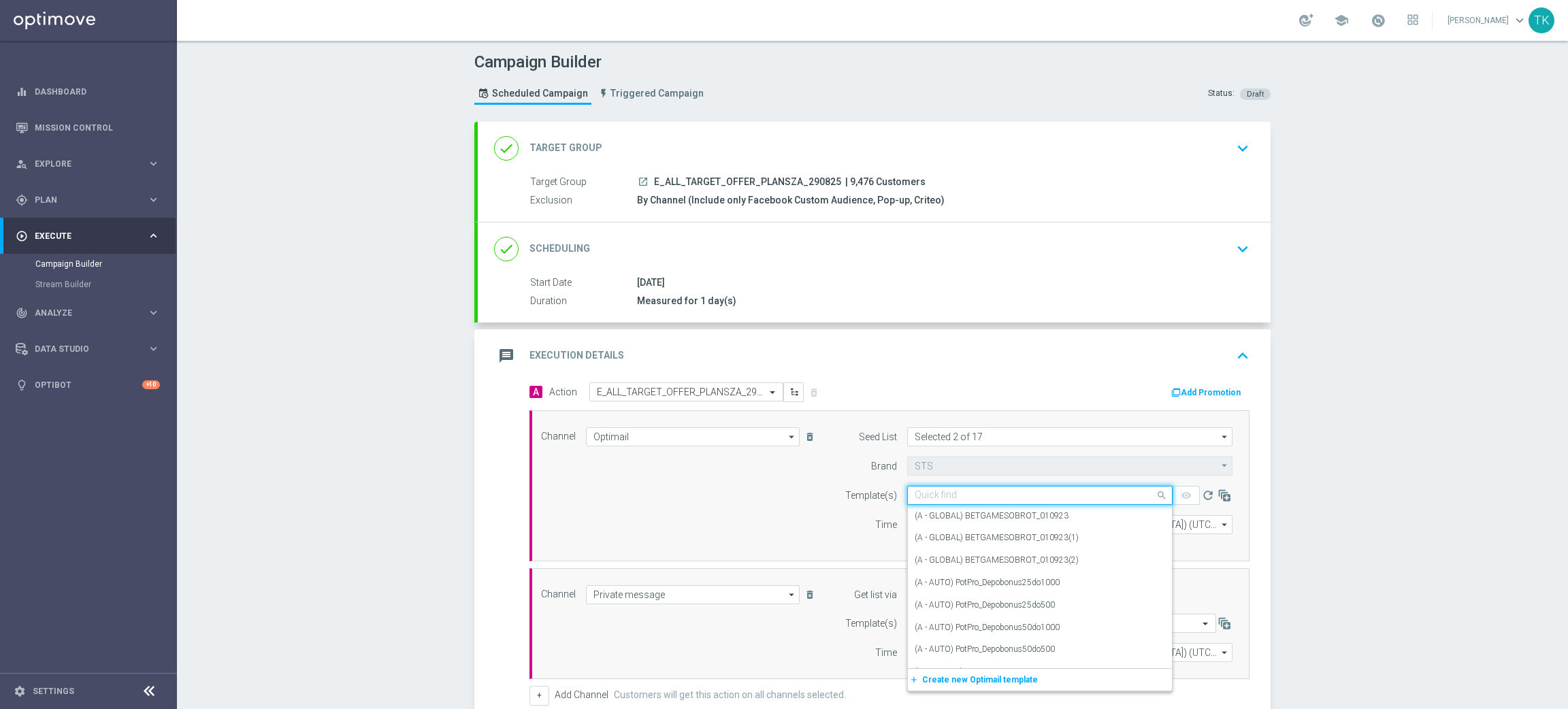
paste input "E_ALL_TARGET_OFFER_PLANSZA_290825"
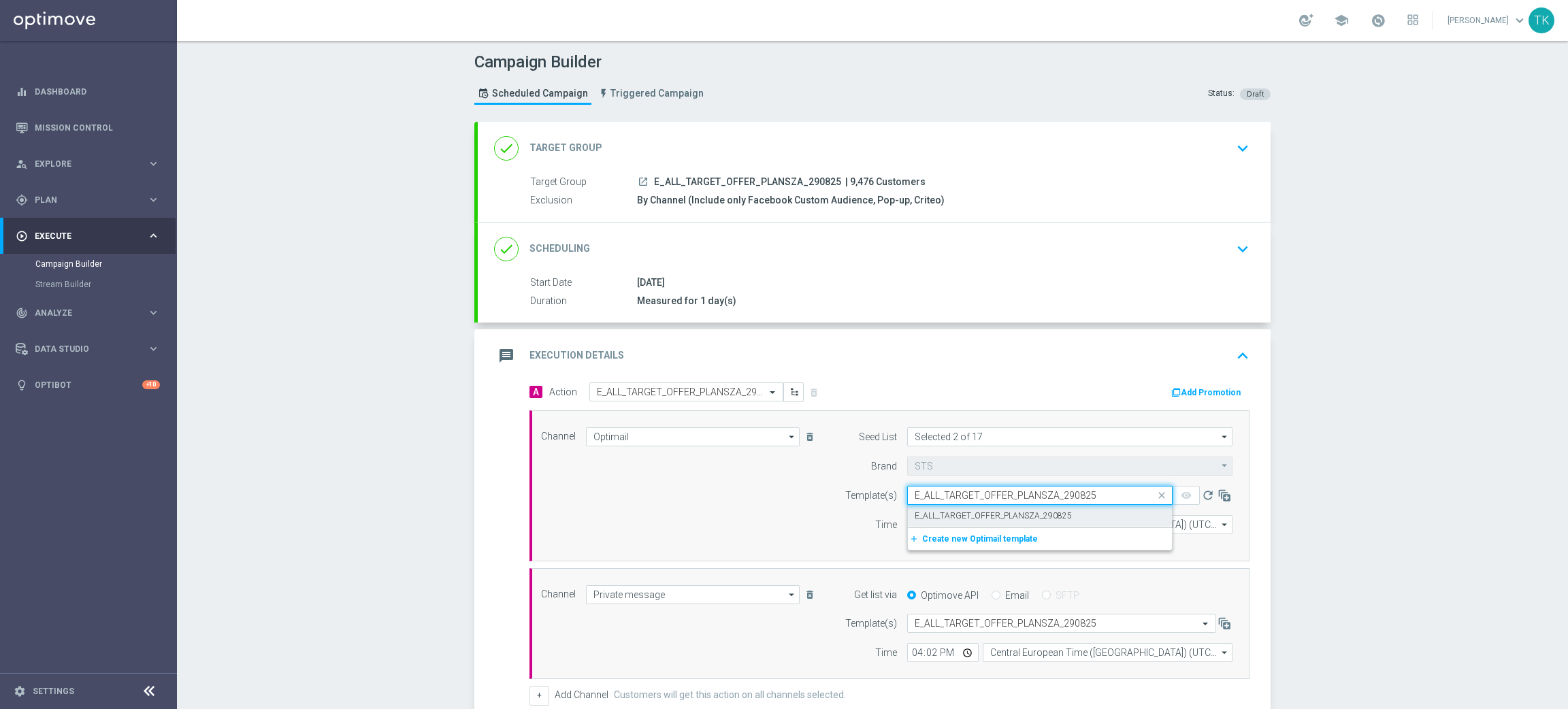
click at [939, 511] on label "E_ALL_TARGET_OFFER_PLANSZA_290825" at bounding box center [993, 516] width 158 height 12
type input "E_ALL_TARGET_OFFER_PLANSZA_290825"
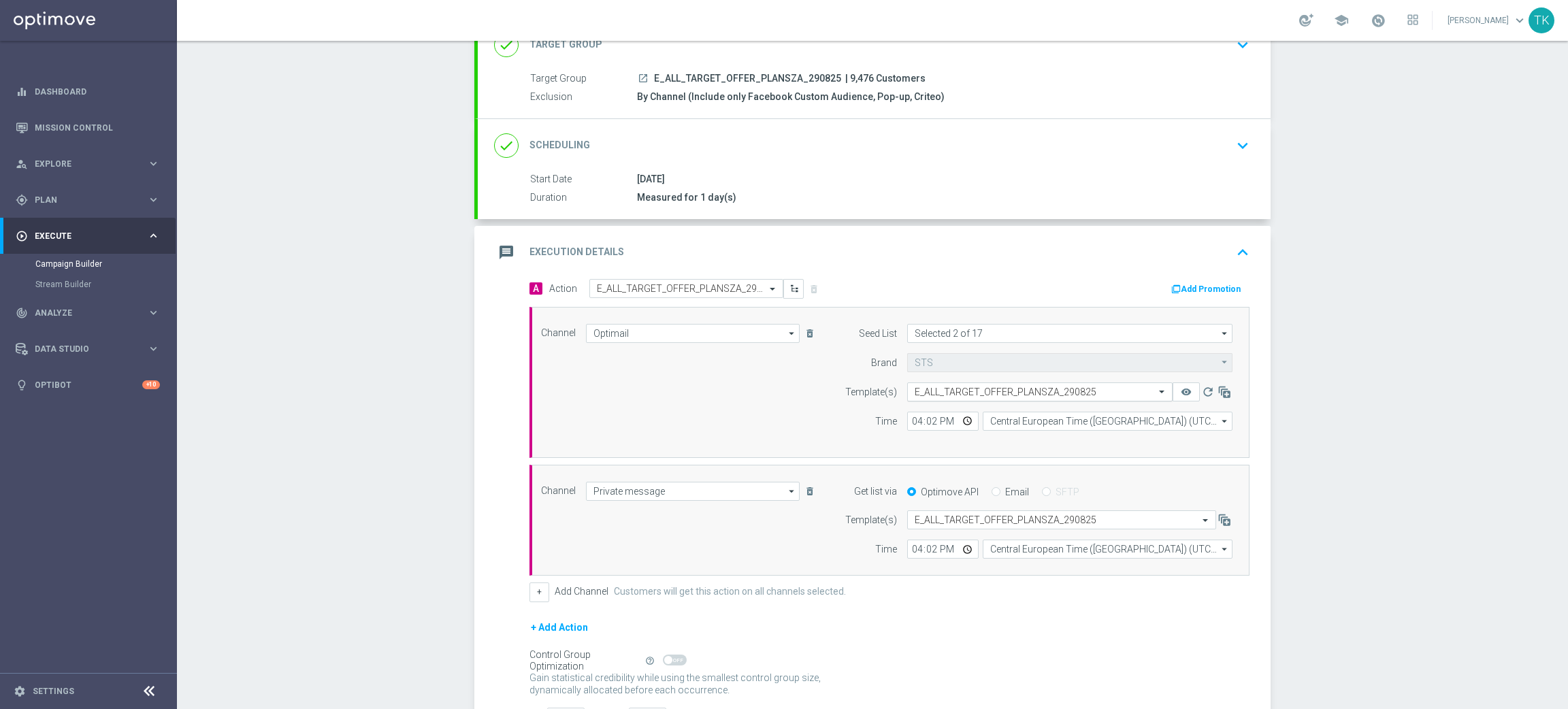
scroll to position [204, 0]
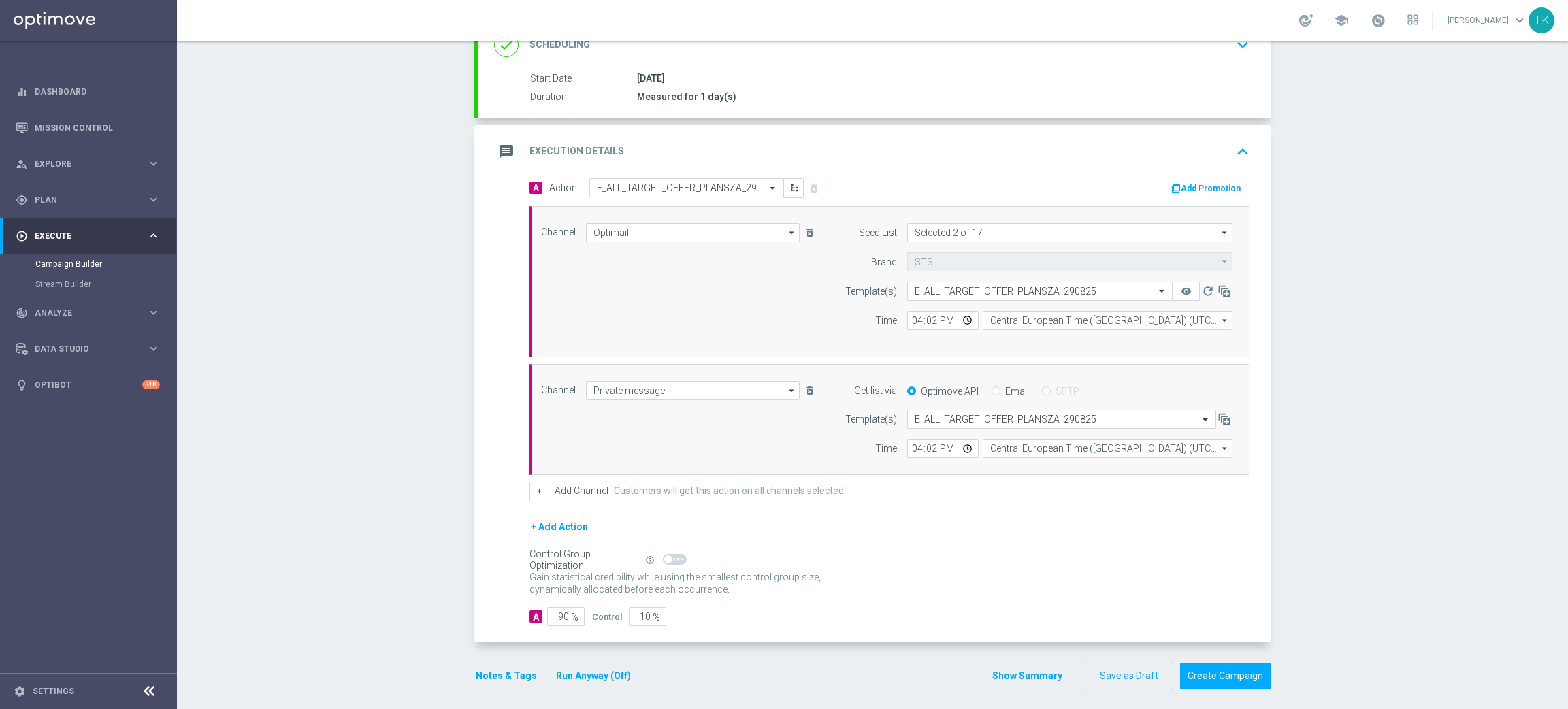
click at [493, 675] on button "Notes & Tags" at bounding box center [506, 675] width 64 height 17
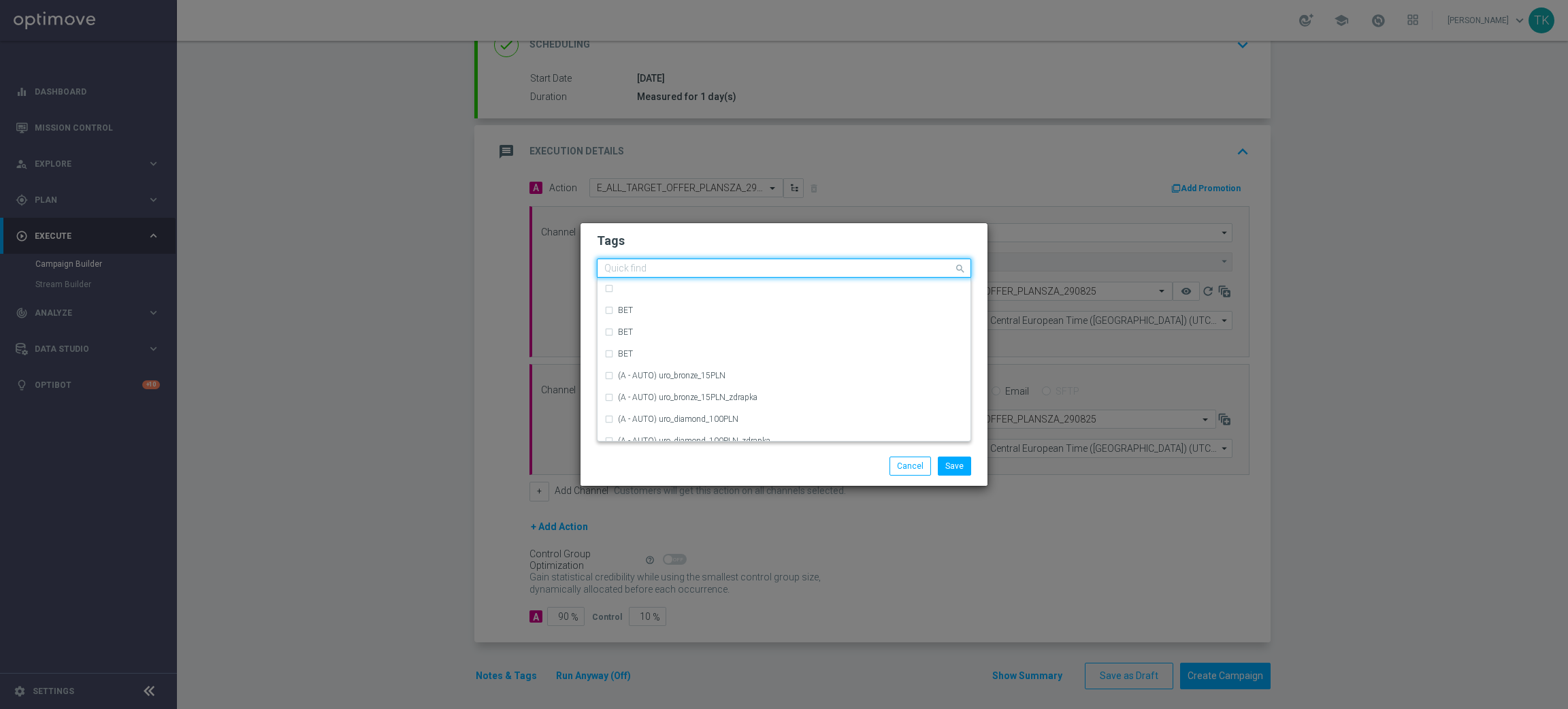
click at [636, 273] on input "text" at bounding box center [779, 269] width 349 height 12
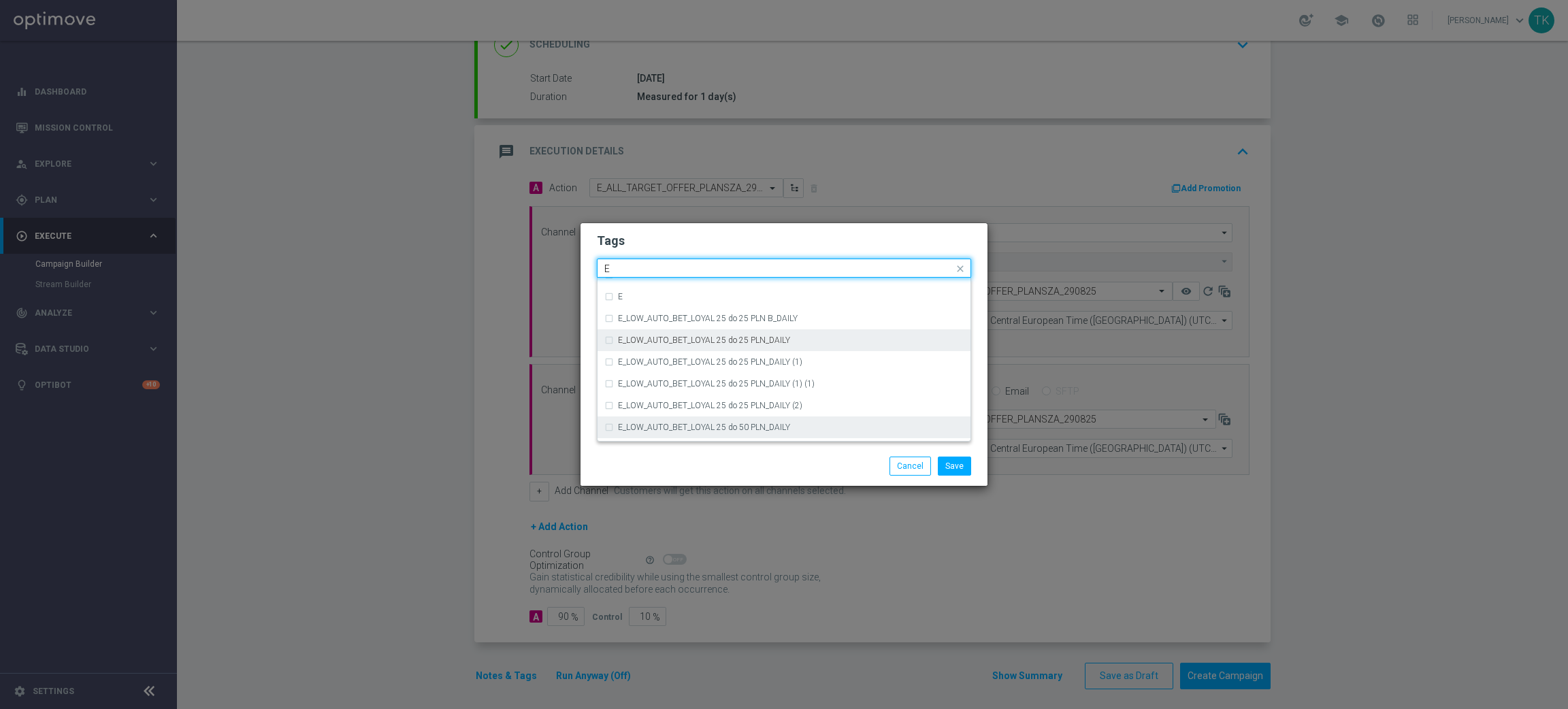
scroll to position [1938, 0]
click at [672, 327] on div "E" at bounding box center [790, 331] width 346 height 8
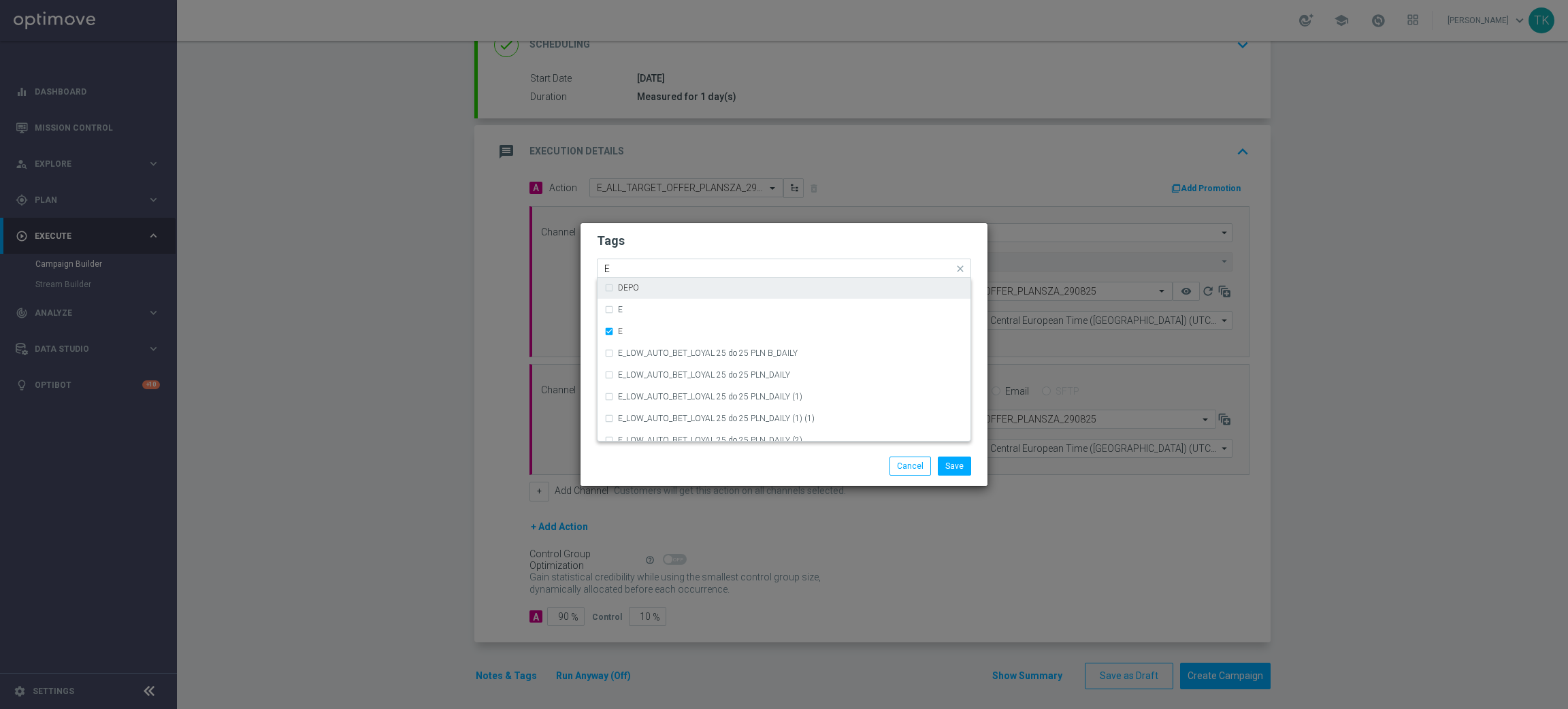
click at [643, 270] on input "E" at bounding box center [779, 269] width 349 height 12
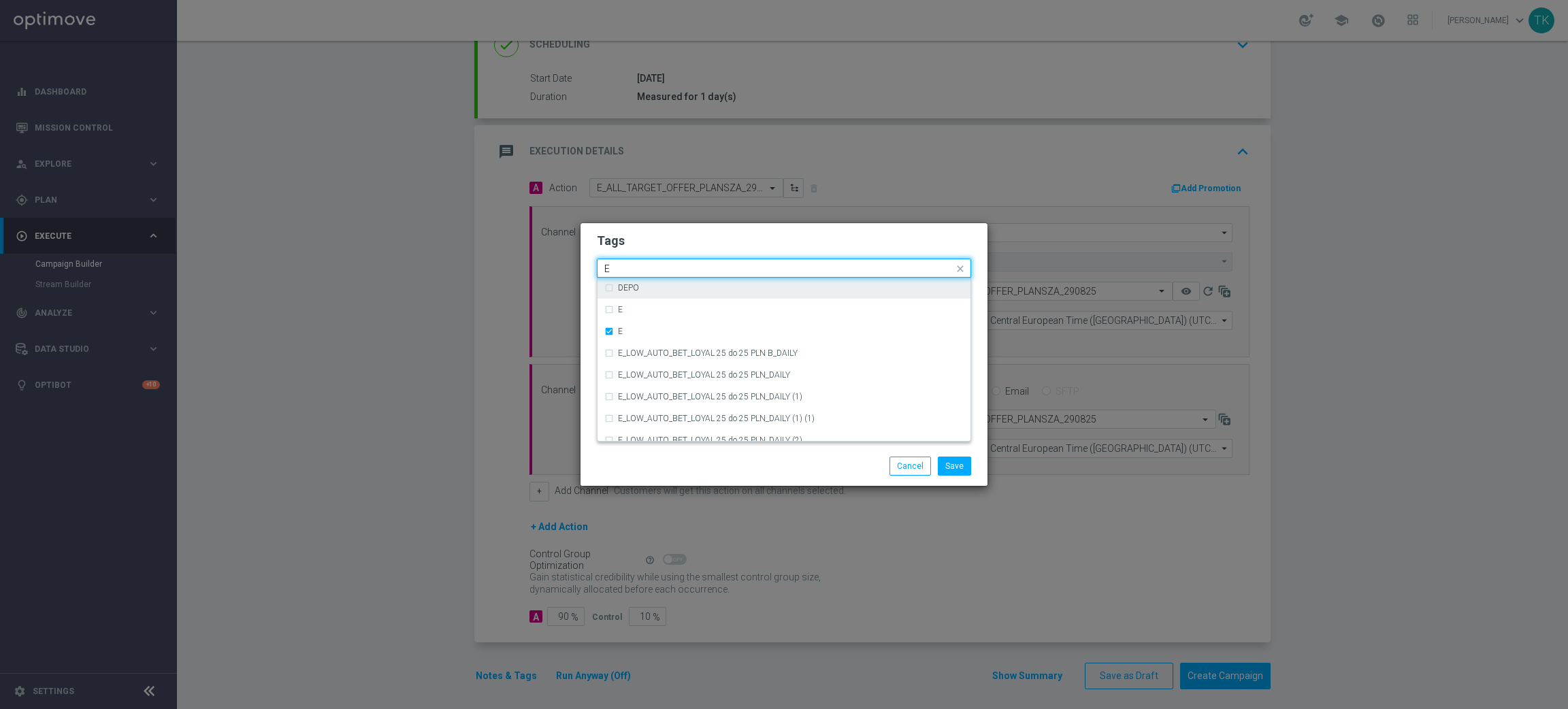
click at [643, 270] on input "E" at bounding box center [779, 269] width 349 height 12
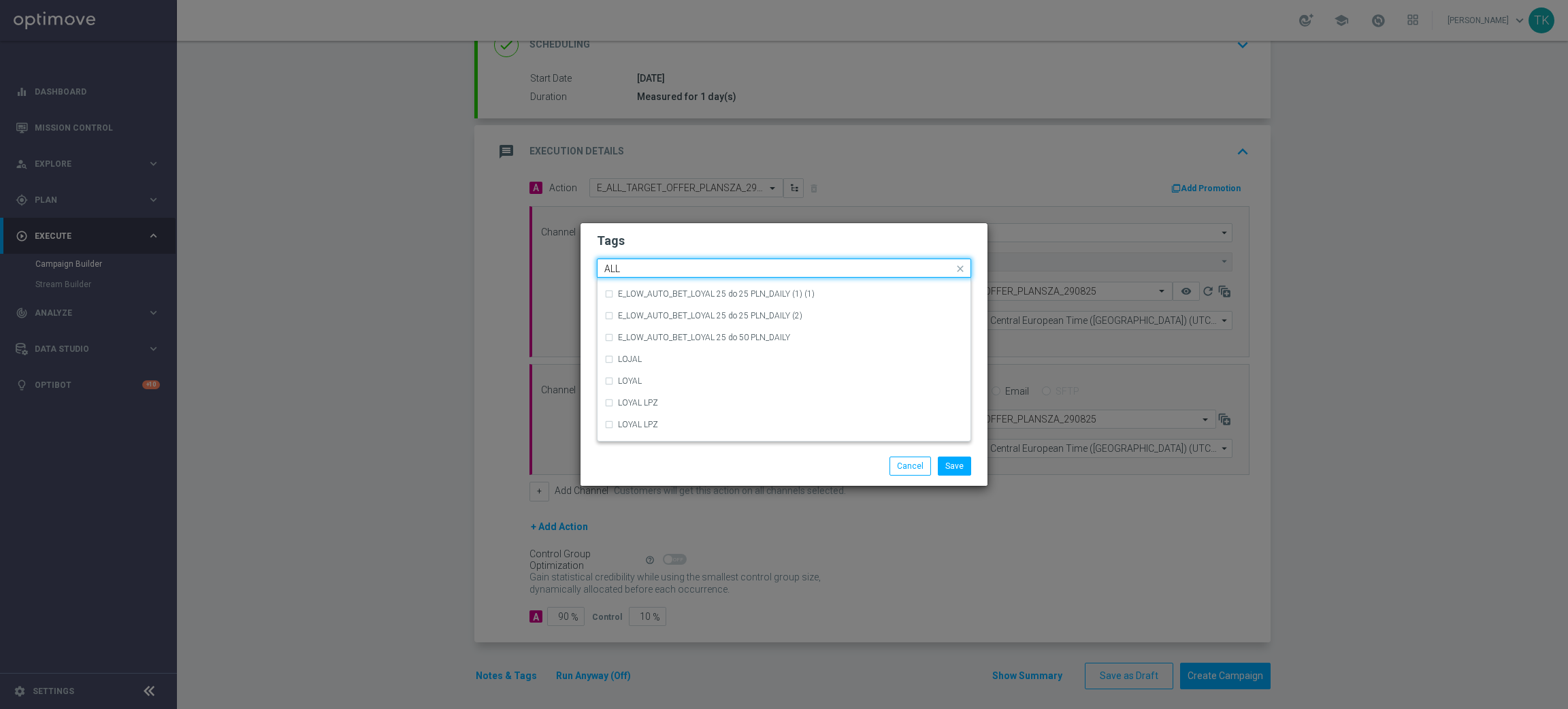
scroll to position [0, 0]
click at [660, 285] on div "ALL" at bounding box center [790, 288] width 346 height 8
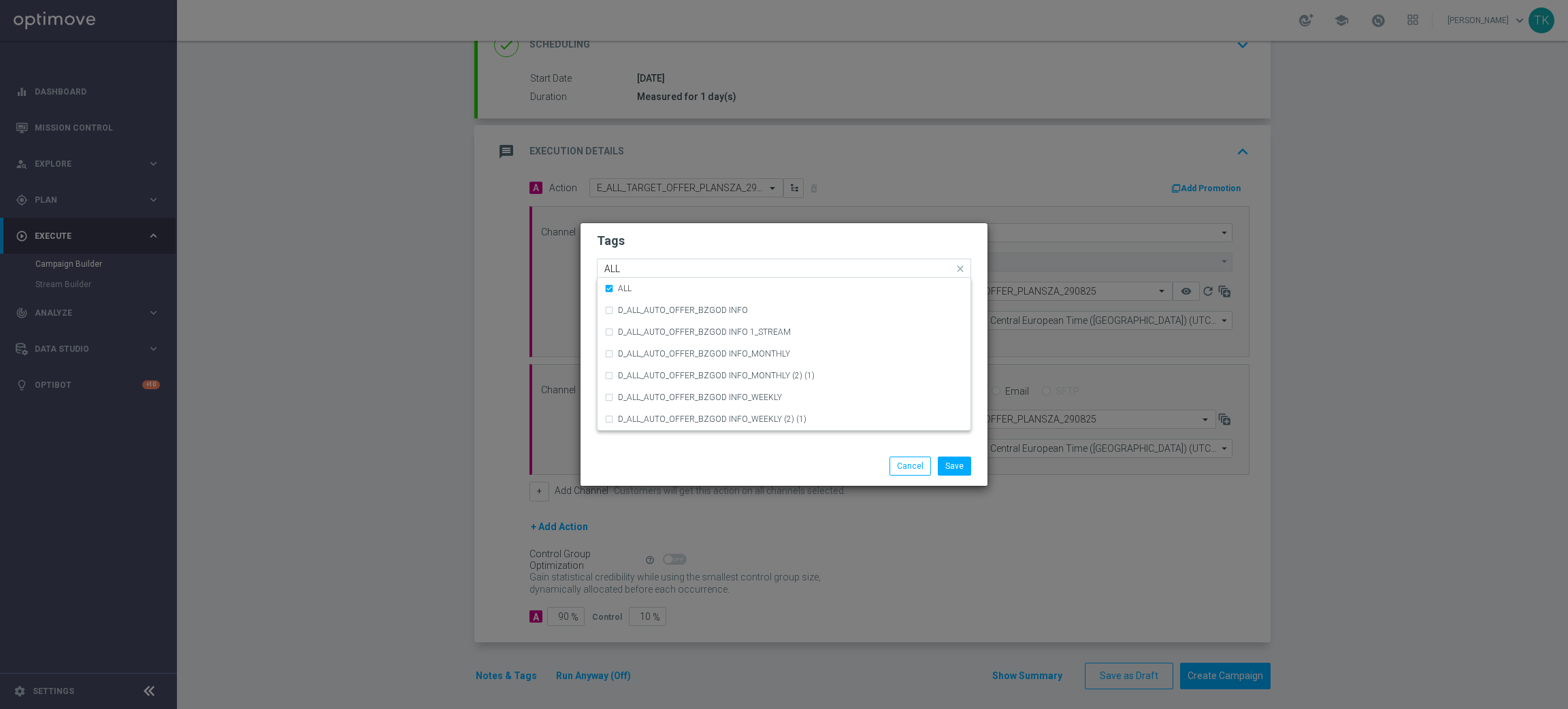
click at [619, 260] on div "Quick find × E × ALL ALL" at bounding box center [776, 268] width 356 height 17
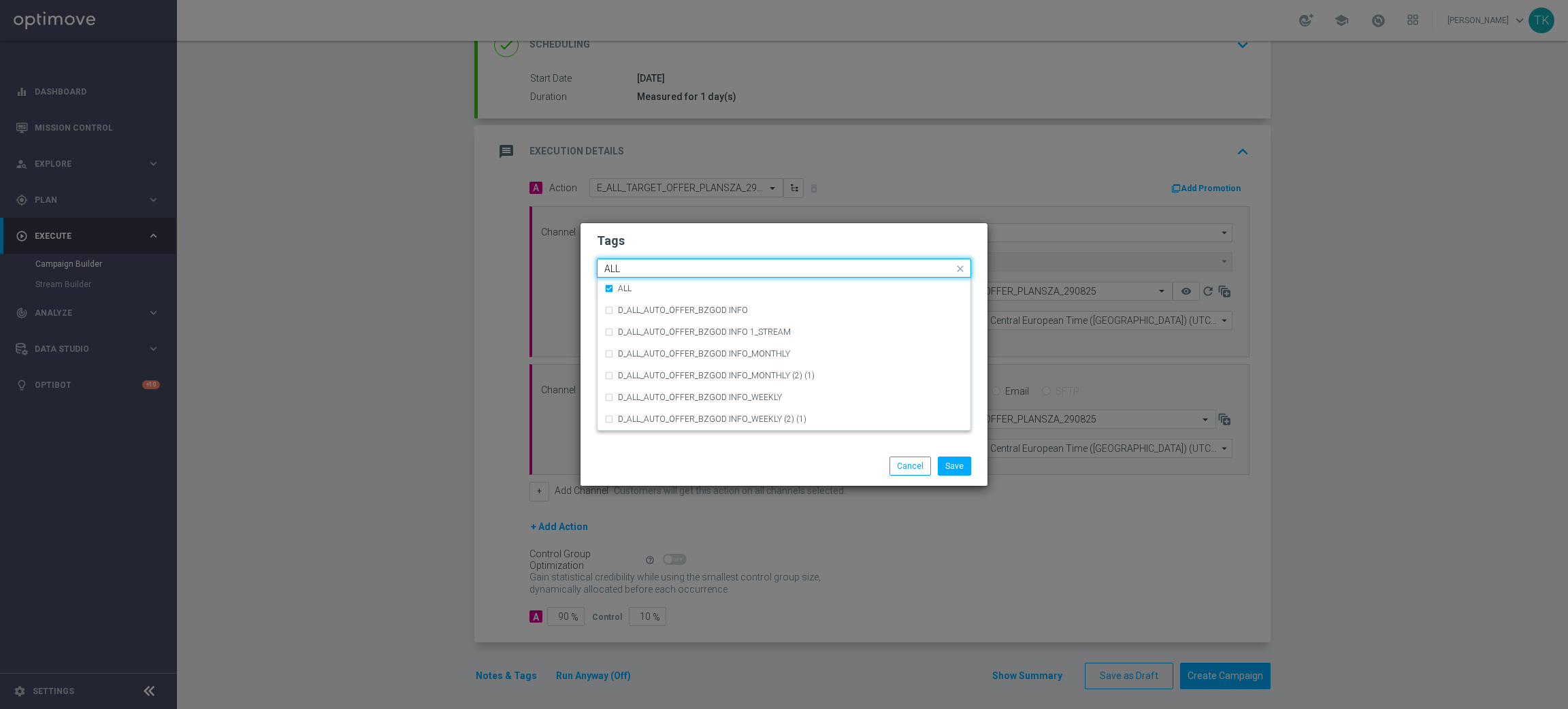
click at [623, 270] on input "ALL" at bounding box center [779, 269] width 349 height 12
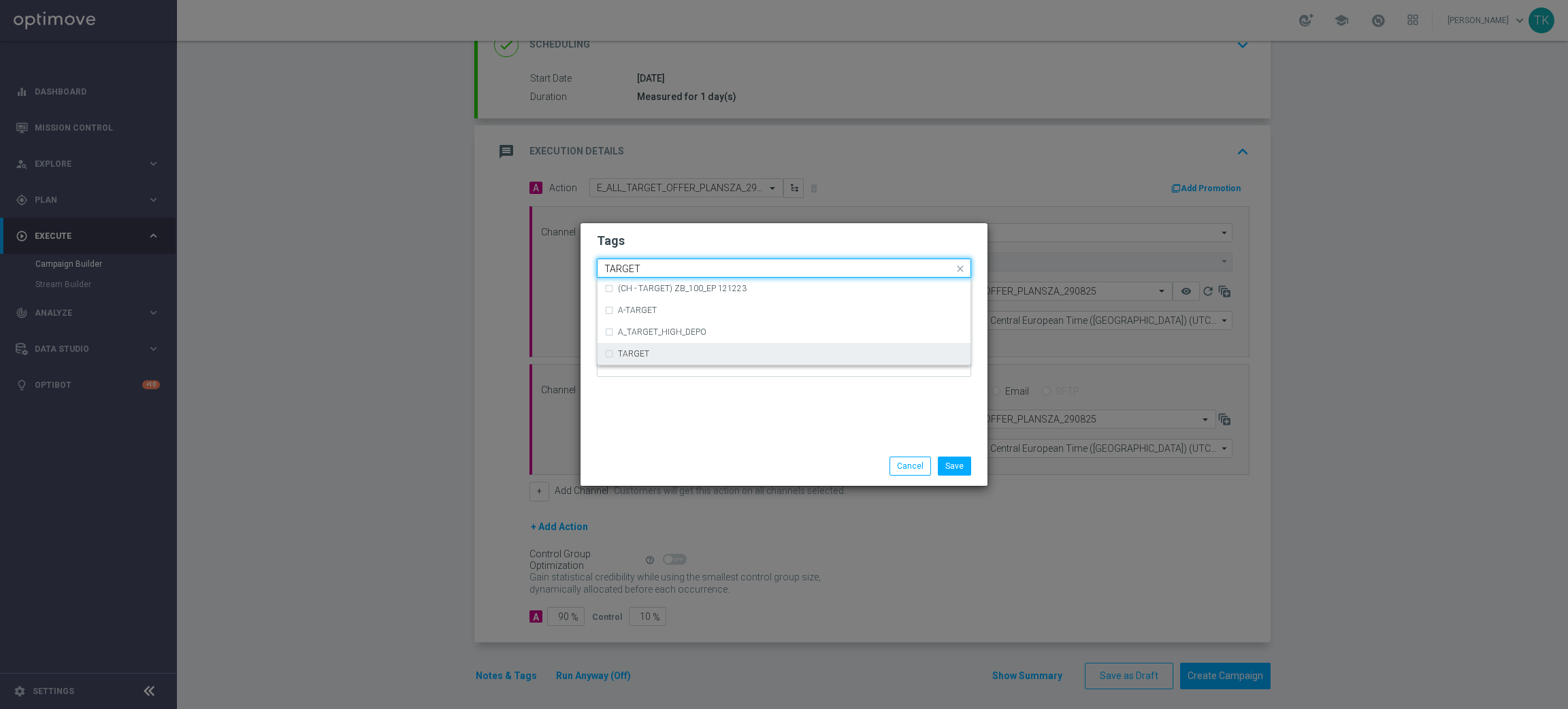
click at [648, 357] on div "TARGET" at bounding box center [790, 353] width 346 height 8
click at [634, 267] on input "TARGET" at bounding box center [779, 269] width 349 height 12
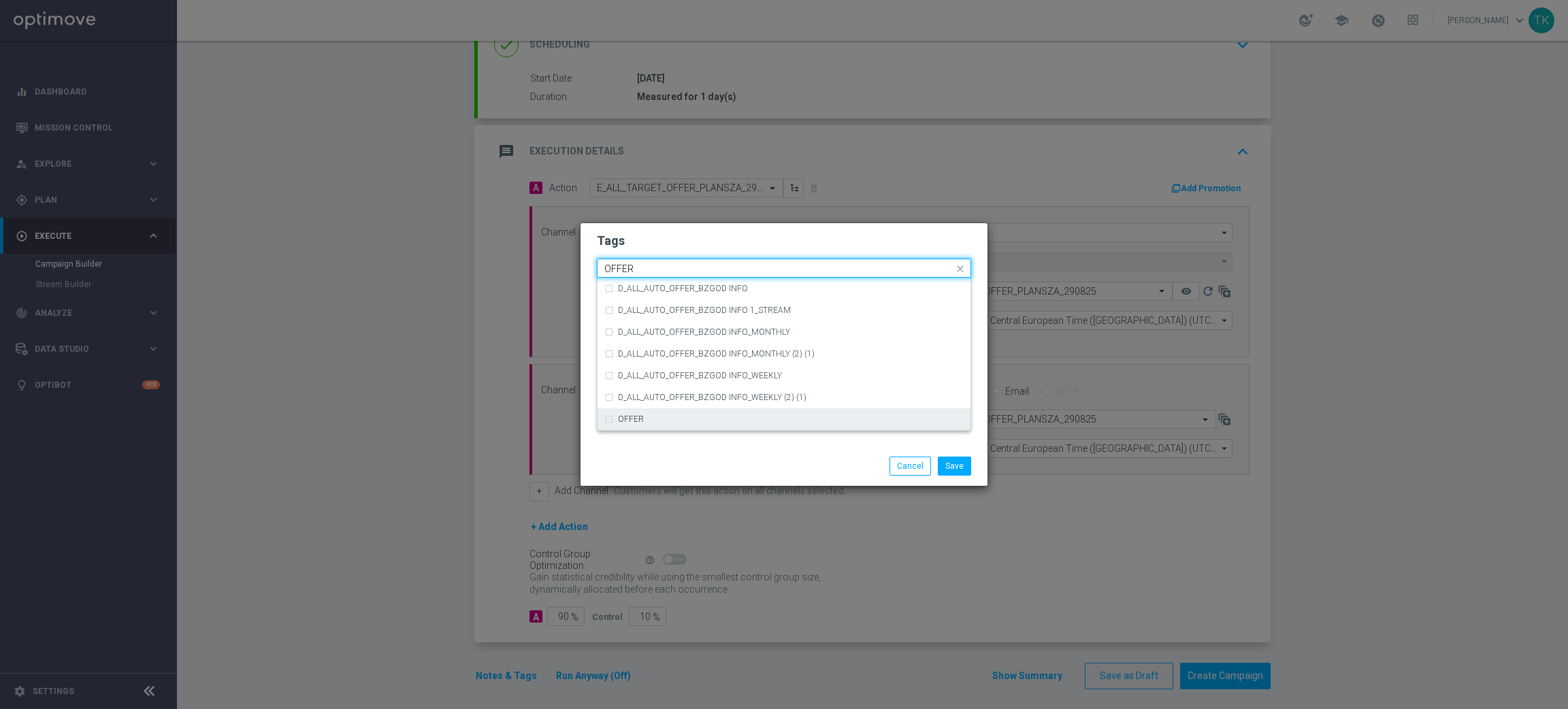
click at [635, 423] on div "OFFER" at bounding box center [784, 419] width 360 height 21
type input "OFFER"
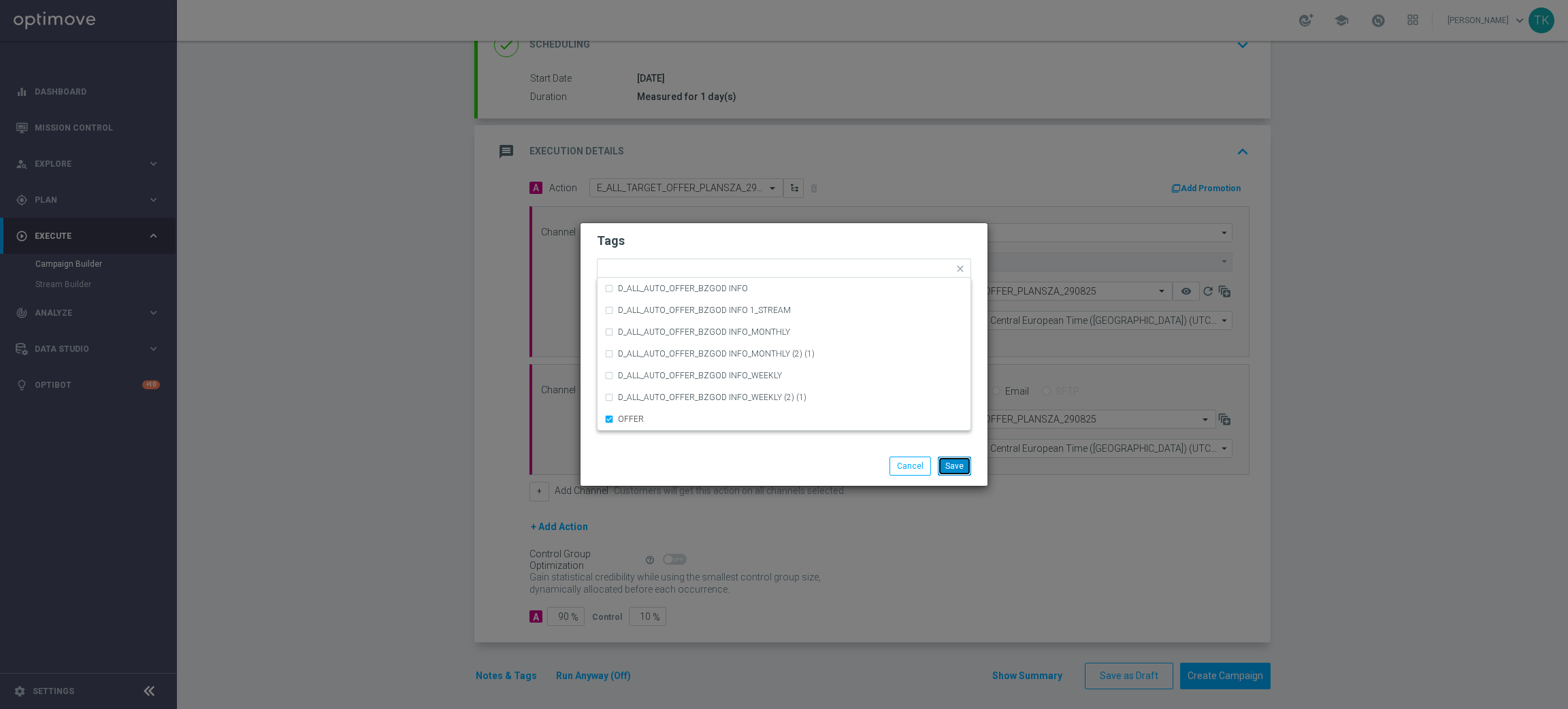
click at [948, 462] on button "Save" at bounding box center [954, 465] width 33 height 19
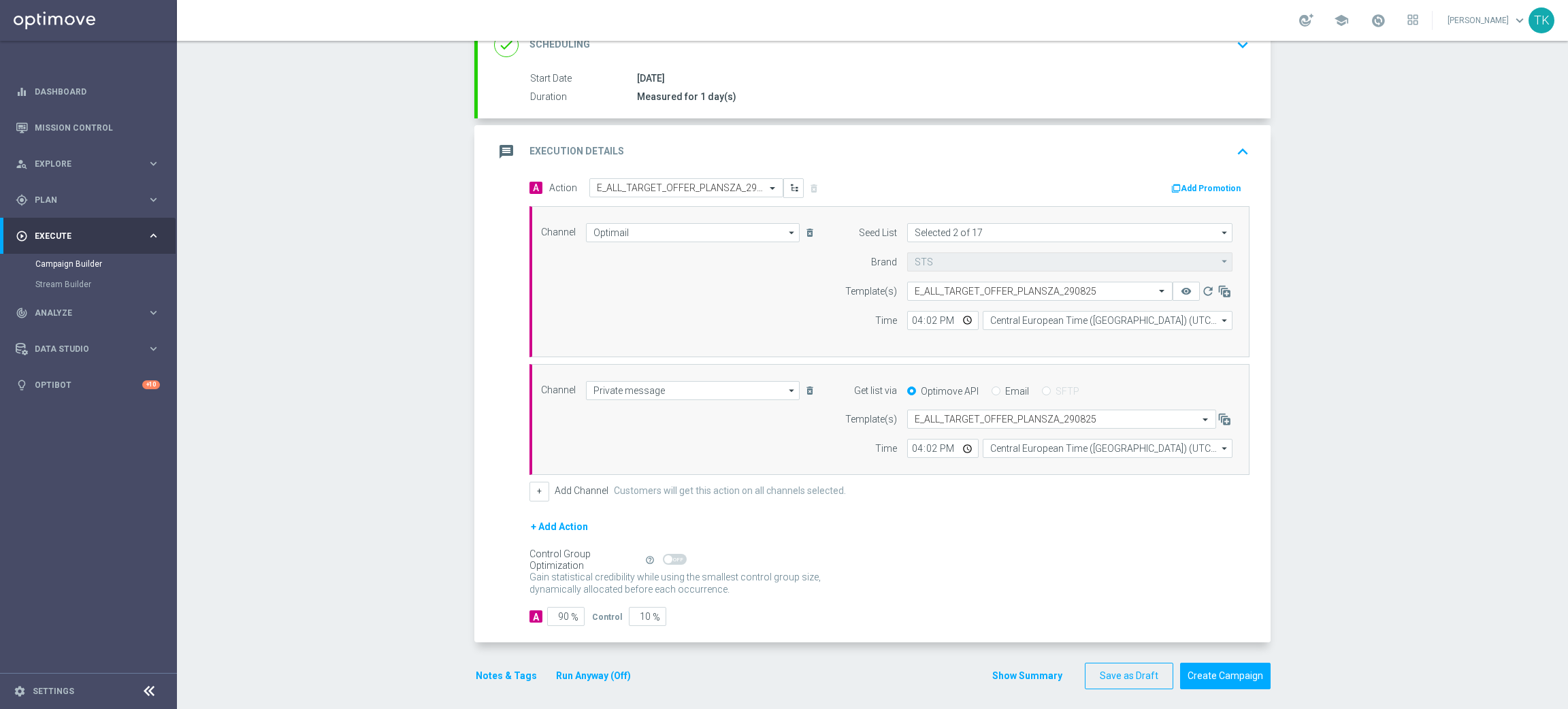
click at [1008, 670] on button "Show Summary" at bounding box center [1027, 676] width 71 height 16
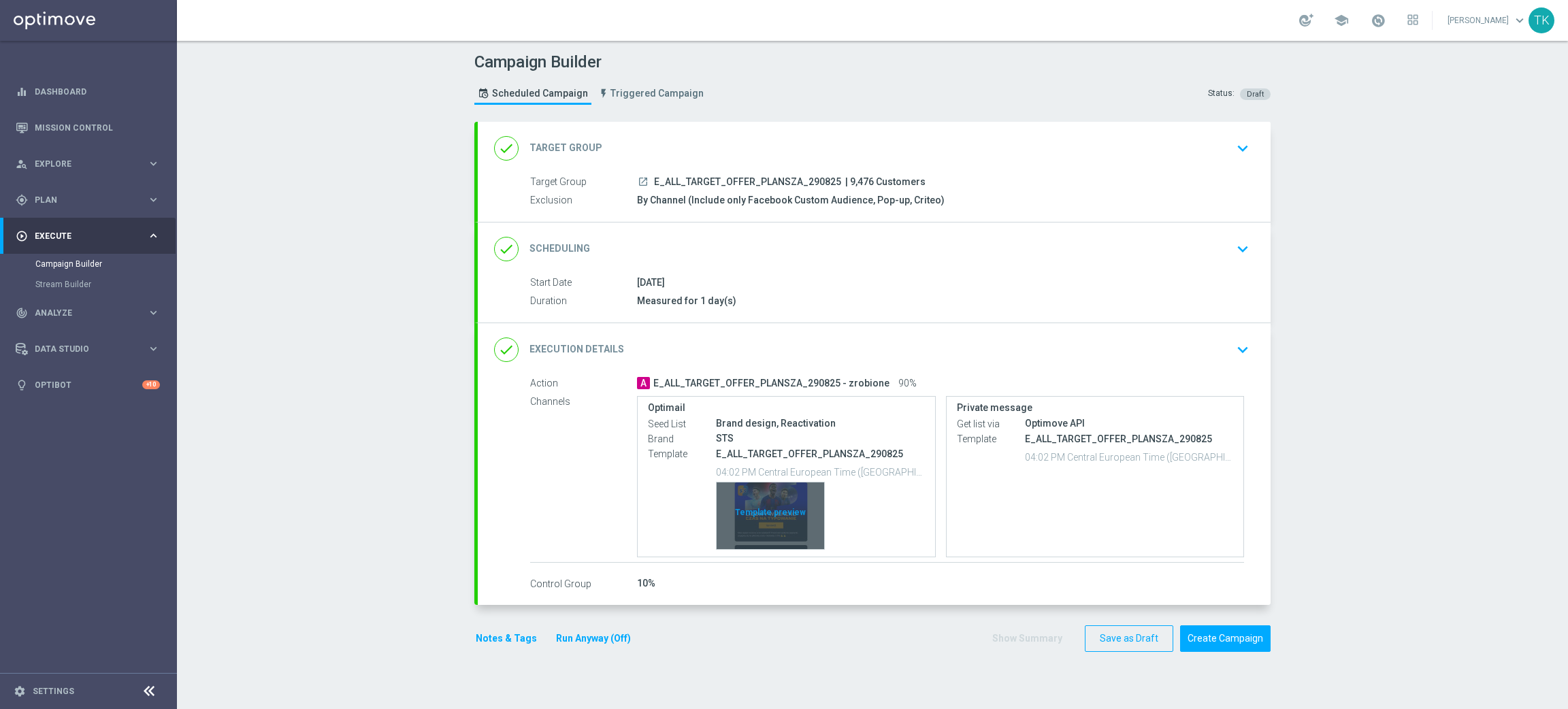
click at [759, 490] on div "Template preview" at bounding box center [770, 515] width 108 height 67
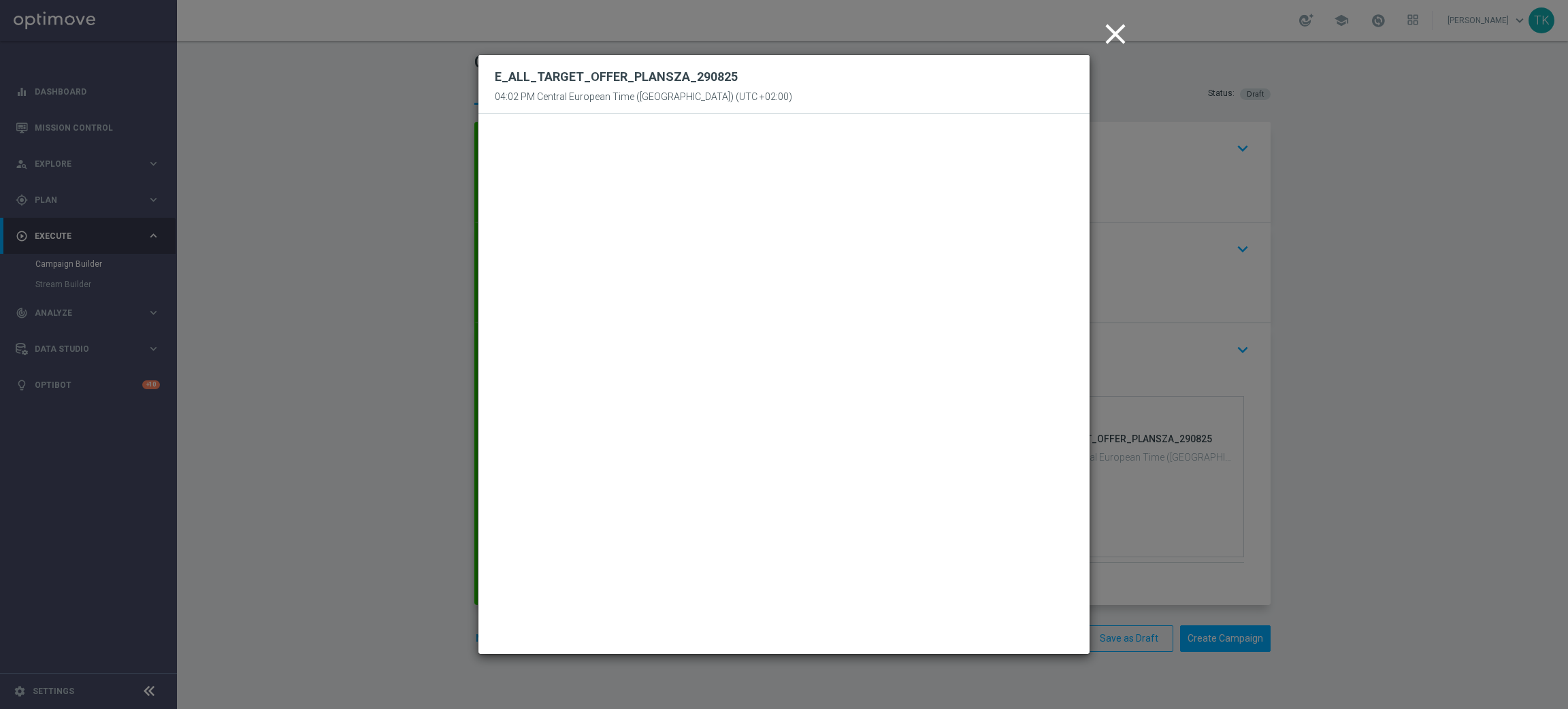
click at [1114, 31] on icon "close" at bounding box center [1115, 34] width 34 height 34
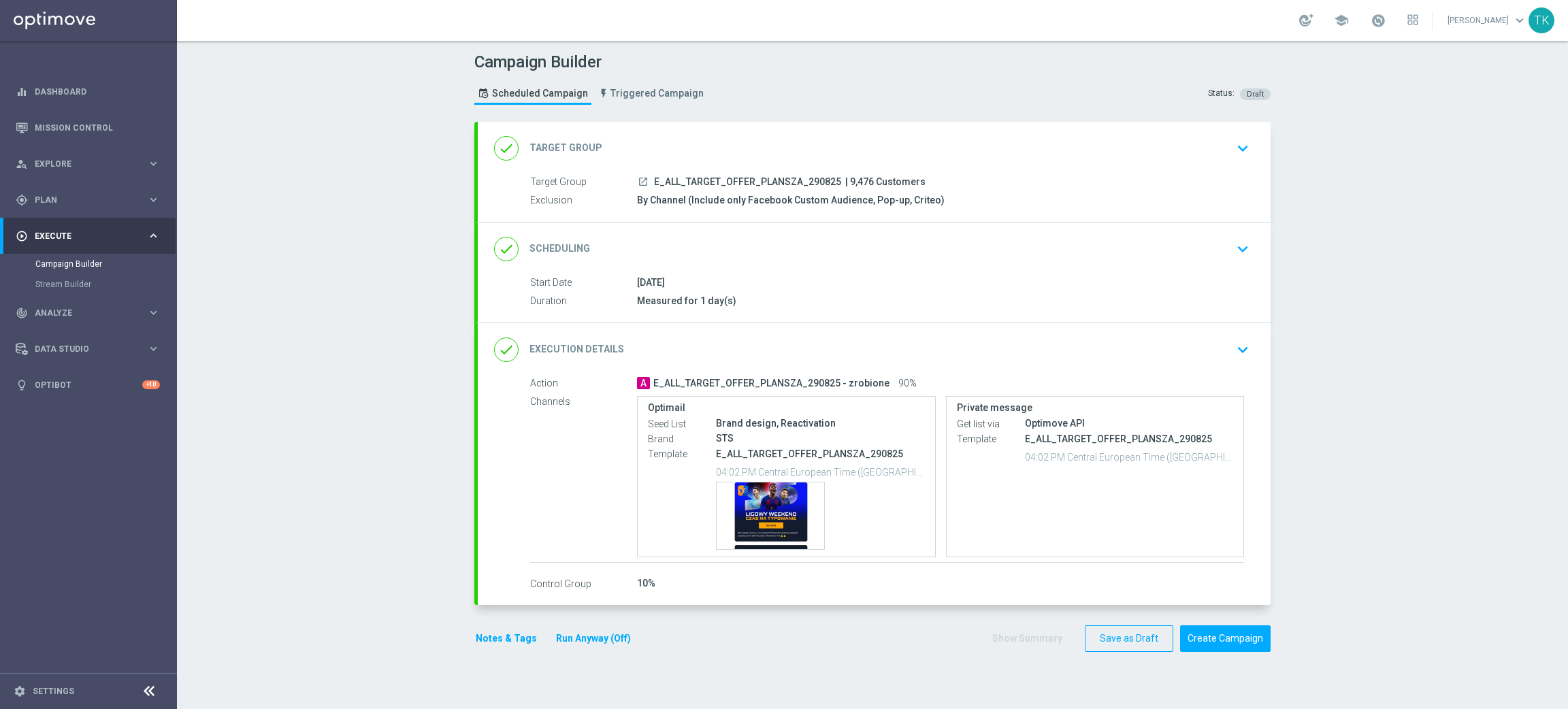
click at [738, 181] on span "E_ALL_TARGET_OFFER_PLANSZA_290825" at bounding box center [748, 182] width 187 height 12
copy div "E_ALL_TARGET_OFFER_PLANSZA_290825"
click at [812, 103] on div "Campaign Builder Scheduled Campaign Triggered Campaign Status: Draft" at bounding box center [873, 80] width 817 height 62
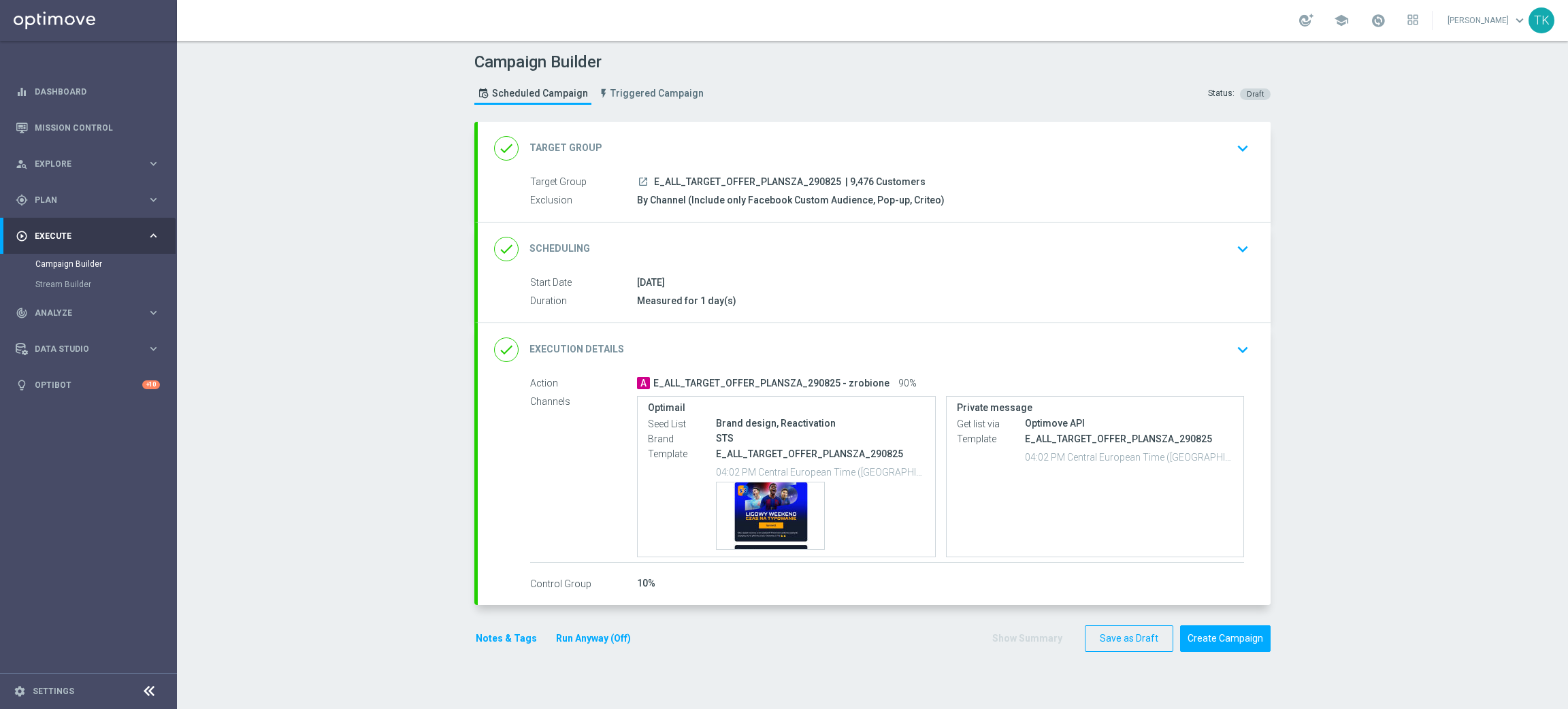
click at [476, 639] on button "Notes & Tags" at bounding box center [506, 638] width 64 height 17
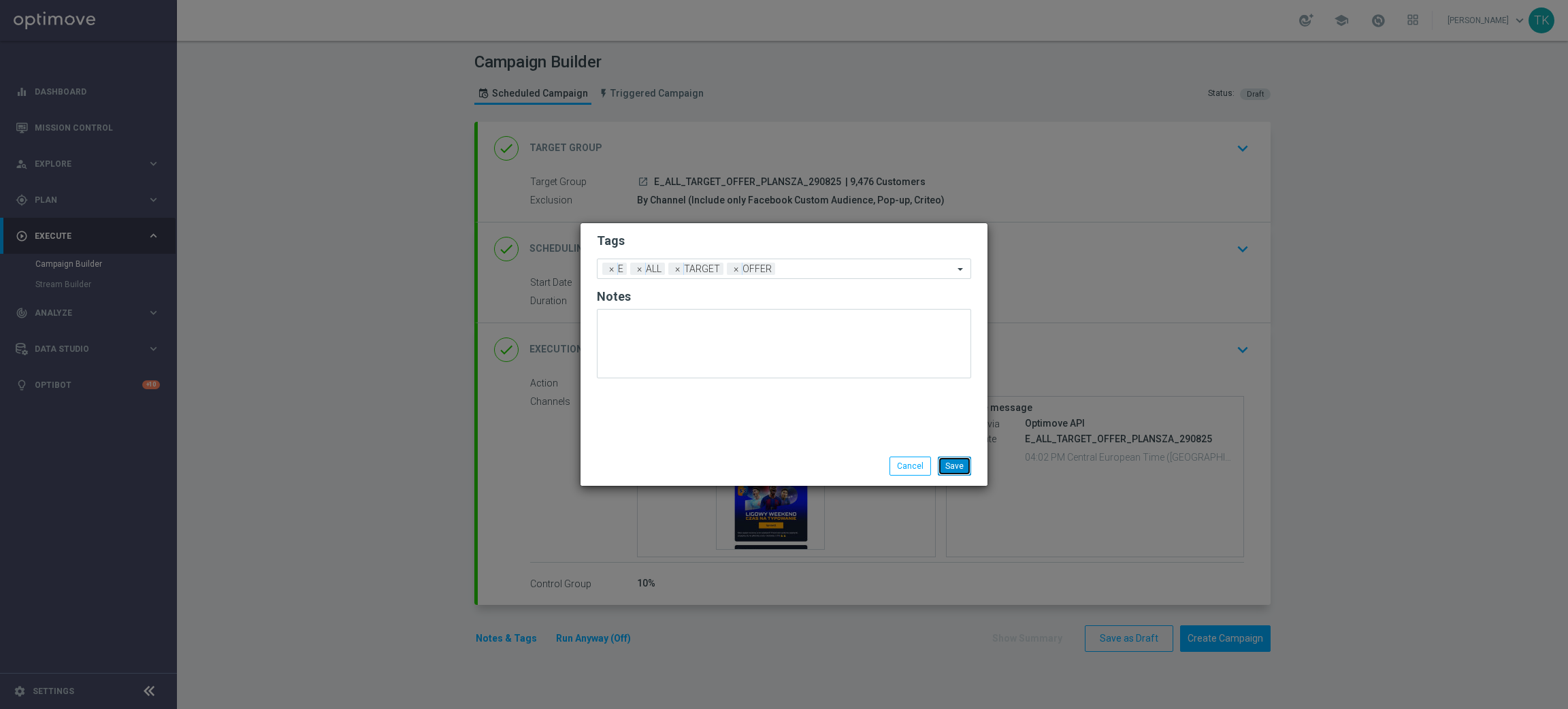
click at [947, 462] on button "Save" at bounding box center [954, 465] width 33 height 19
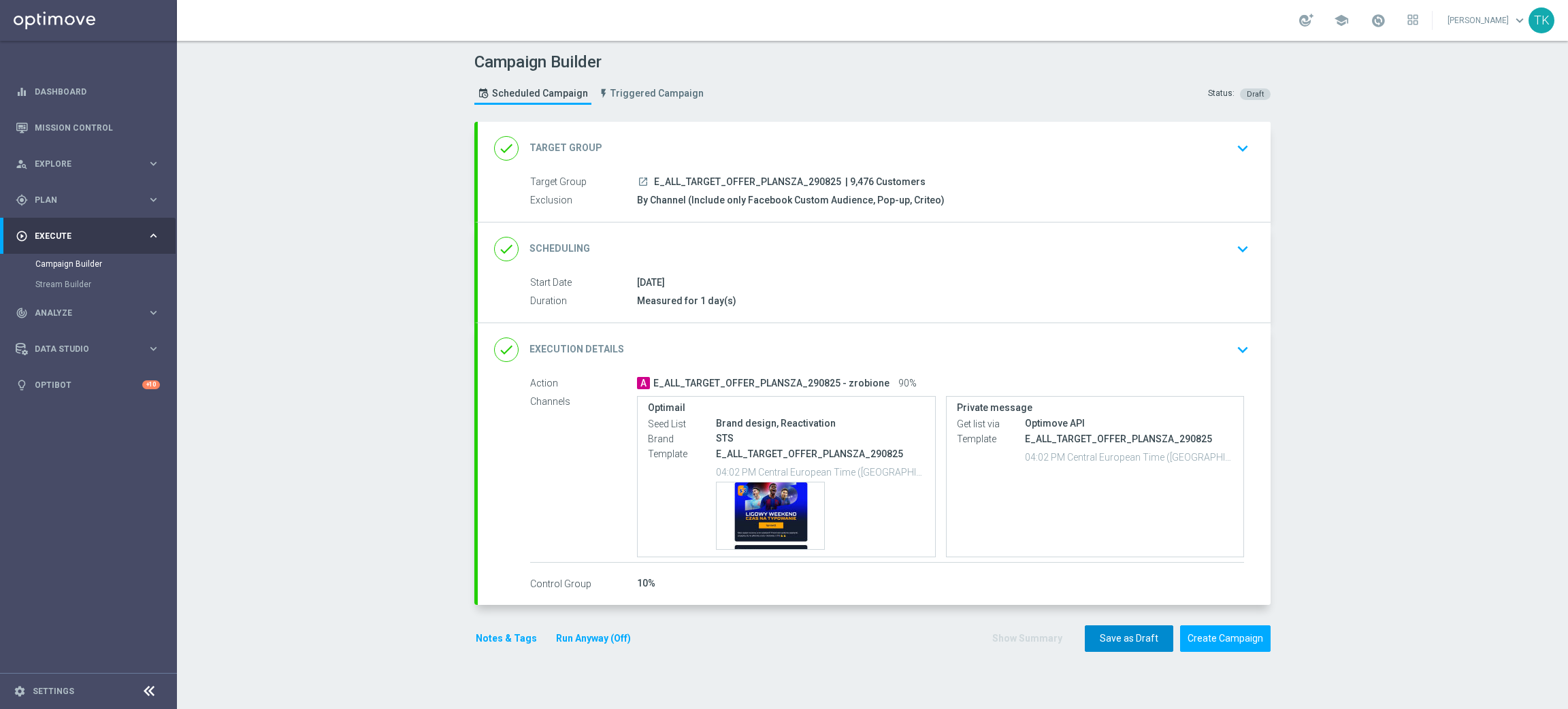
click at [1116, 643] on button "Save as Draft" at bounding box center [1128, 639] width 88 height 27
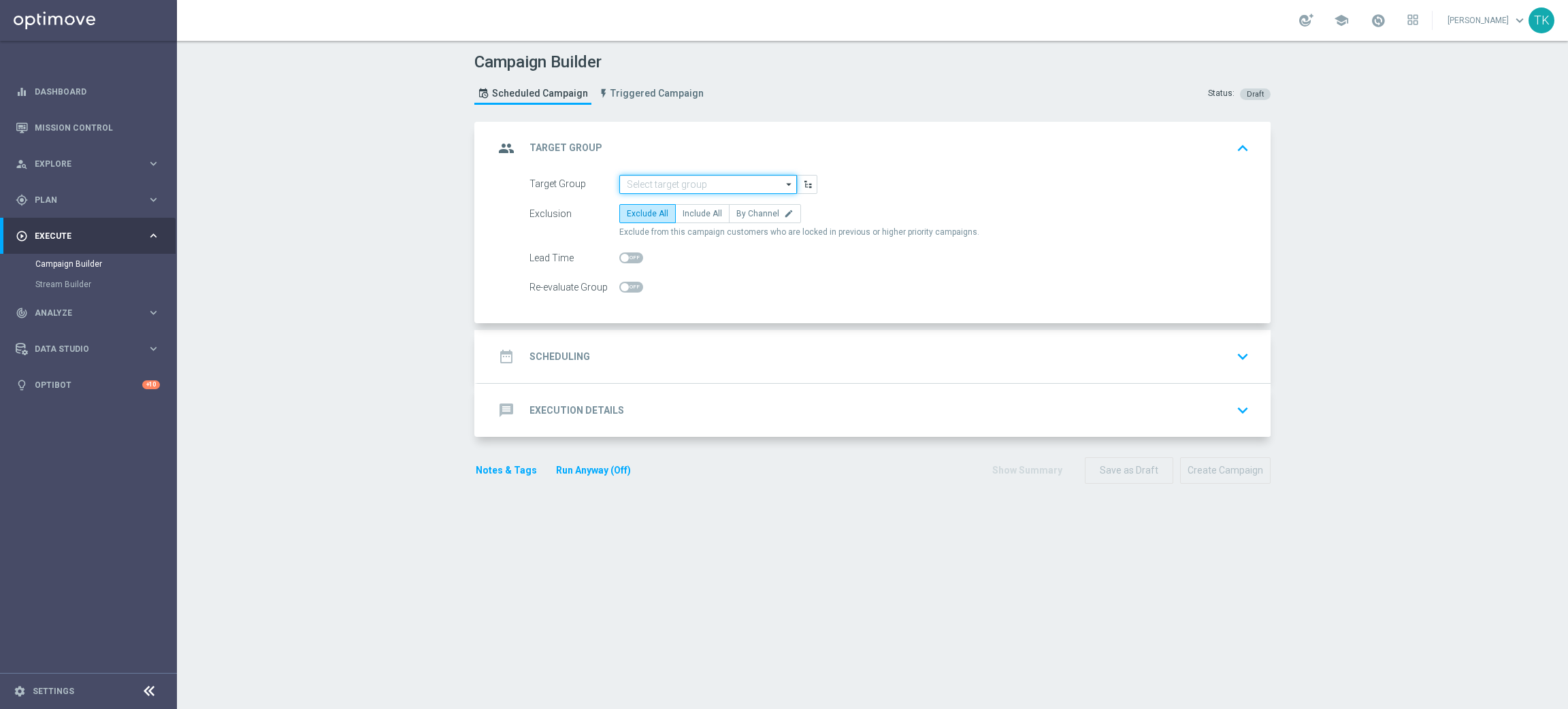
click at [638, 187] on input at bounding box center [708, 184] width 178 height 19
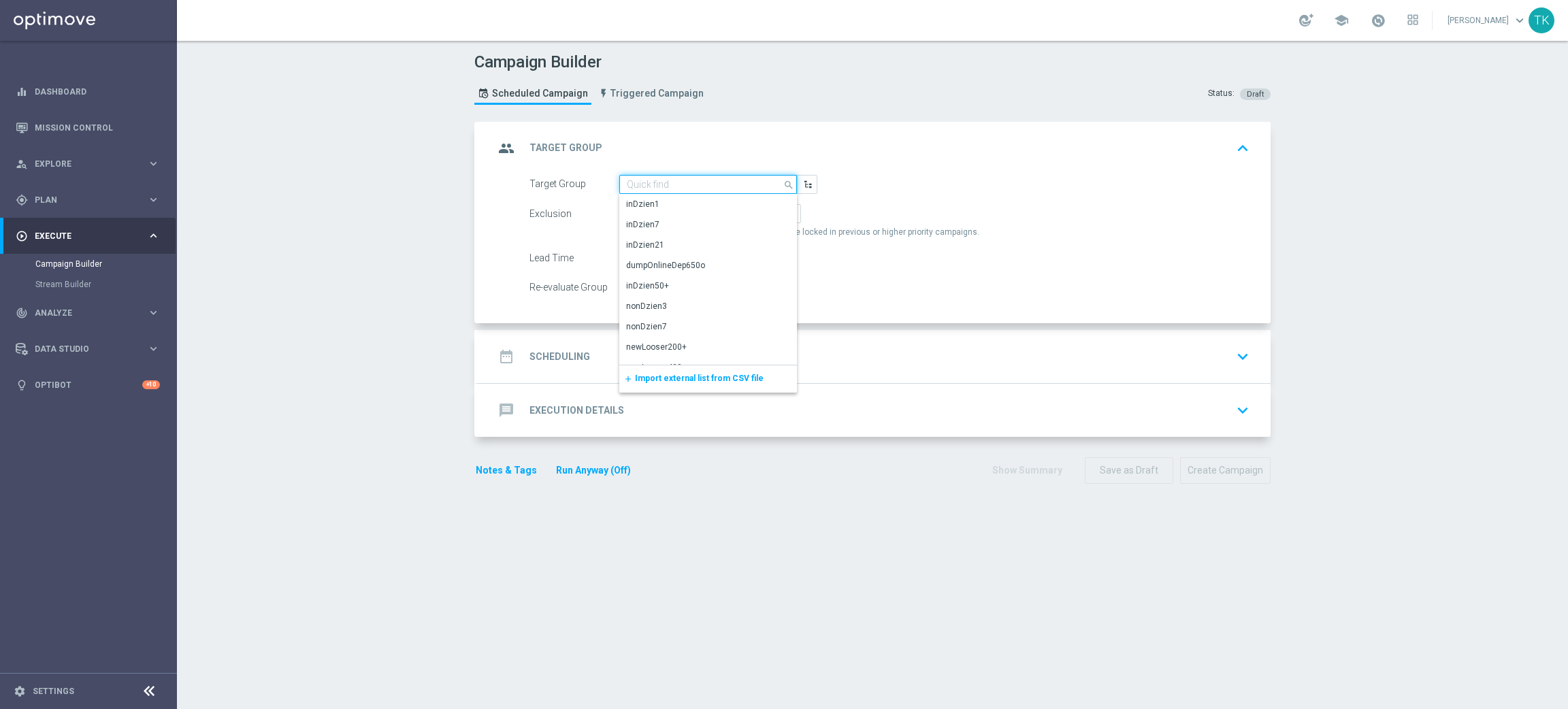
paste input "REACQ_ALL_TARGET_OFFER_PLANSZA_290825"
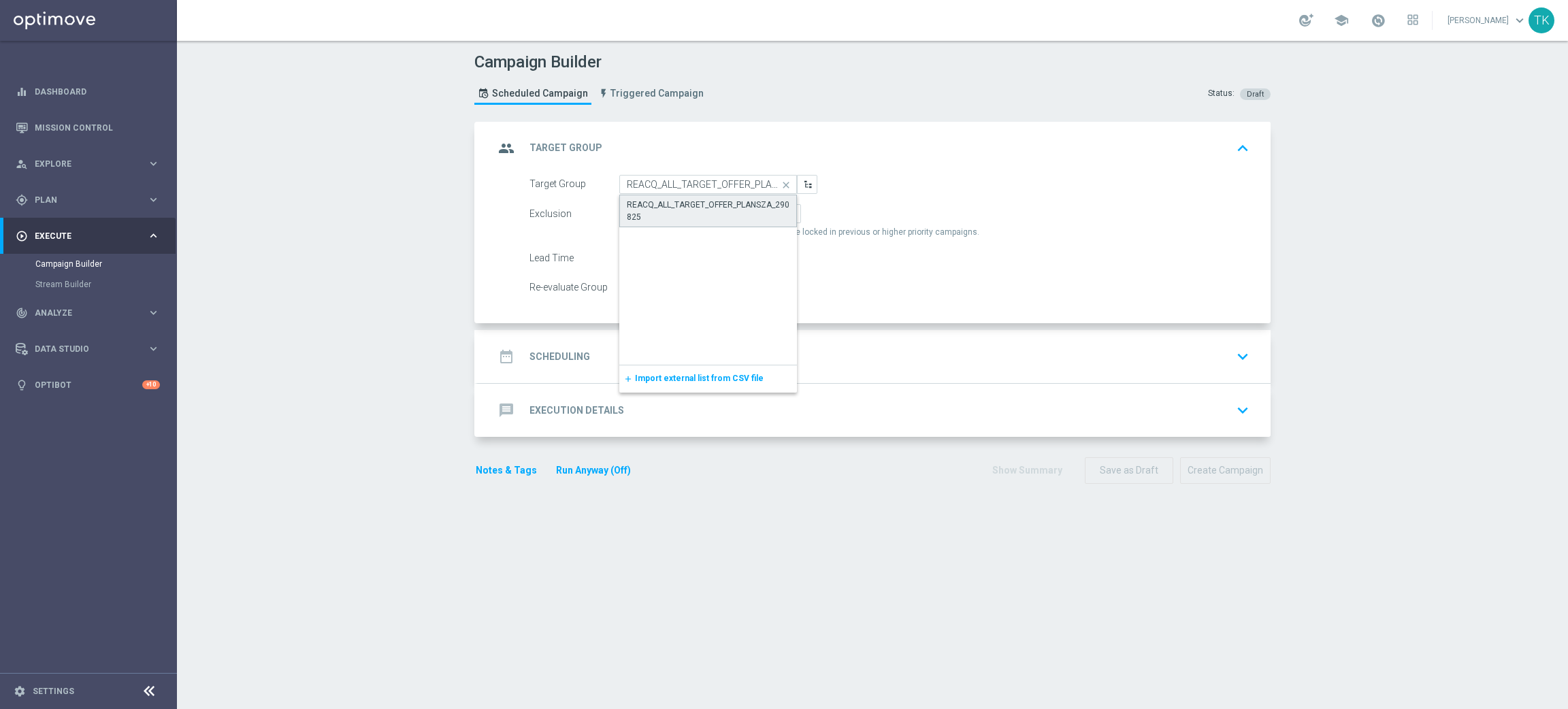
click at [646, 204] on div "REACQ_ALL_TARGET_OFFER_PLANSZA_290825" at bounding box center [707, 211] width 163 height 25
type input "REACQ_ALL_TARGET_OFFER_PLANSZA_290825"
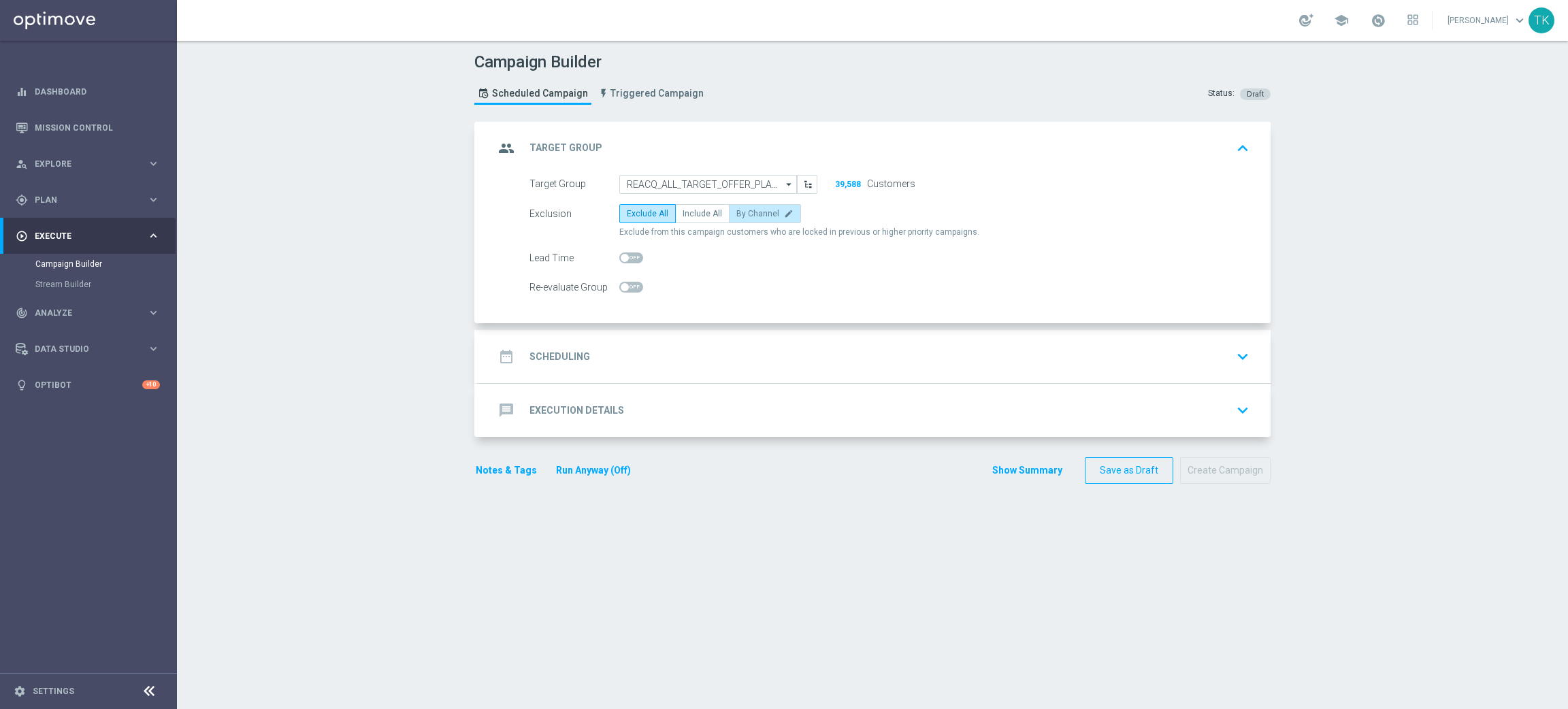
click at [742, 206] on label "By Channel edit" at bounding box center [764, 213] width 72 height 19
click at [742, 212] on input "By Channel edit" at bounding box center [741, 216] width 9 height 9
radio input "true"
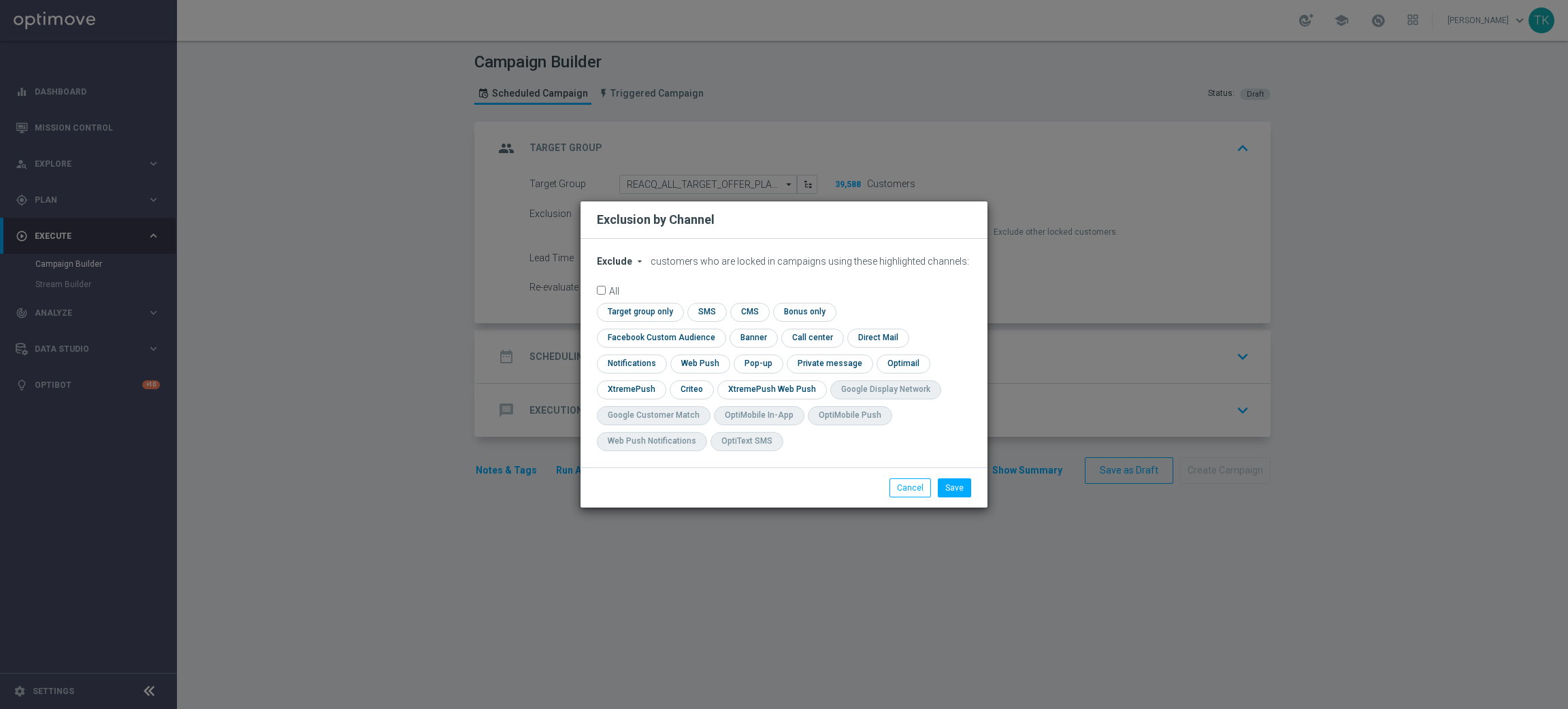
click at [618, 267] on span "Exclude" at bounding box center [615, 262] width 36 height 11
click at [0, 0] on span "Include" at bounding box center [0, 0] width 0 height 0
click at [720, 328] on input "checkbox" at bounding box center [659, 337] width 123 height 19
checkbox input "true"
click at [675, 396] on div "check Target group only check SMS check CMS check Bonus only check Facebook Cus…" at bounding box center [784, 380] width 375 height 155
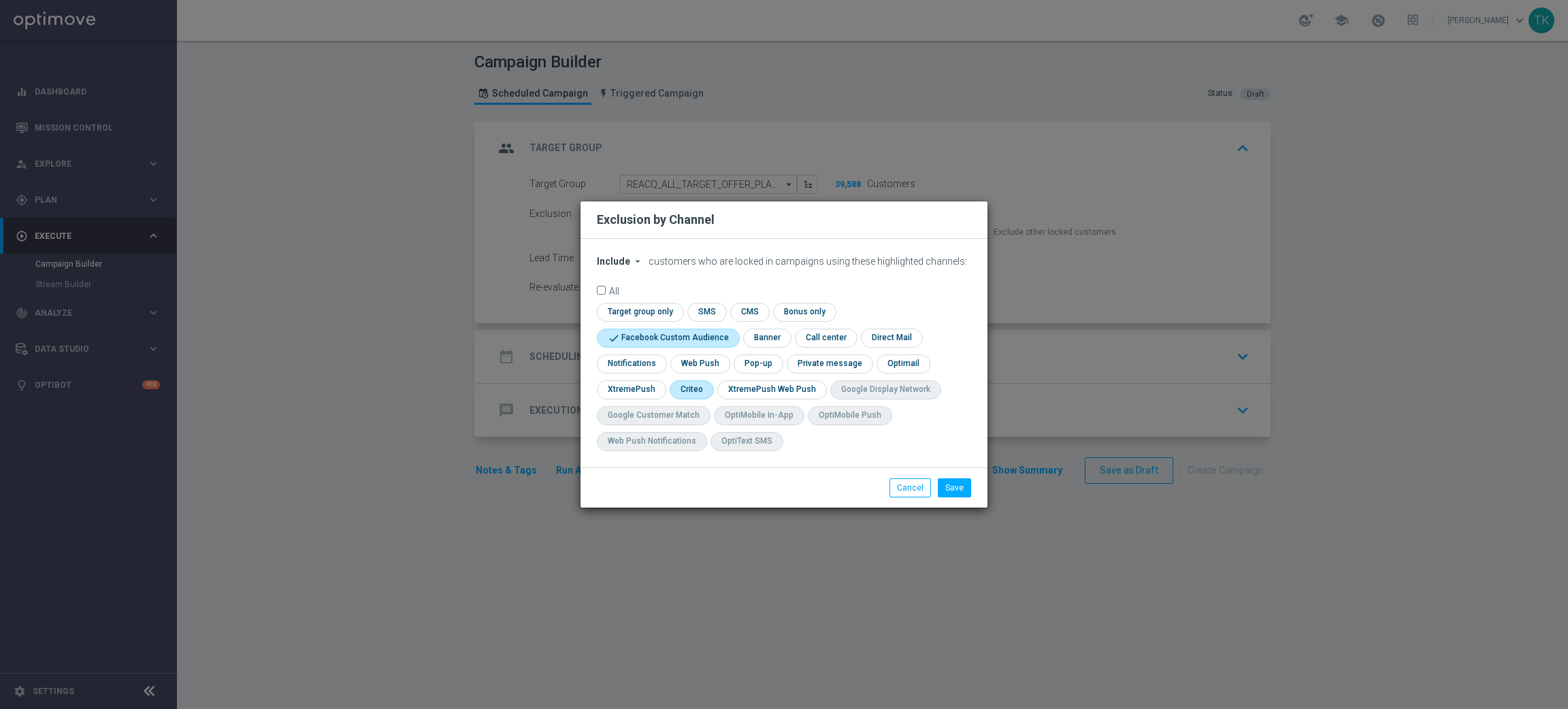
click at [685, 386] on input "checkbox" at bounding box center [691, 390] width 42 height 19
checkbox input "true"
click at [772, 359] on input "checkbox" at bounding box center [756, 363] width 47 height 19
checkbox input "true"
click at [954, 493] on button "Save" at bounding box center [954, 487] width 33 height 19
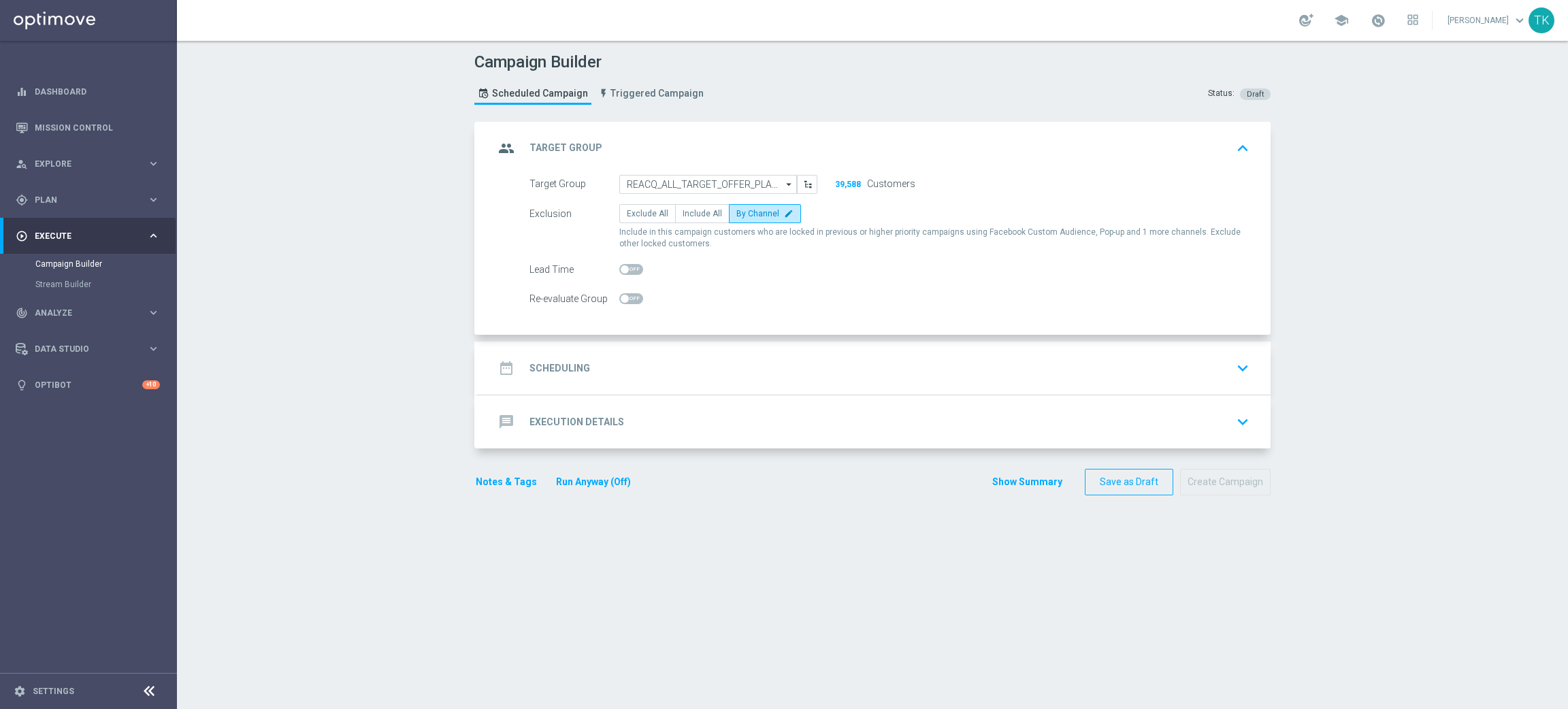
click at [641, 365] on div "date_range Scheduling keyboard_arrow_down" at bounding box center [874, 367] width 760 height 26
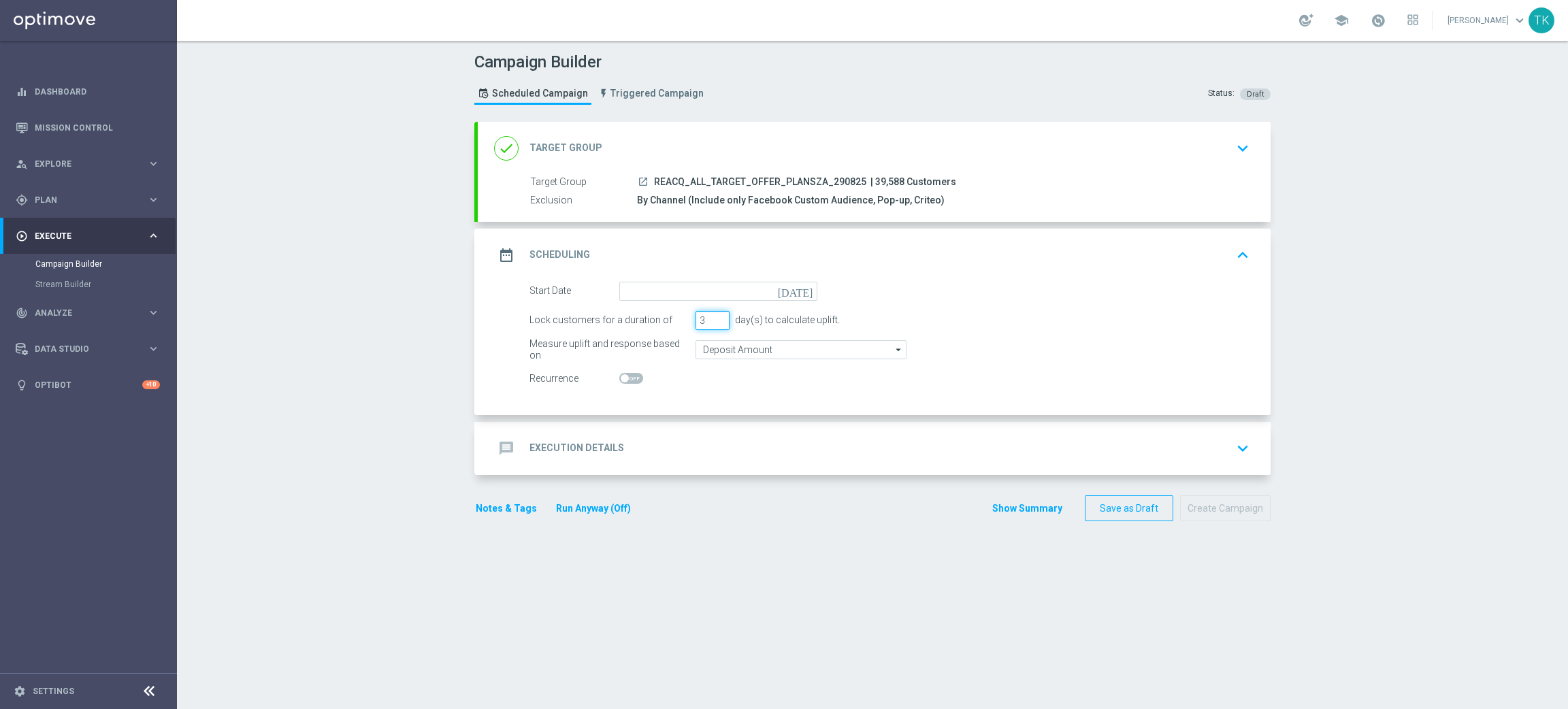
click at [709, 326] on input "3" at bounding box center [713, 320] width 34 height 19
click at [712, 321] on input "2" at bounding box center [713, 320] width 34 height 19
type input "1"
click at [712, 321] on input "1" at bounding box center [713, 320] width 34 height 19
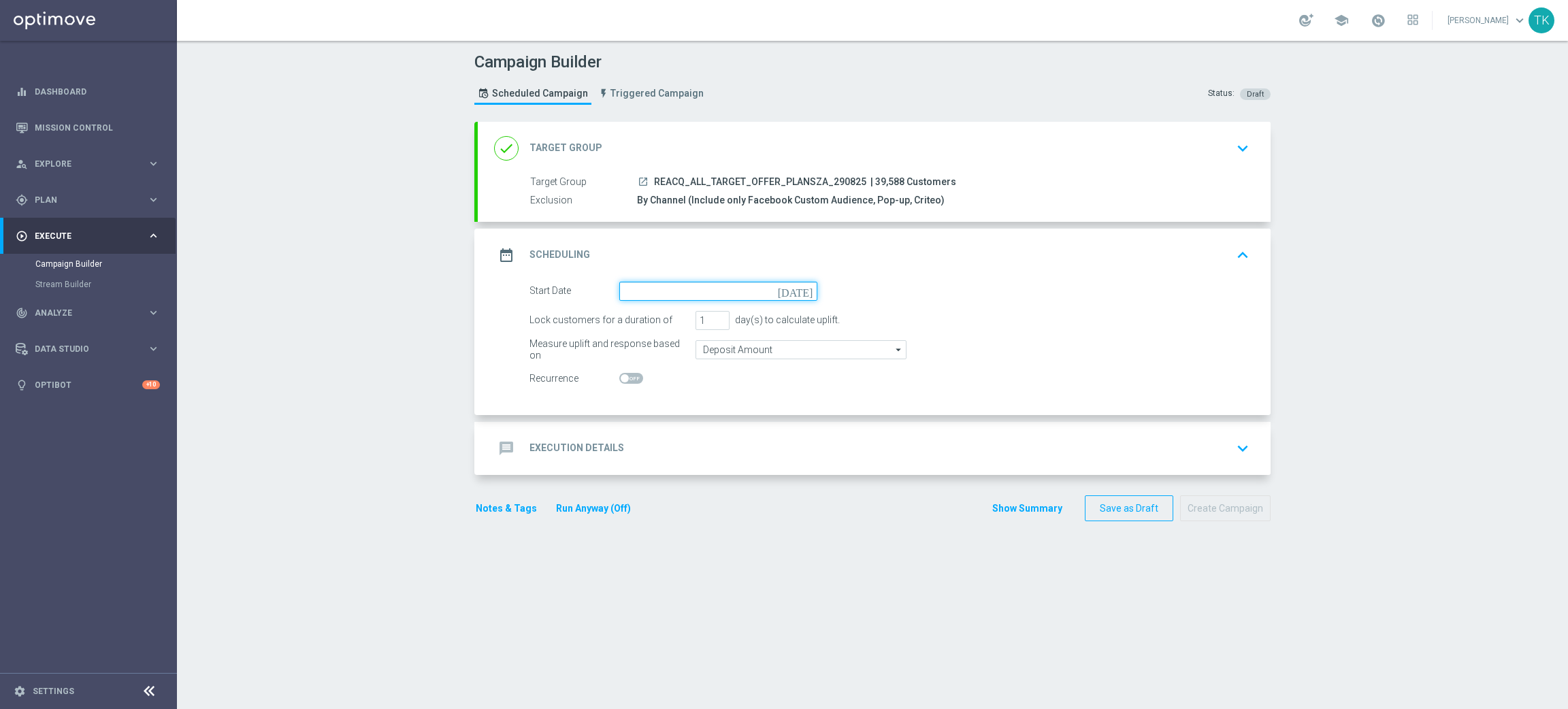
click at [673, 296] on input at bounding box center [718, 291] width 198 height 19
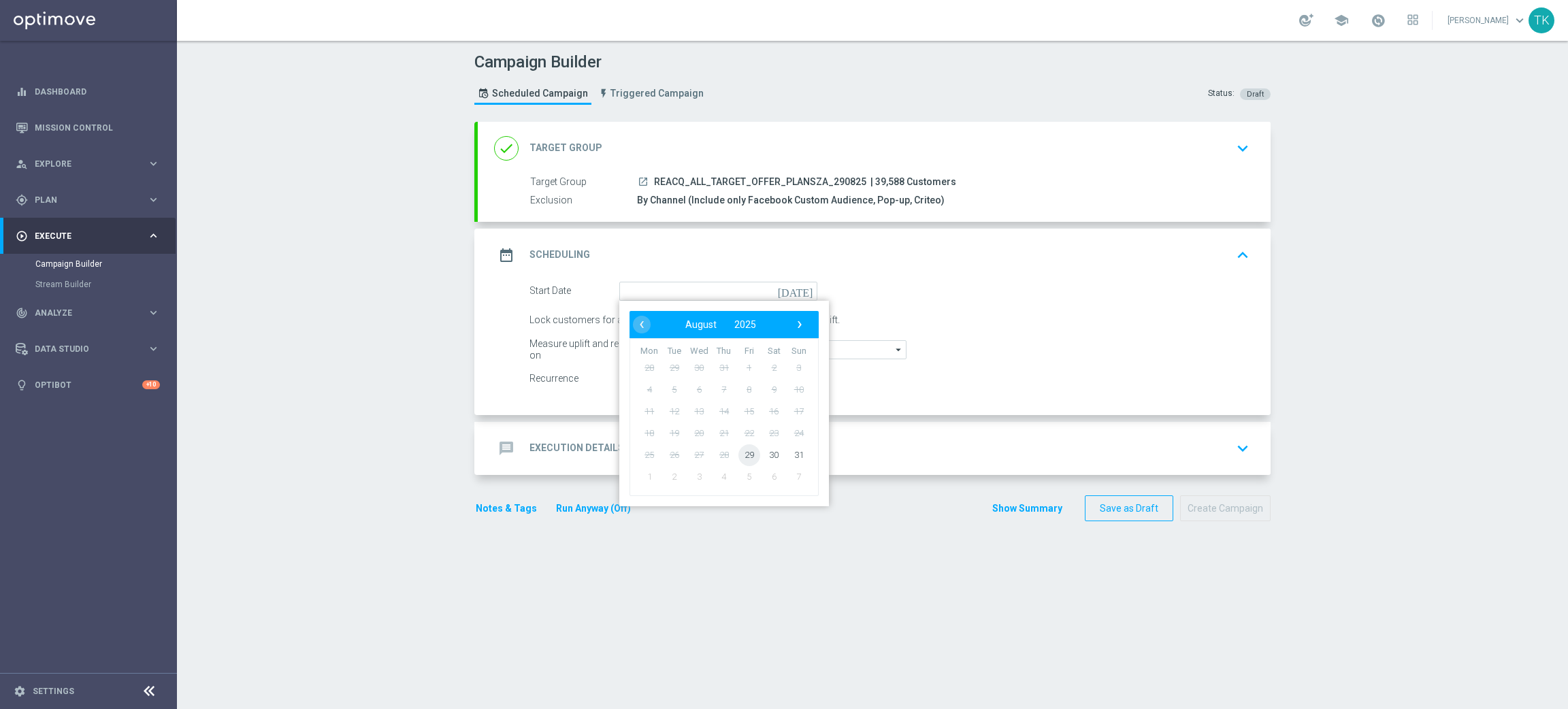
click at [748, 455] on span "29" at bounding box center [749, 455] width 21 height 21
type input "[DATE]"
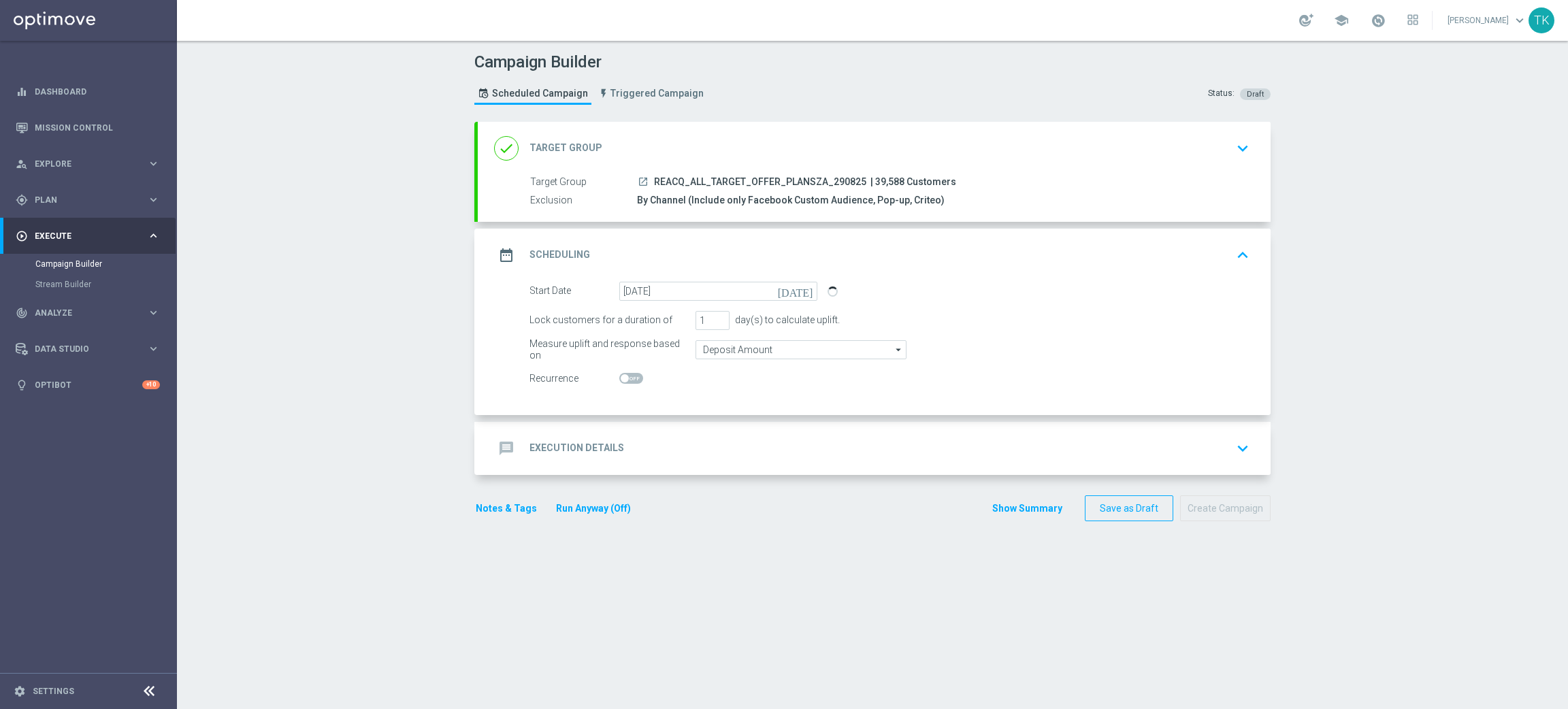
click at [673, 441] on div "message Execution Details keyboard_arrow_down" at bounding box center [874, 447] width 760 height 26
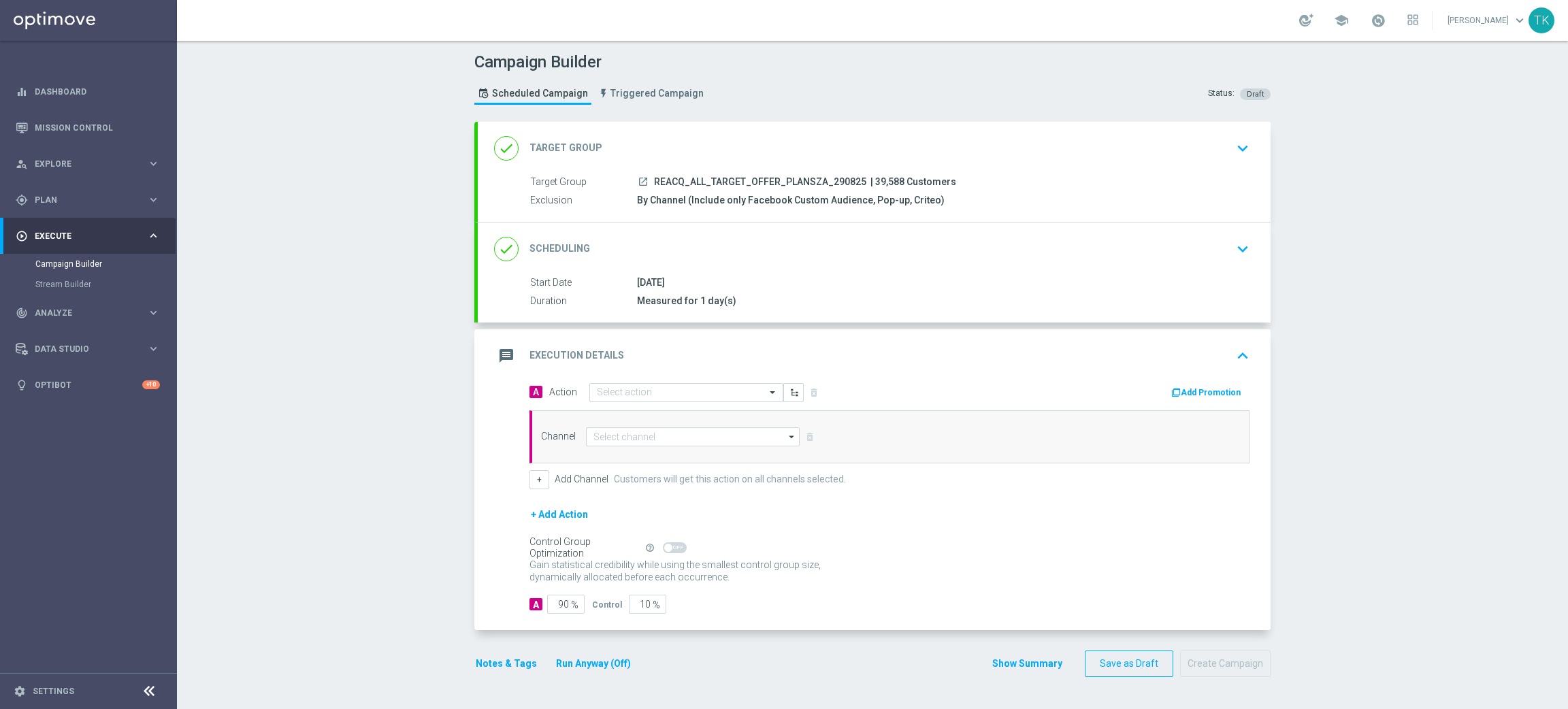
click at [731, 176] on span "REACQ_ALL_TARGET_OFFER_PLANSZA_290825" at bounding box center [760, 182] width 213 height 12
copy div "REACQ_ALL_TARGET_OFFER_PLANSZA_290825"
click at [606, 393] on input "text" at bounding box center [673, 392] width 152 height 12
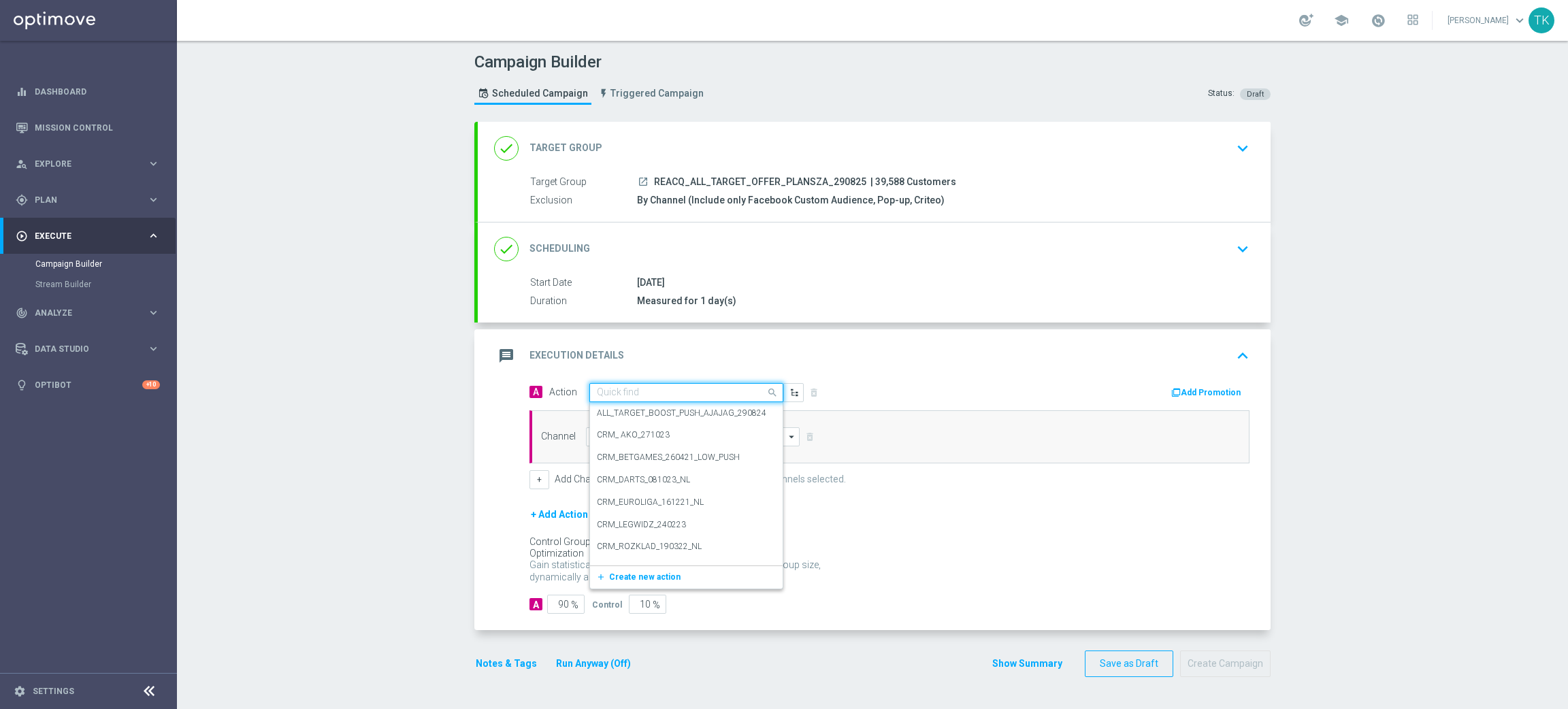
paste input "REACQ_ALL_TARGET_OFFER_PLANSZA_290825"
type input "REACQ_ALL_TARGET_OFFER_PLANSZA_290825"
click at [626, 437] on span "Create new action" at bounding box center [645, 434] width 71 height 10
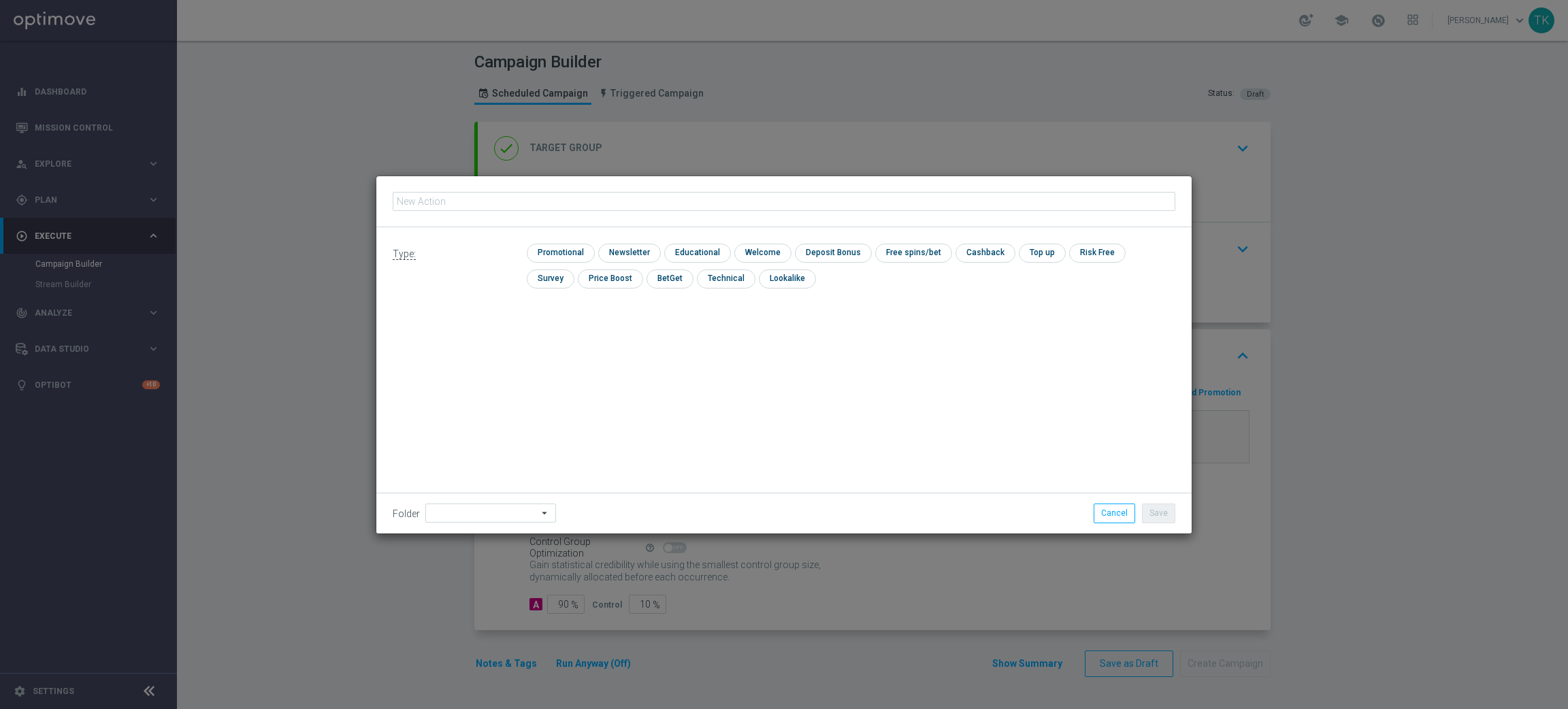
type input "REACQ_ALL_TARGET_OFFER_PLANSZA_290825"
click at [697, 280] on input "checkbox" at bounding box center [724, 278] width 56 height 19
checkbox input "true"
click at [1156, 506] on button "Save" at bounding box center [1158, 512] width 33 height 19
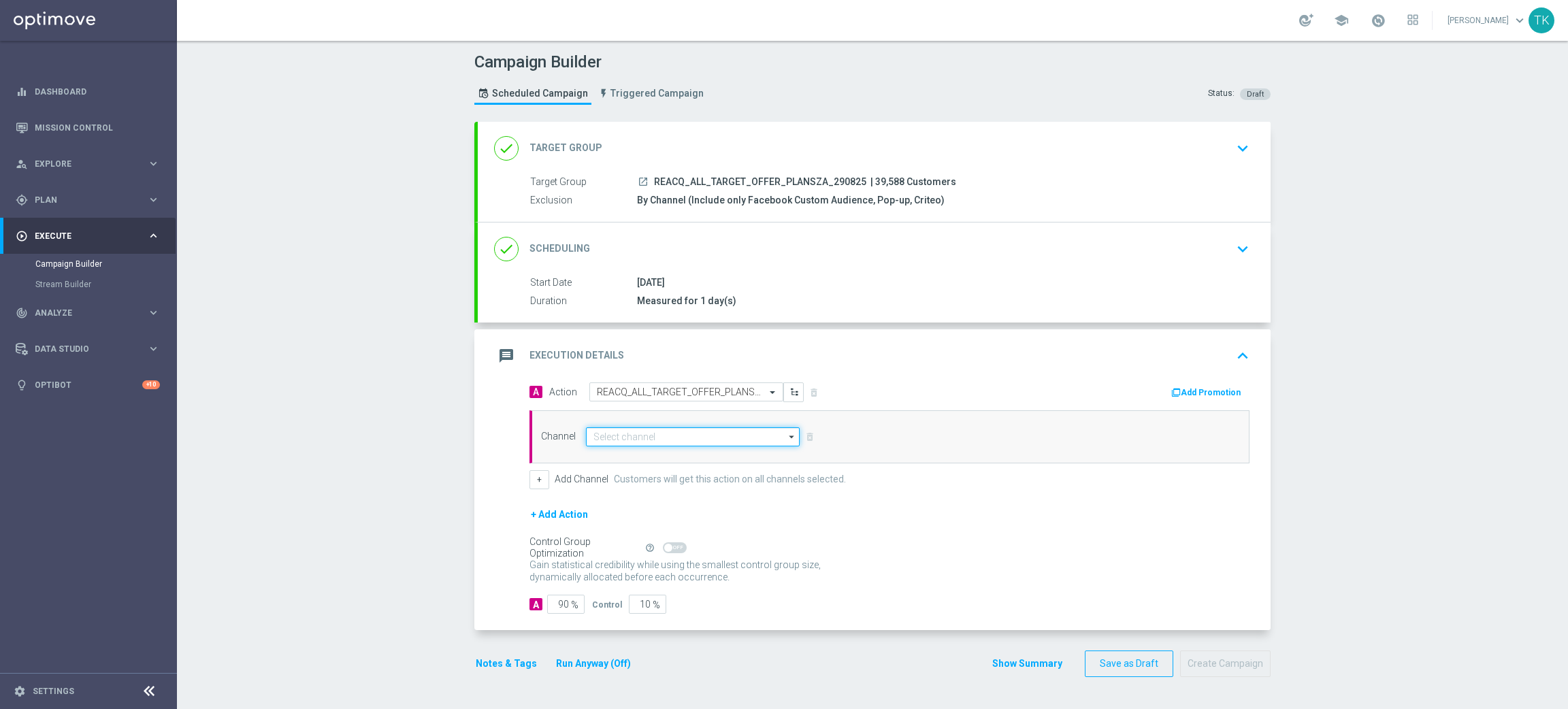
click at [602, 441] on input at bounding box center [693, 436] width 214 height 19
click at [614, 455] on div "Private message" at bounding box center [625, 456] width 64 height 12
type input "Private message"
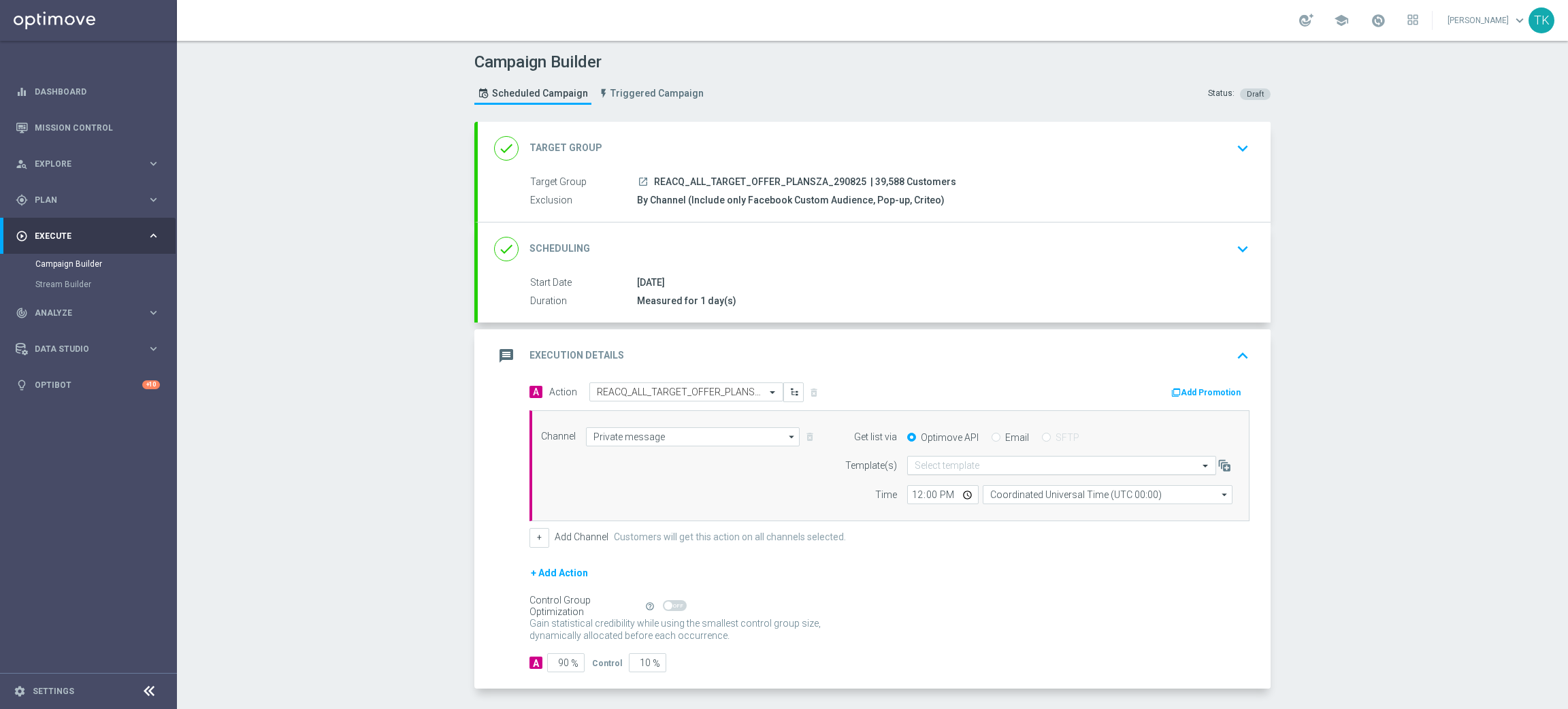
click at [939, 463] on input "text" at bounding box center [1048, 465] width 267 height 12
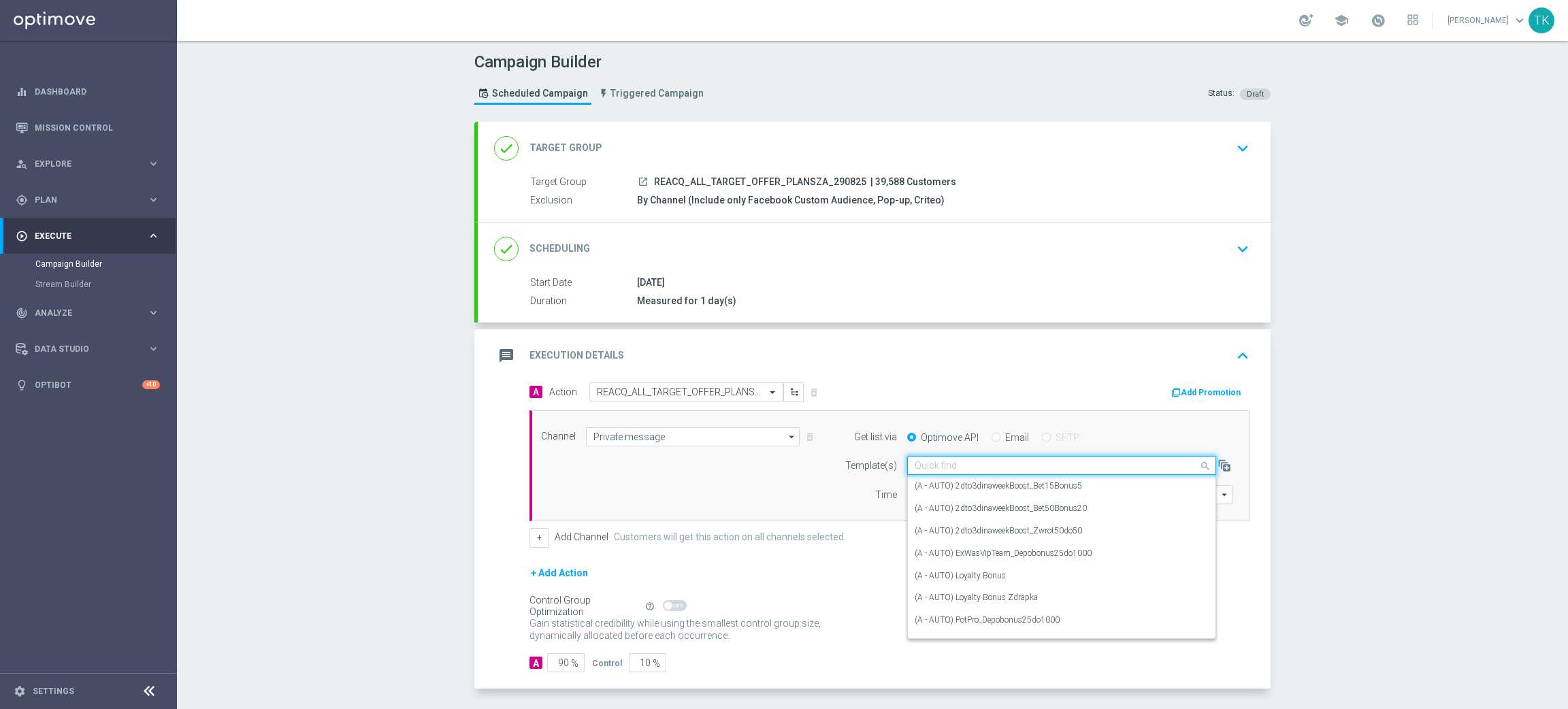
paste input "REACQ_ALL_TARGET_OFFER_PLANSZA_290825"
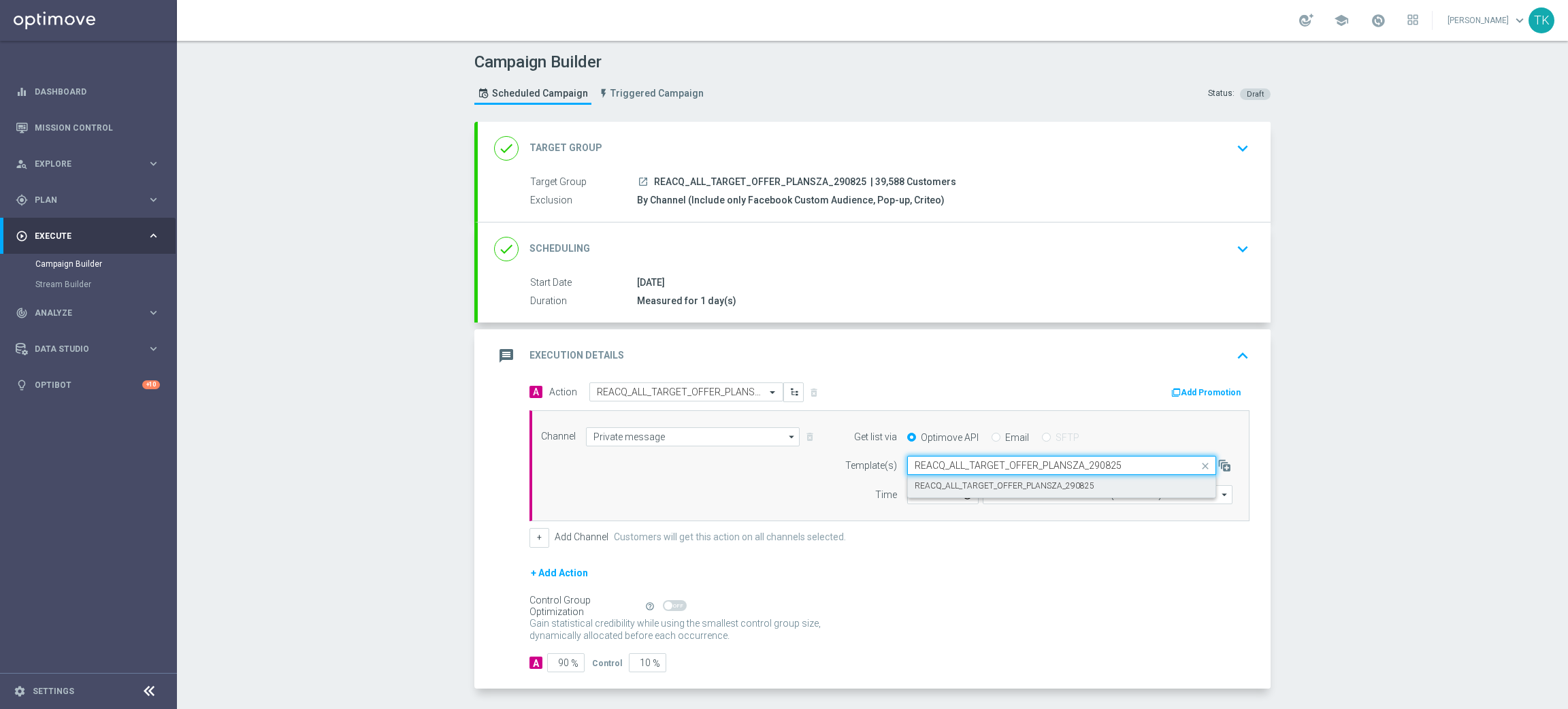
click at [939, 494] on div "REACQ_ALL_TARGET_OFFER_PLANSZA_290825" at bounding box center [1062, 486] width 294 height 22
type input "REACQ_ALL_TARGET_OFFER_PLANSZA_290825"
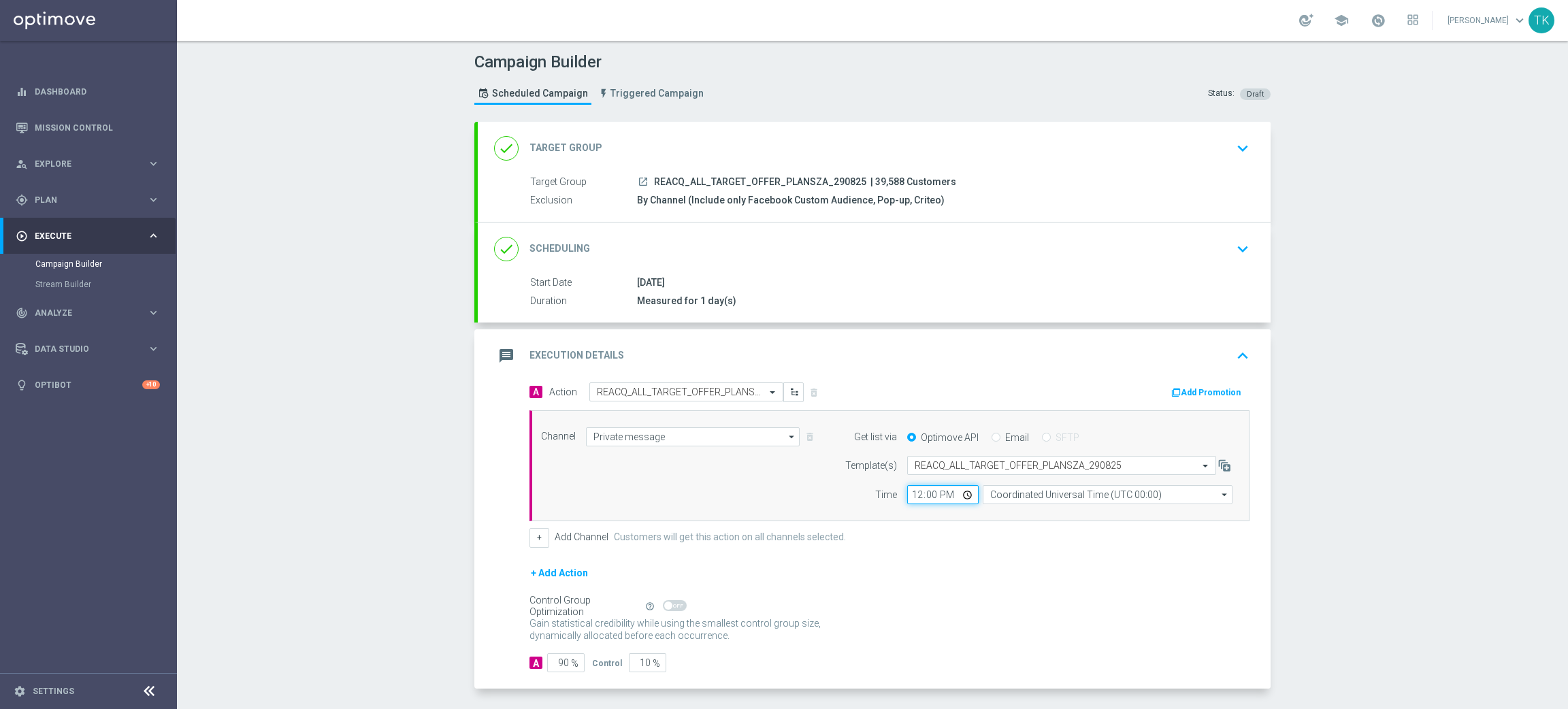
click at [909, 496] on input "12:00" at bounding box center [943, 494] width 71 height 19
type input "16:02"
click at [999, 498] on input "Coordinated Universal Time (UTC 00:00)" at bounding box center [1107, 494] width 250 height 19
click at [1007, 513] on div "Central European Time ([GEOGRAPHIC_DATA]) (UTC +02:00)" at bounding box center [1102, 515] width 222 height 12
type input "Central European Time ([GEOGRAPHIC_DATA]) (UTC +02:00)"
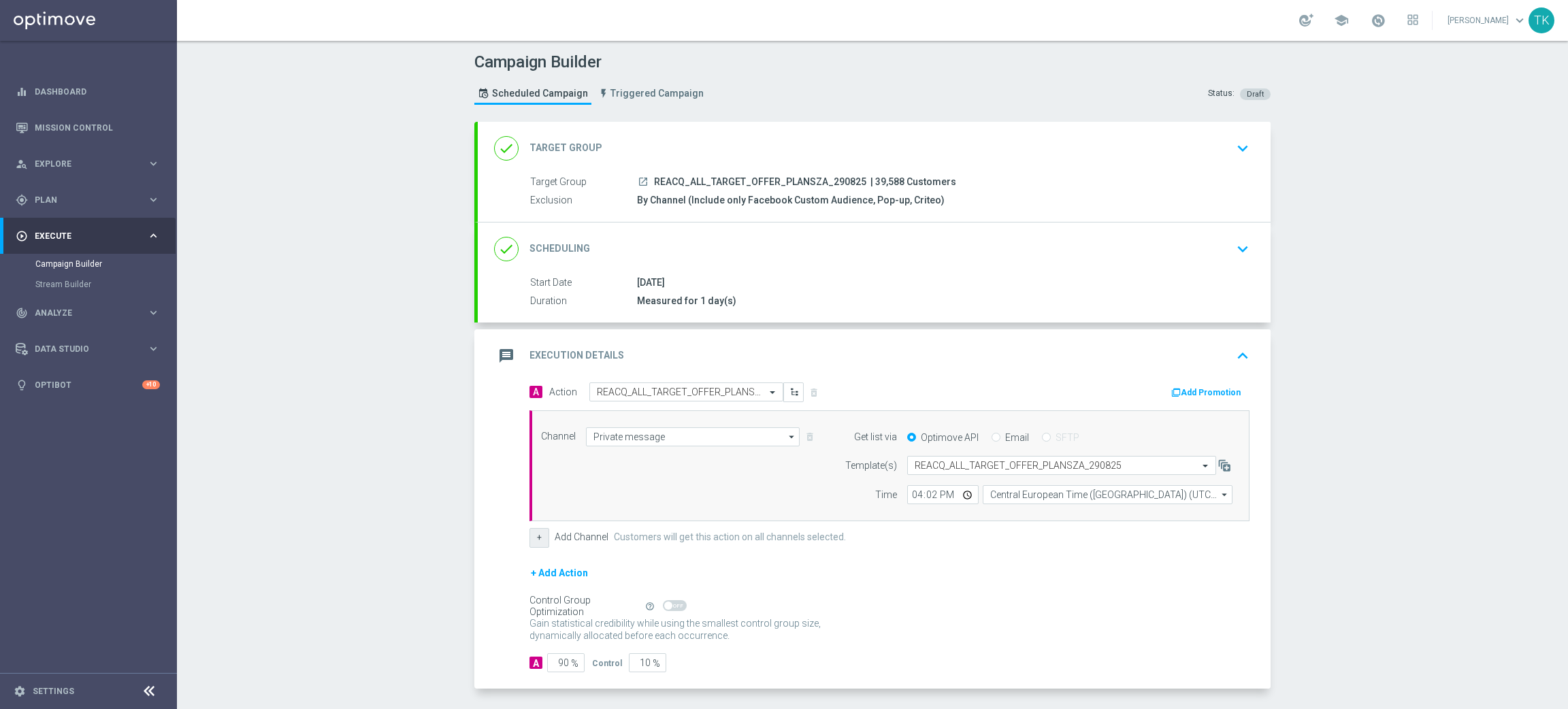
click at [533, 536] on button "+" at bounding box center [539, 537] width 20 height 19
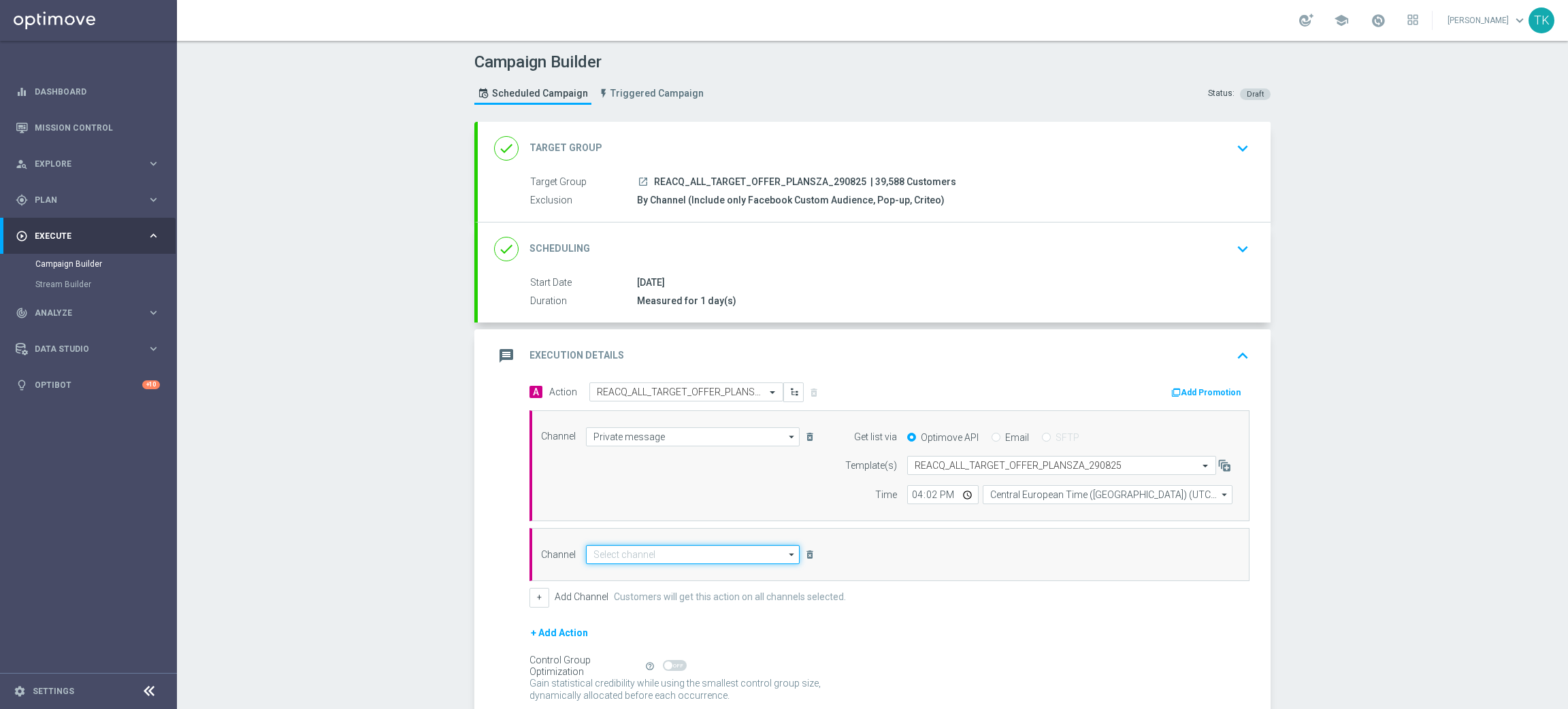
click at [605, 560] on input at bounding box center [693, 554] width 214 height 19
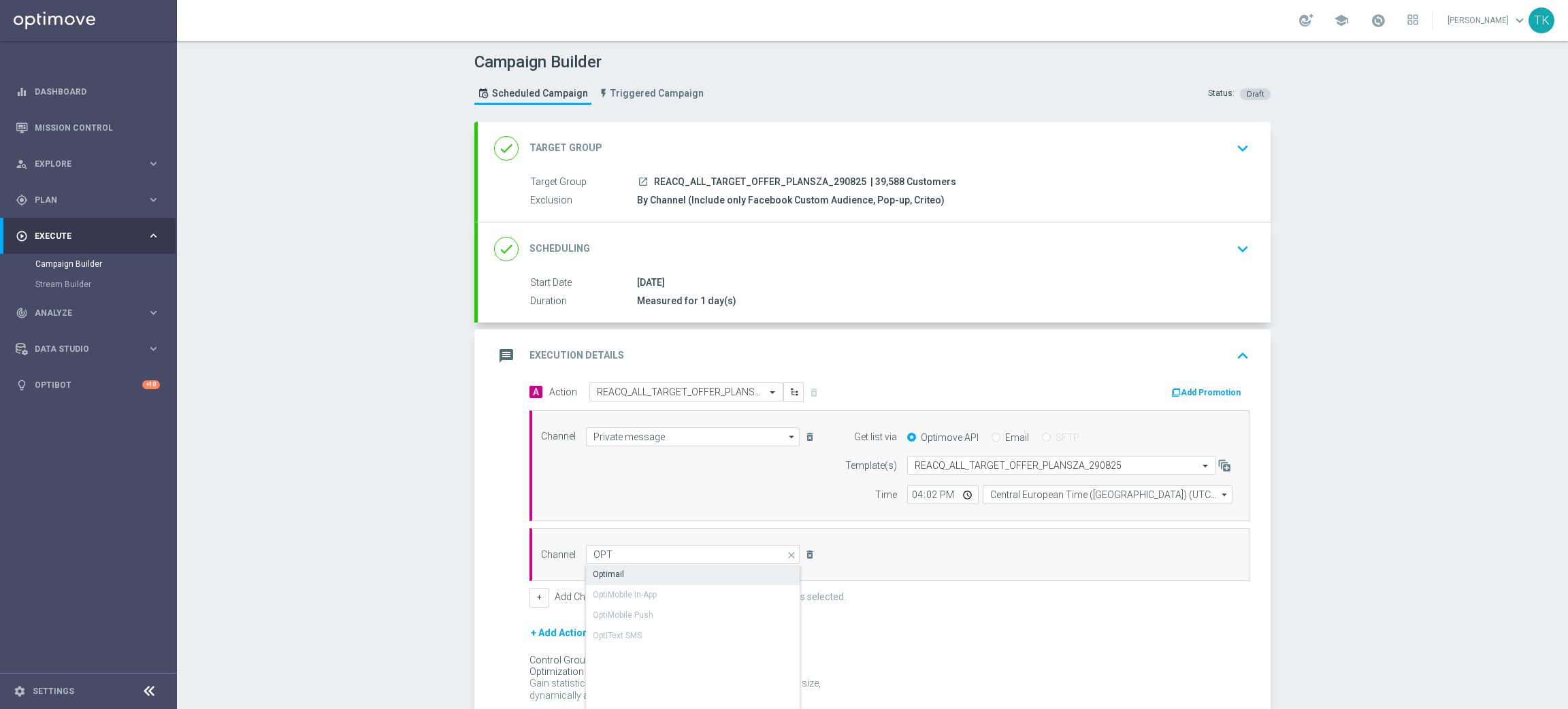
click at [618, 567] on div "Optimail" at bounding box center [693, 574] width 214 height 19
type input "Optimail"
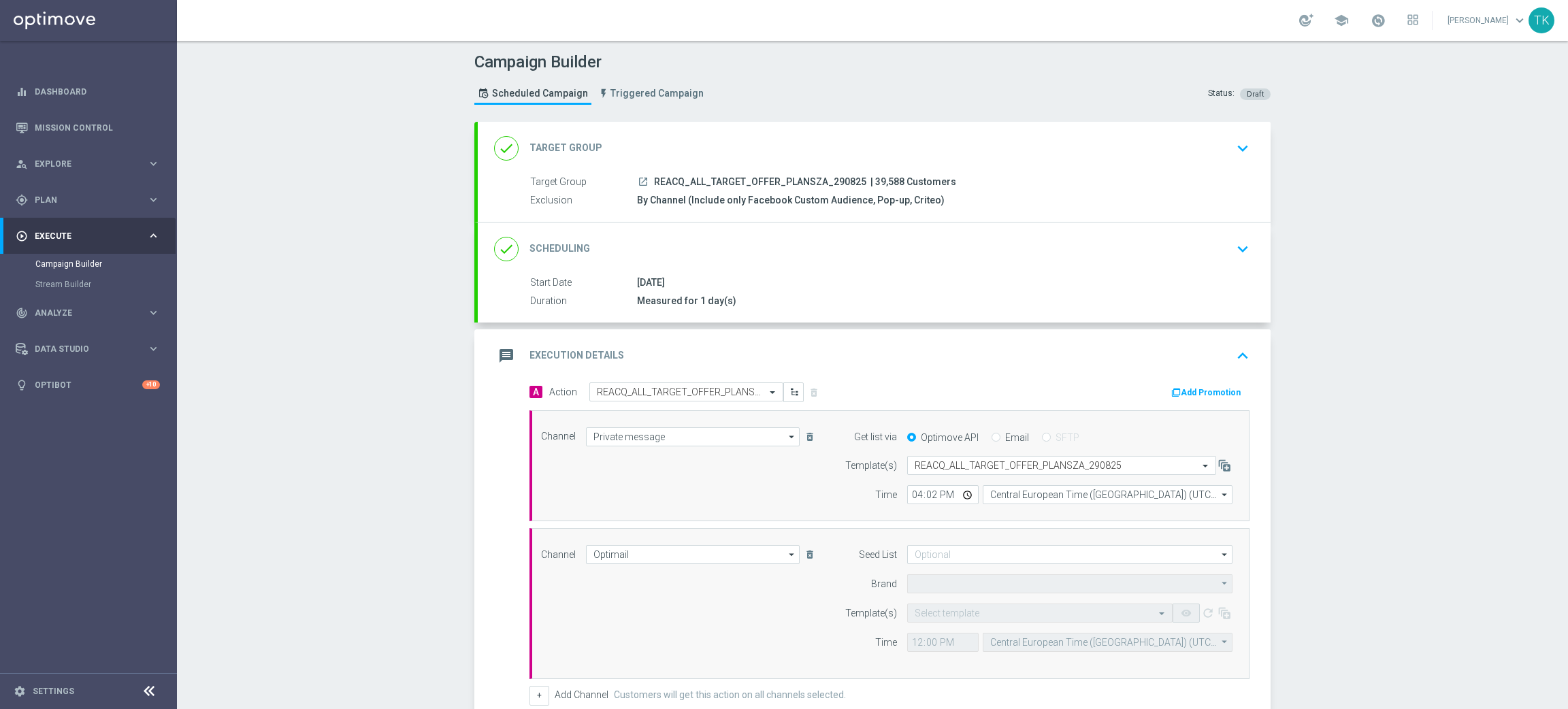
type input "STS"
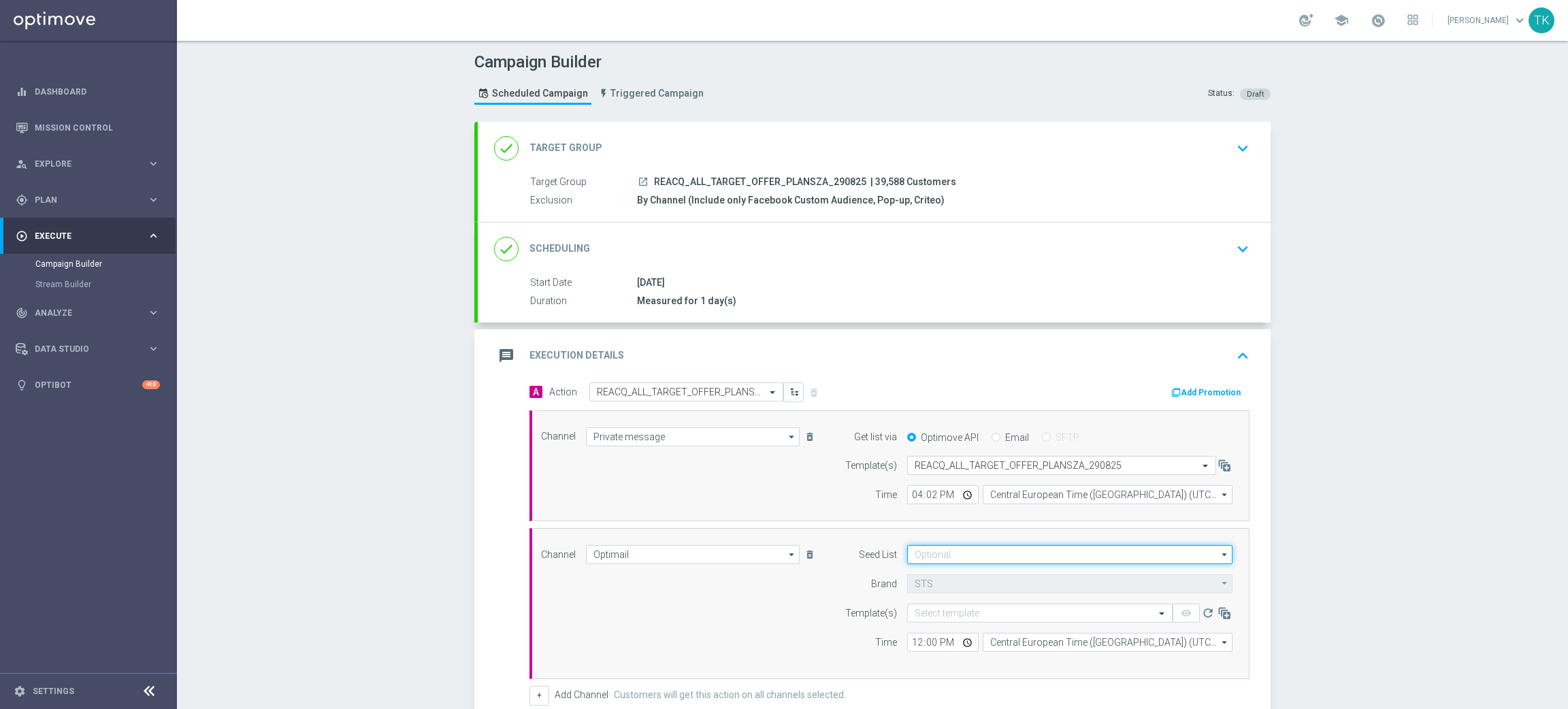
click at [934, 553] on input at bounding box center [1071, 554] width 326 height 19
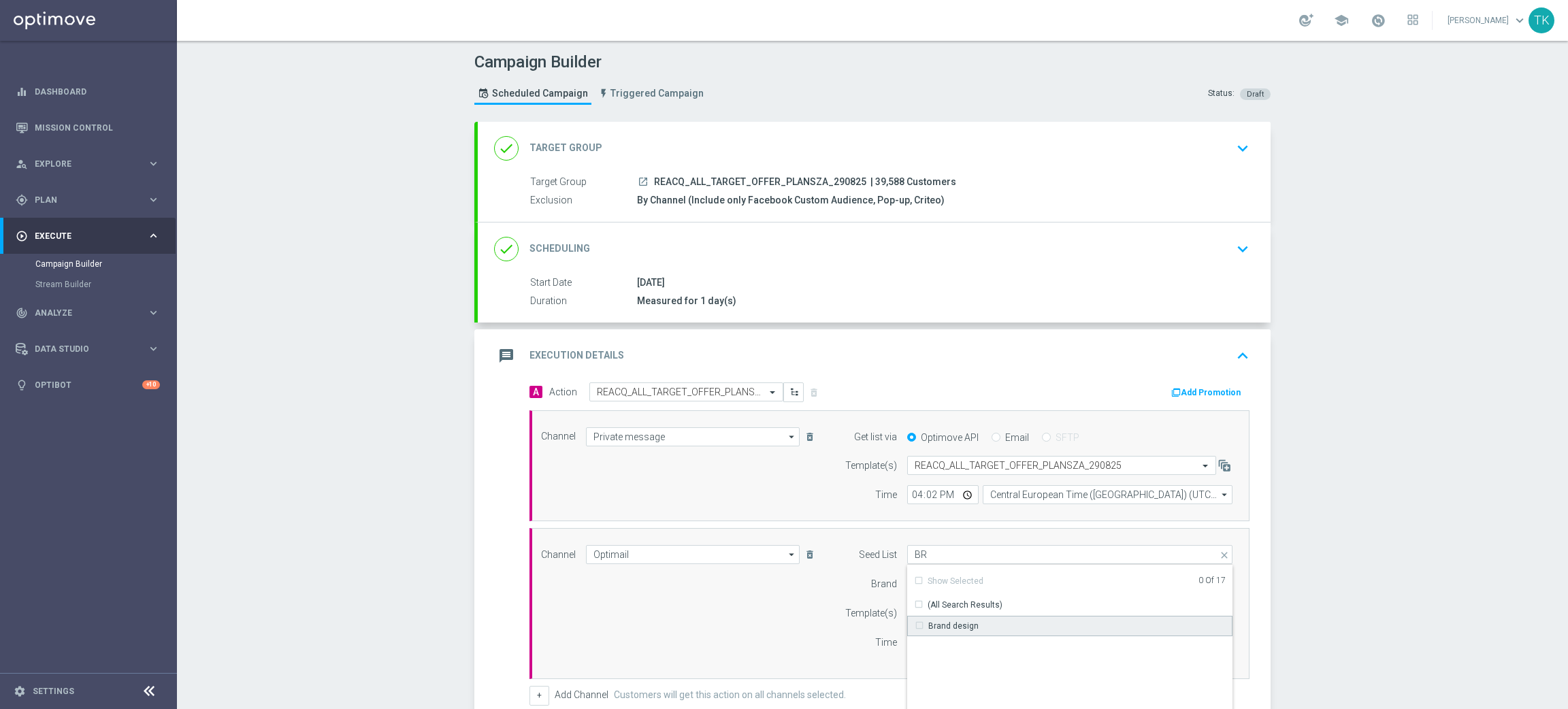
click at [947, 621] on div "Brand design" at bounding box center [953, 626] width 51 height 12
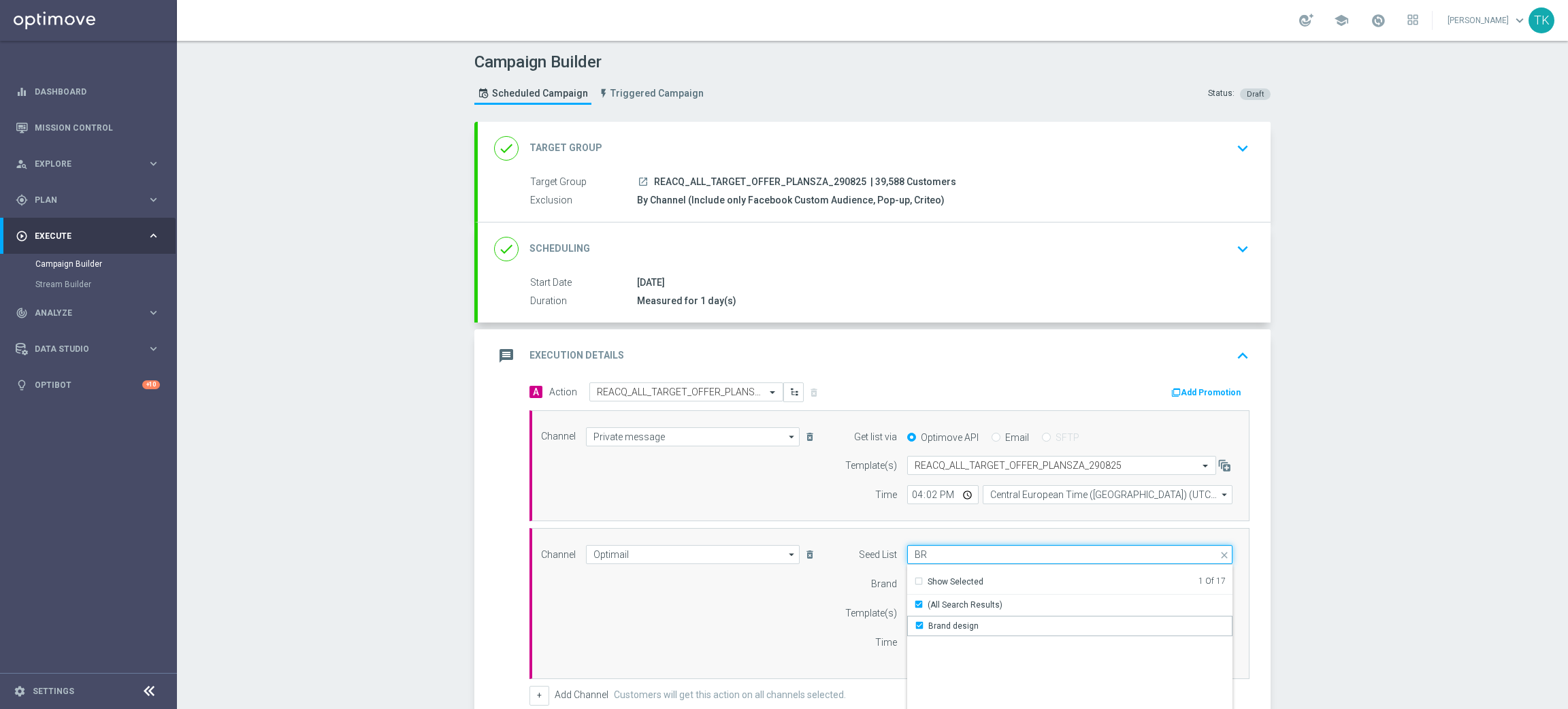
click at [919, 560] on input "BR" at bounding box center [1071, 554] width 326 height 19
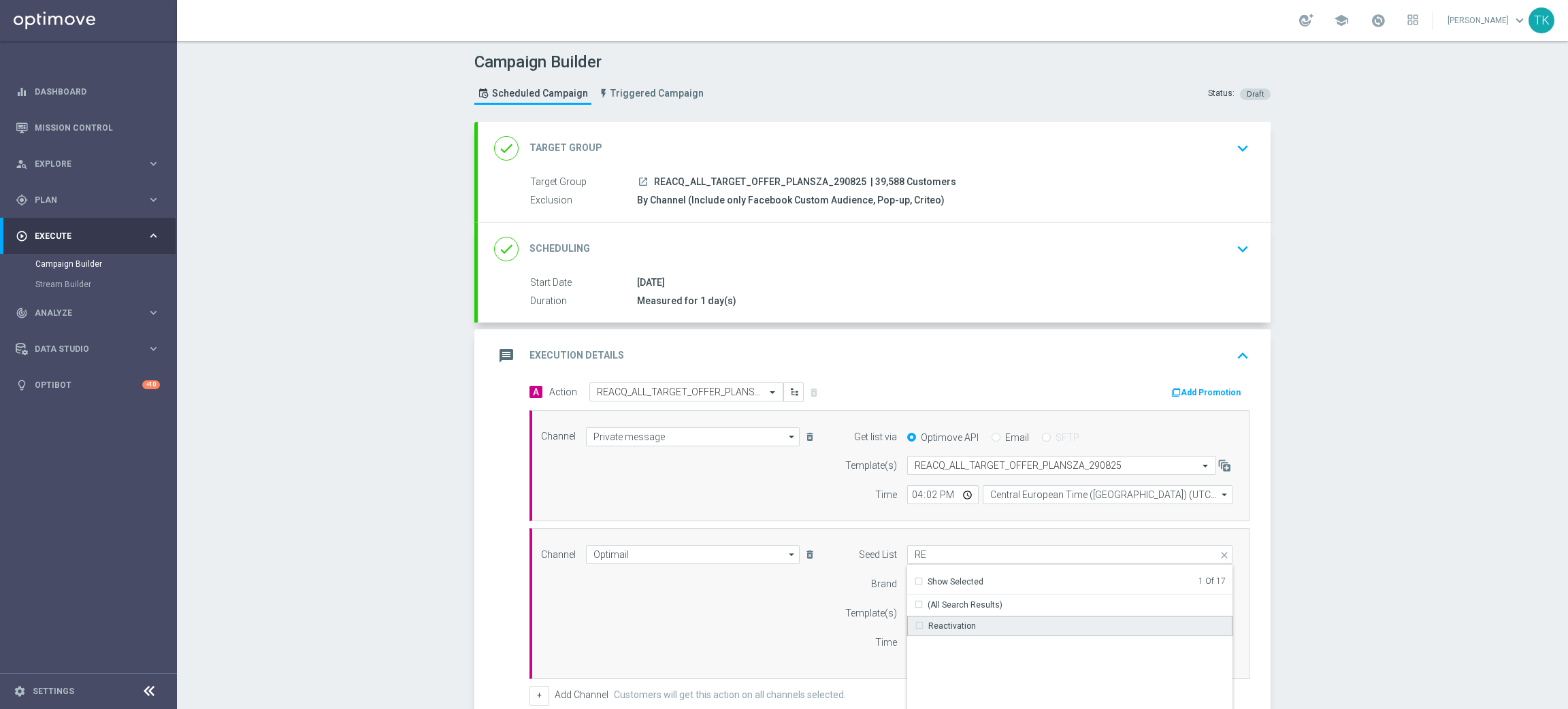
click at [947, 622] on div "Reactivation" at bounding box center [952, 626] width 48 height 12
drag, startPoint x: 670, startPoint y: 632, endPoint x: 748, endPoint y: 624, distance: 78.4
click at [670, 632] on div "Channel Optimail Optimail arrow_drop_down Show Selected 1 of 22 Target group on…" at bounding box center [887, 604] width 712 height 117
type input "Selected 2 of 17"
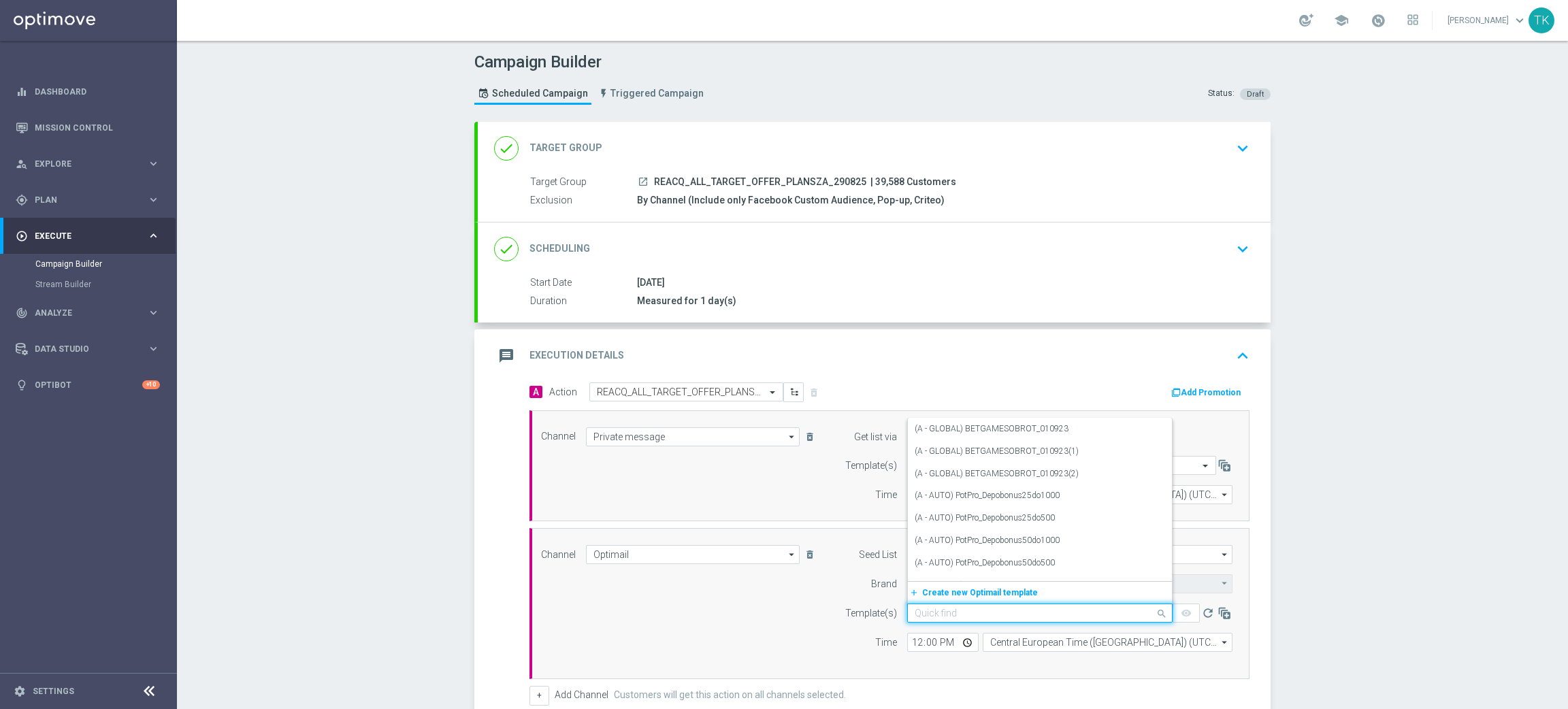
click at [925, 614] on input "text" at bounding box center [1026, 613] width 223 height 12
paste input "REACQ_ALL_TARGET_OFFER_PLANSZA_290825"
click at [955, 560] on div "REACQ_ALL_TARGET_OFFER_PLANSZA_290825" at bounding box center [1039, 569] width 250 height 22
type input "REACQ_ALL_TARGET_OFFER_PLANSZA_290825"
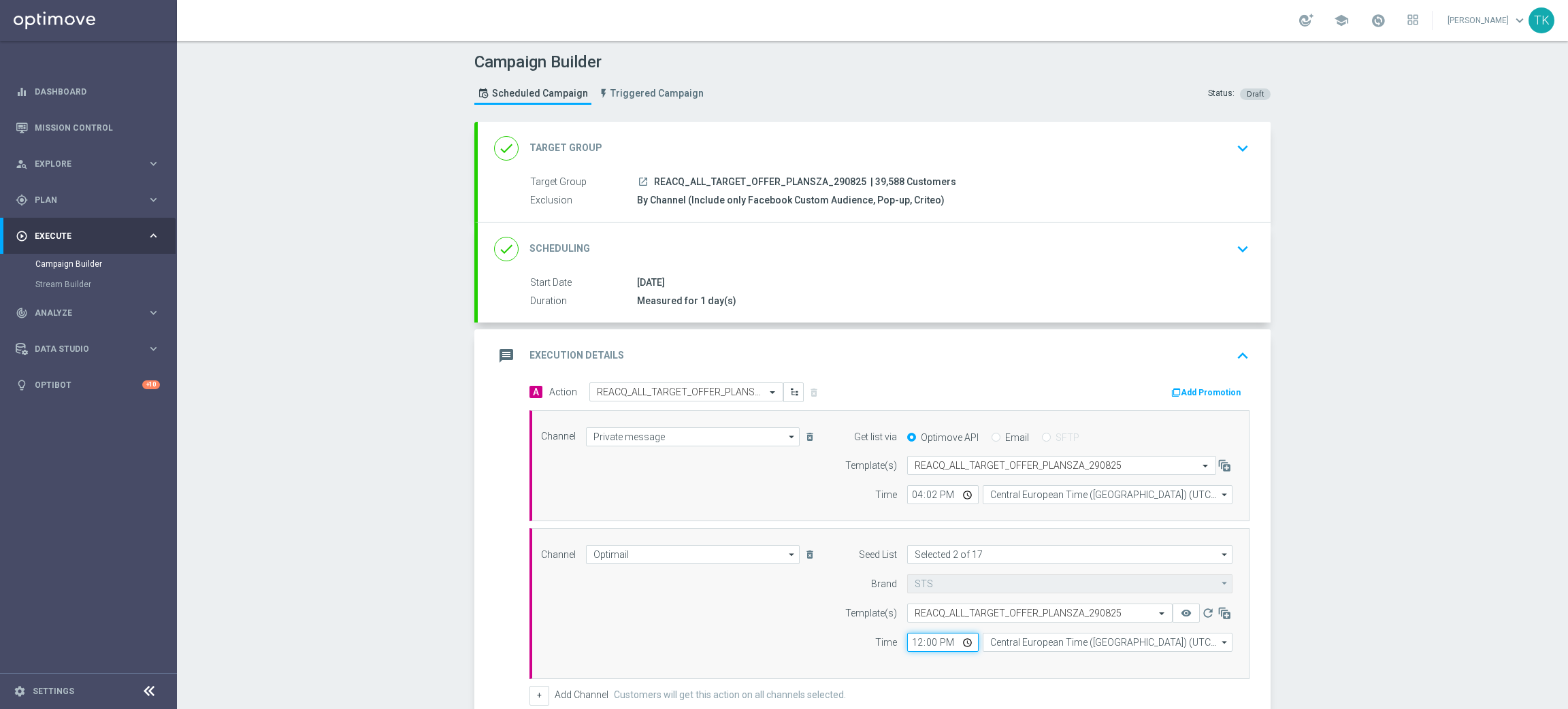
click at [908, 642] on input "12:00" at bounding box center [943, 641] width 71 height 19
type input "16:02"
click at [1014, 648] on input "Central European Time ([GEOGRAPHIC_DATA]) (UTC +02:00)" at bounding box center [1107, 641] width 250 height 19
click at [1020, 660] on div "Central European Time ([GEOGRAPHIC_DATA]) (UTC +02:00)" at bounding box center [1102, 663] width 222 height 12
type input "Central European Time ([GEOGRAPHIC_DATA]) (UTC +02:00)"
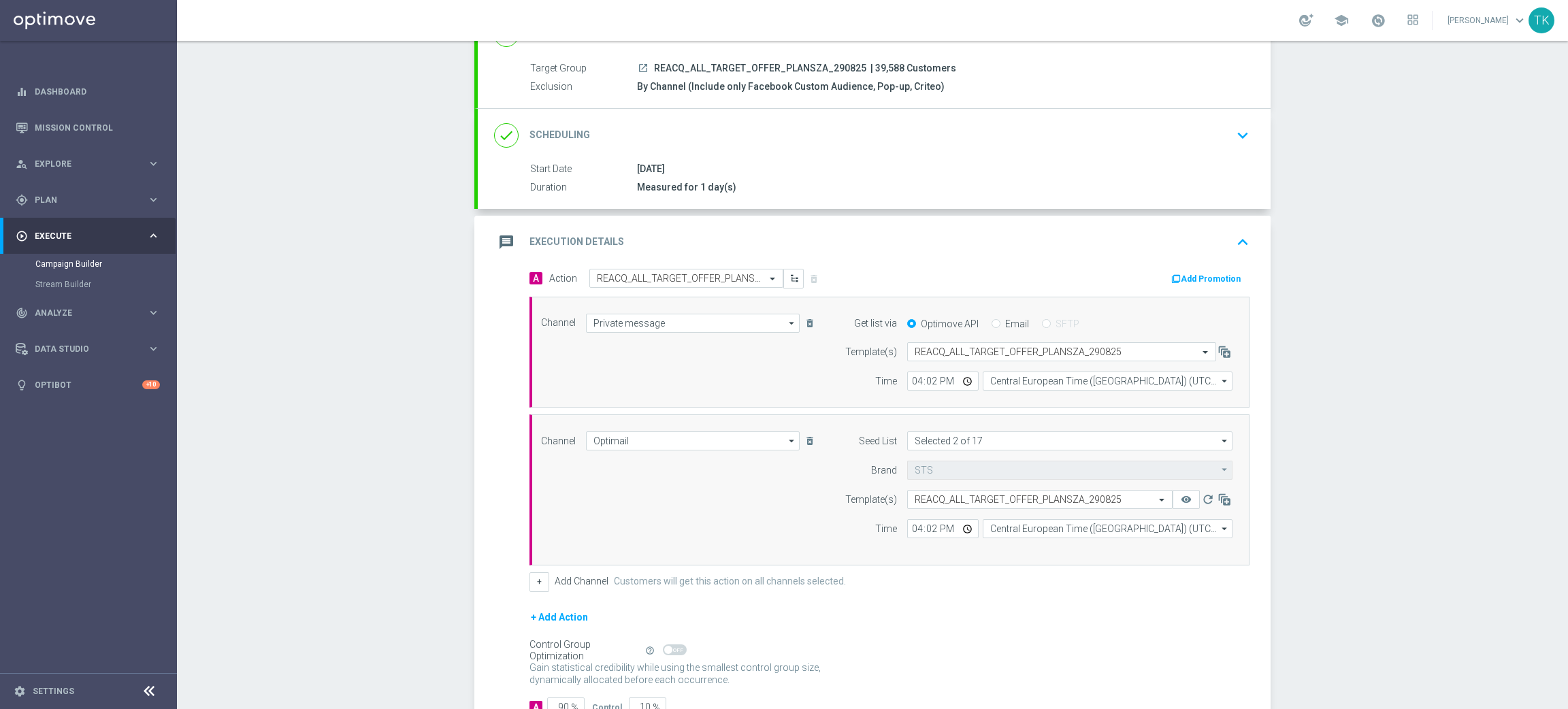
scroll to position [213, 0]
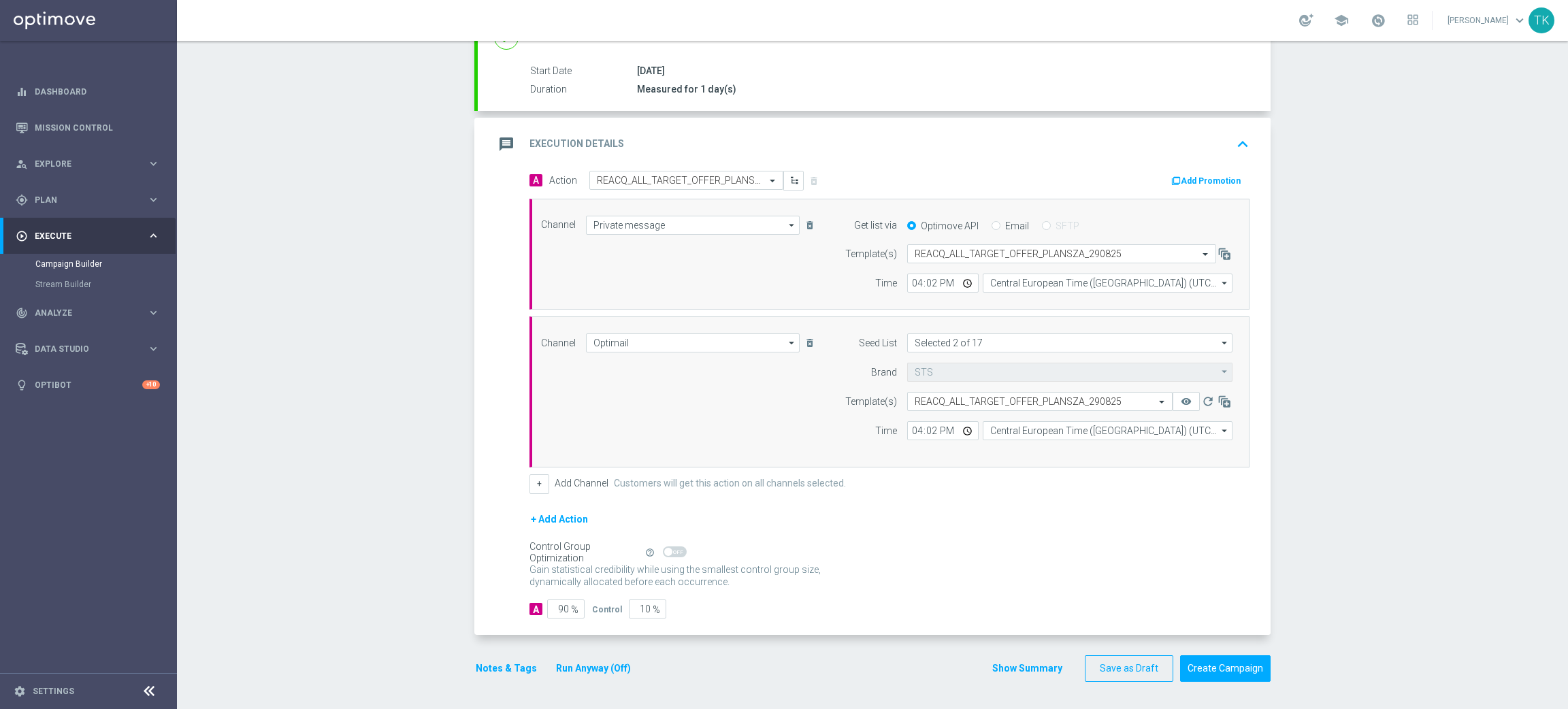
click at [502, 667] on button "Notes & Tags" at bounding box center [506, 668] width 64 height 17
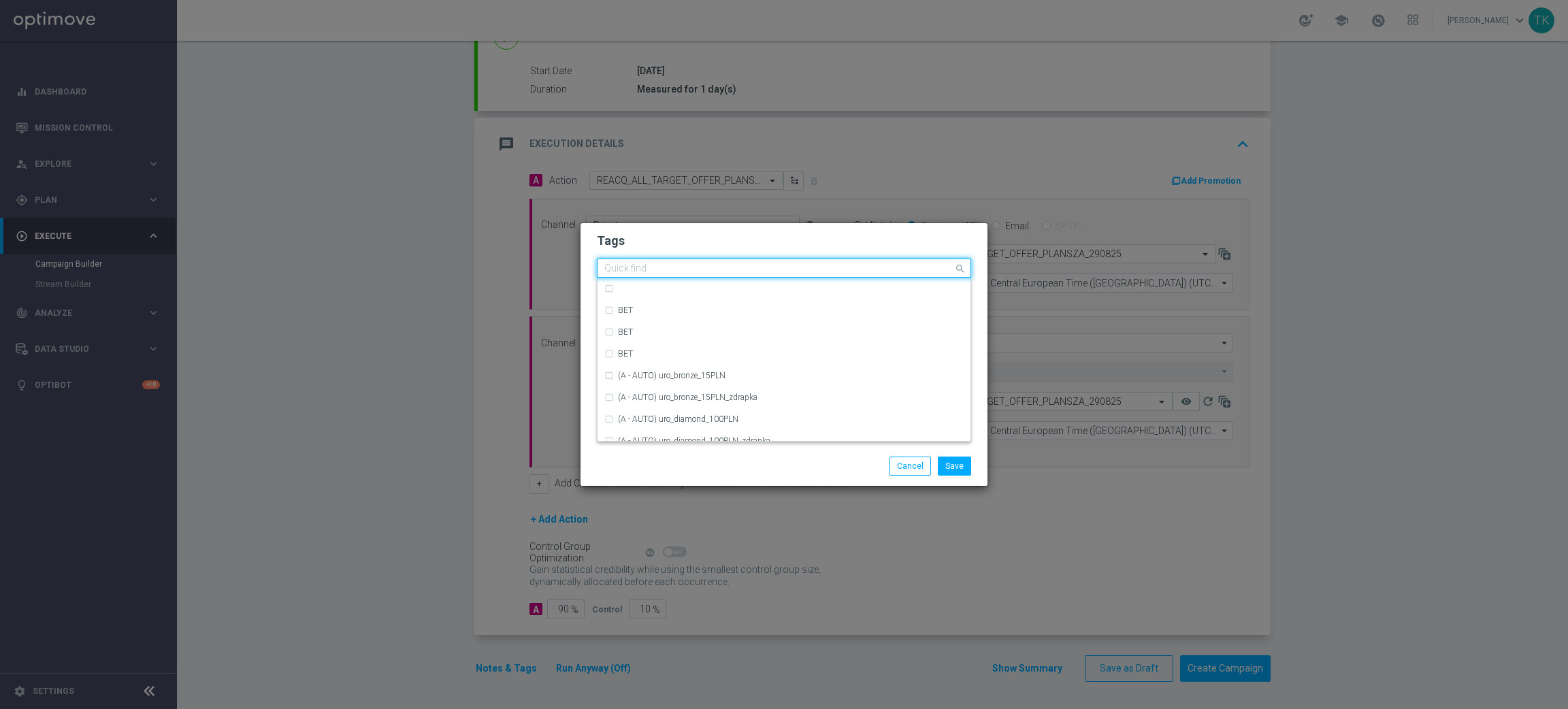
click at [654, 270] on input "text" at bounding box center [779, 269] width 349 height 12
type input "e"
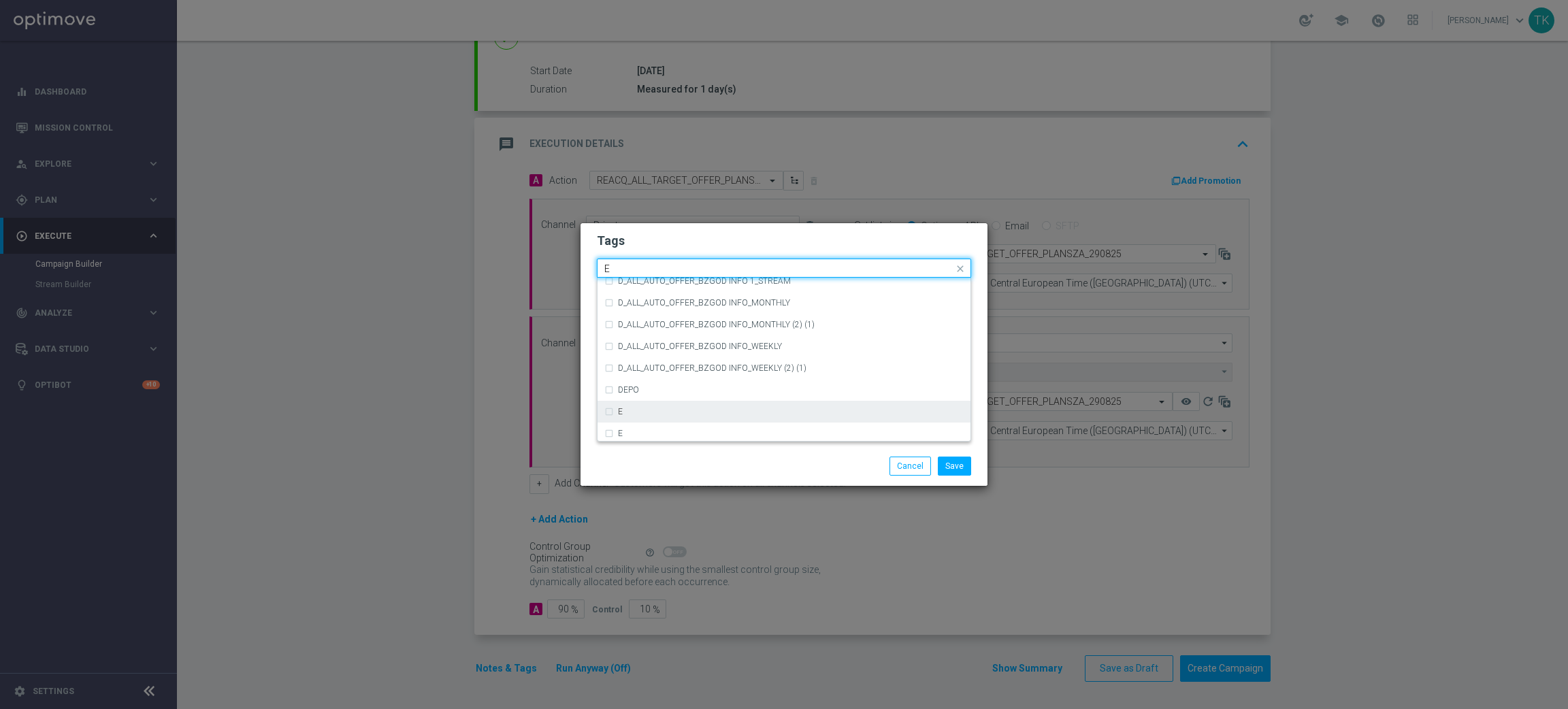
click at [639, 416] on div "E" at bounding box center [784, 411] width 360 height 21
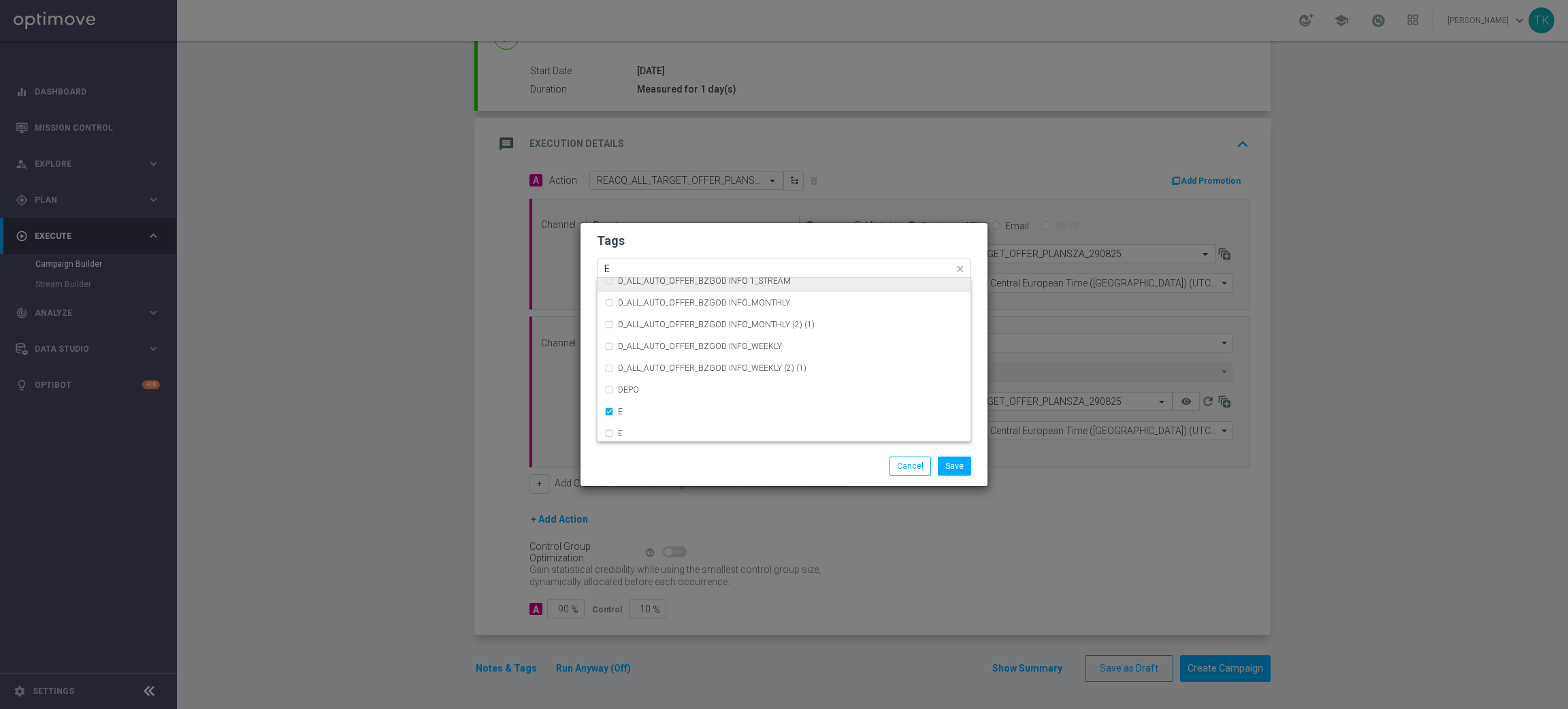
click at [626, 265] on input "E" at bounding box center [779, 269] width 349 height 12
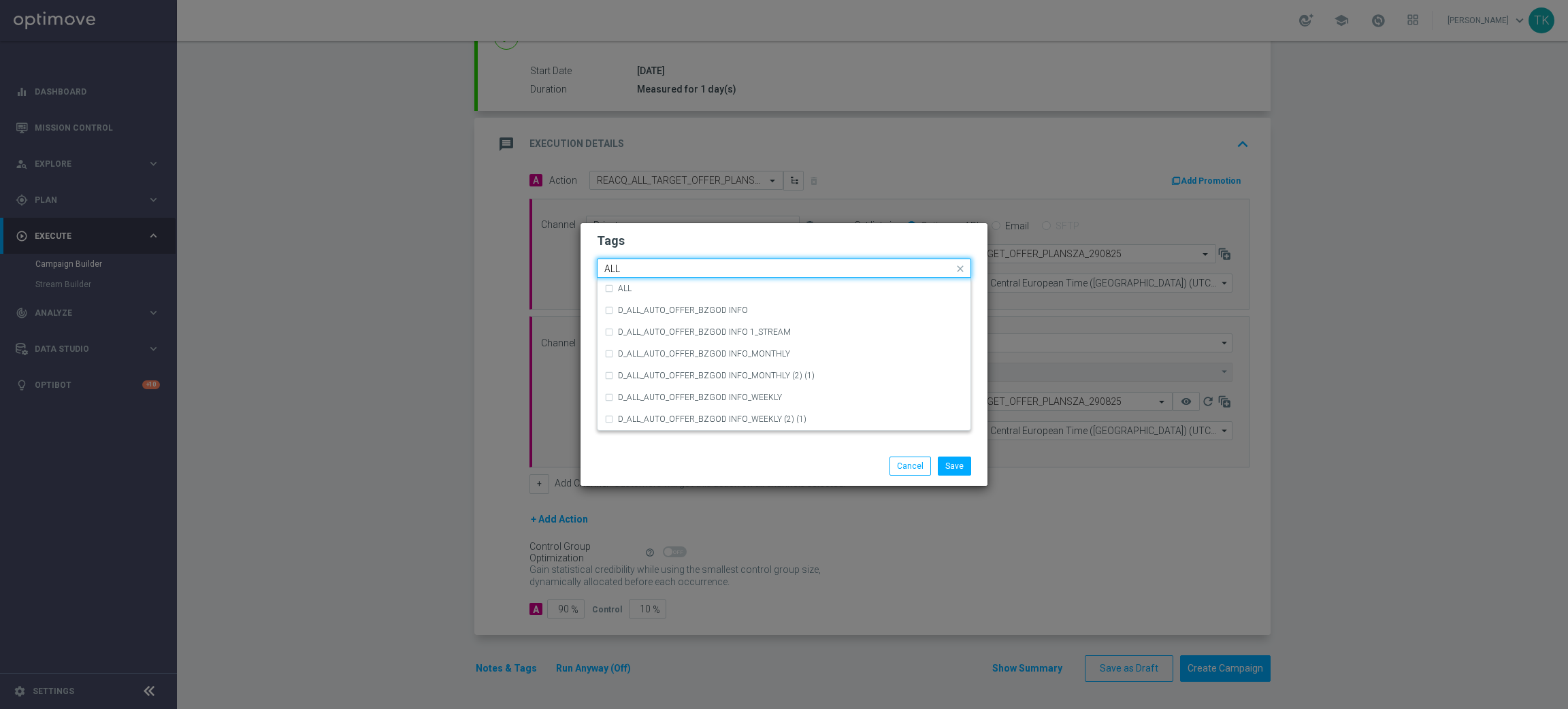
scroll to position [0, 0]
click at [629, 285] on label "ALL" at bounding box center [624, 288] width 13 height 8
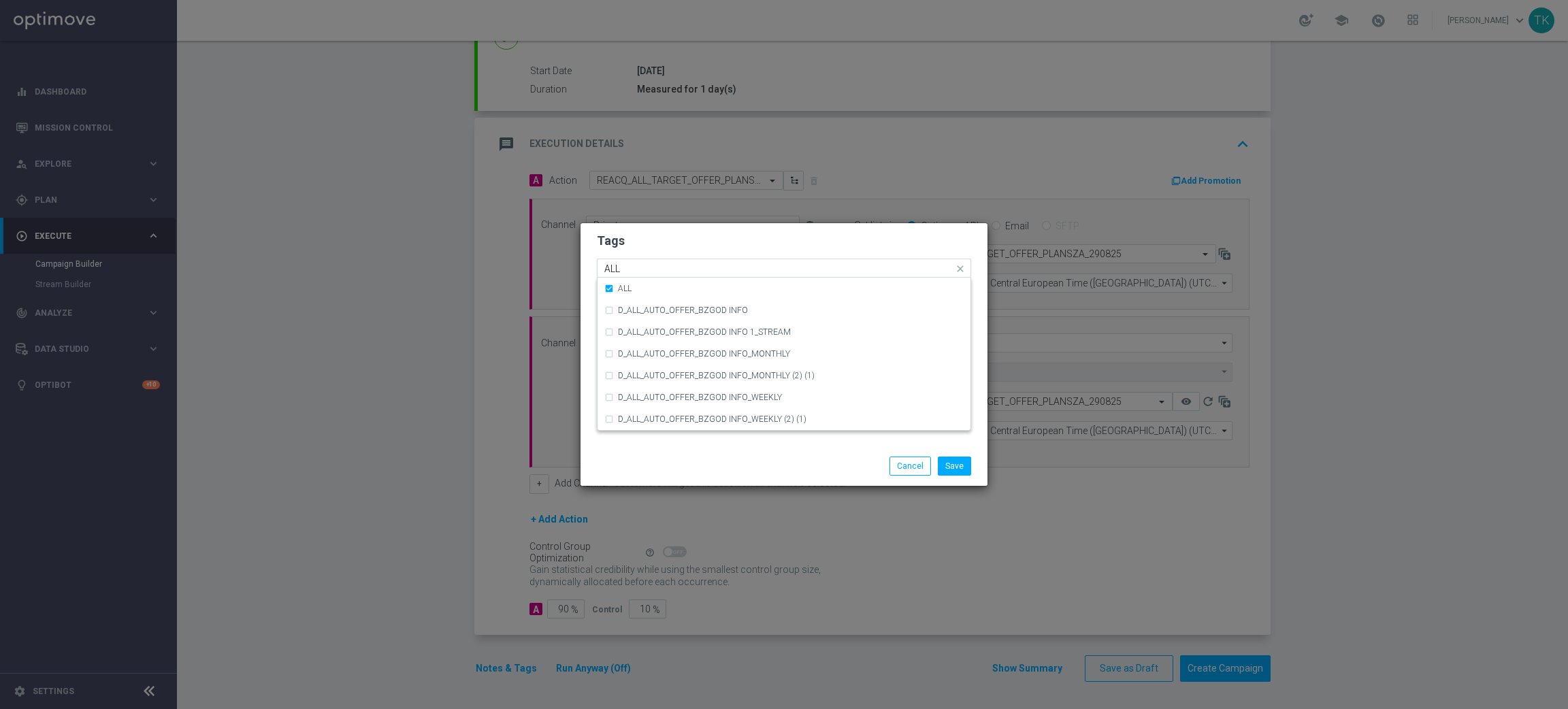
click at [635, 265] on input "ALL" at bounding box center [779, 269] width 349 height 12
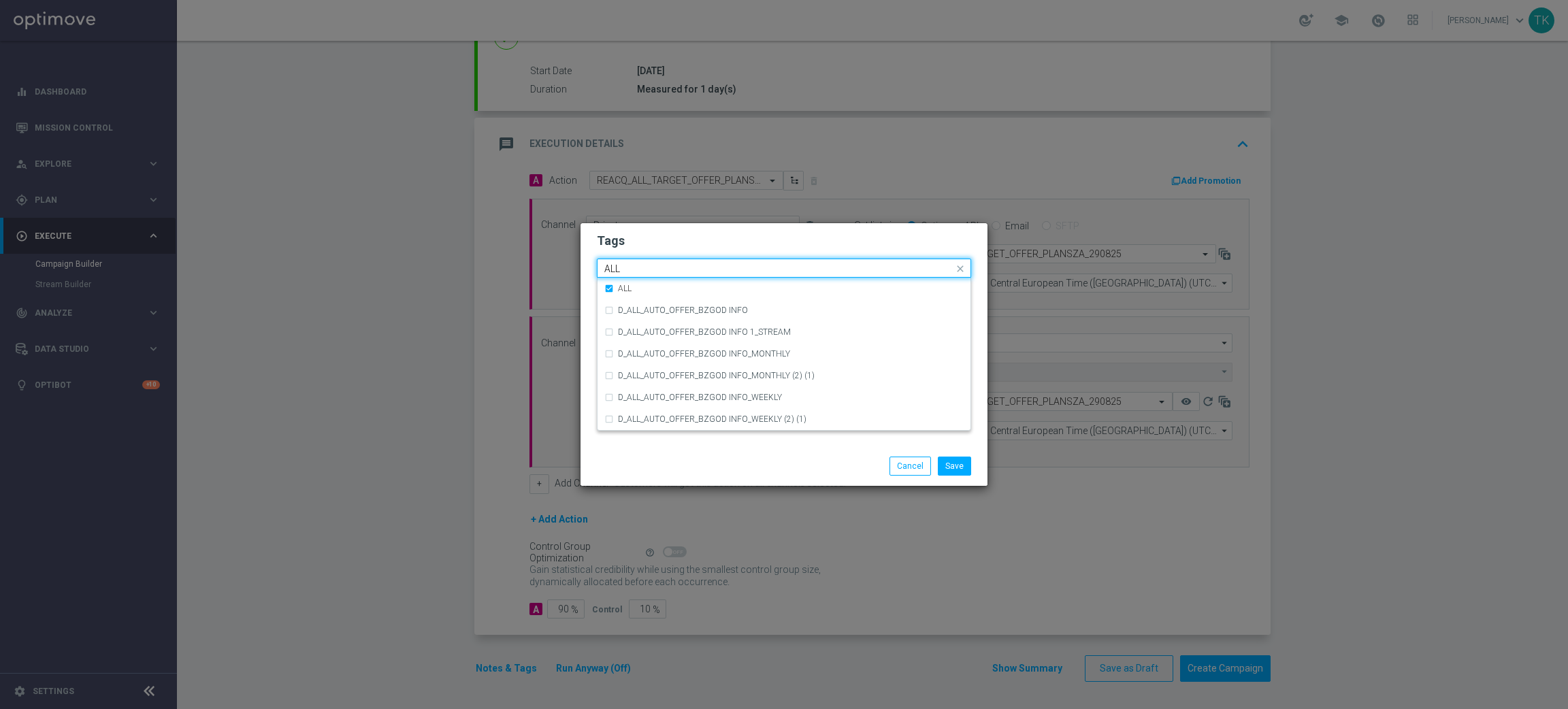
click at [635, 265] on input "ALL" at bounding box center [779, 269] width 349 height 12
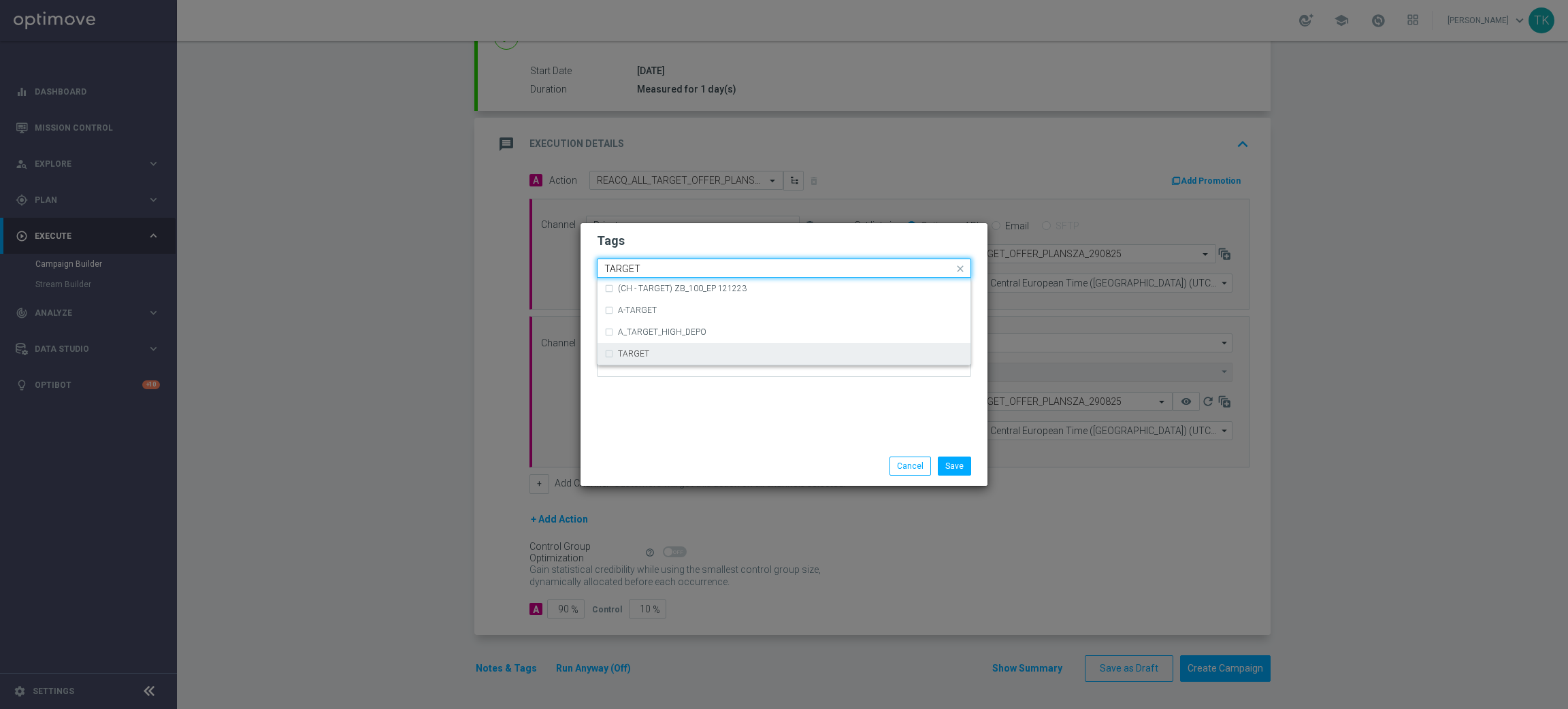
click at [647, 352] on label "TARGET" at bounding box center [633, 353] width 31 height 8
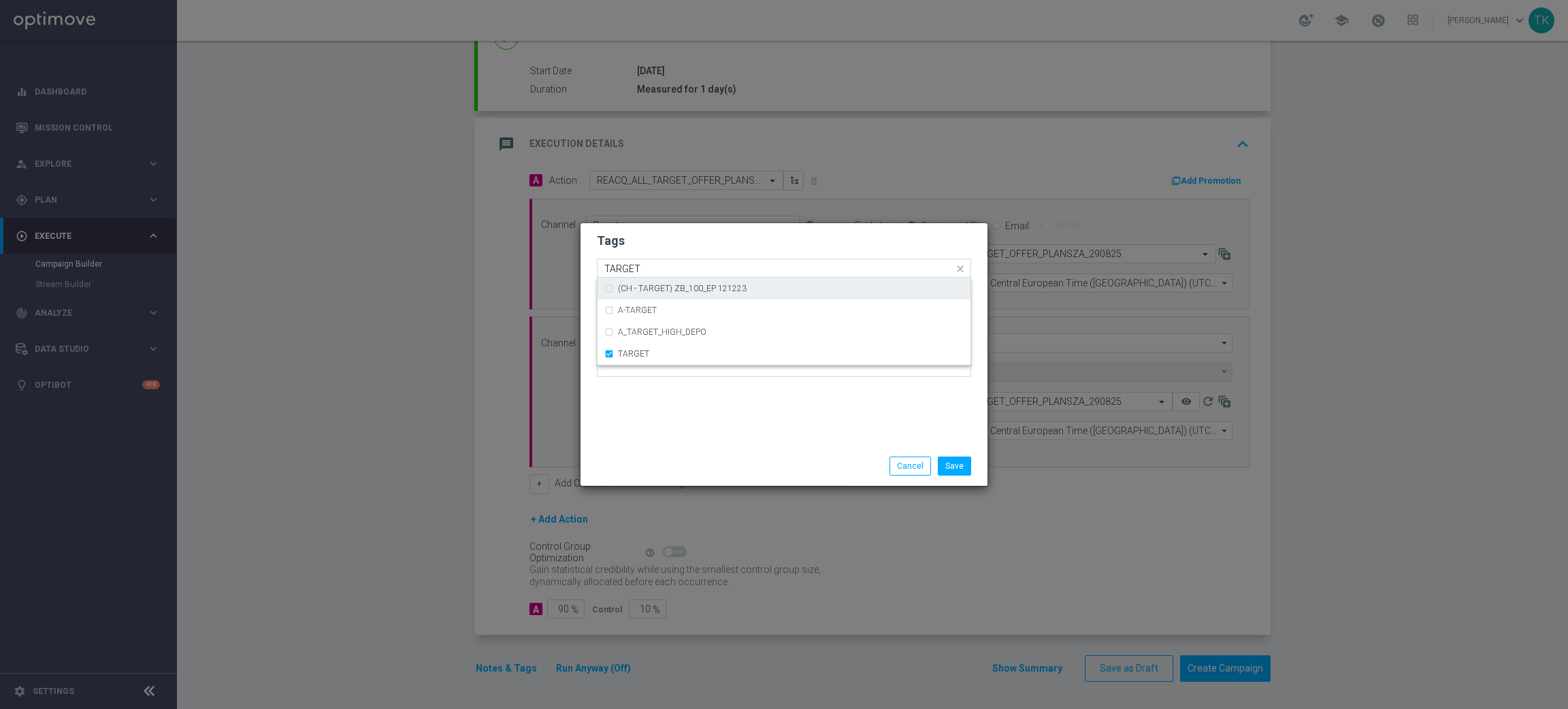
click at [633, 273] on input "TARGET" at bounding box center [779, 269] width 349 height 12
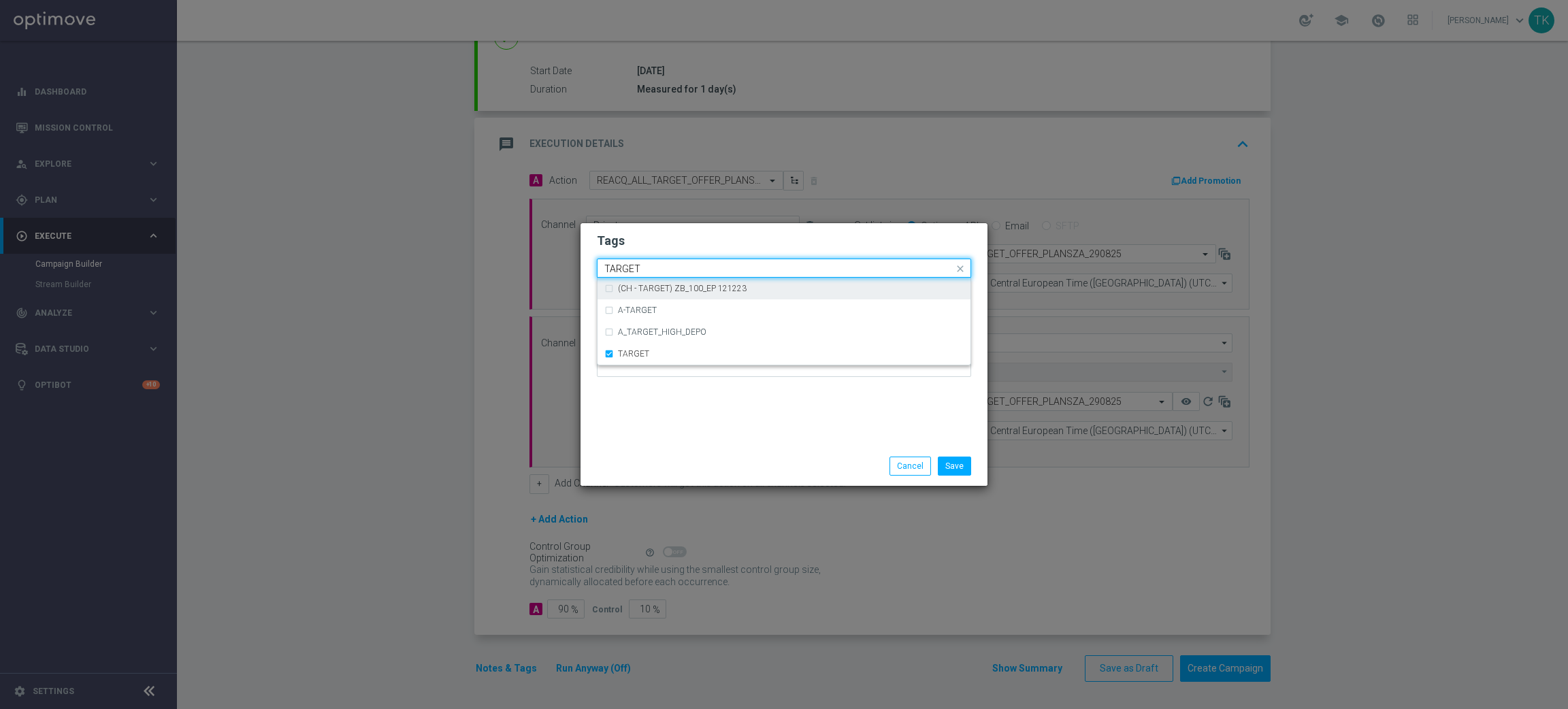
click at [633, 273] on input "TARGET" at bounding box center [779, 269] width 349 height 12
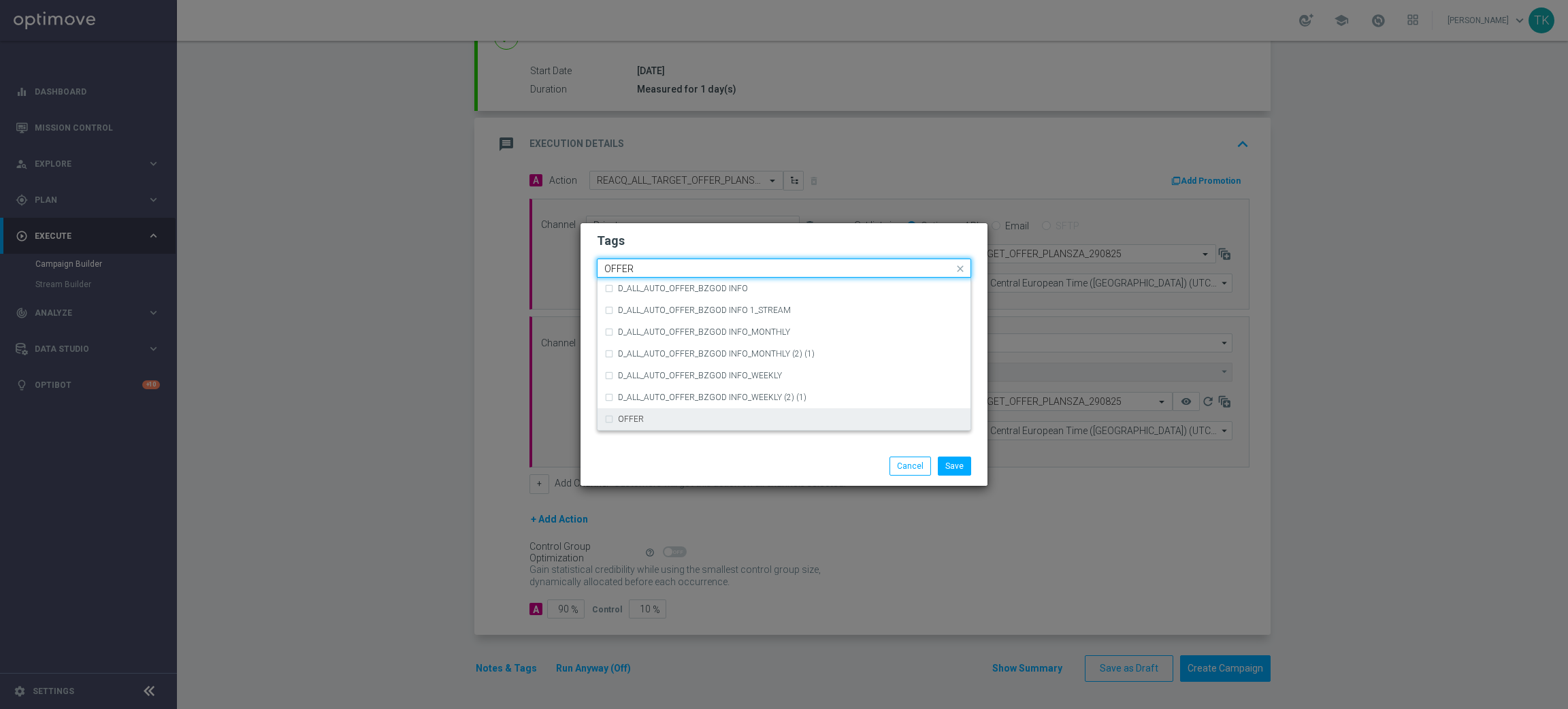
click at [640, 414] on div "OFFER" at bounding box center [784, 419] width 360 height 21
type input "OFFER"
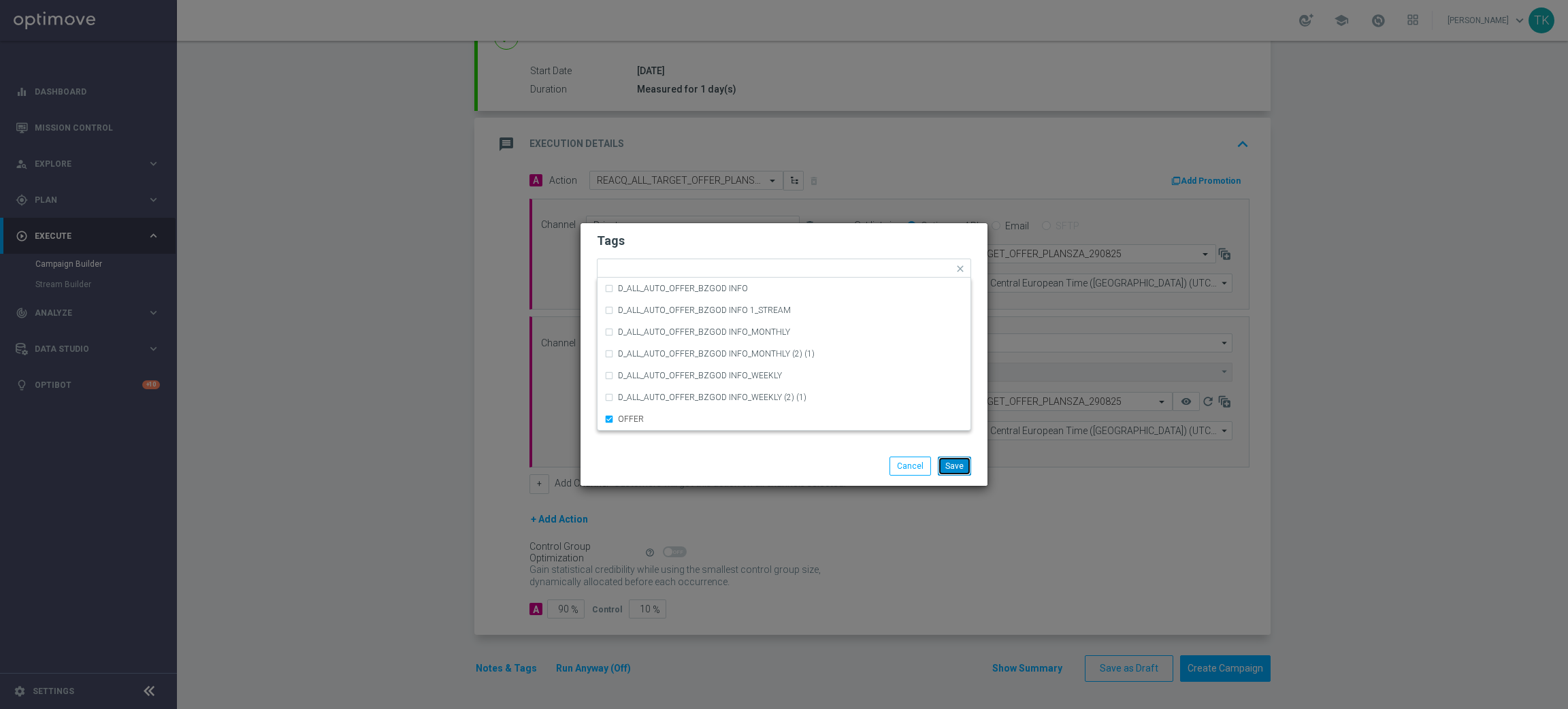
click at [948, 464] on button "Save" at bounding box center [954, 465] width 33 height 19
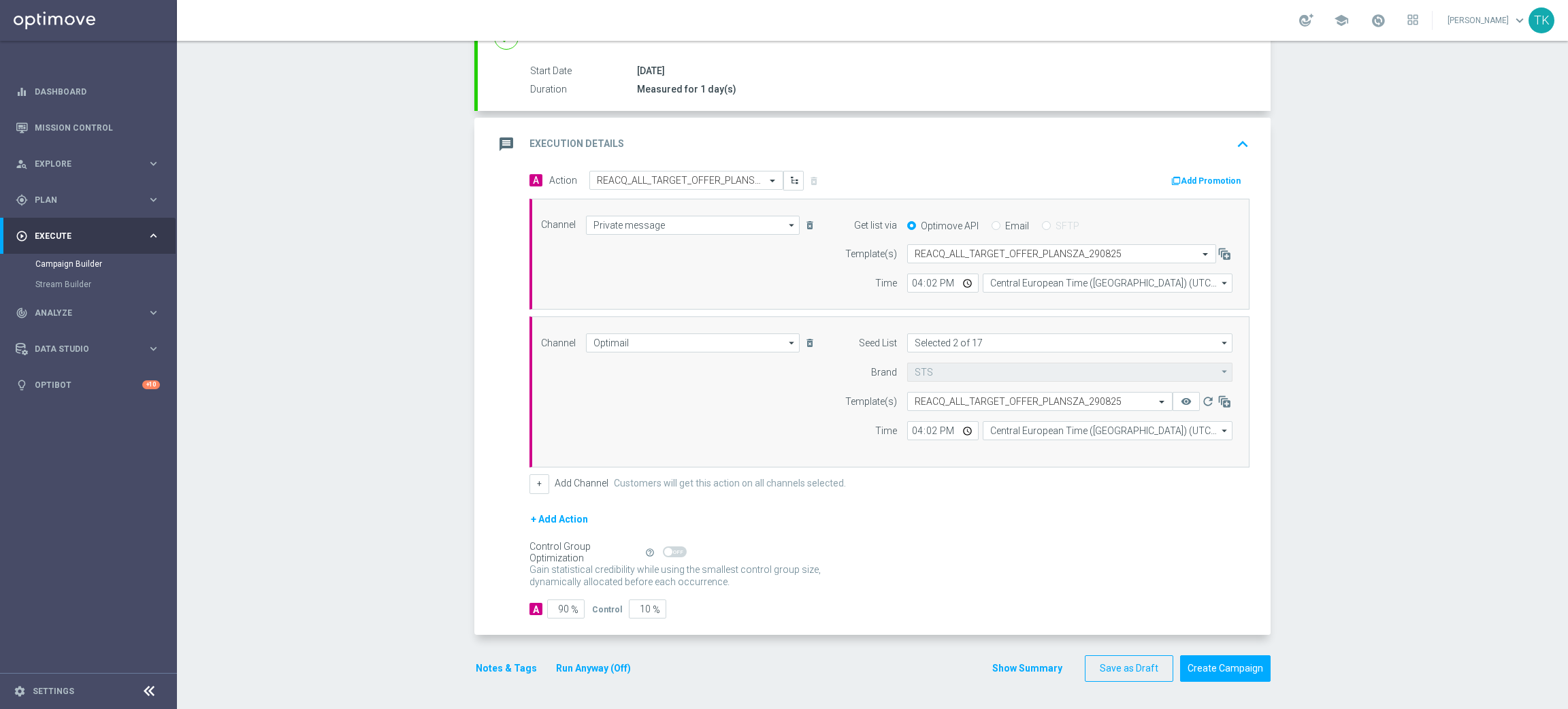
click at [492, 668] on button "Notes & Tags" at bounding box center [506, 668] width 64 height 17
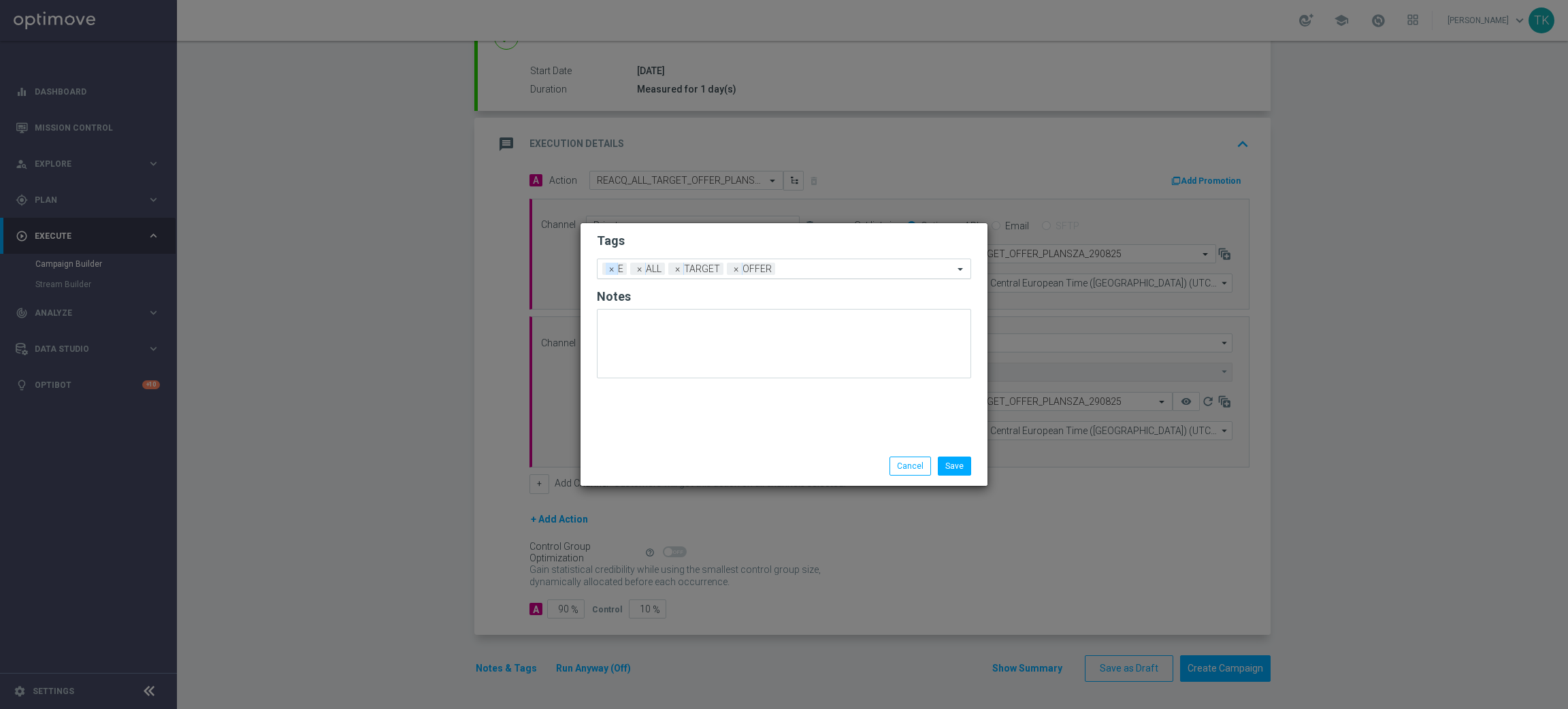
click at [612, 268] on span "×" at bounding box center [612, 269] width 12 height 12
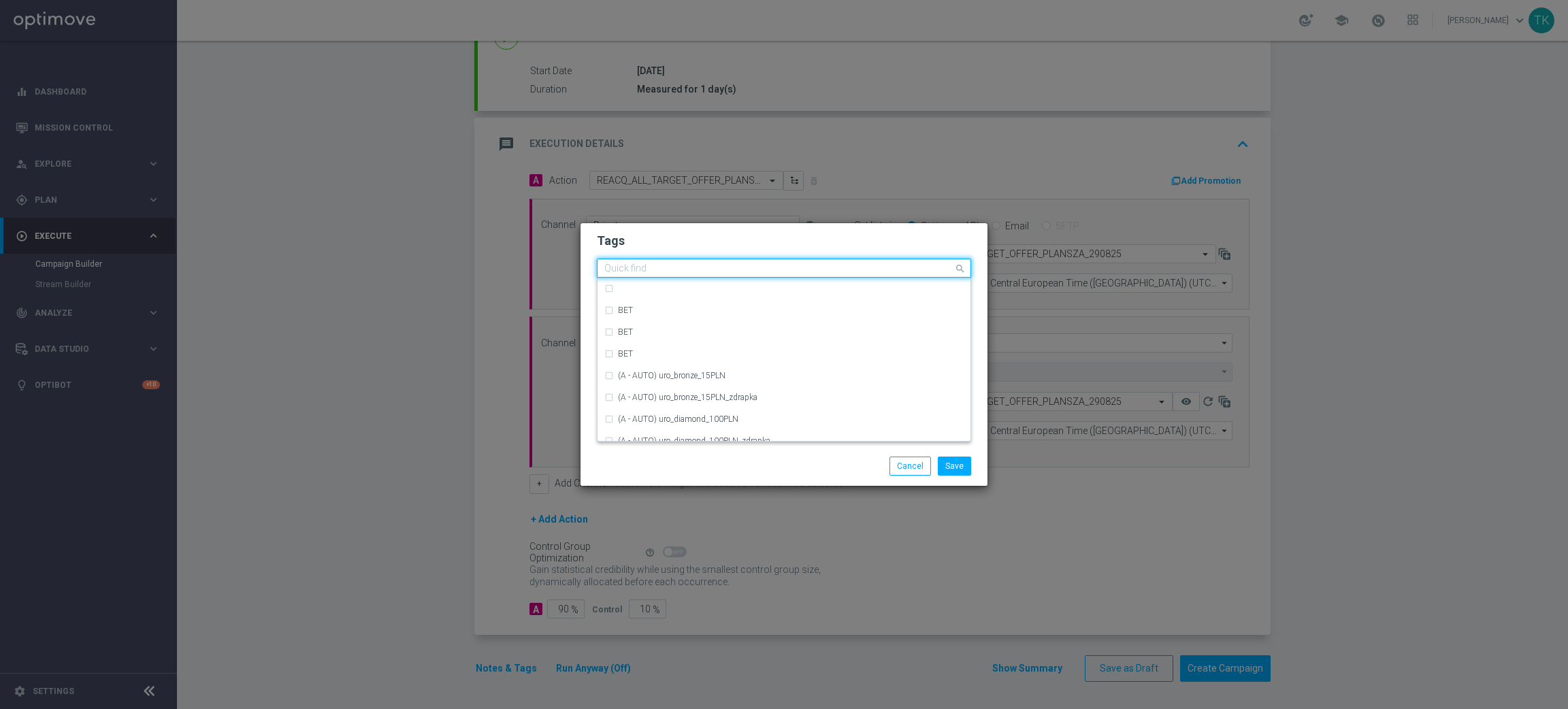
click at [788, 263] on input "text" at bounding box center [779, 269] width 349 height 12
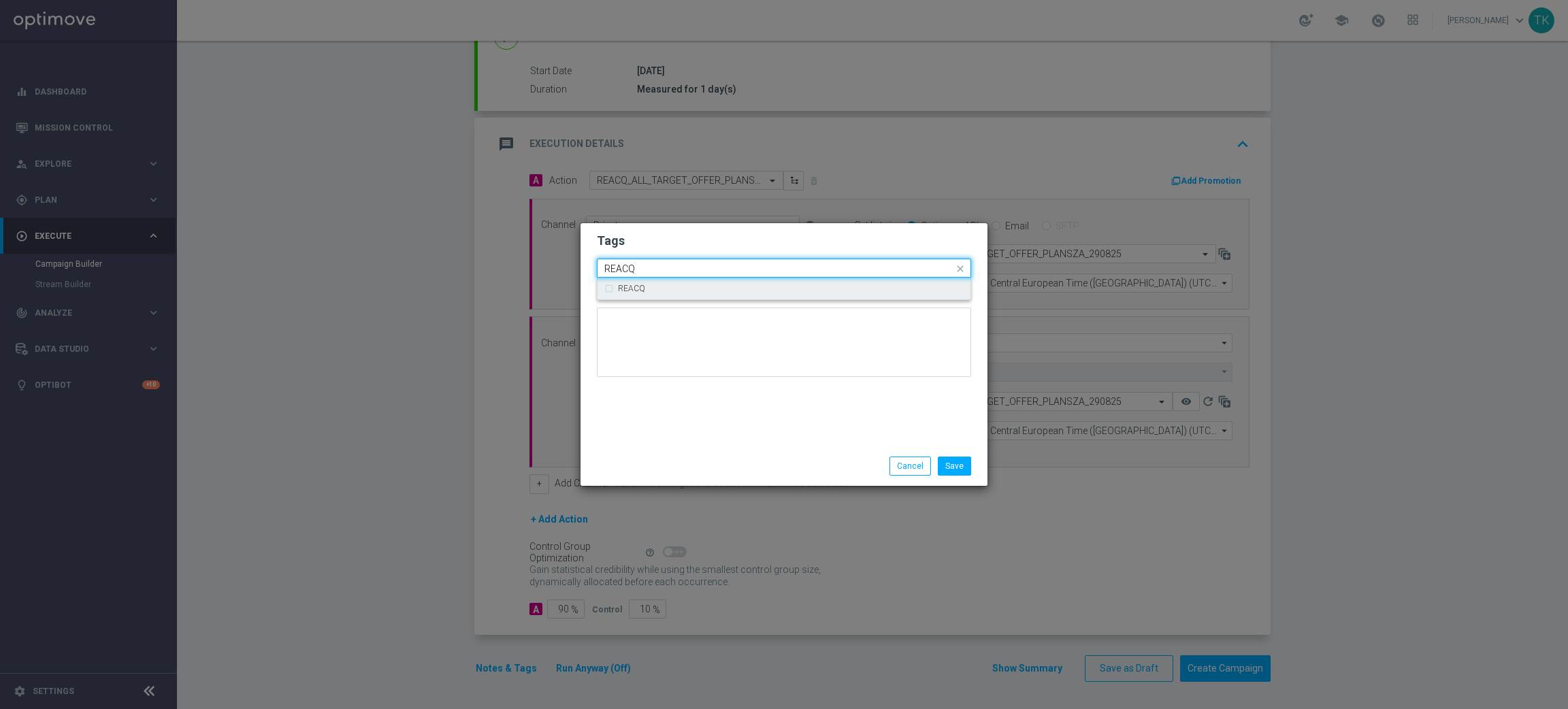
click at [691, 285] on div "REACQ" at bounding box center [790, 288] width 346 height 8
type input "REACQ"
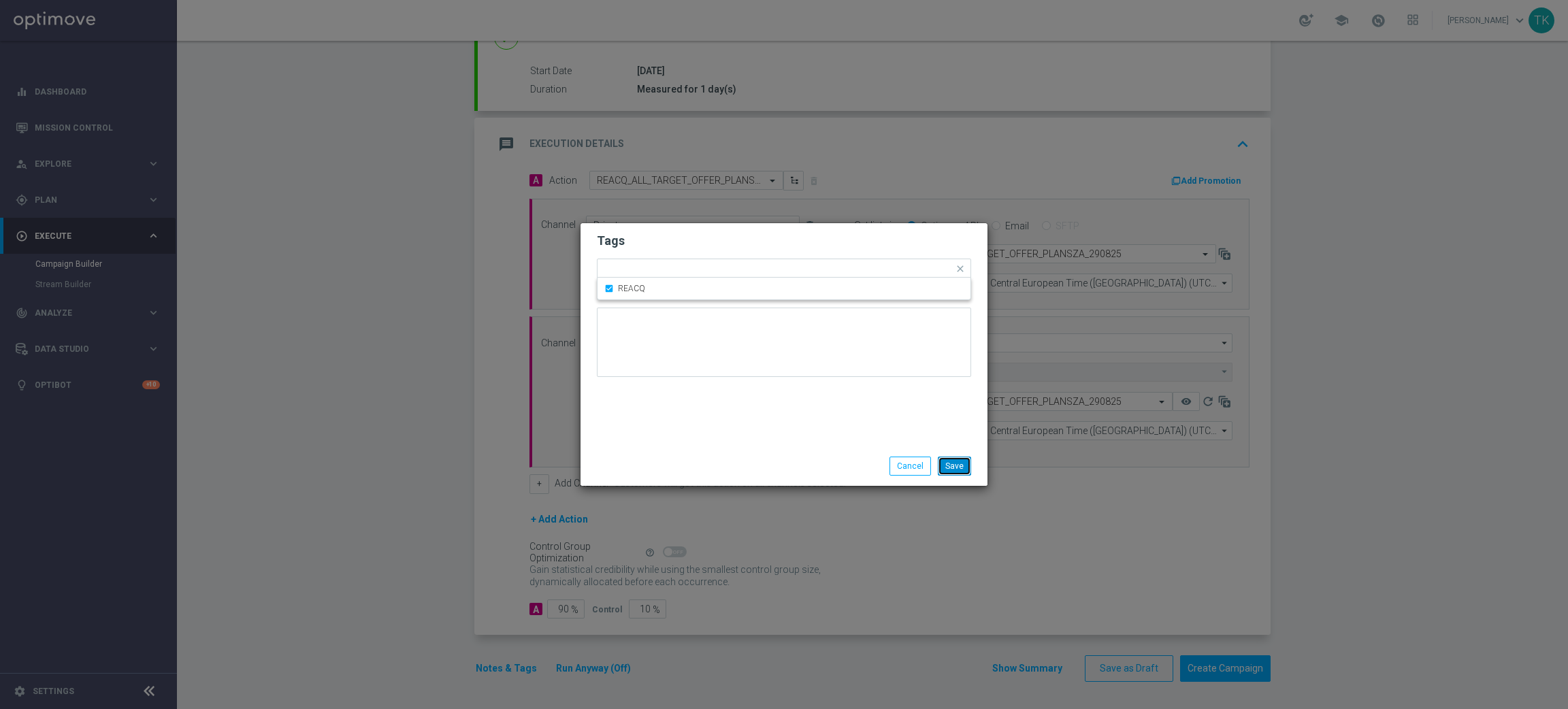
click at [945, 470] on button "Save" at bounding box center [954, 465] width 33 height 19
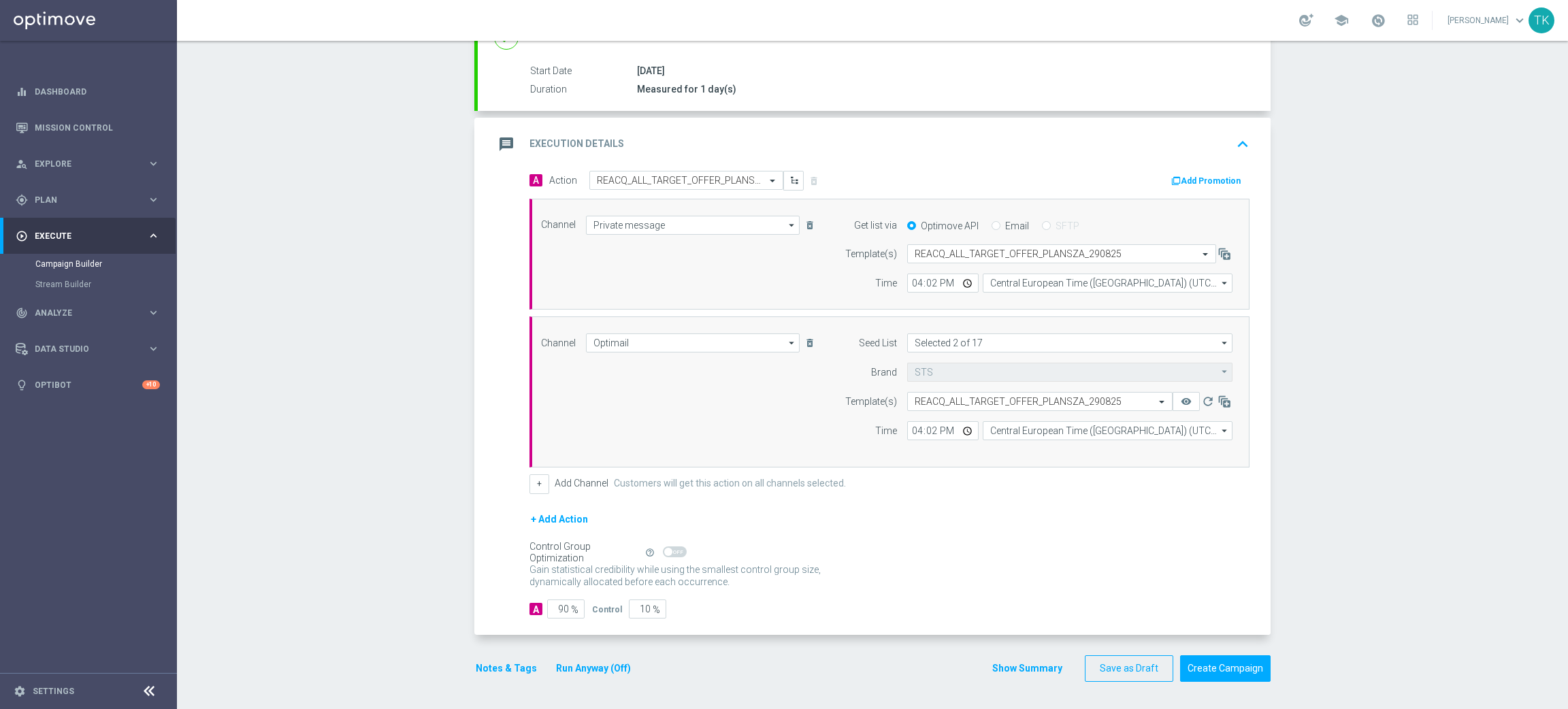
click at [1007, 667] on button "Show Summary" at bounding box center [1027, 669] width 71 height 16
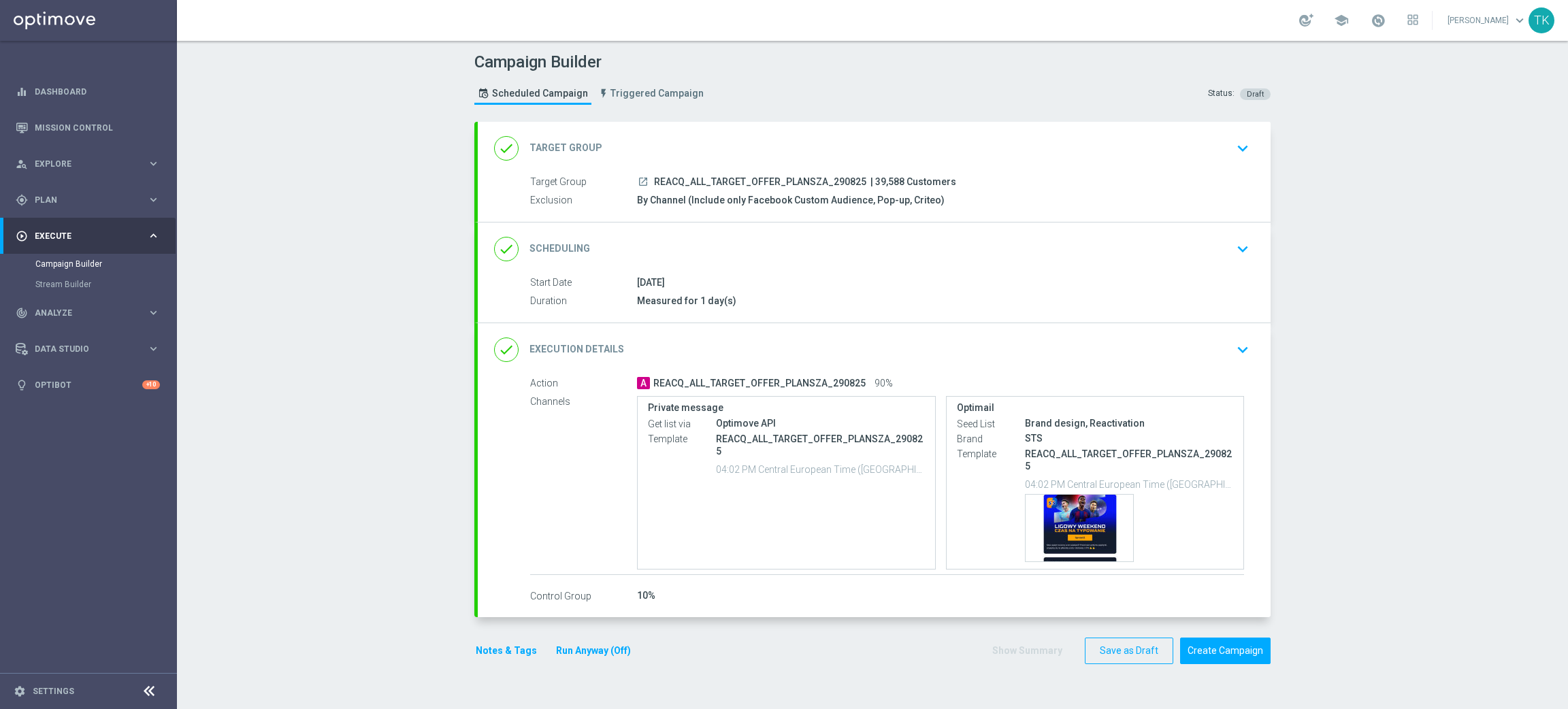
click at [699, 183] on span "REACQ_ALL_TARGET_OFFER_PLANSZA_290825" at bounding box center [760, 182] width 213 height 12
copy div "REACQ_ALL_TARGET_OFFER_PLANSZA_290825"
click at [786, 103] on div "Campaign Builder Scheduled Campaign Triggered Campaign Status: Draft" at bounding box center [873, 80] width 817 height 62
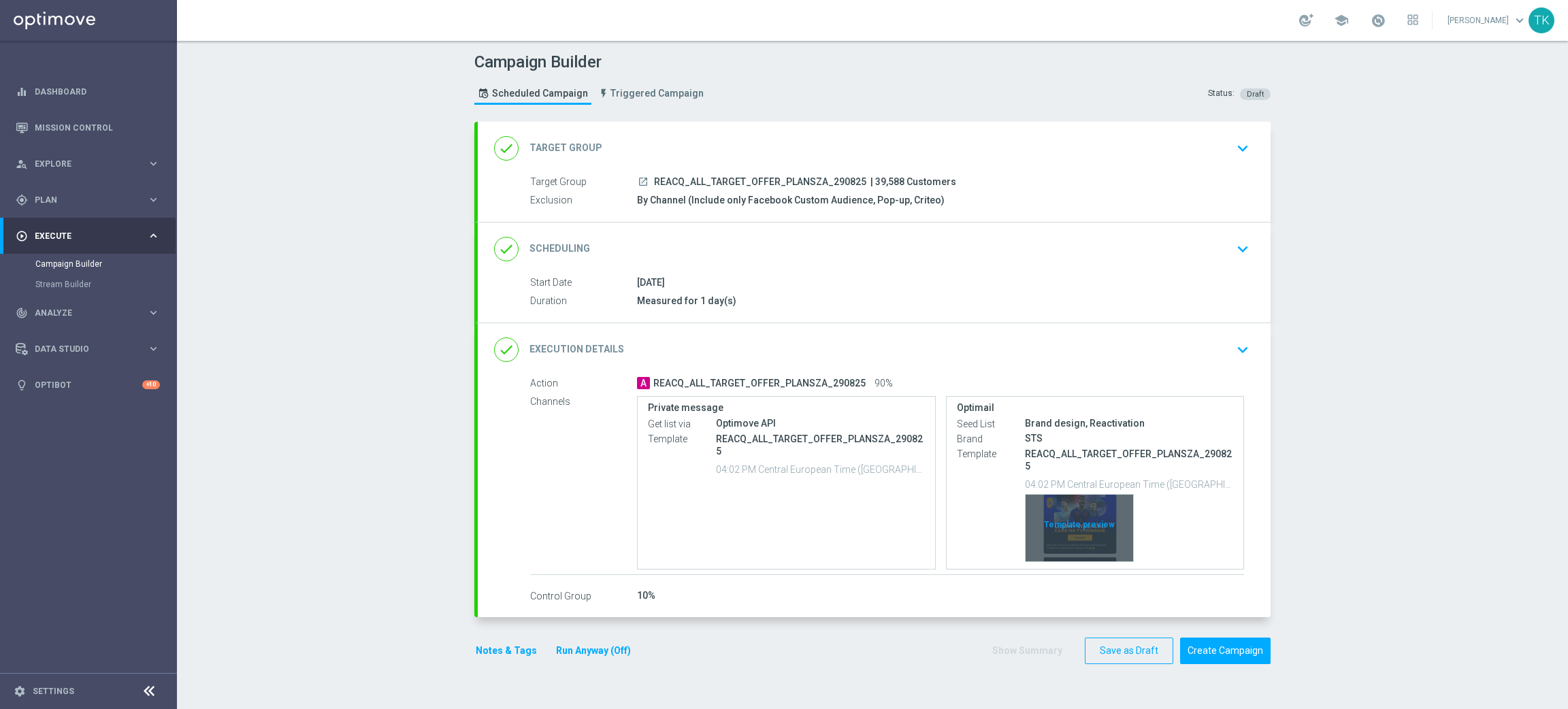
click at [1077, 495] on div "Template preview" at bounding box center [1079, 528] width 108 height 67
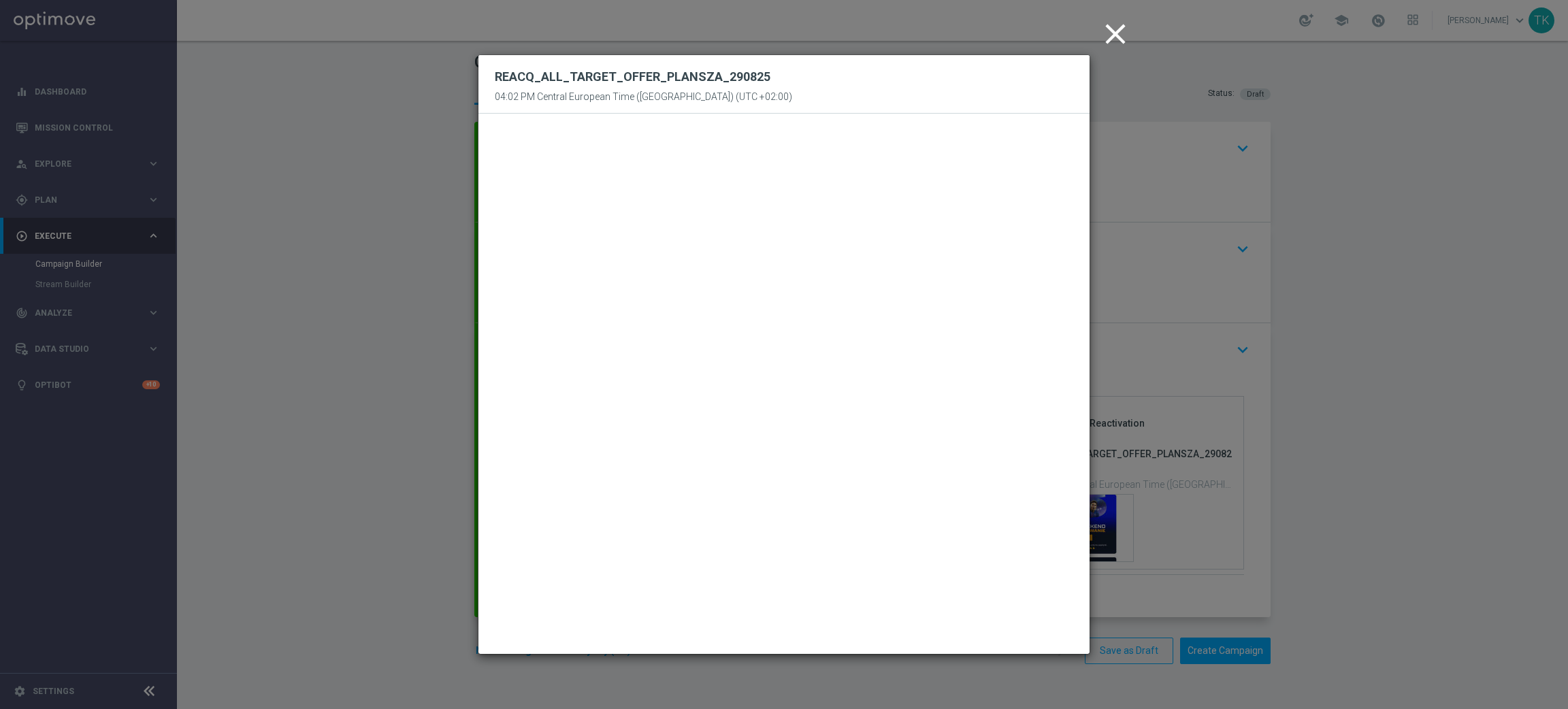
click at [1118, 39] on icon "close" at bounding box center [1115, 34] width 34 height 34
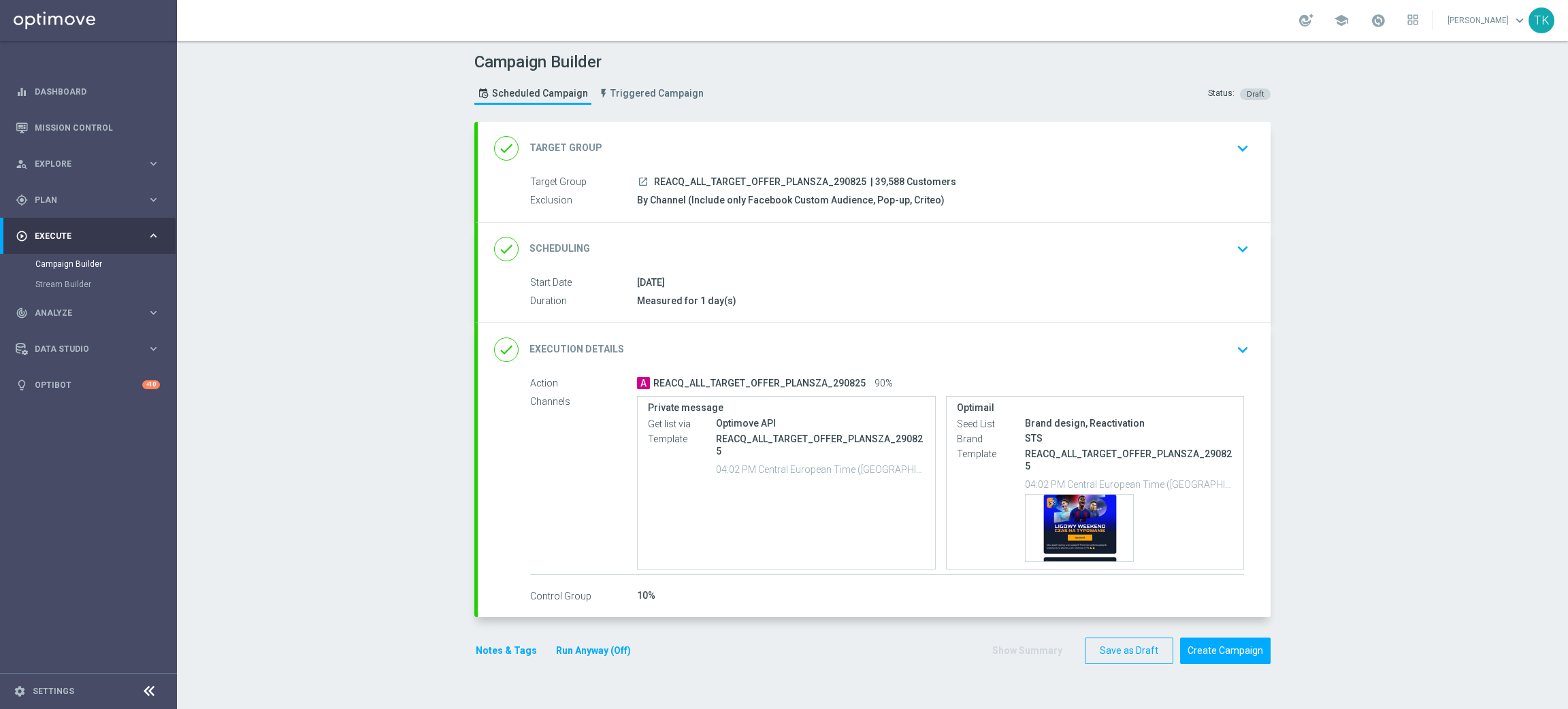
click at [495, 642] on button "Notes & Tags" at bounding box center [506, 650] width 64 height 17
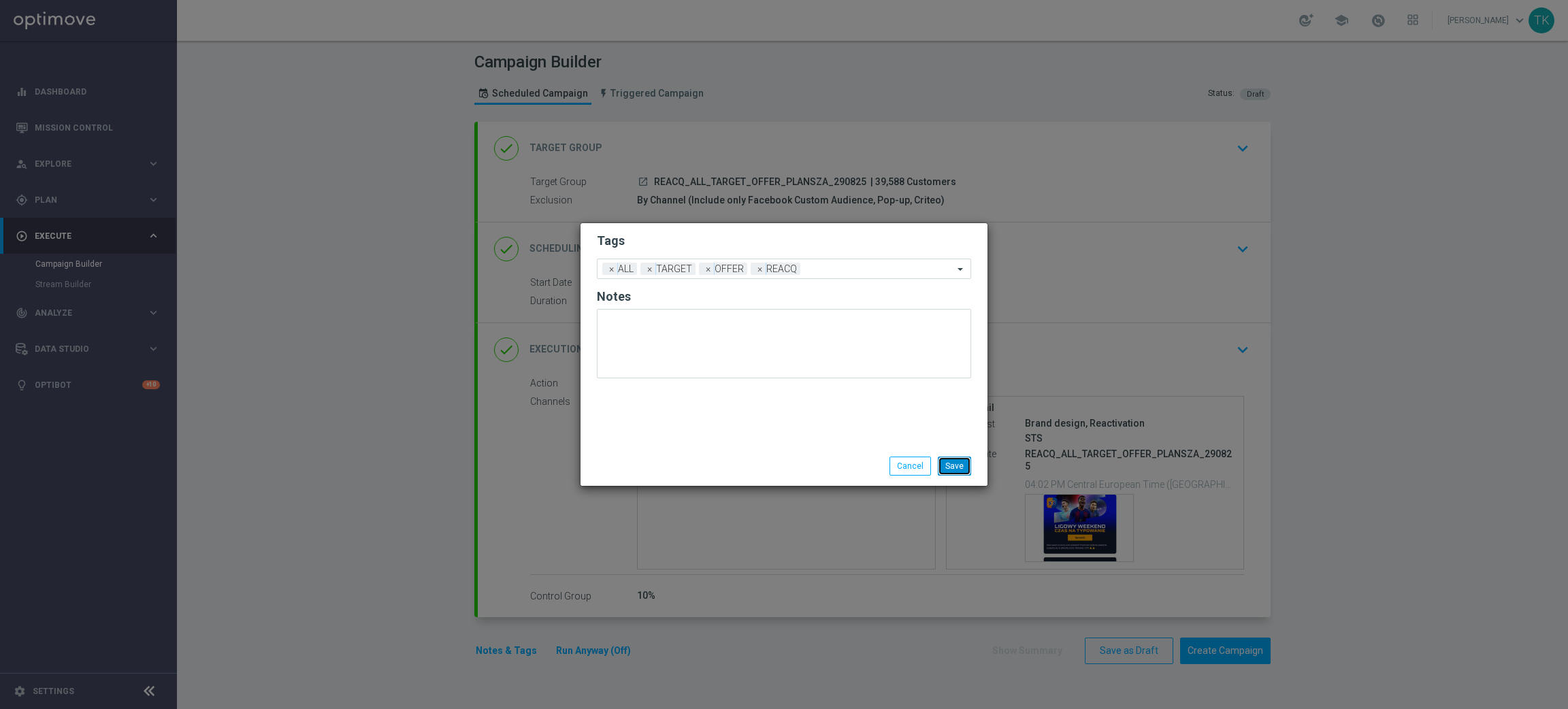
click at [950, 463] on button "Save" at bounding box center [954, 465] width 33 height 19
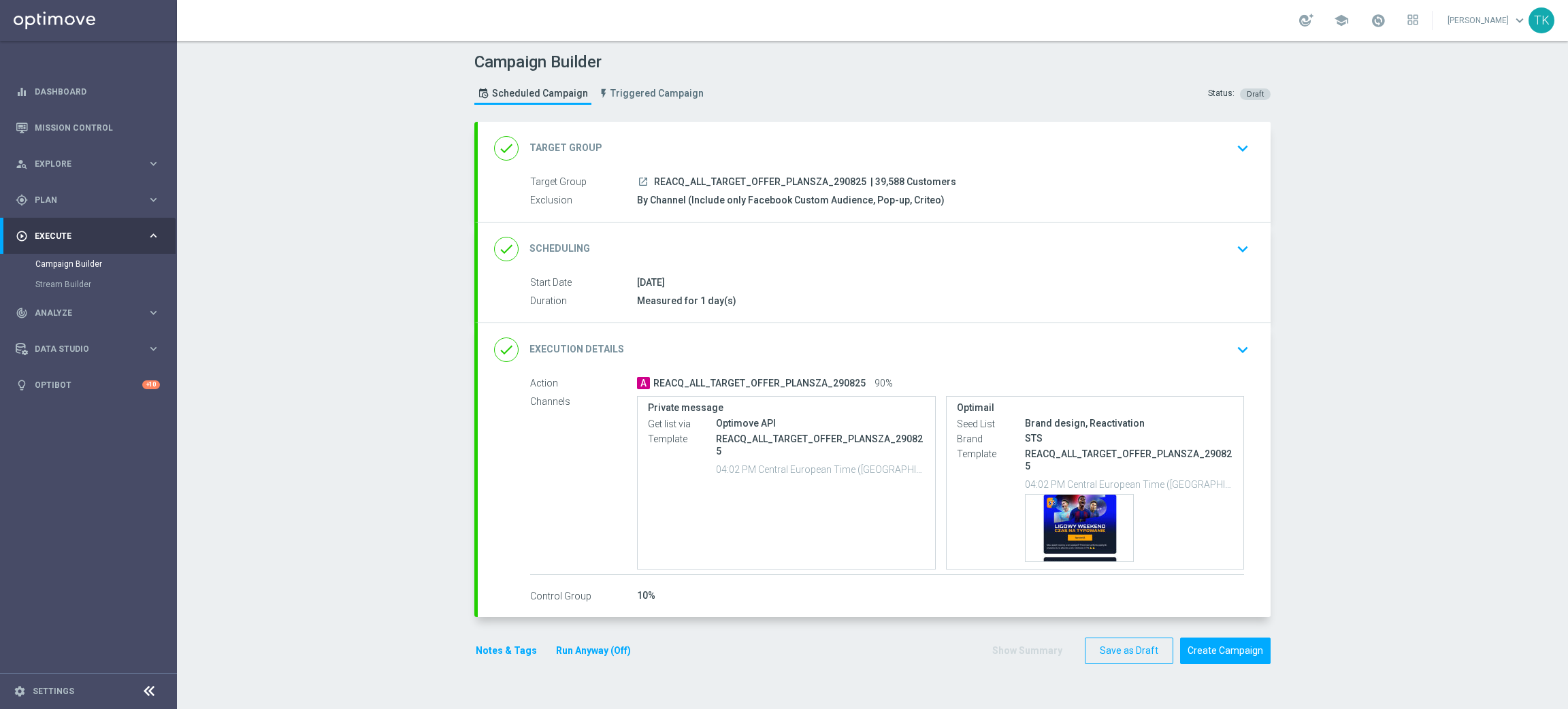
click at [788, 177] on span "REACQ_ALL_TARGET_OFFER_PLANSZA_290825" at bounding box center [760, 182] width 213 height 12
click at [505, 645] on button "Notes & Tags" at bounding box center [506, 650] width 64 height 17
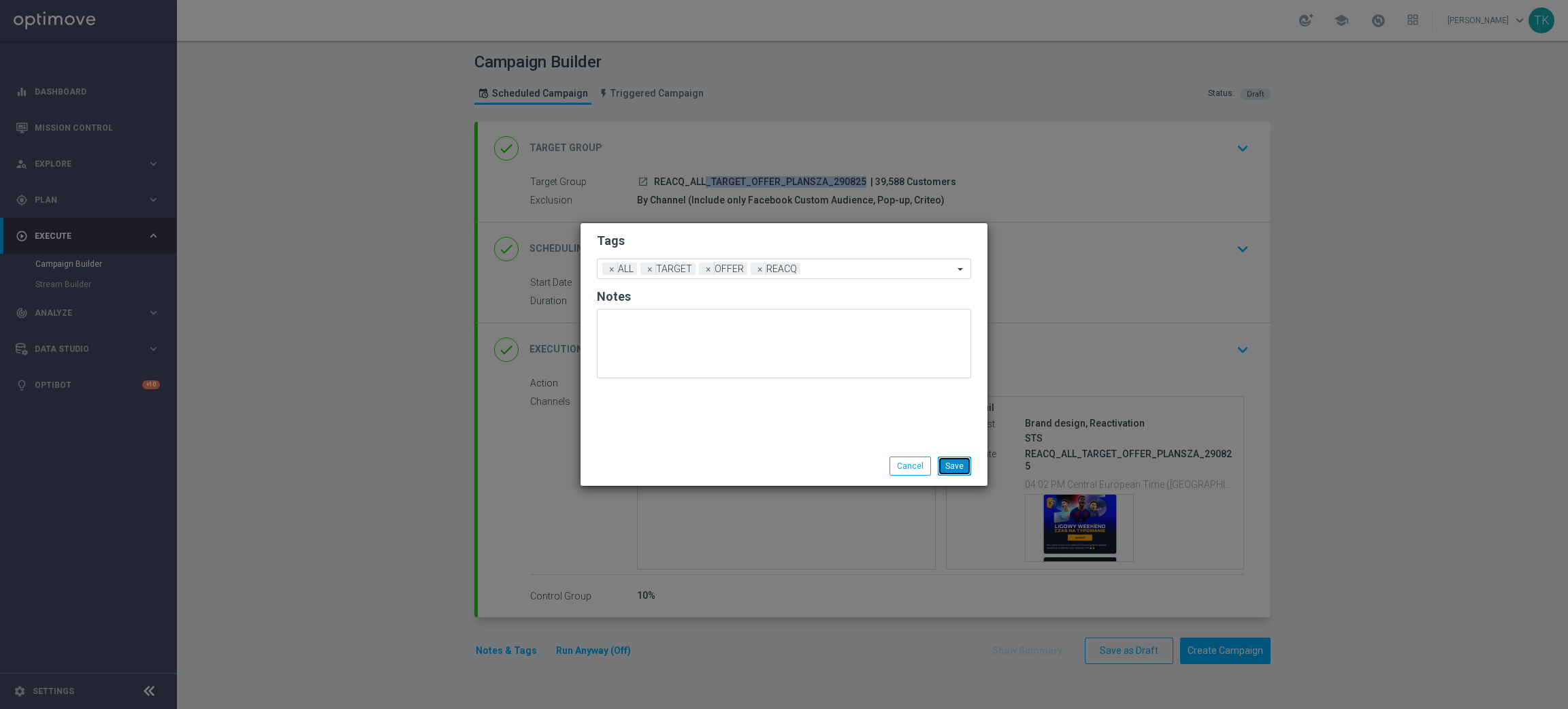
click at [942, 472] on button "Save" at bounding box center [954, 465] width 33 height 19
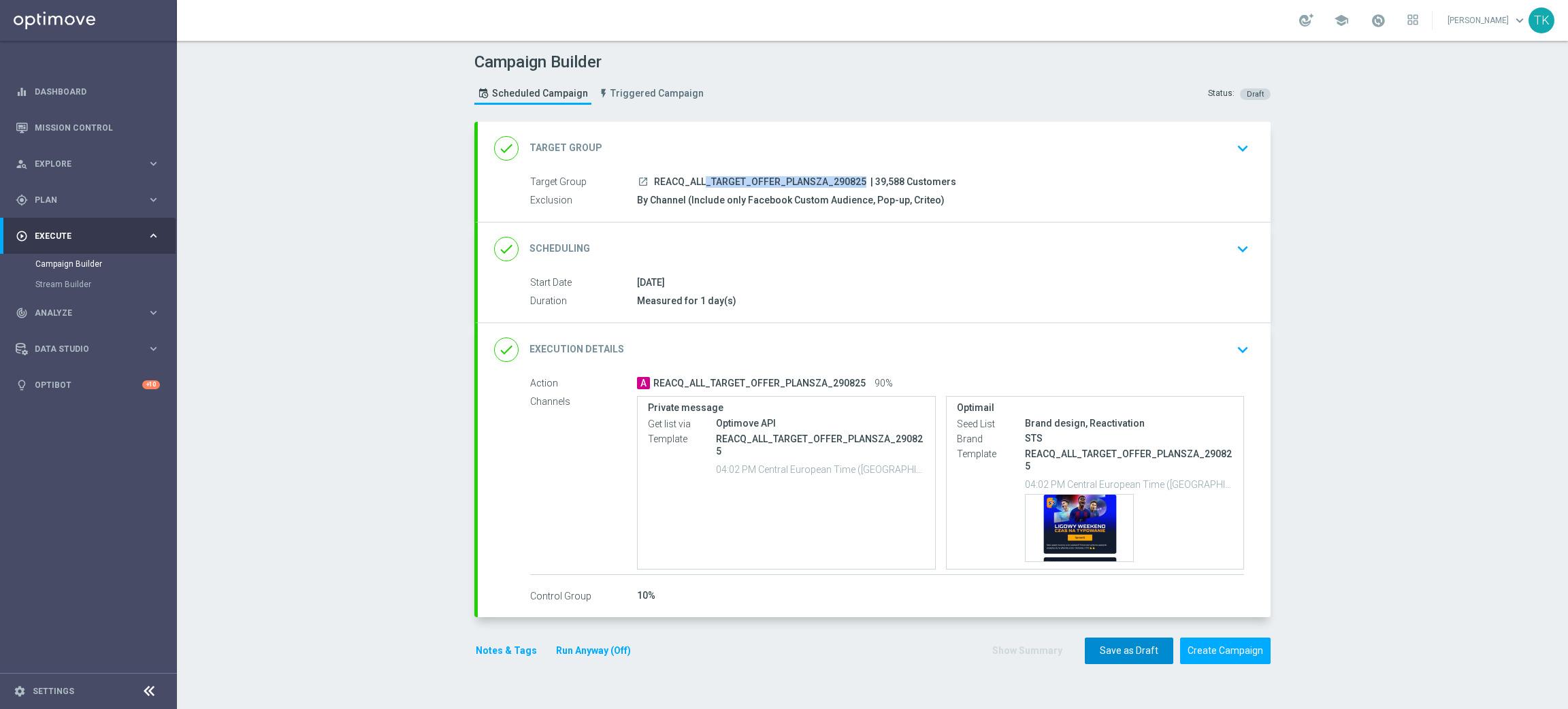
click at [1102, 638] on button "Save as Draft" at bounding box center [1128, 651] width 88 height 27
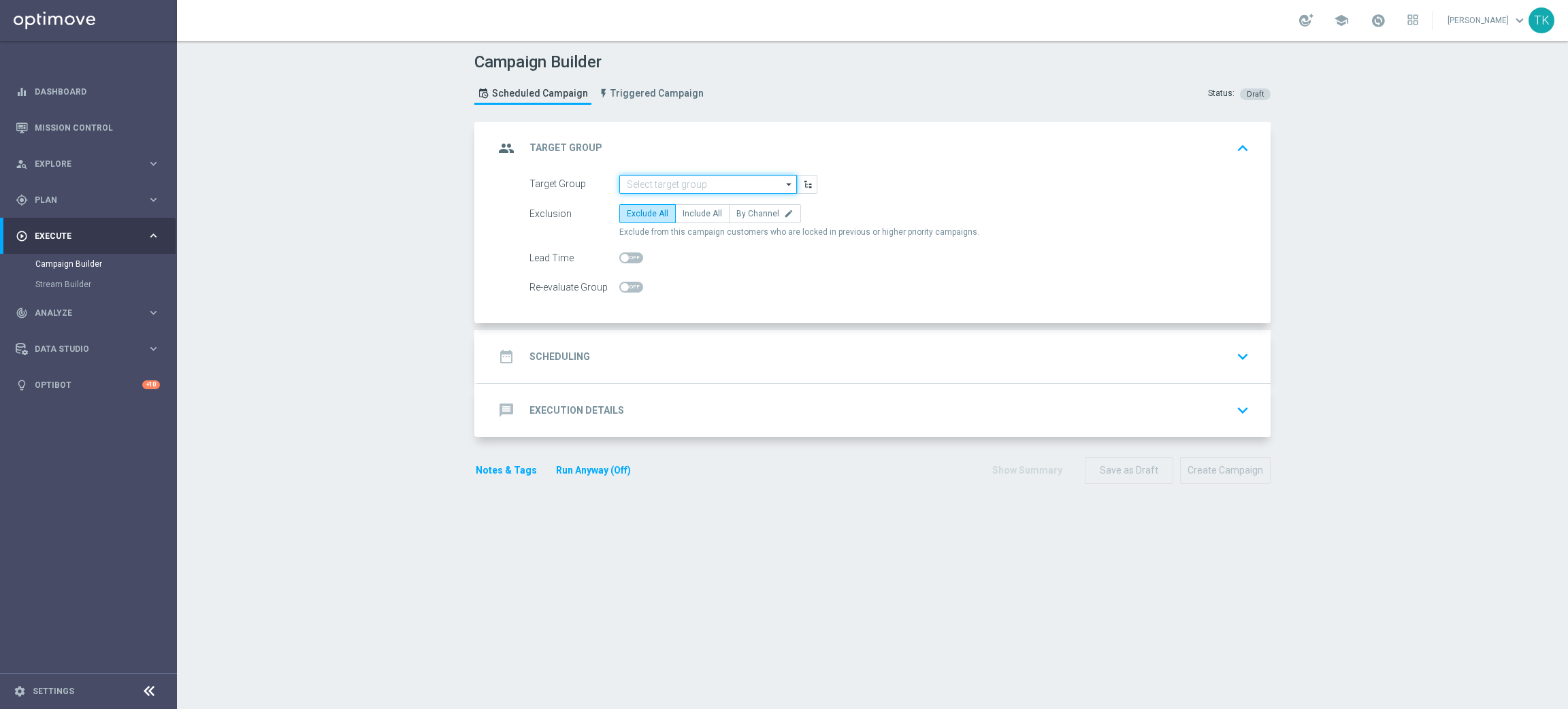
click at [626, 186] on input at bounding box center [708, 184] width 178 height 19
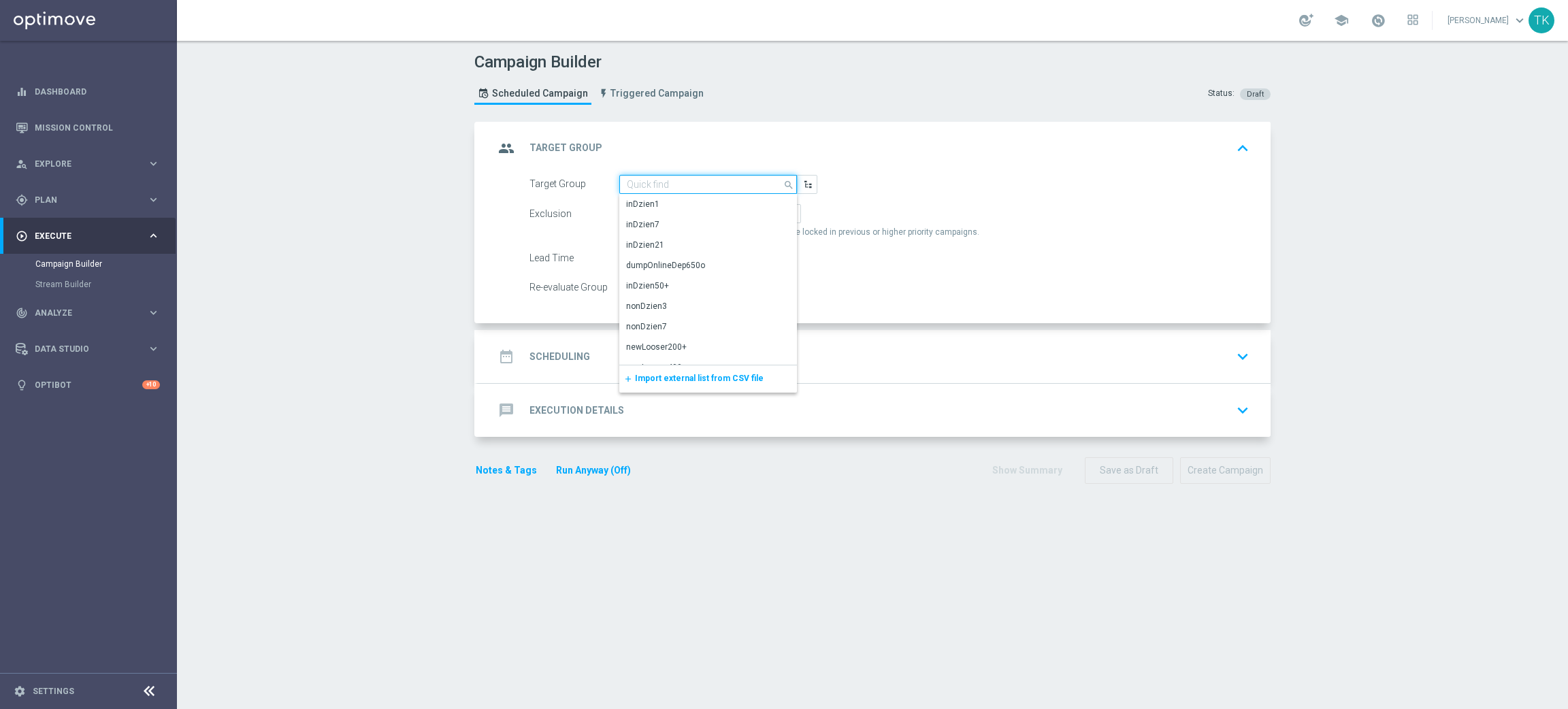
paste input "E_ALL_TARGET_OFFER_EUROBASKET_290825"
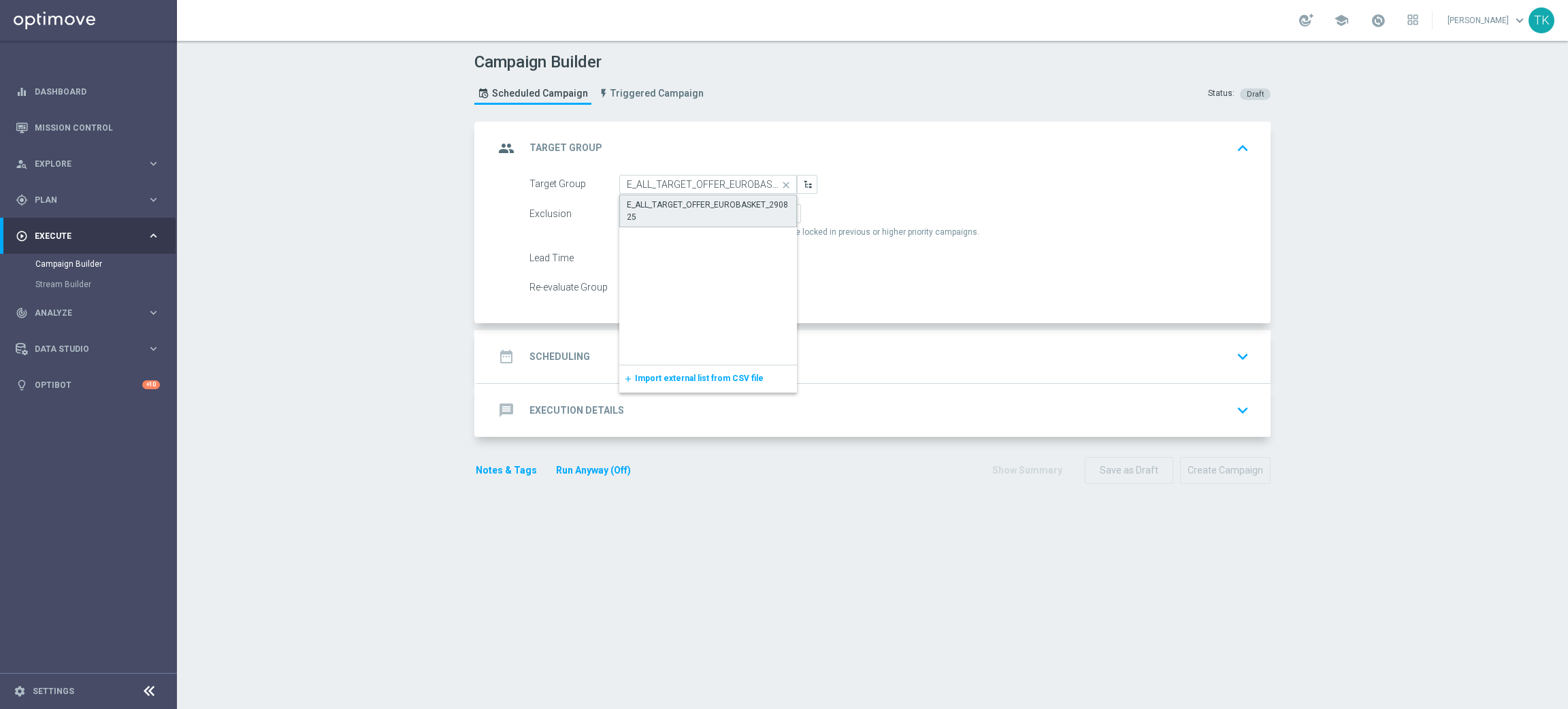
click at [647, 224] on div "E_ALL_TARGET_OFFER_EUROBASKET_290825" at bounding box center [708, 211] width 178 height 33
type input "E_ALL_TARGET_OFFER_EUROBASKET_290825"
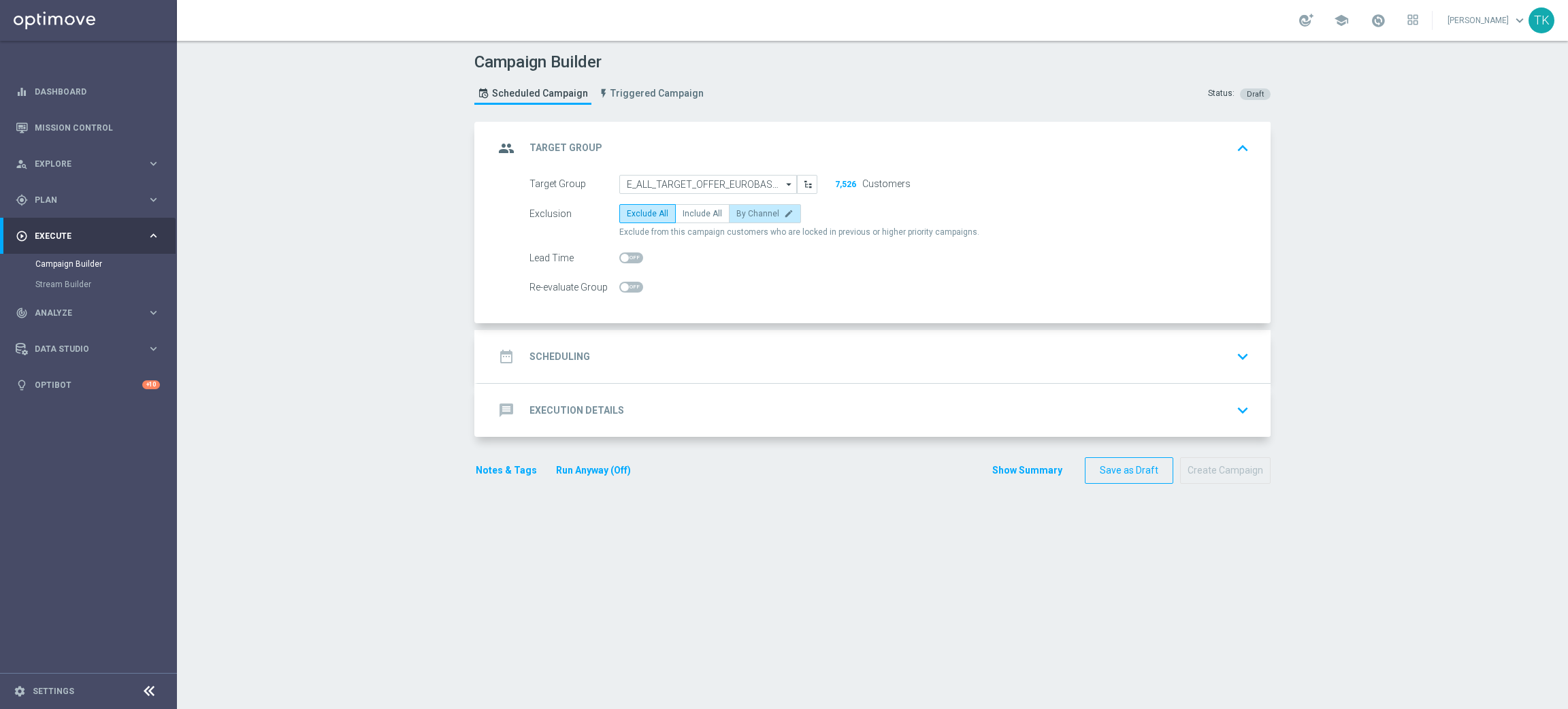
click at [761, 216] on span "By Channel" at bounding box center [758, 214] width 43 height 10
click at [745, 216] on input "By Channel edit" at bounding box center [741, 216] width 9 height 9
radio input "true"
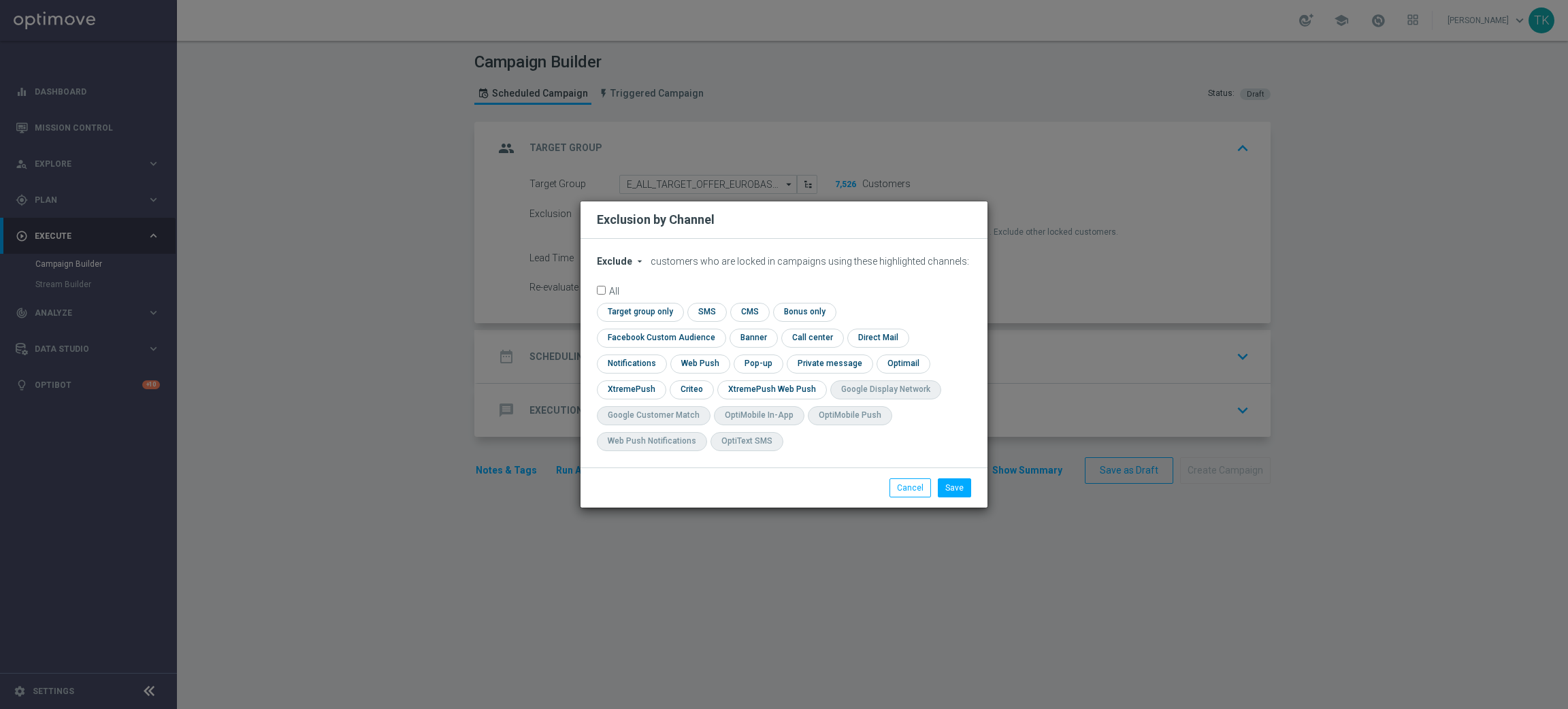
click at [610, 267] on span "Exclude" at bounding box center [615, 262] width 36 height 11
click at [0, 0] on span "Include" at bounding box center [0, 0] width 0 height 0
click at [720, 328] on input "checkbox" at bounding box center [659, 337] width 123 height 19
checkbox input "true"
click at [675, 386] on input "checkbox" at bounding box center [691, 390] width 42 height 19
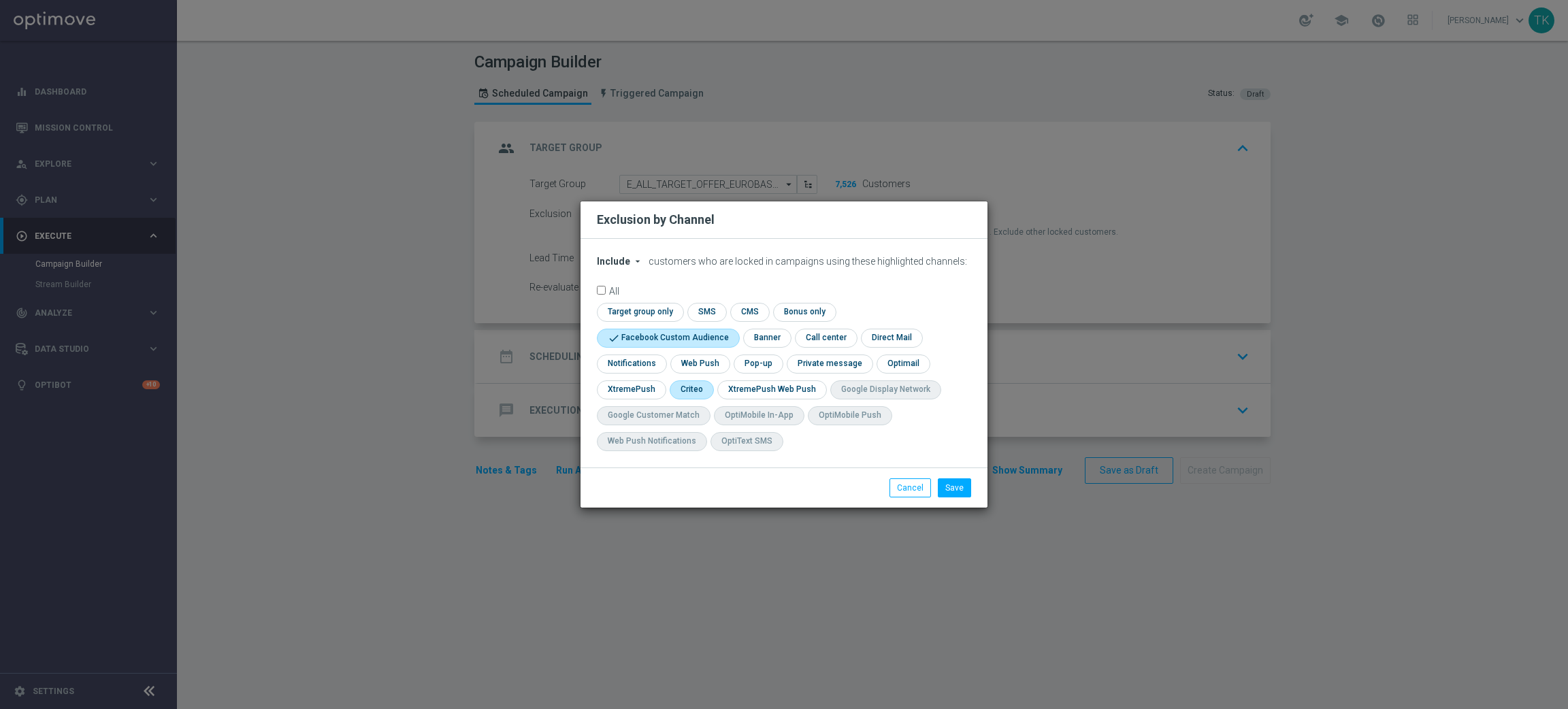
checkbox input "true"
click at [759, 360] on input "checkbox" at bounding box center [756, 363] width 47 height 19
checkbox input "true"
click at [961, 481] on button "Save" at bounding box center [954, 487] width 33 height 19
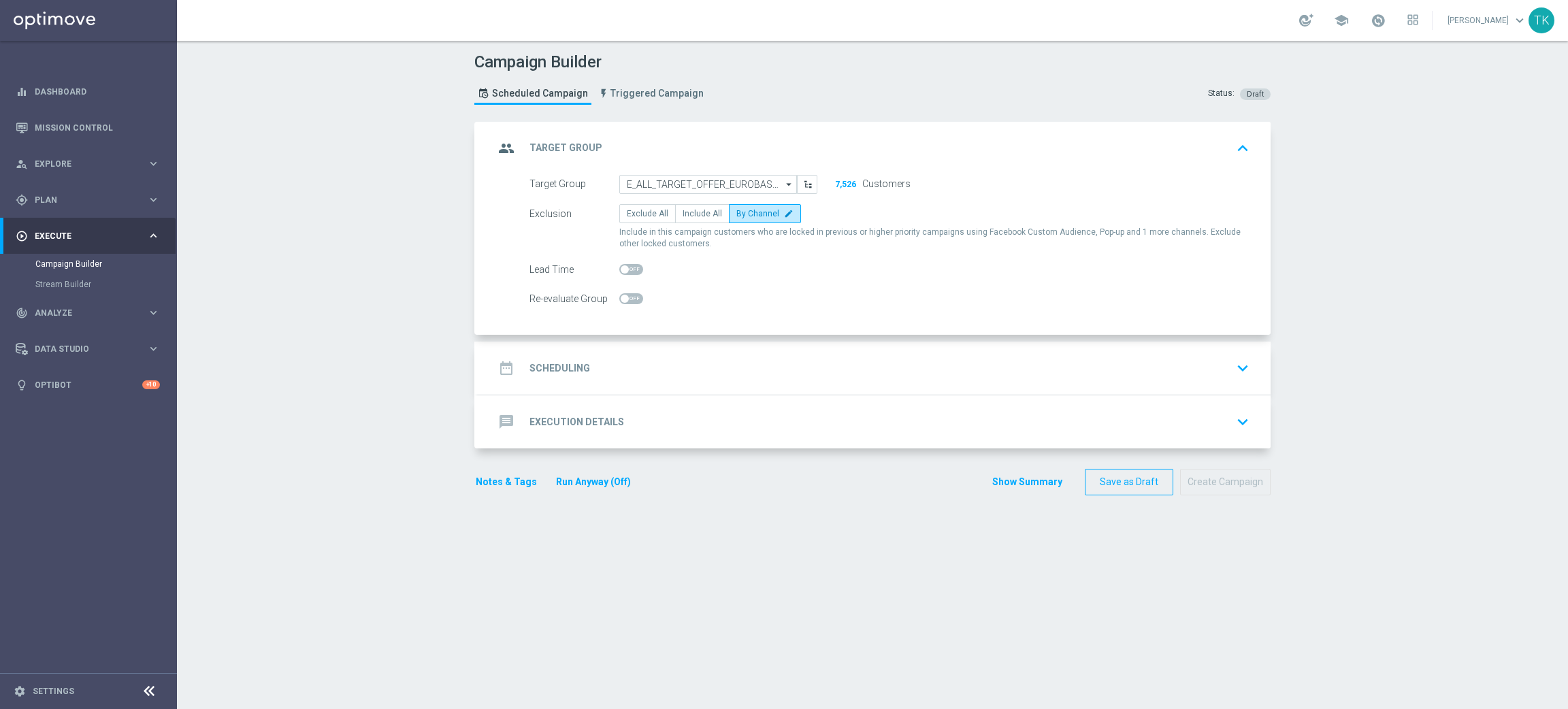
click at [669, 366] on div "date_range Scheduling keyboard_arrow_down" at bounding box center [874, 367] width 760 height 26
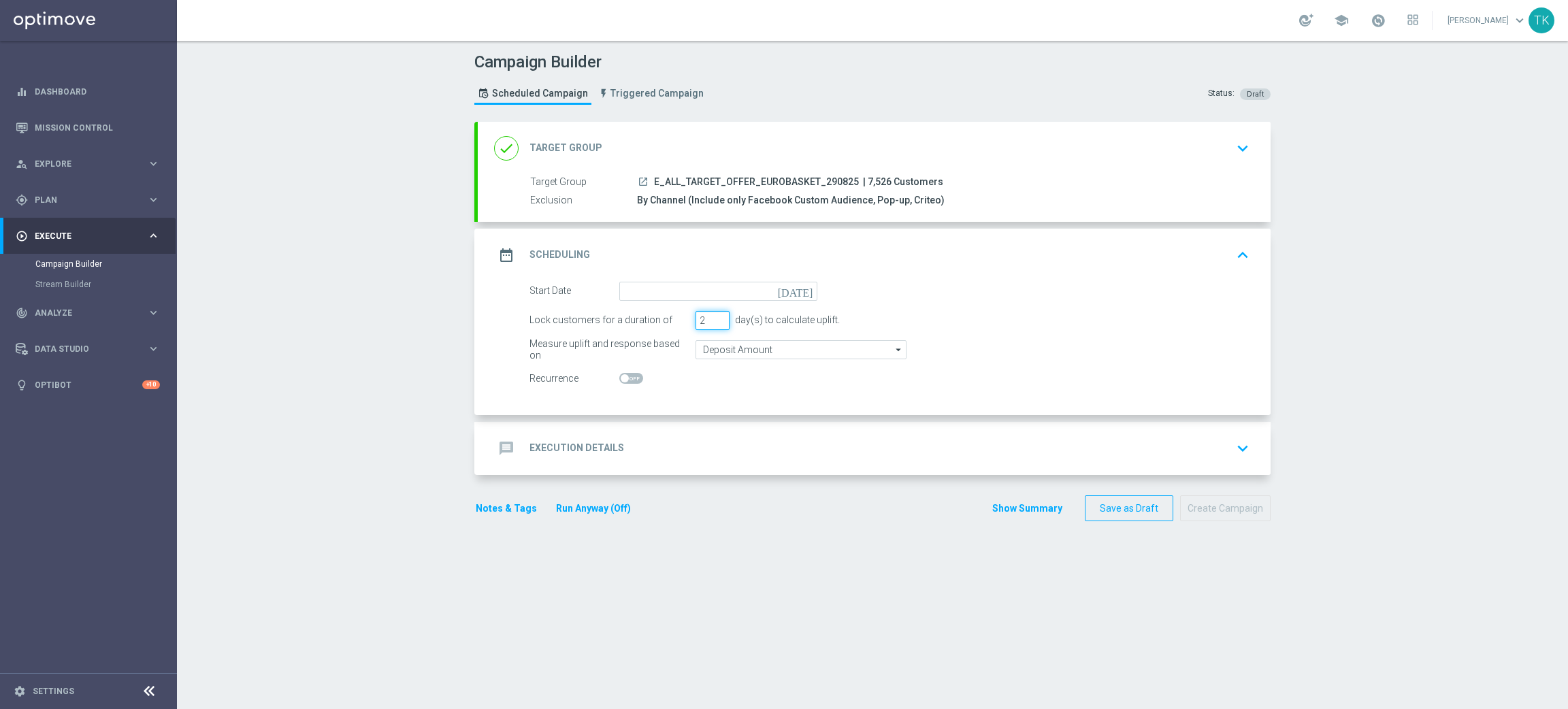
click at [709, 320] on input "2" at bounding box center [713, 320] width 34 height 19
type input "1"
click at [709, 320] on input "1" at bounding box center [713, 320] width 34 height 19
click at [647, 290] on input at bounding box center [718, 291] width 198 height 19
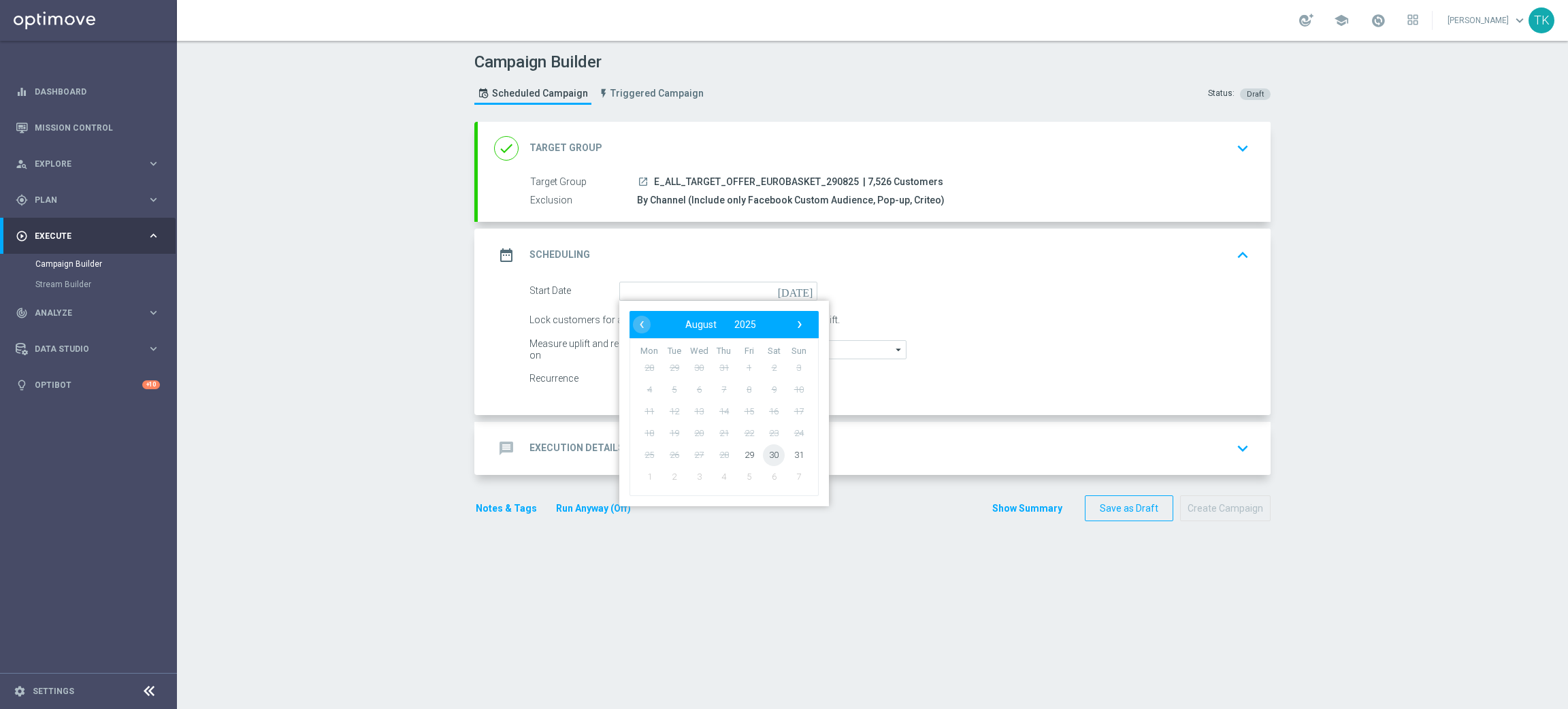
click at [770, 457] on span "30" at bounding box center [773, 455] width 21 height 21
type input "[DATE]"
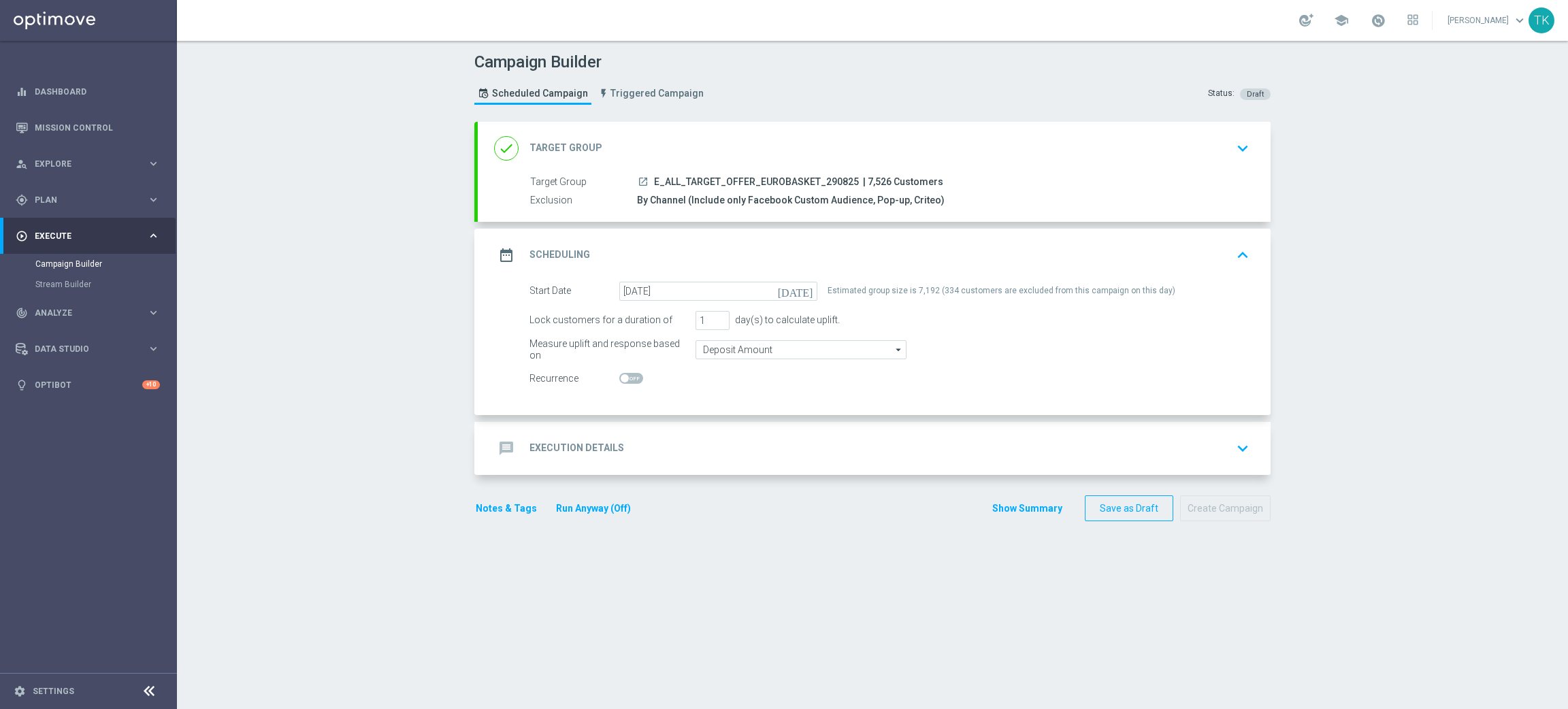
click at [670, 447] on div "message Execution Details keyboard_arrow_down" at bounding box center [874, 447] width 760 height 26
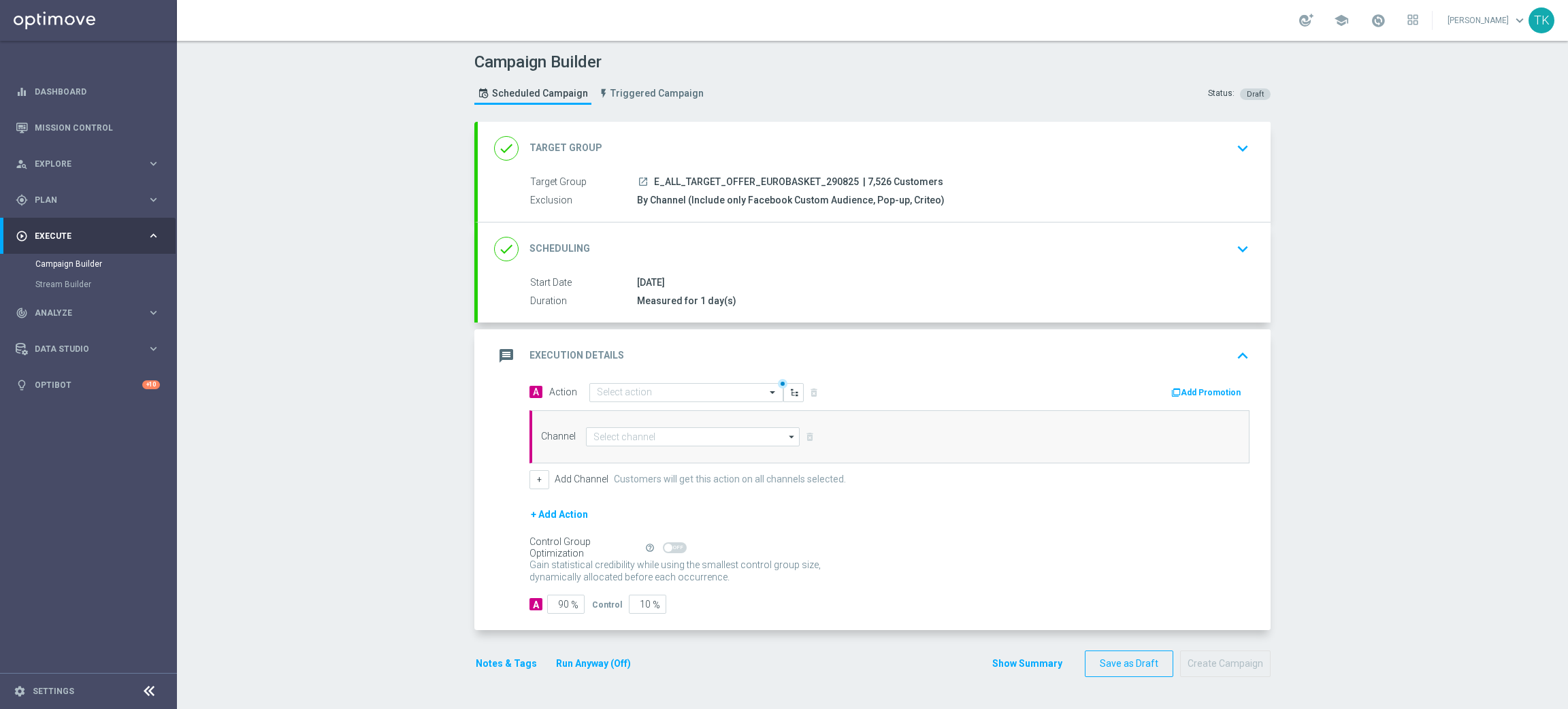
click at [732, 185] on span "E_ALL_TARGET_OFFER_EUROBASKET_290825" at bounding box center [756, 182] width 205 height 12
copy div "E_ALL_TARGET_OFFER_EUROBASKET_290825"
click at [612, 387] on input "text" at bounding box center [673, 392] width 152 height 12
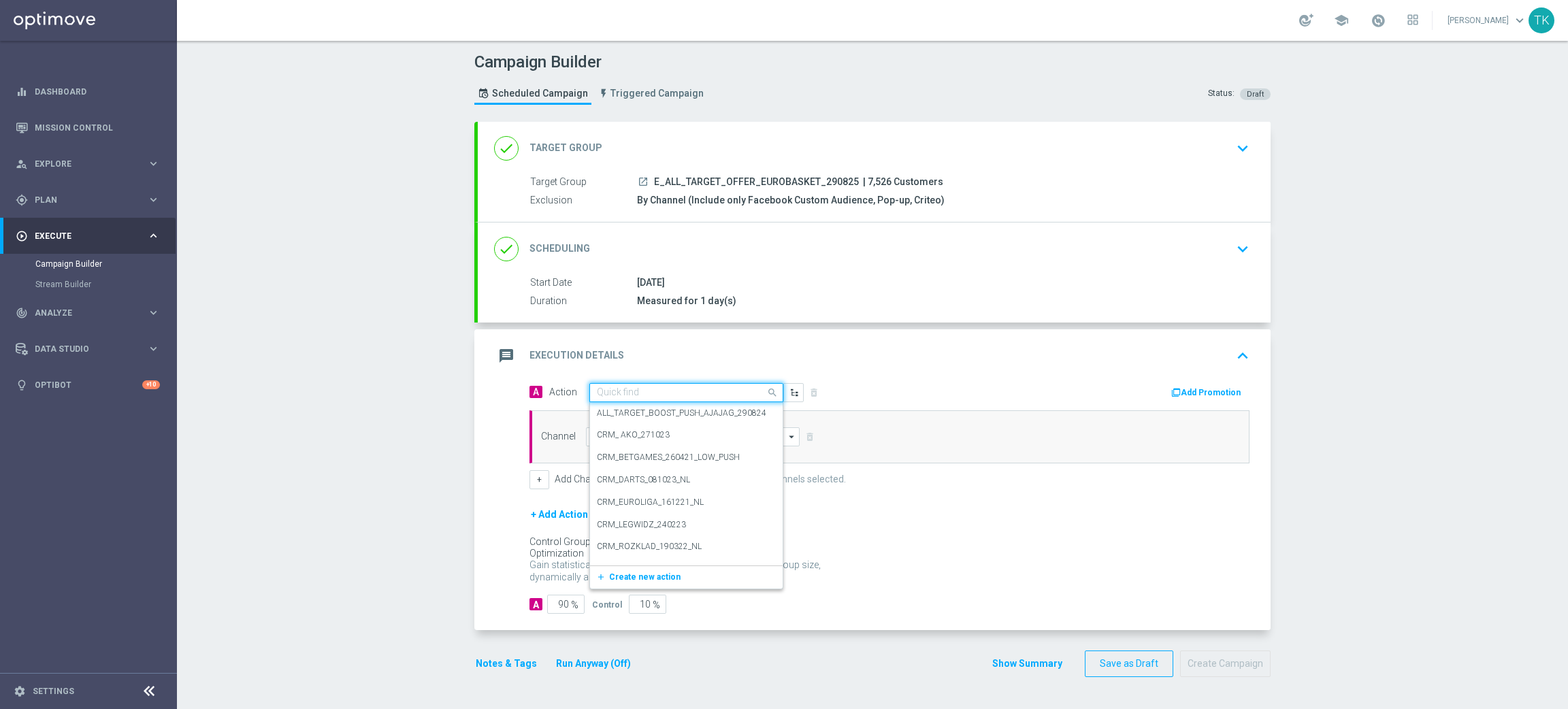
paste input "E_ALL_TARGET_OFFER_EUROBASKET_290825"
type input "E_ALL_TARGET_OFFER_EUROBASKET_290825"
click at [615, 437] on span "Create new action" at bounding box center [645, 434] width 71 height 10
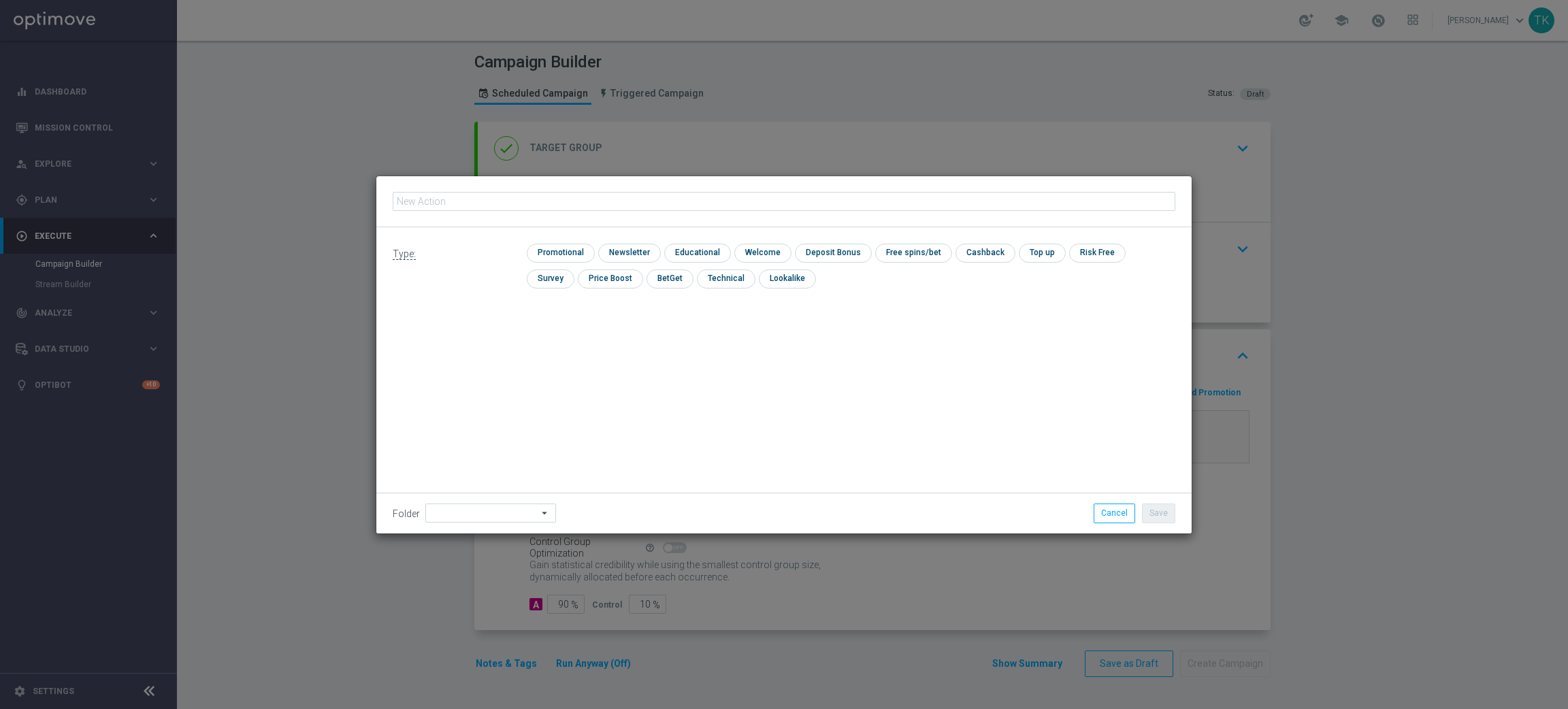
type input "E_ALL_TARGET_OFFER_EUROBASKET_290825"
click at [697, 273] on input "checkbox" at bounding box center [724, 278] width 56 height 19
checkbox input "true"
click at [1170, 512] on button "Save" at bounding box center [1158, 512] width 33 height 19
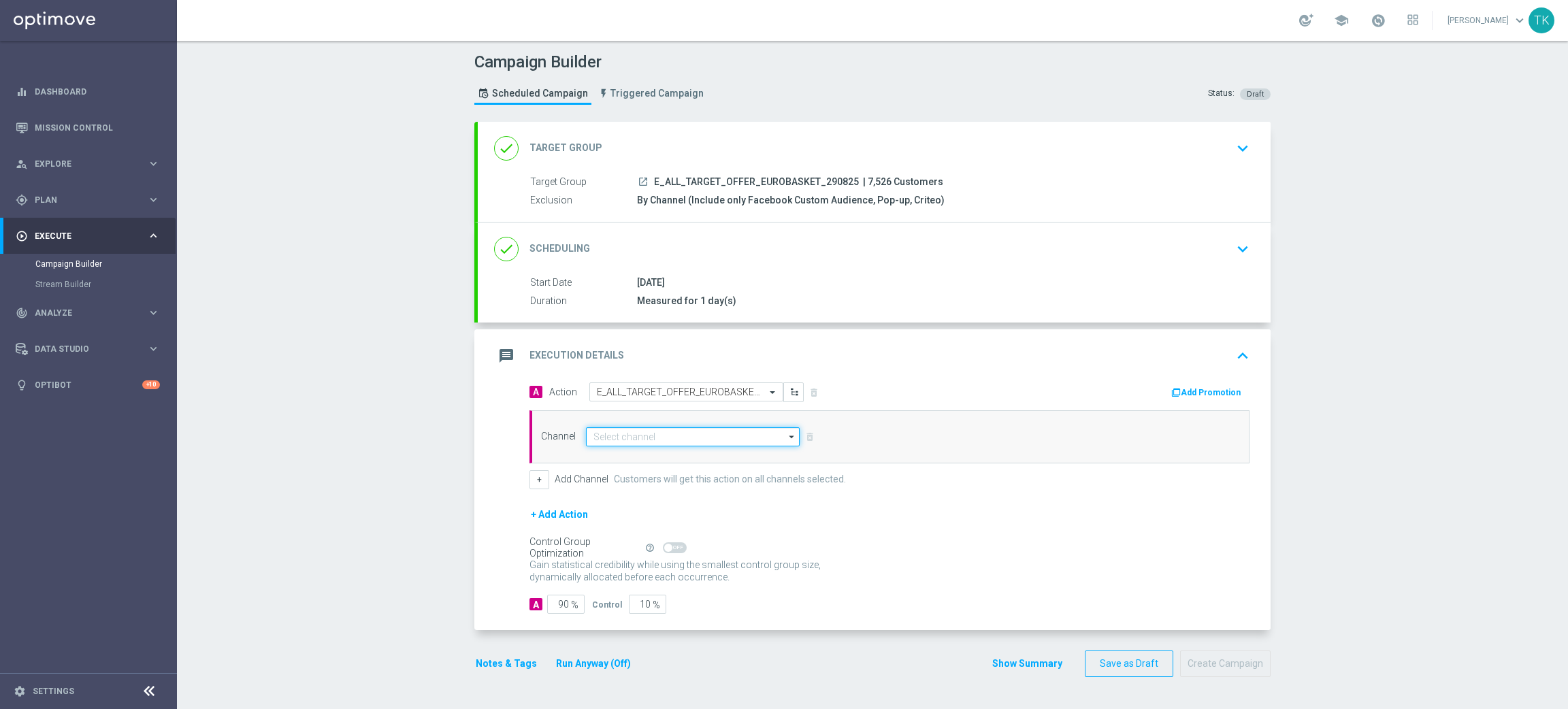
click at [619, 439] on input at bounding box center [693, 436] width 214 height 19
click at [620, 453] on div "Private message" at bounding box center [625, 456] width 64 height 12
type input "Private message"
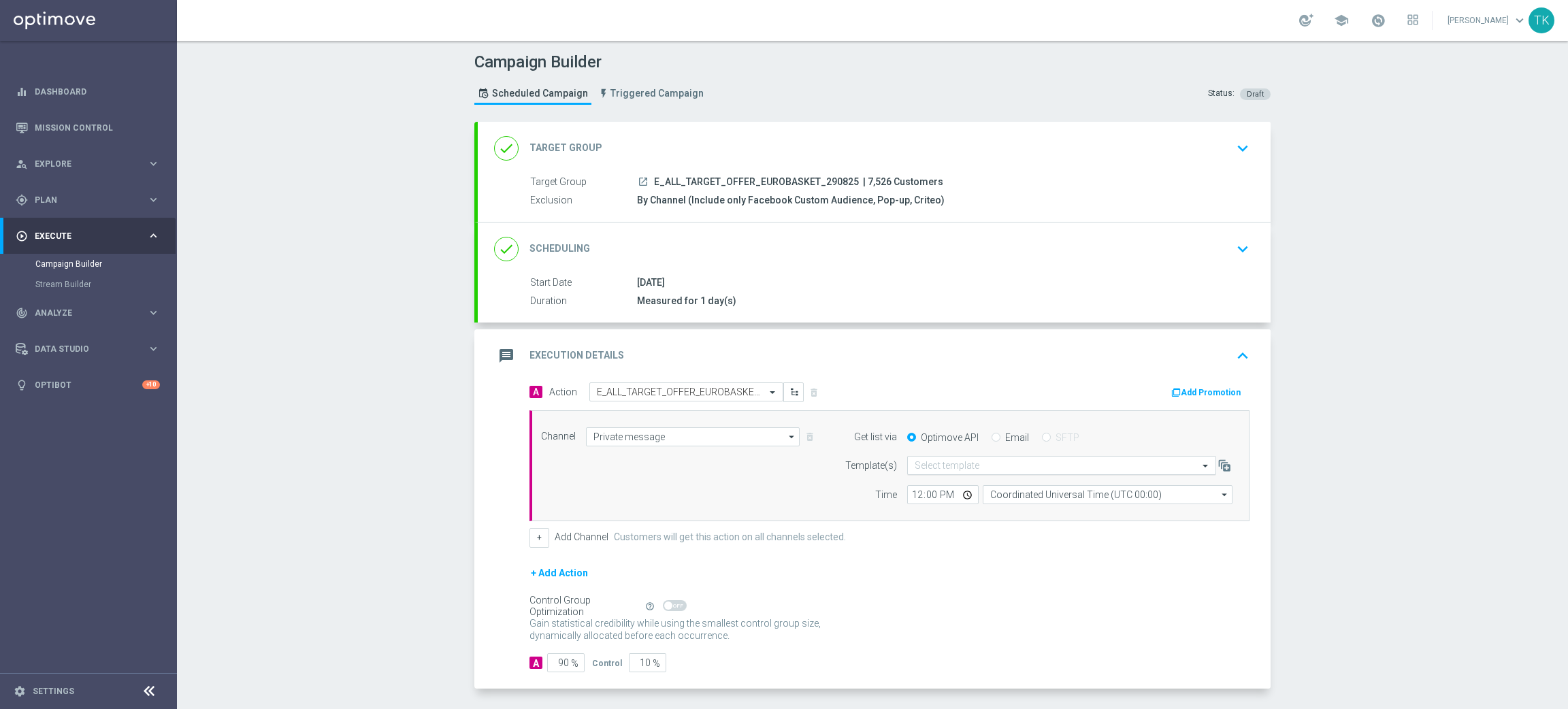
click at [925, 463] on input "text" at bounding box center [1048, 465] width 267 height 12
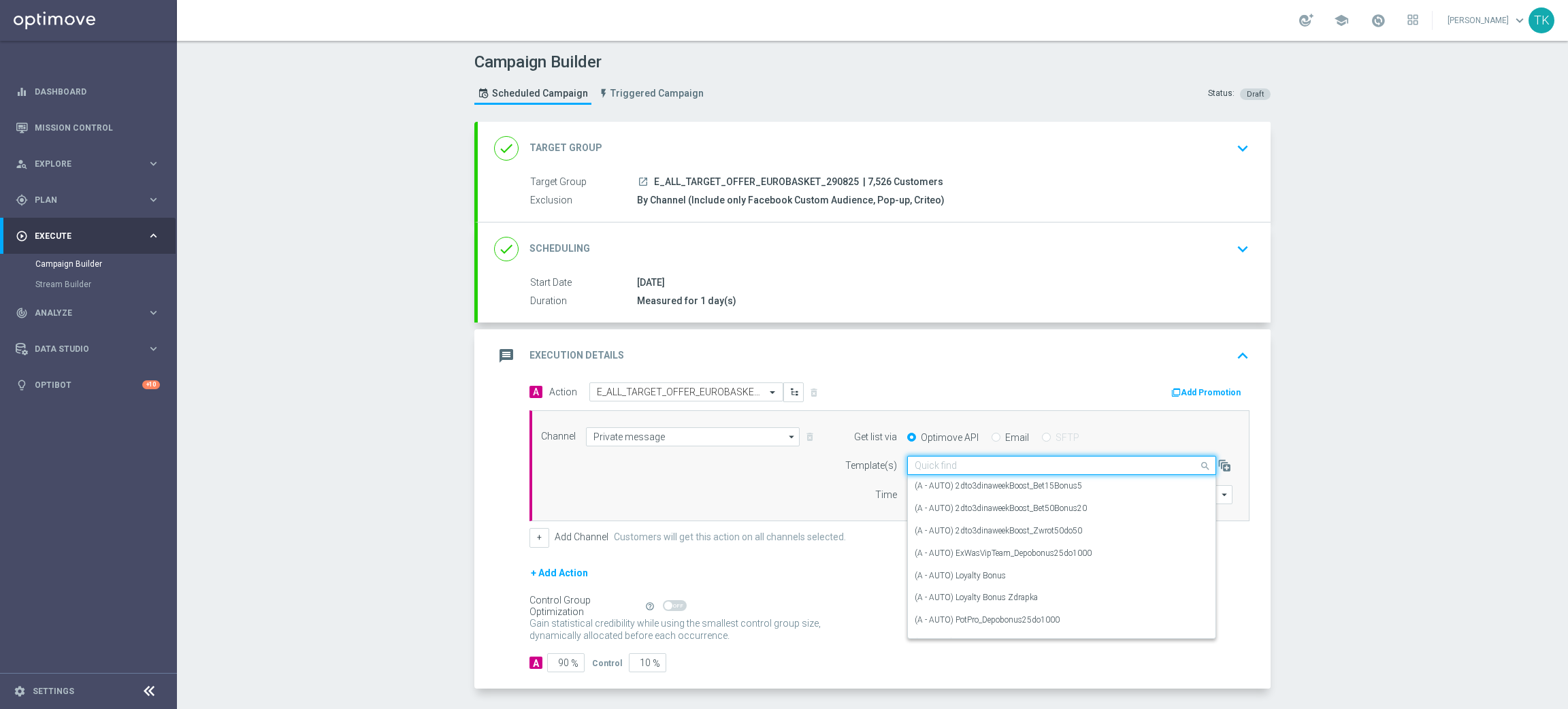
paste input "E_ALL_TARGET_OFFER_EUROBASKET_290825"
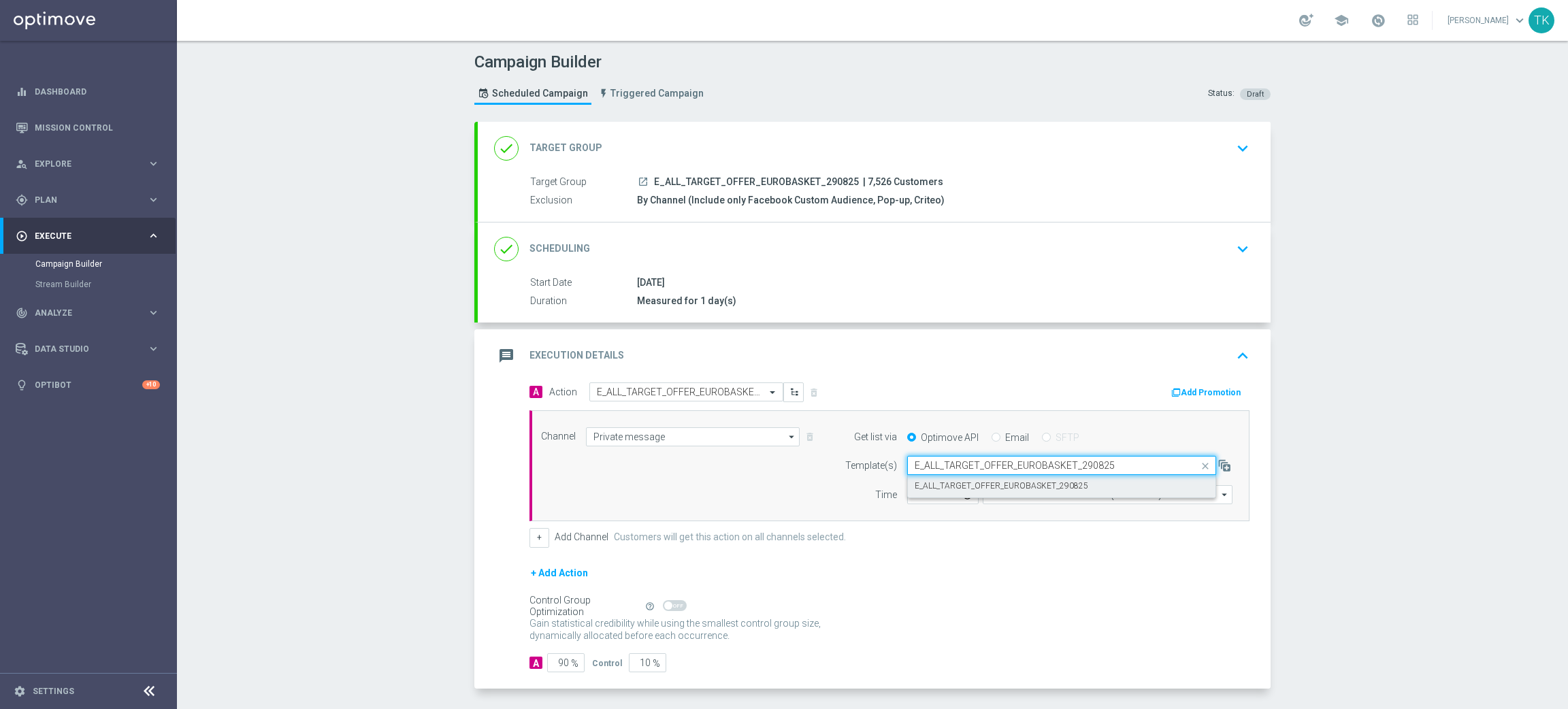
click at [930, 481] on label "E_ALL_TARGET_OFFER_EUROBASKET_290825" at bounding box center [1001, 486] width 174 height 12
type input "E_ALL_TARGET_OFFER_EUROBASKET_290825"
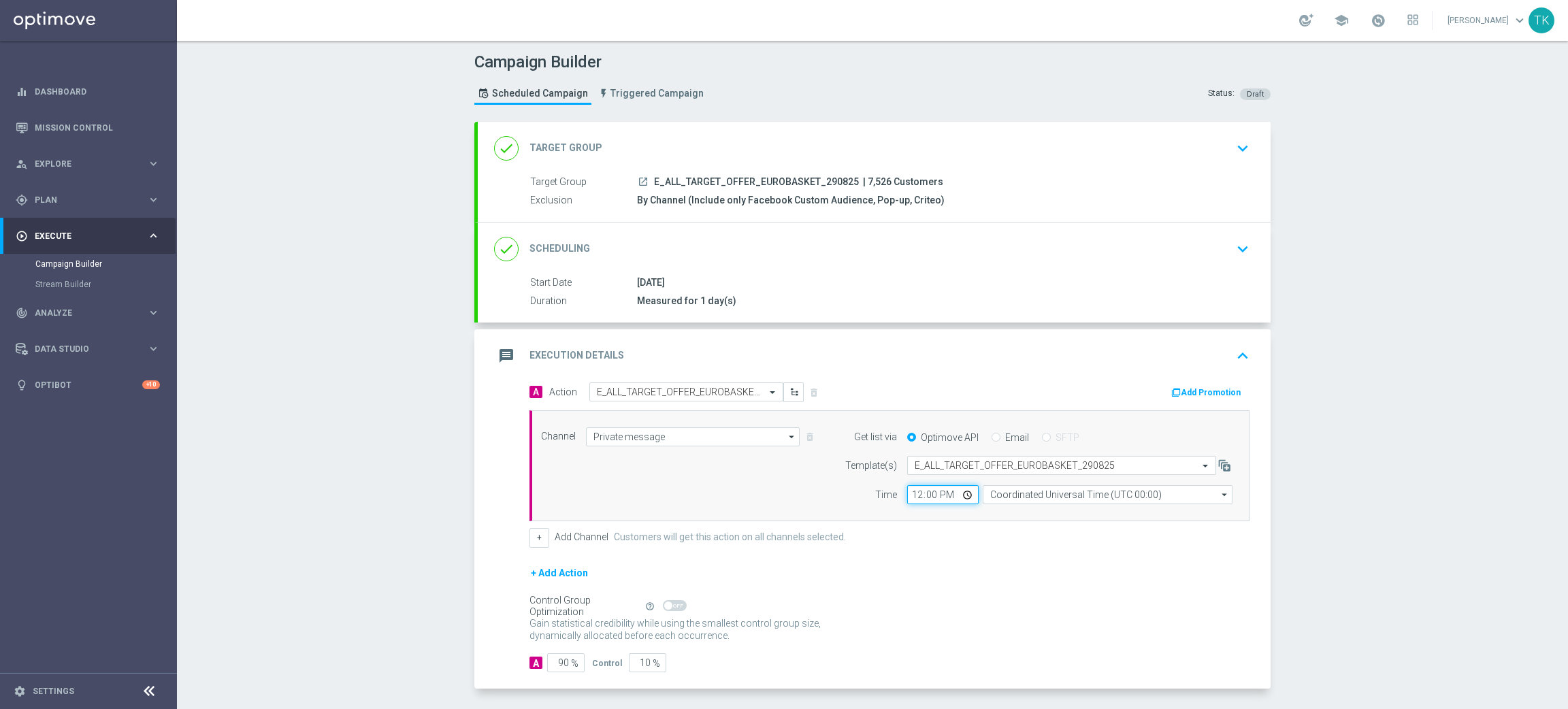
click at [913, 495] on input "12:00" at bounding box center [943, 494] width 71 height 19
click at [913, 491] on input "17:00" at bounding box center [943, 494] width 71 height 19
type input "17:02"
click at [997, 499] on input "Coordinated Universal Time (UTC 00:00)" at bounding box center [1107, 494] width 250 height 19
click at [1018, 511] on div "Central European Time ([GEOGRAPHIC_DATA]) (UTC +02:00)" at bounding box center [1101, 514] width 222 height 12
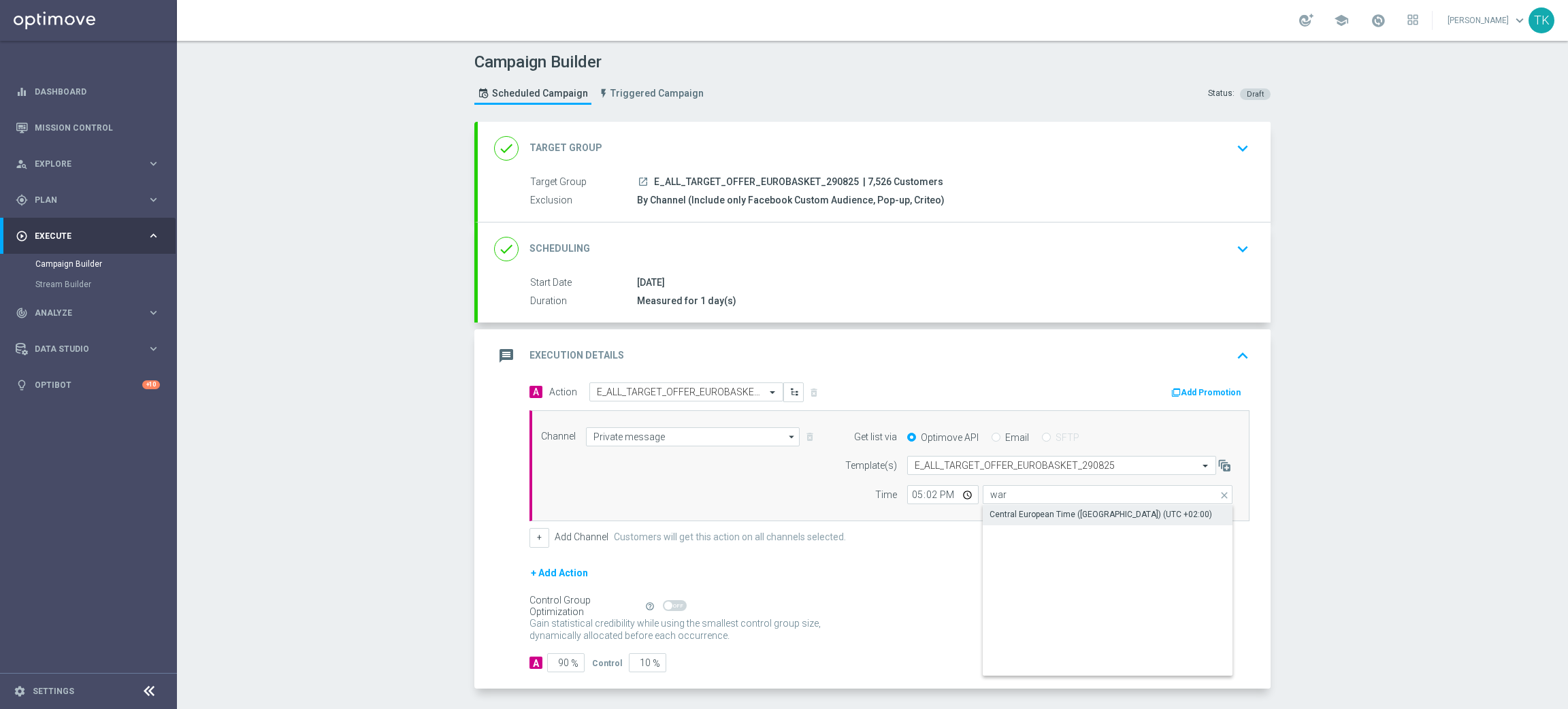
type input "Central European Time ([GEOGRAPHIC_DATA]) (UTC +02:00)"
click at [708, 181] on span "E_ALL_TARGET_OFFER_EUROBASKET_290825" at bounding box center [756, 182] width 205 height 12
copy div "E_ALL_TARGET_OFFER_EUROBASKET_290825"
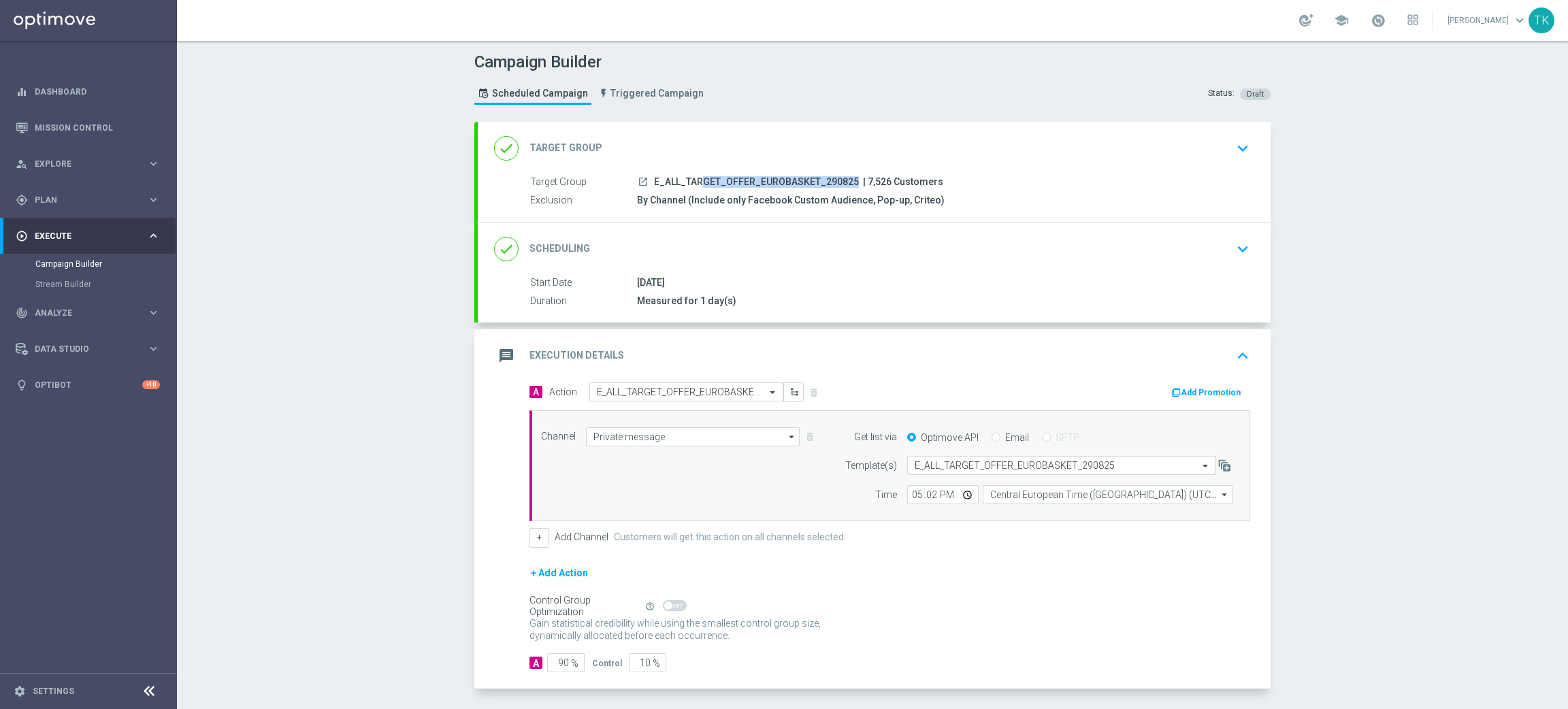
scroll to position [54, 0]
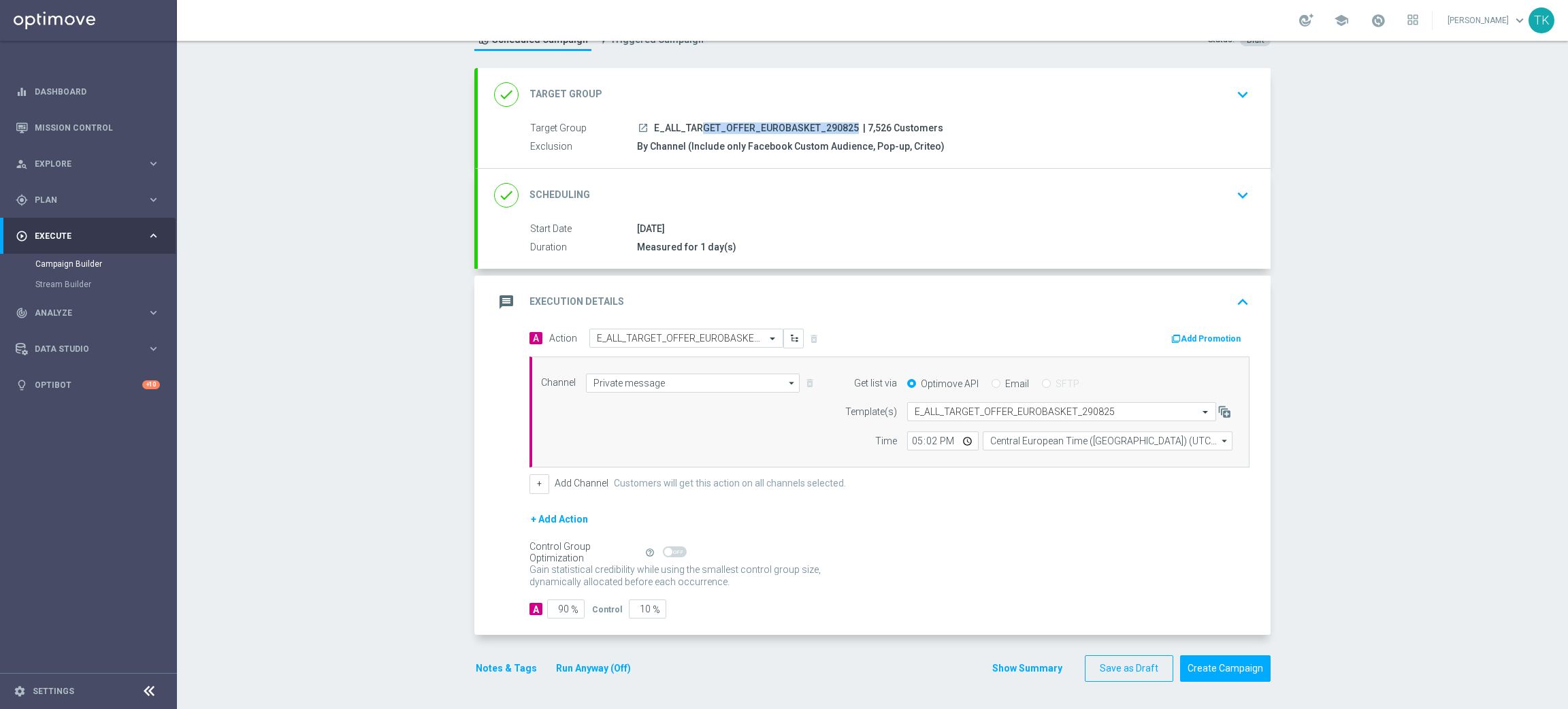
click at [1014, 670] on button "Show Summary" at bounding box center [1027, 669] width 71 height 16
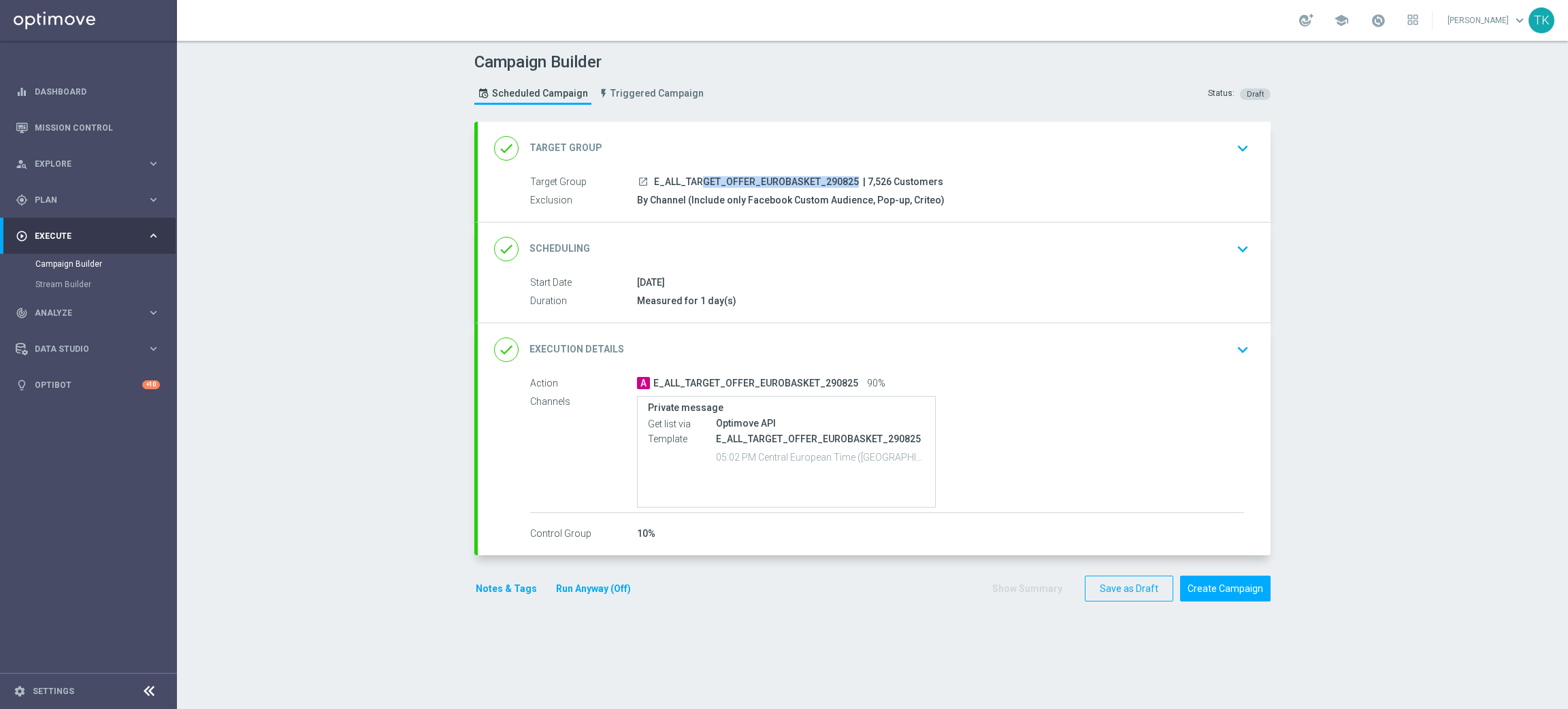
scroll to position [0, 0]
click at [808, 85] on div "Campaign Builder Scheduled Campaign Triggered Campaign Status: Draft" at bounding box center [873, 80] width 817 height 62
click at [488, 583] on button "Notes & Tags" at bounding box center [506, 588] width 64 height 17
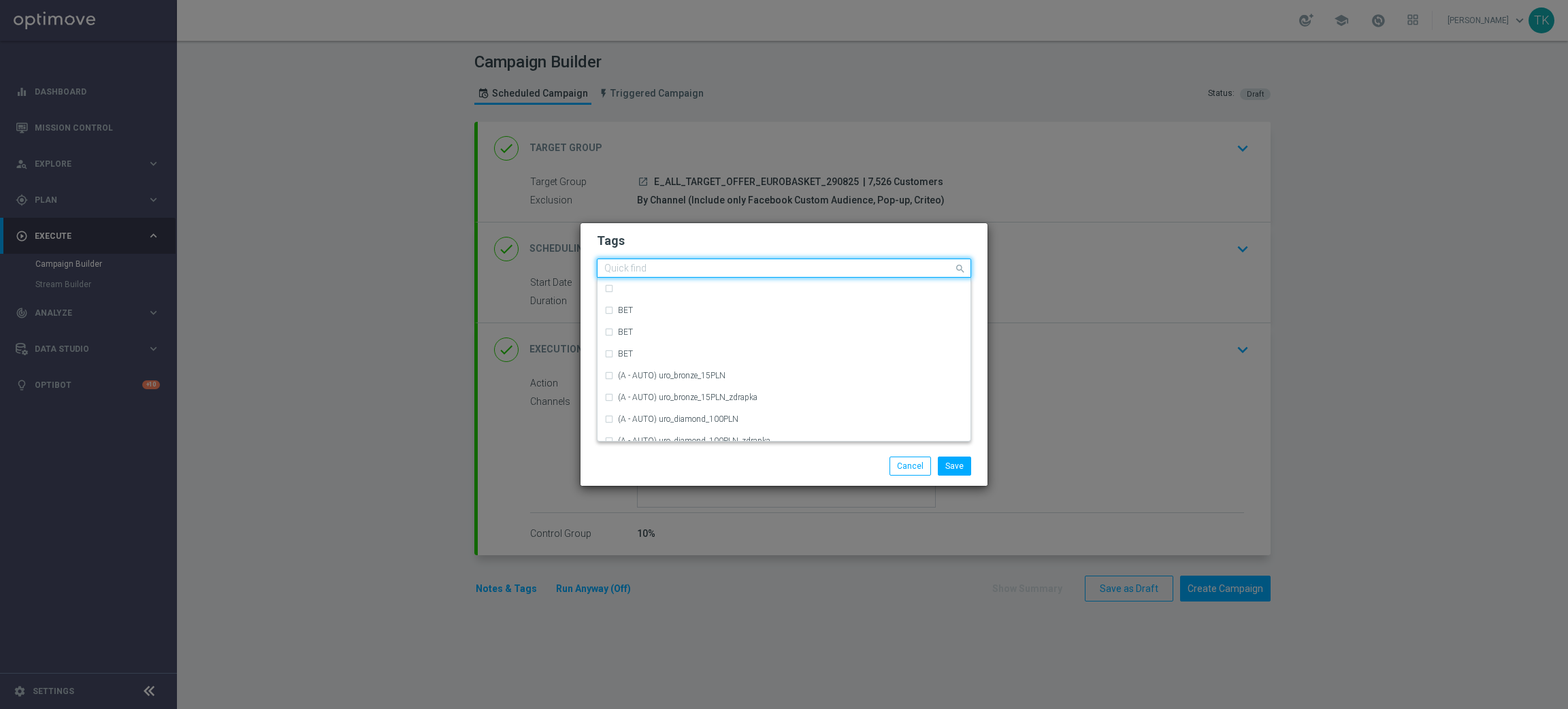
click at [638, 269] on input "text" at bounding box center [779, 269] width 349 height 12
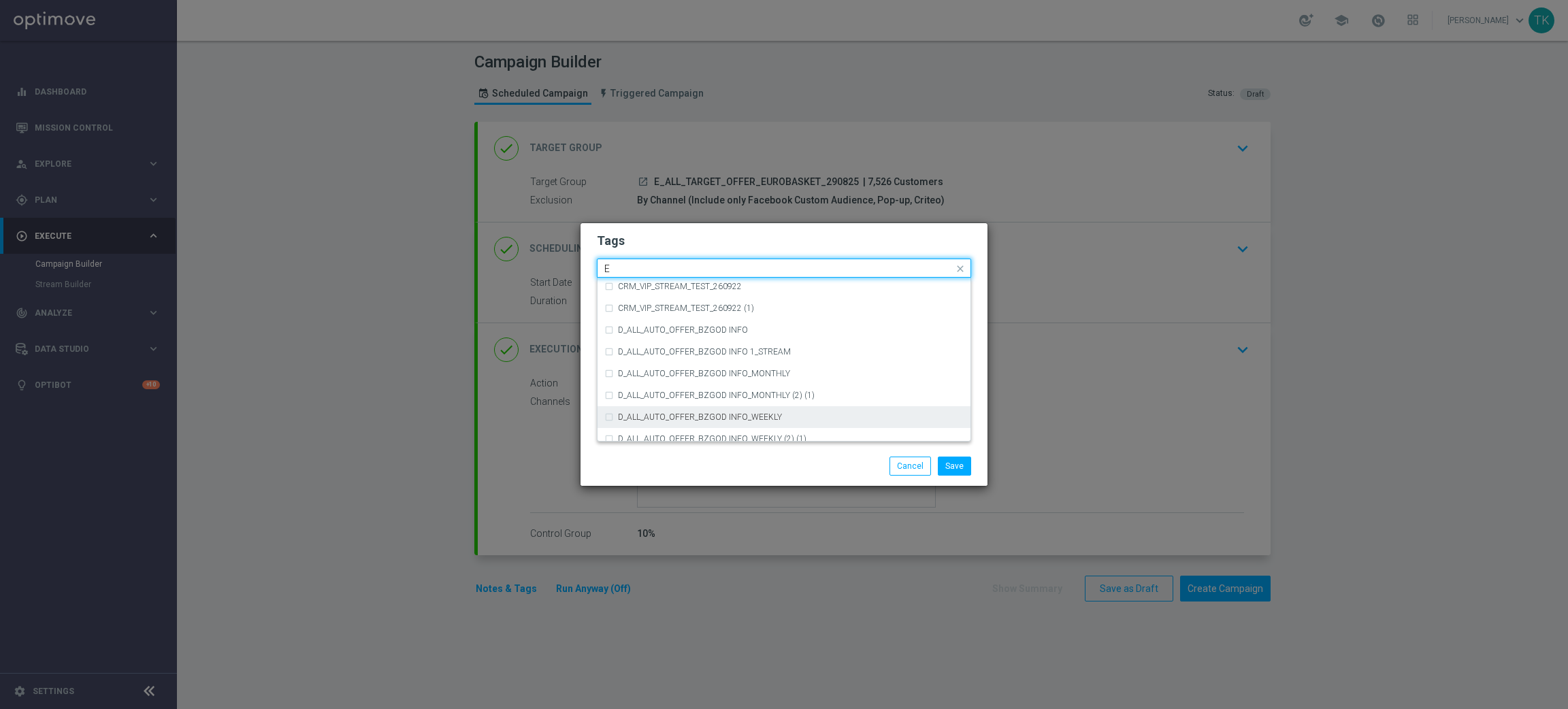
scroll to position [1836, 0]
click at [646, 411] on div "E" at bounding box center [790, 411] width 346 height 8
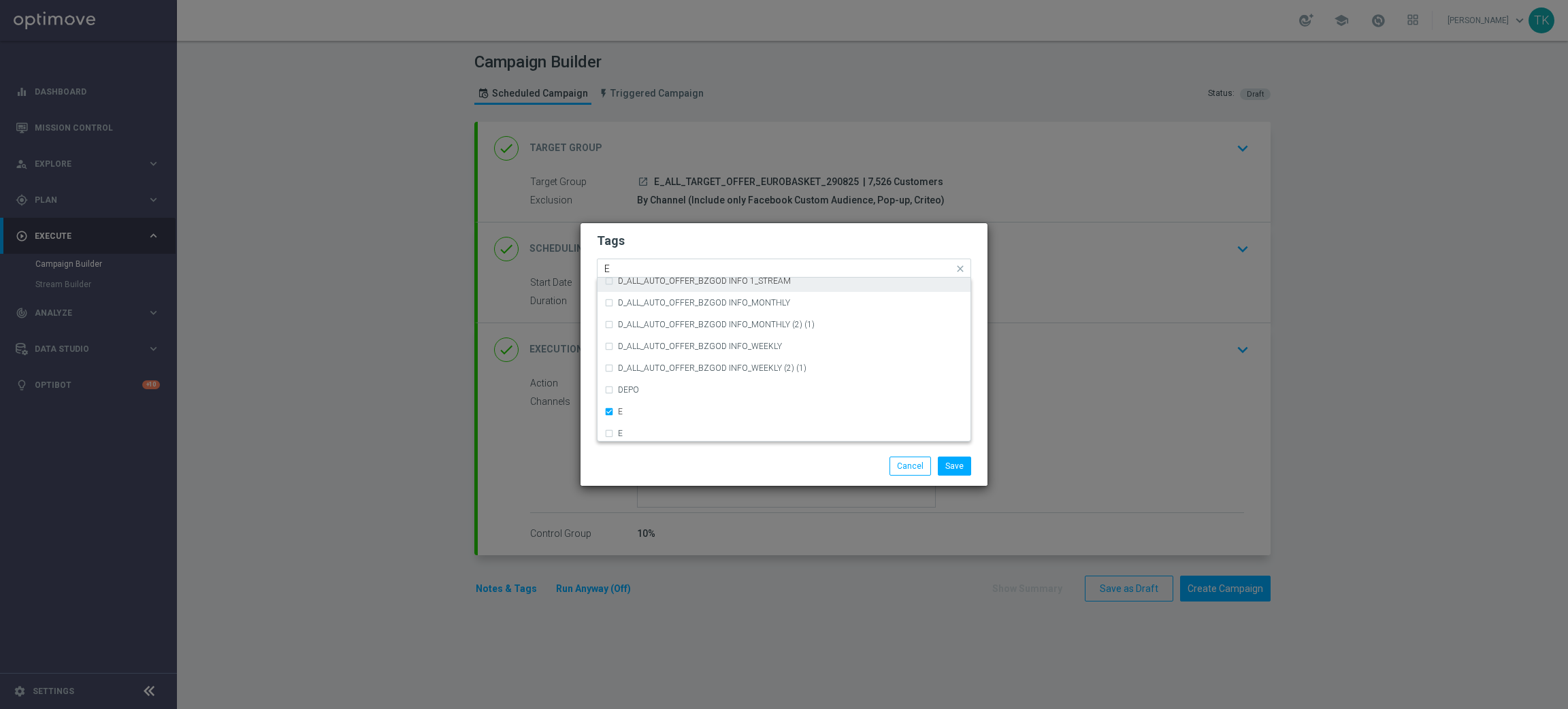
click at [631, 273] on input "E" at bounding box center [779, 269] width 349 height 12
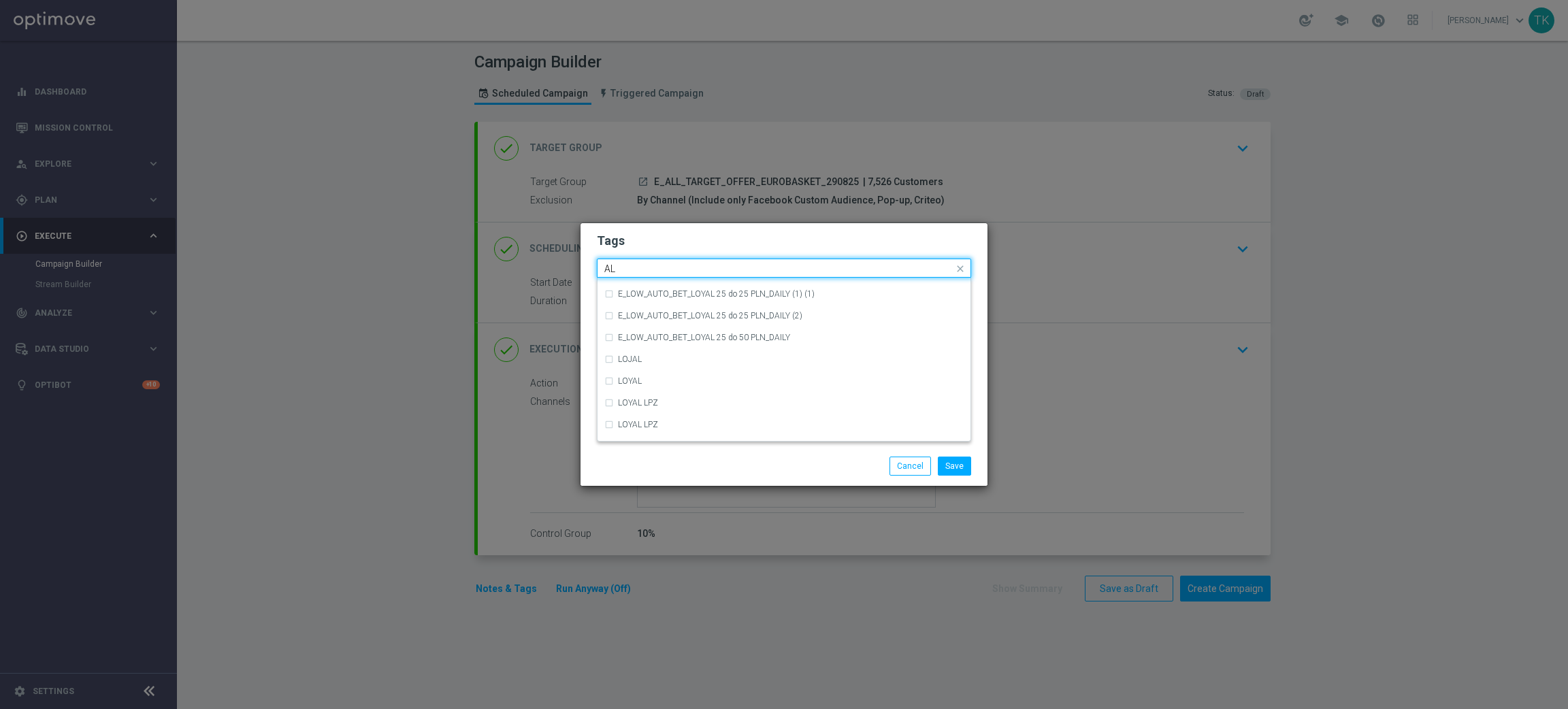
scroll to position [0, 0]
click at [629, 282] on div "ALL" at bounding box center [784, 288] width 360 height 21
click at [624, 270] on input "ALL" at bounding box center [779, 269] width 349 height 12
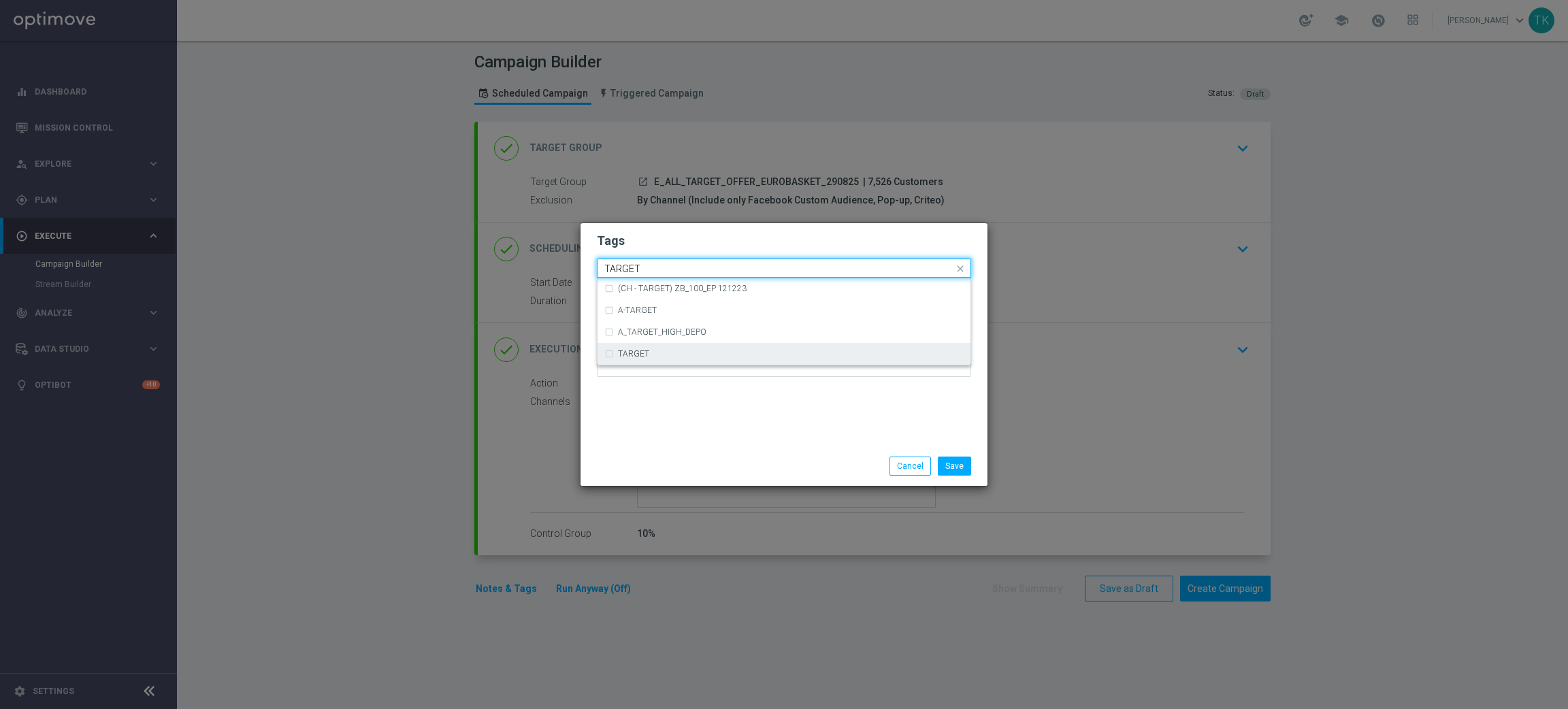
click at [630, 351] on label "TARGET" at bounding box center [633, 353] width 31 height 8
click at [635, 271] on input "TARGET" at bounding box center [779, 269] width 349 height 12
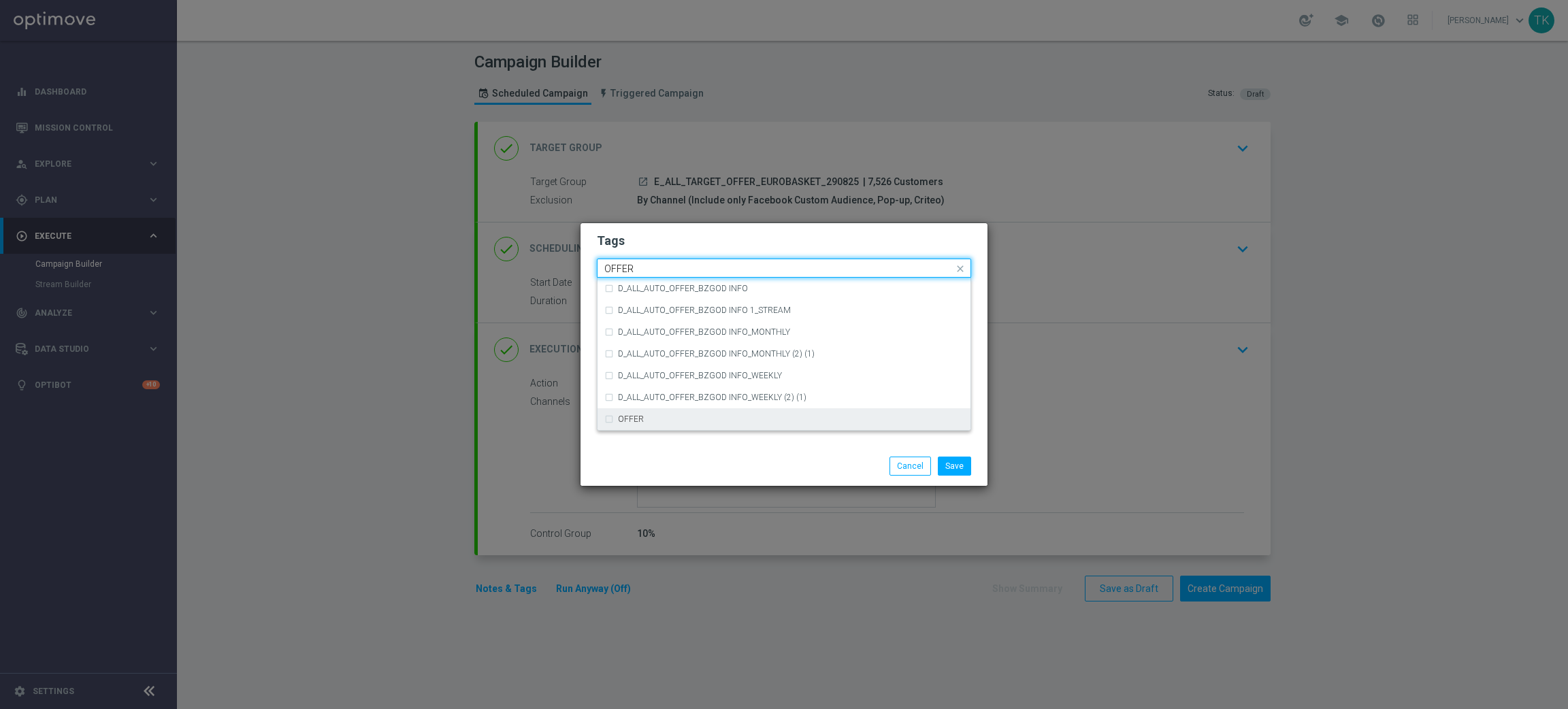
click at [634, 424] on div "OFFER" at bounding box center [784, 419] width 360 height 21
type input "OFFER"
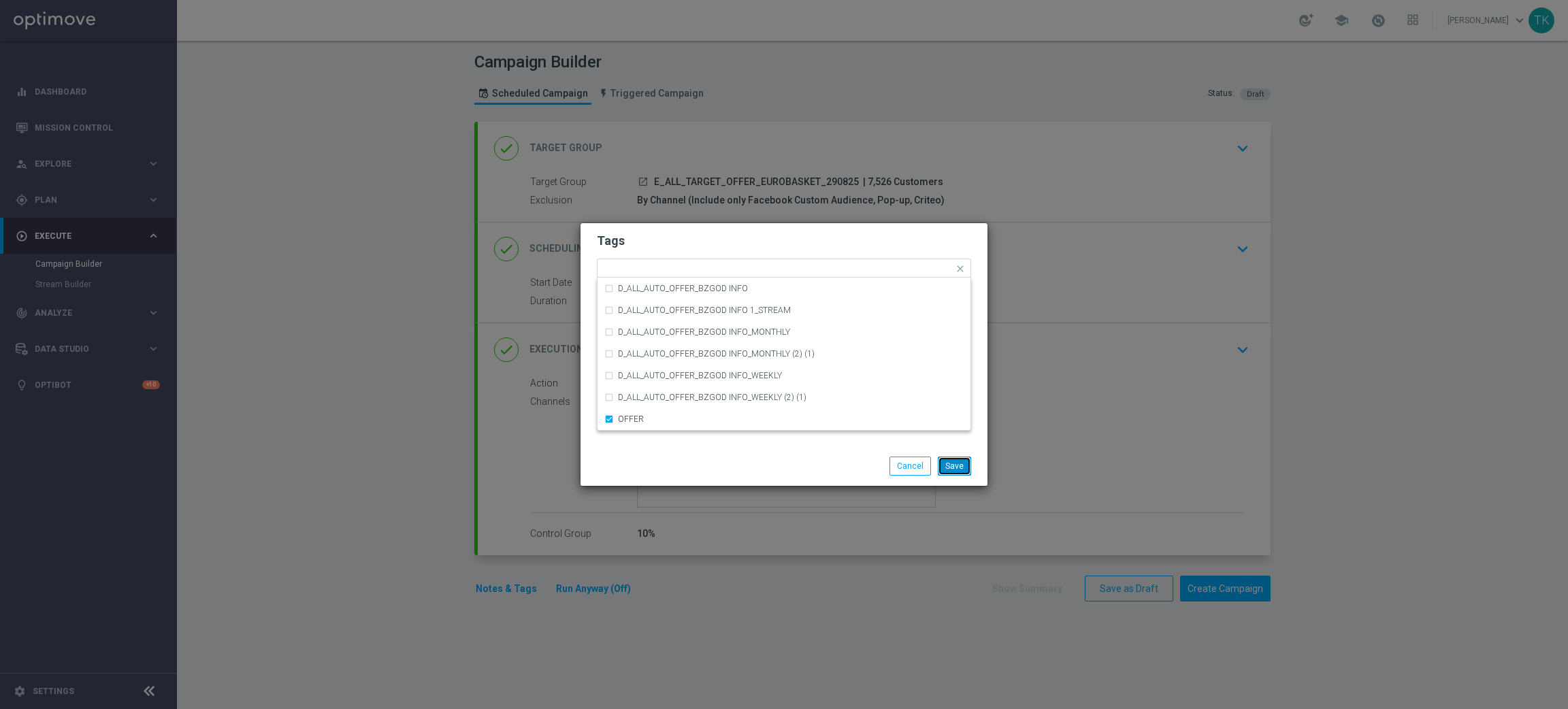
click at [959, 464] on button "Save" at bounding box center [954, 465] width 33 height 19
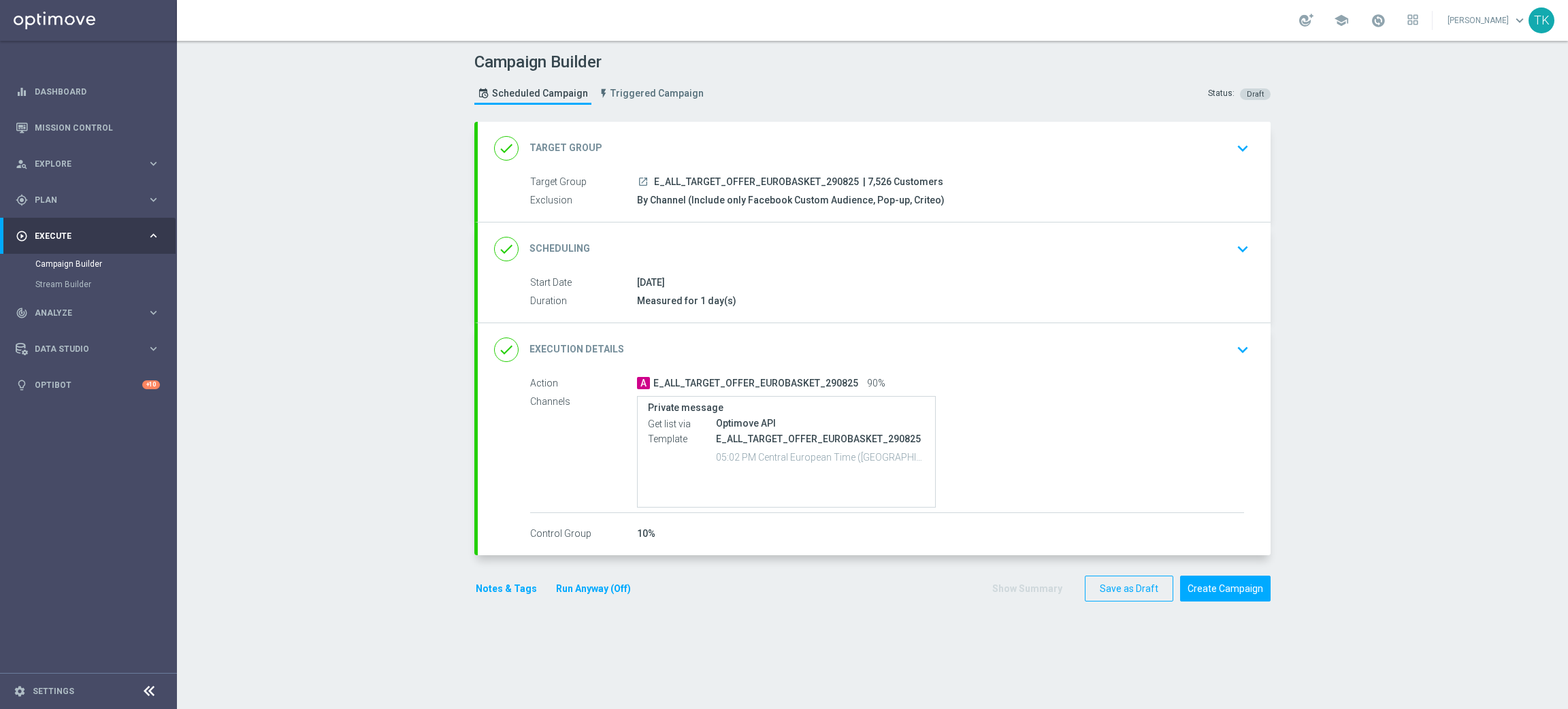
click at [496, 589] on button "Notes & Tags" at bounding box center [506, 588] width 64 height 17
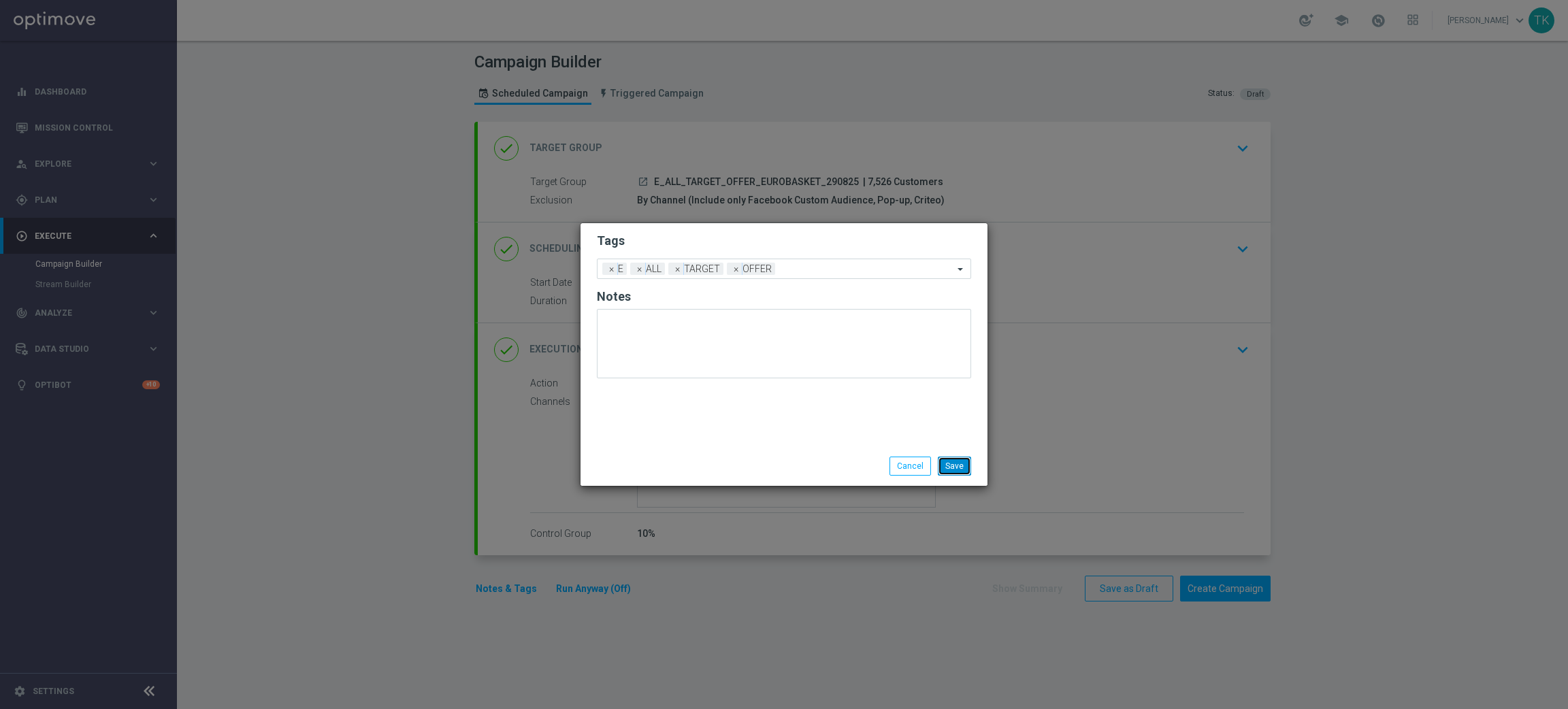
click at [954, 464] on button "Save" at bounding box center [954, 465] width 33 height 19
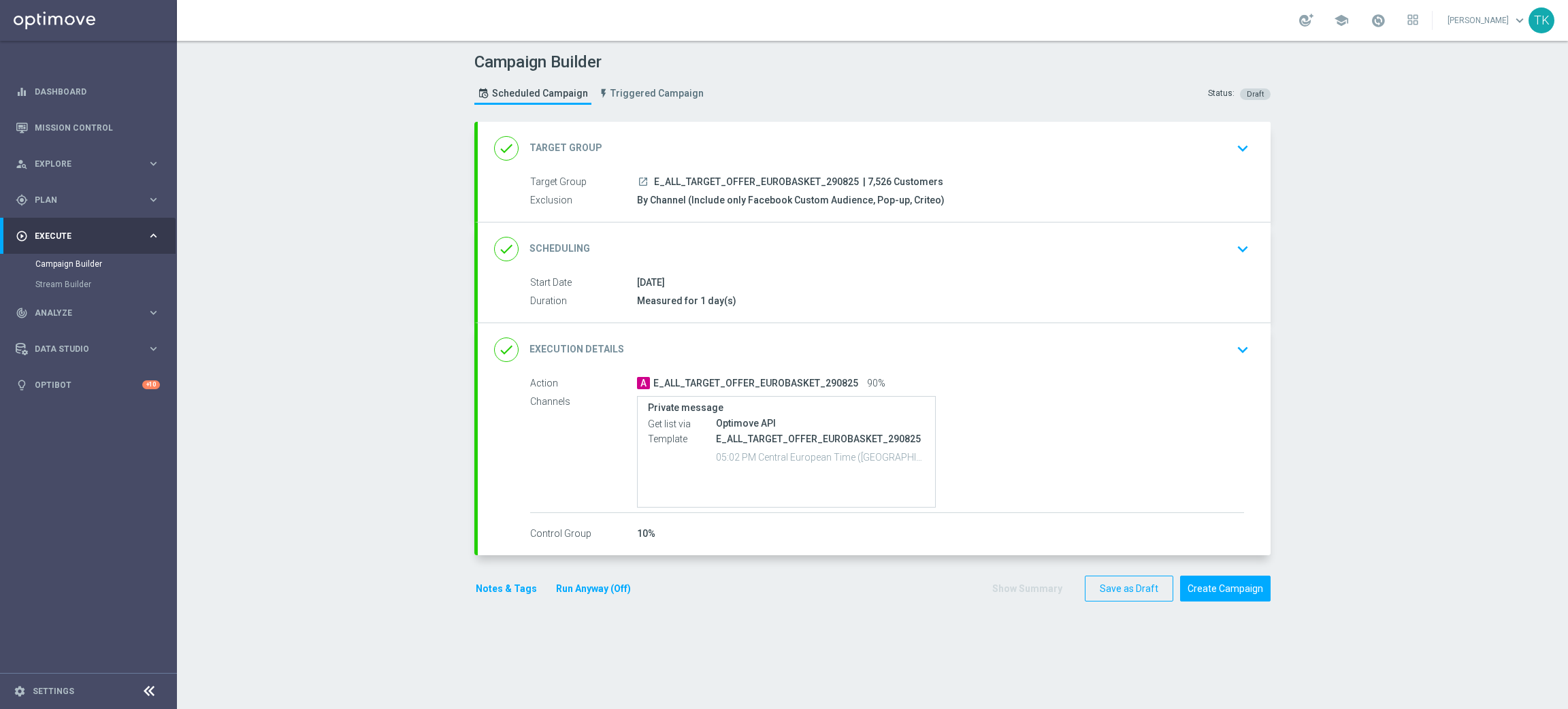
click at [503, 581] on button "Notes & Tags" at bounding box center [506, 588] width 64 height 17
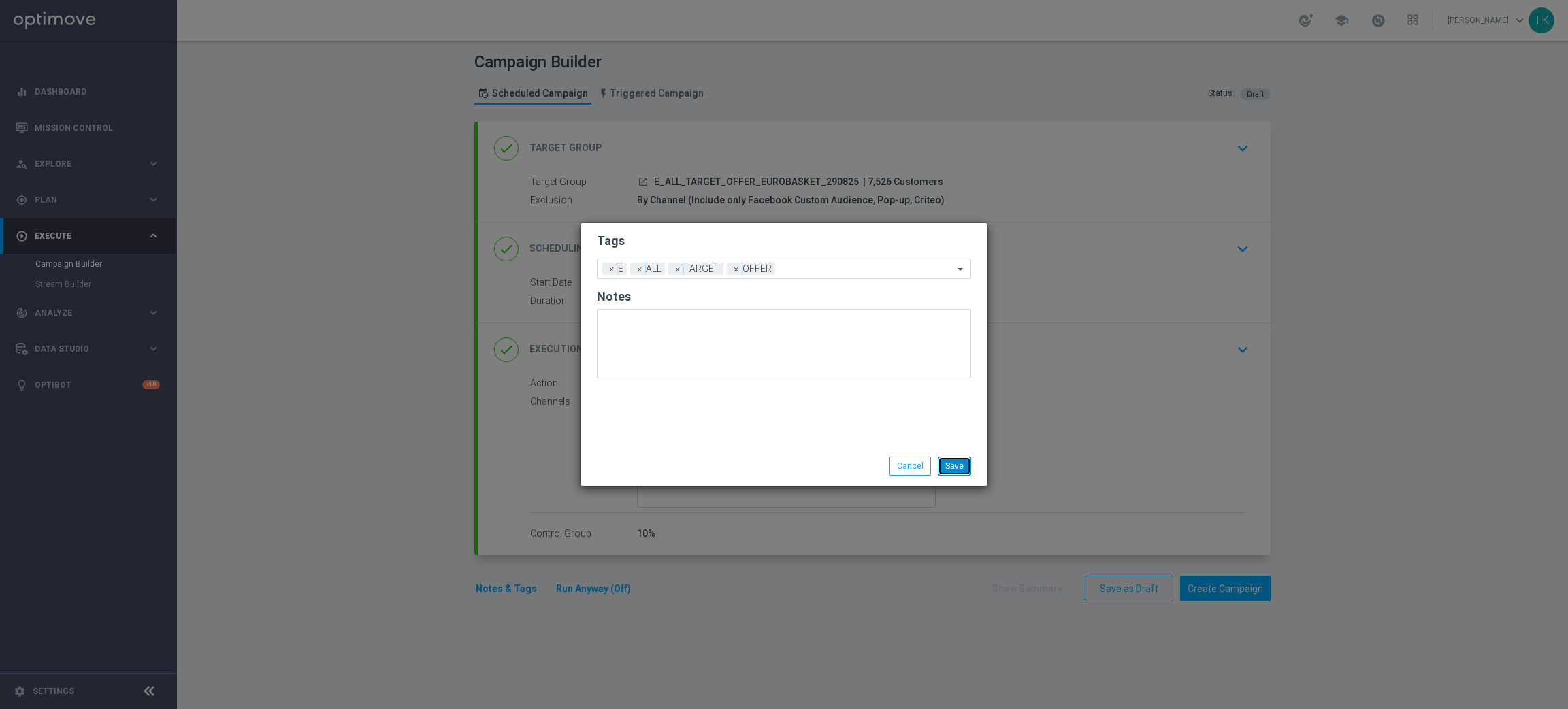
click at [958, 467] on button "Save" at bounding box center [954, 465] width 33 height 19
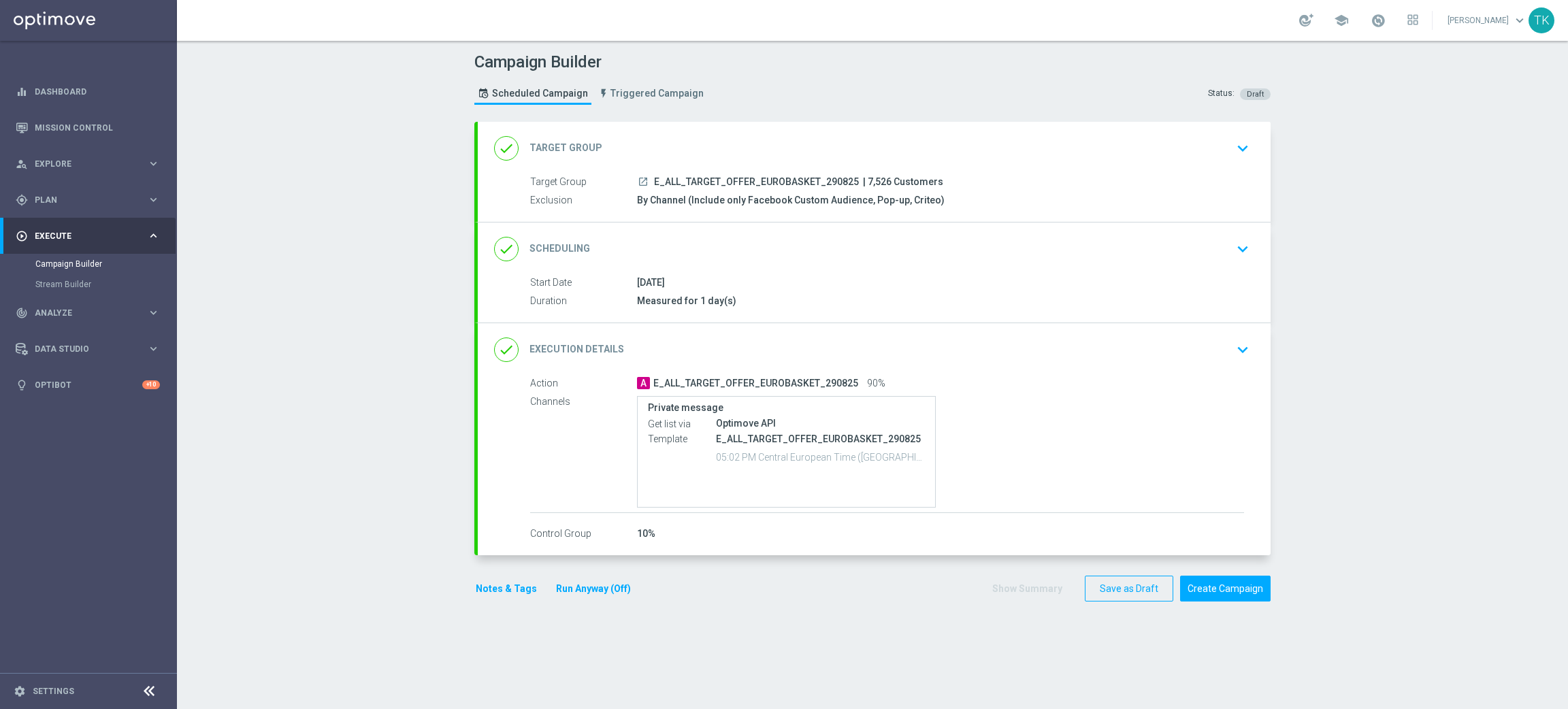
click at [890, 245] on div "done Scheduling keyboard_arrow_down" at bounding box center [874, 248] width 760 height 26
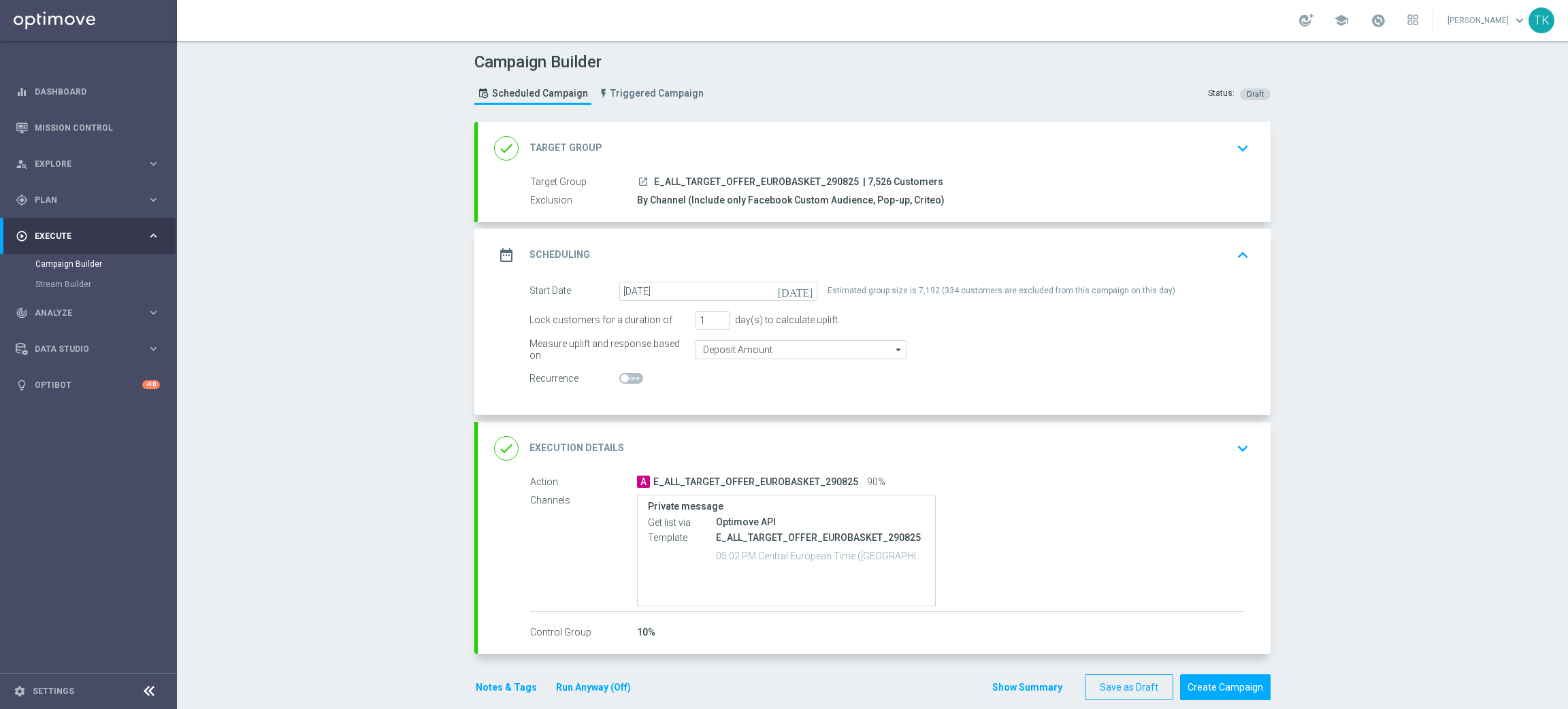
click at [901, 249] on div "date_range Scheduling keyboard_arrow_up" at bounding box center [874, 254] width 760 height 26
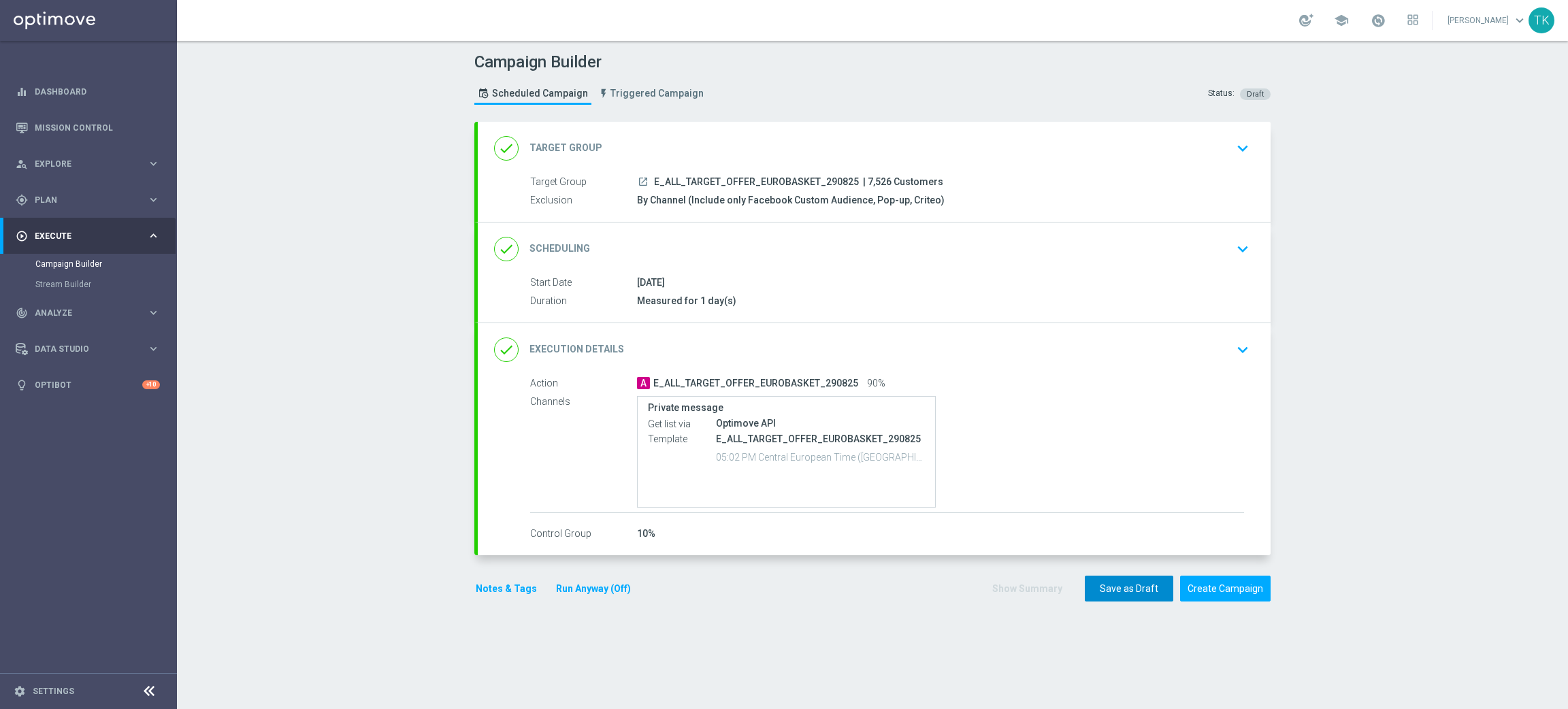
click at [1100, 594] on button "Save as Draft" at bounding box center [1128, 589] width 88 height 27
click at [1008, 376] on div "A E_ALL_TARGET_OFFER_EUROBASKET_290825 90%" at bounding box center [941, 383] width 607 height 13
click at [1003, 362] on div "done Execution Details keyboard_arrow_down" at bounding box center [874, 350] width 760 height 26
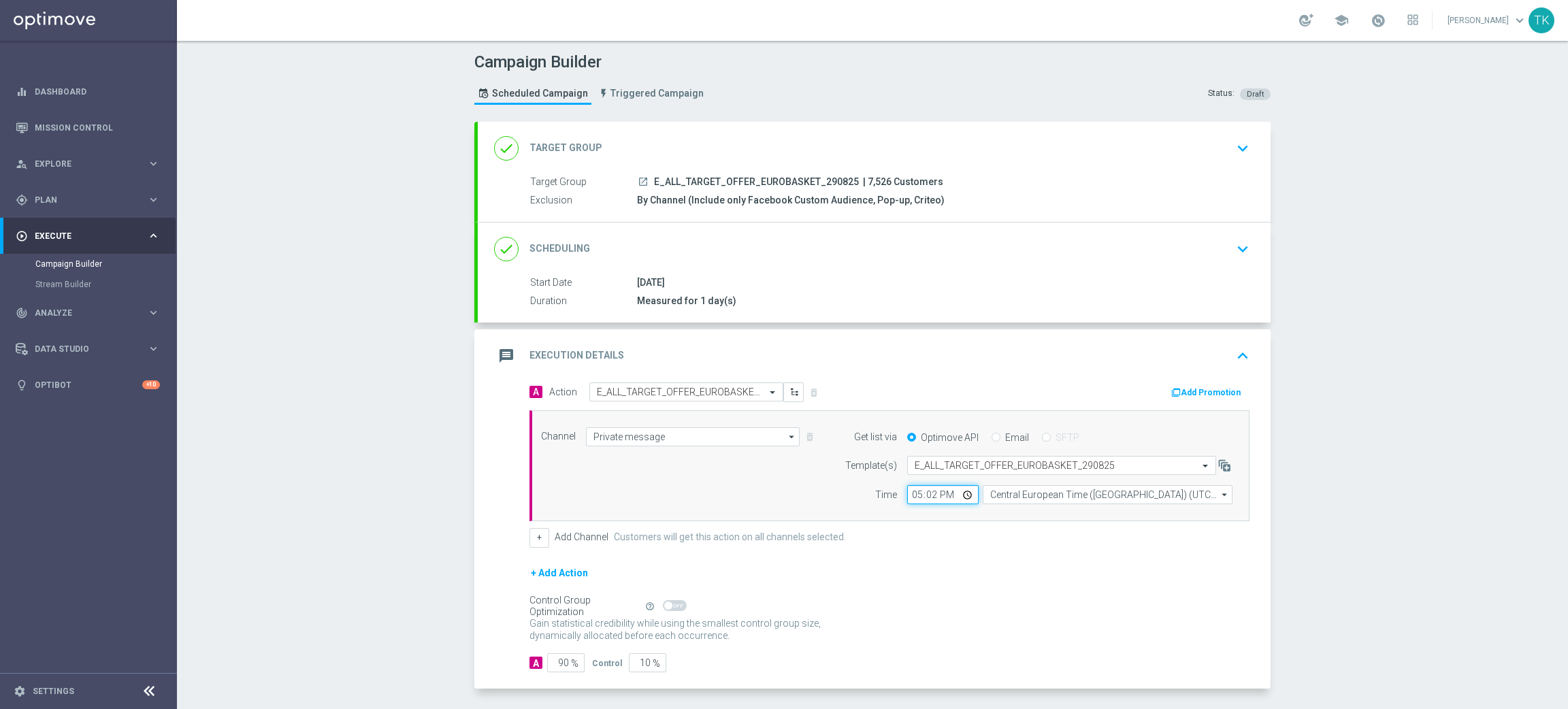
click at [913, 492] on input "17:02" at bounding box center [943, 494] width 71 height 19
type input "15:02"
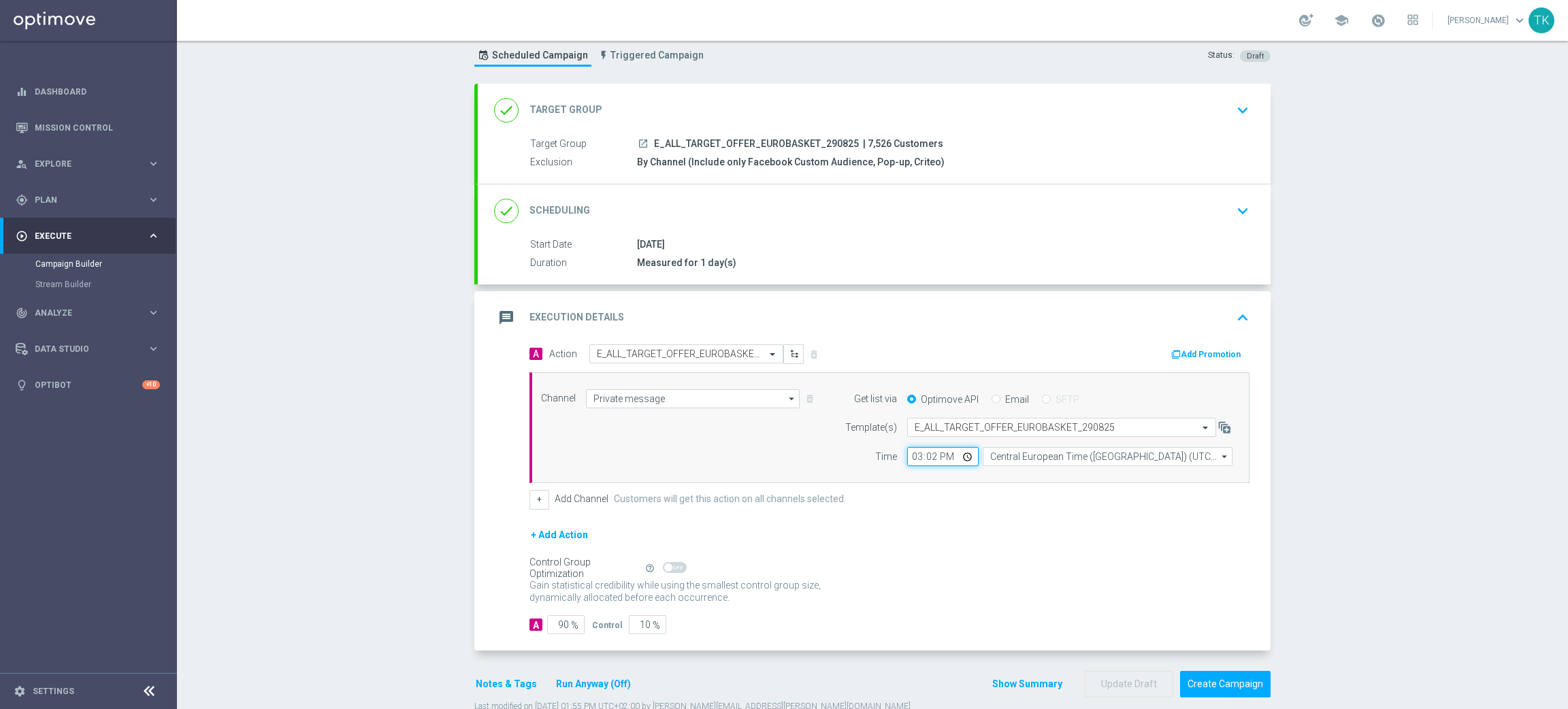
scroll to position [68, 0]
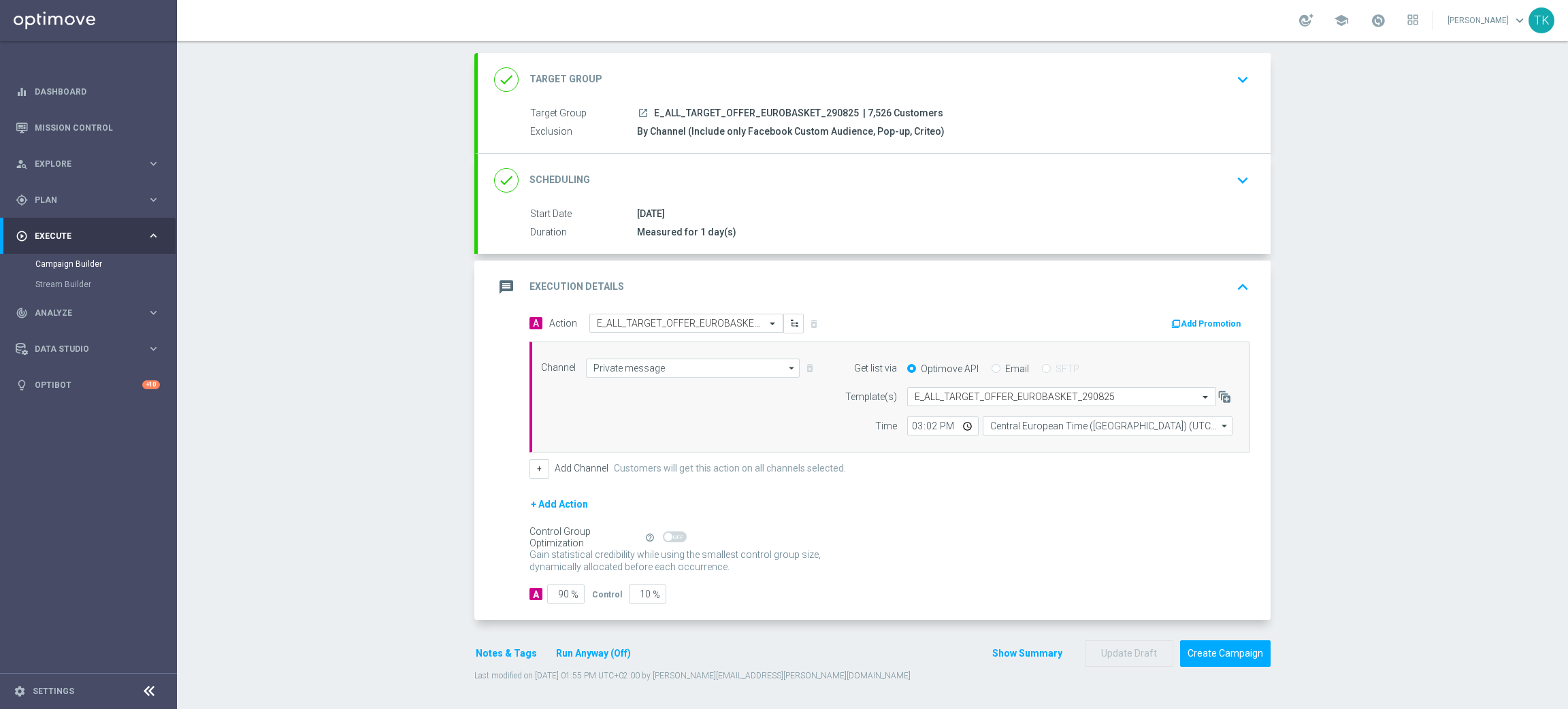
click at [1014, 651] on button "Show Summary" at bounding box center [1027, 654] width 71 height 16
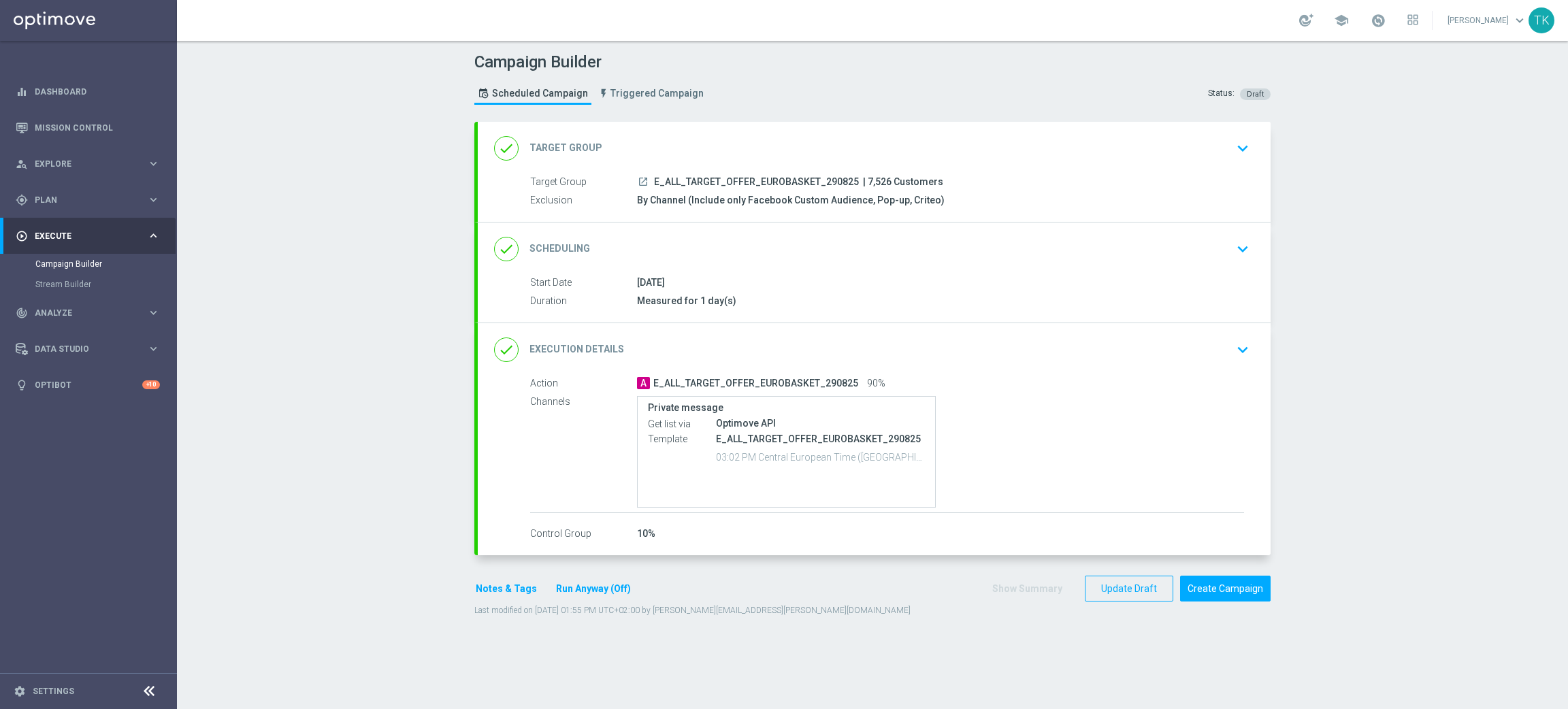
scroll to position [0, 0]
click at [1106, 591] on button "Update Draft" at bounding box center [1128, 589] width 88 height 27
